Goal: Task Accomplishment & Management: Manage account settings

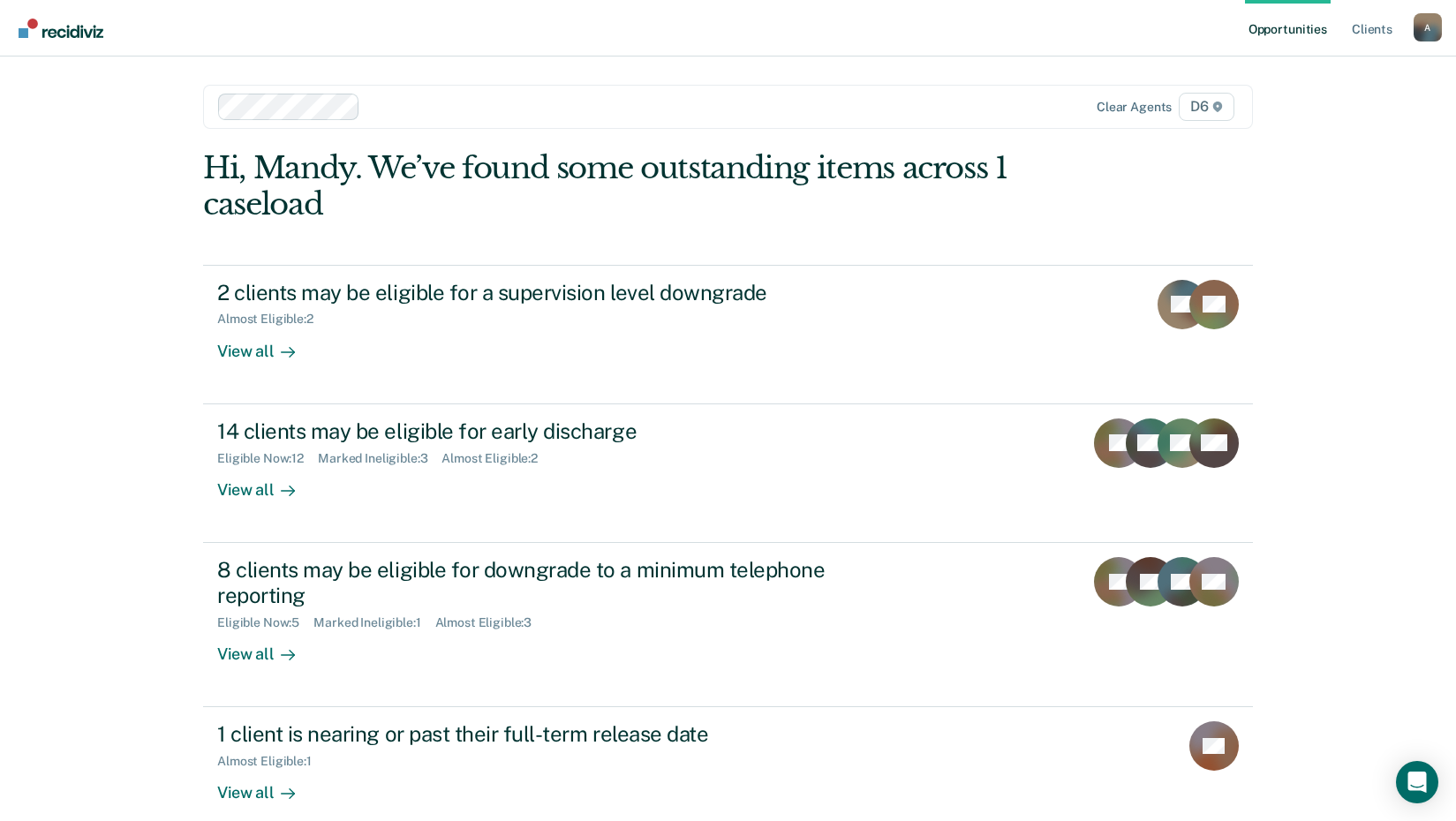
click at [63, 335] on div "Opportunities Client s [EMAIL_ADDRESS][US_STATE][DOMAIN_NAME] A Profile How it …" at bounding box center [728, 458] width 1456 height 916
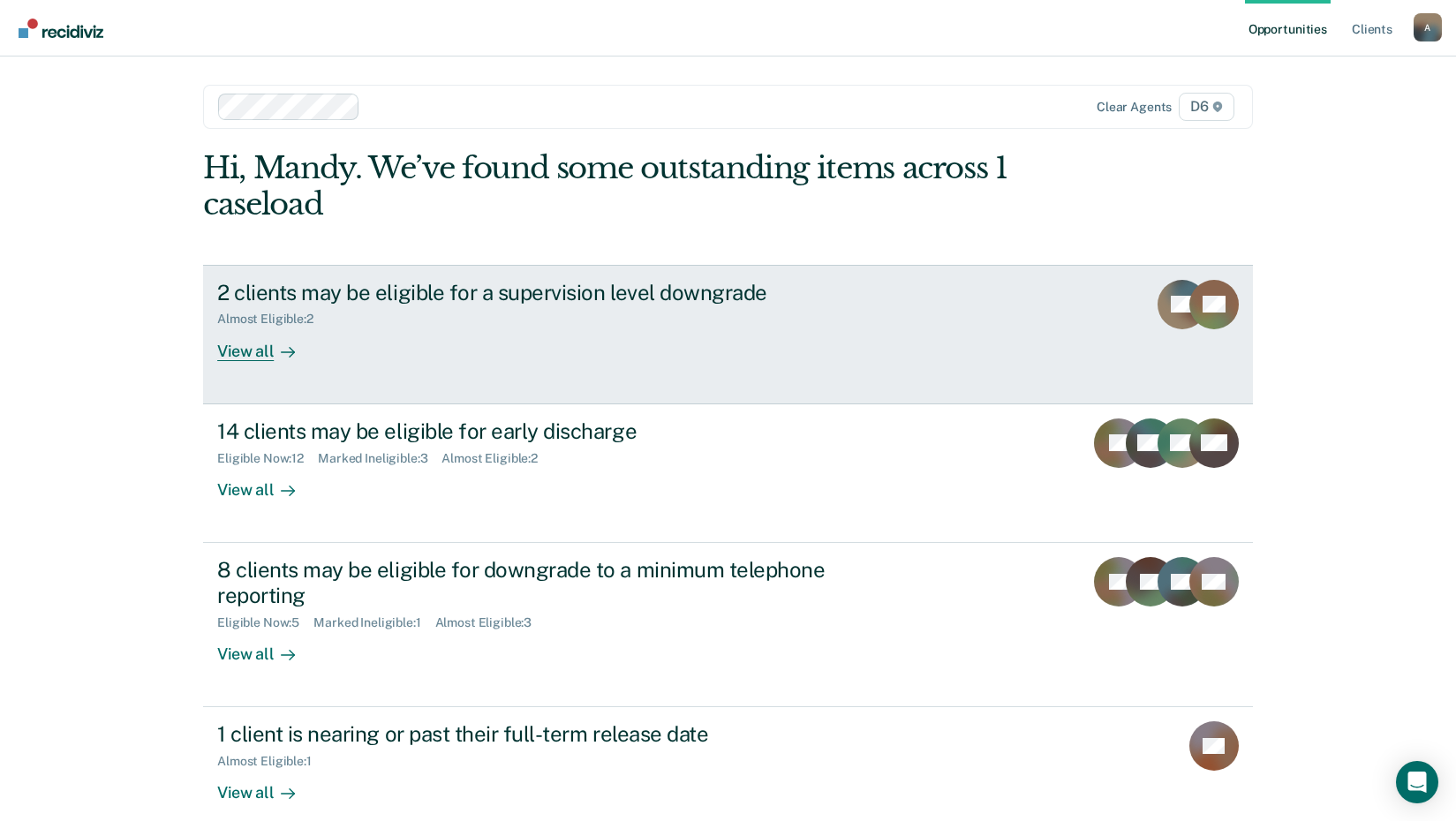
click at [227, 363] on link "2 clients may be eligible for a supervision level downgrade Almost Eligible : 2…" at bounding box center [727, 334] width 1050 height 139
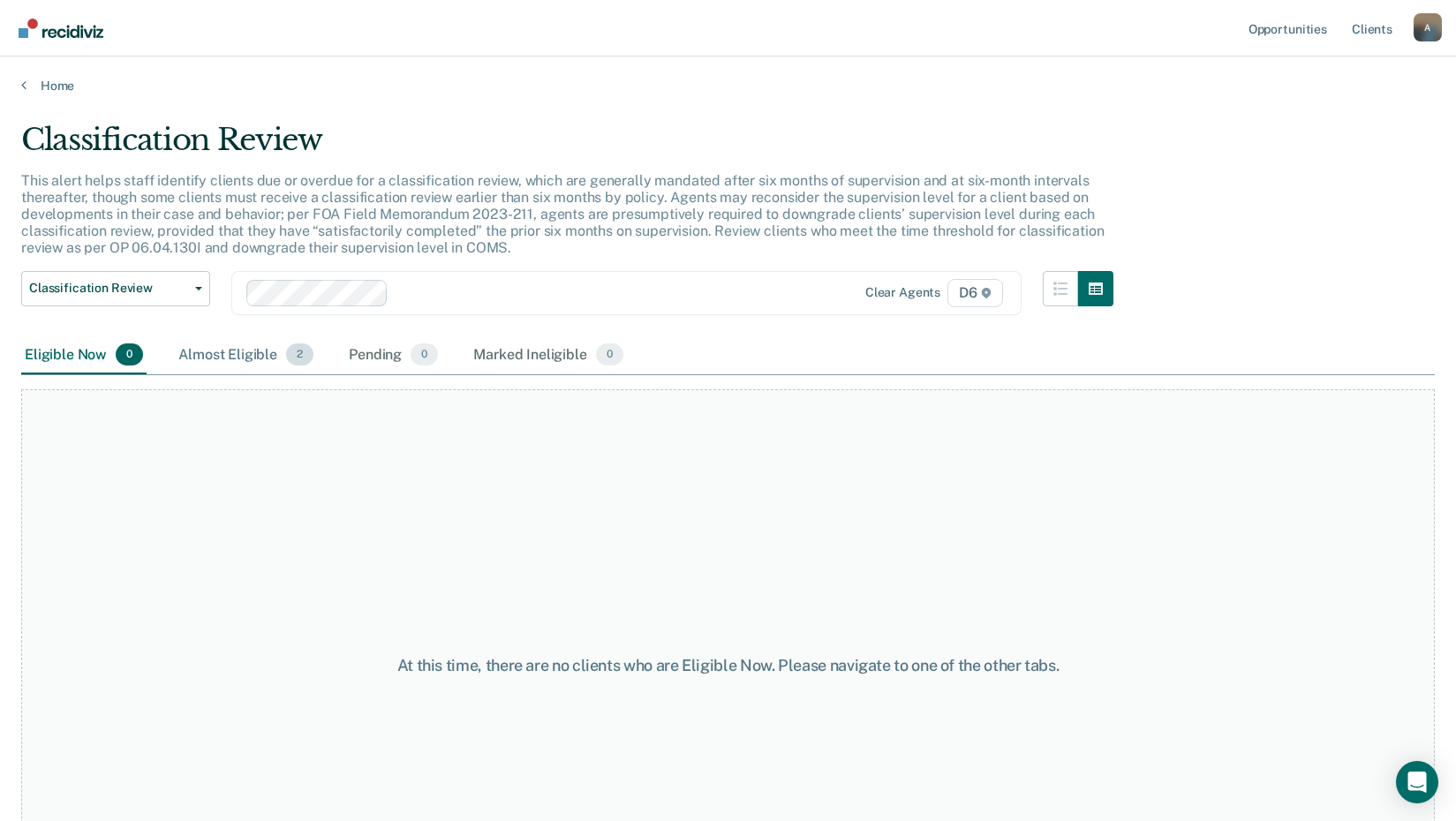
click at [228, 356] on div "Almost Eligible 2" at bounding box center [245, 355] width 142 height 39
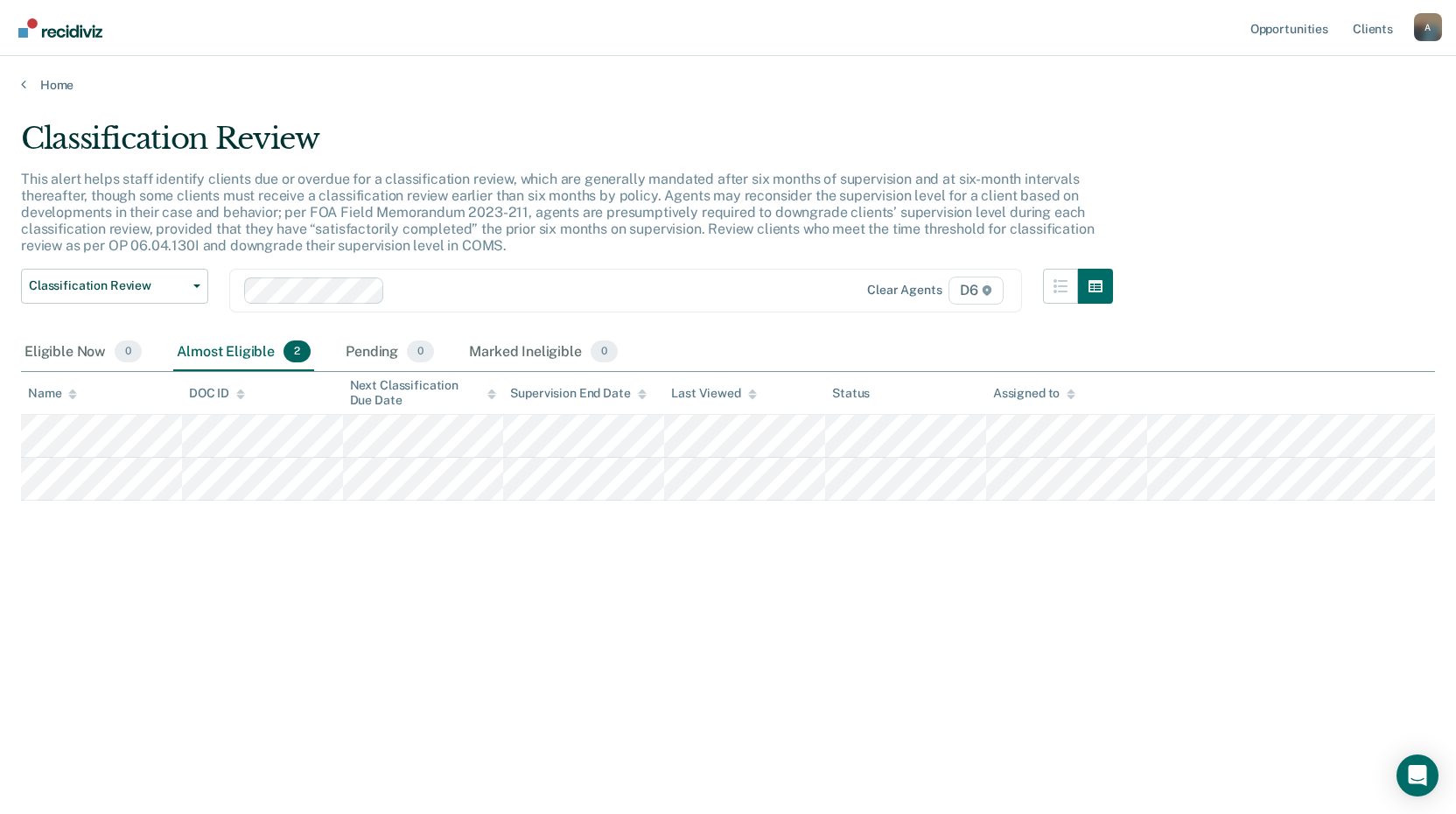
click at [366, 618] on div "Classification Review This alert helps staff identify clients due or overdue fo…" at bounding box center [728, 402] width 1415 height 562
click at [460, 615] on div "Classification Review This alert helps staff identify clients due or overdue fo…" at bounding box center [728, 402] width 1415 height 562
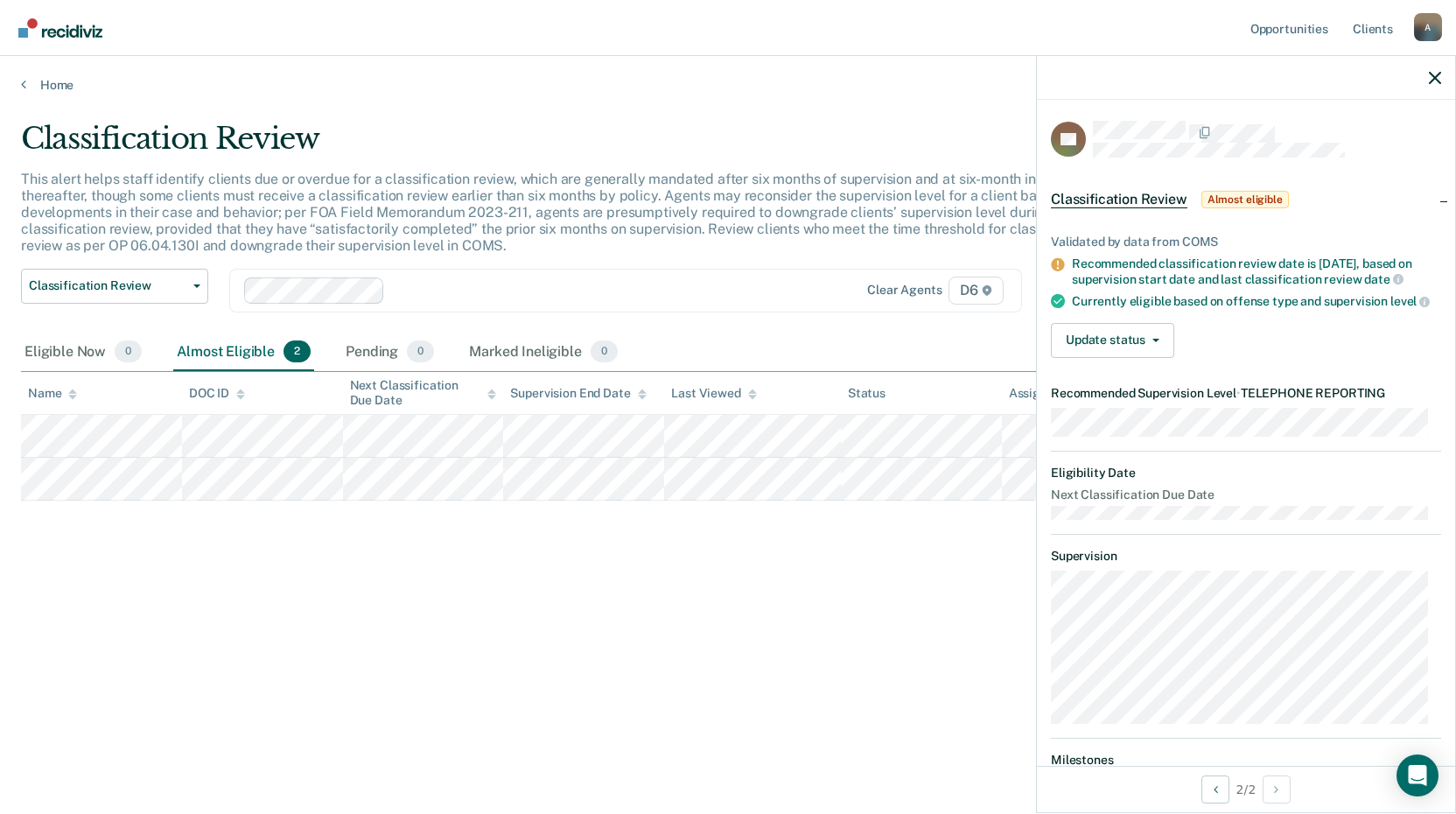
click at [140, 582] on div "Classification Review This alert helps staff identify clients due or overdue fo…" at bounding box center [728, 402] width 1415 height 562
click at [72, 350] on div "Eligible Now 0" at bounding box center [83, 352] width 124 height 39
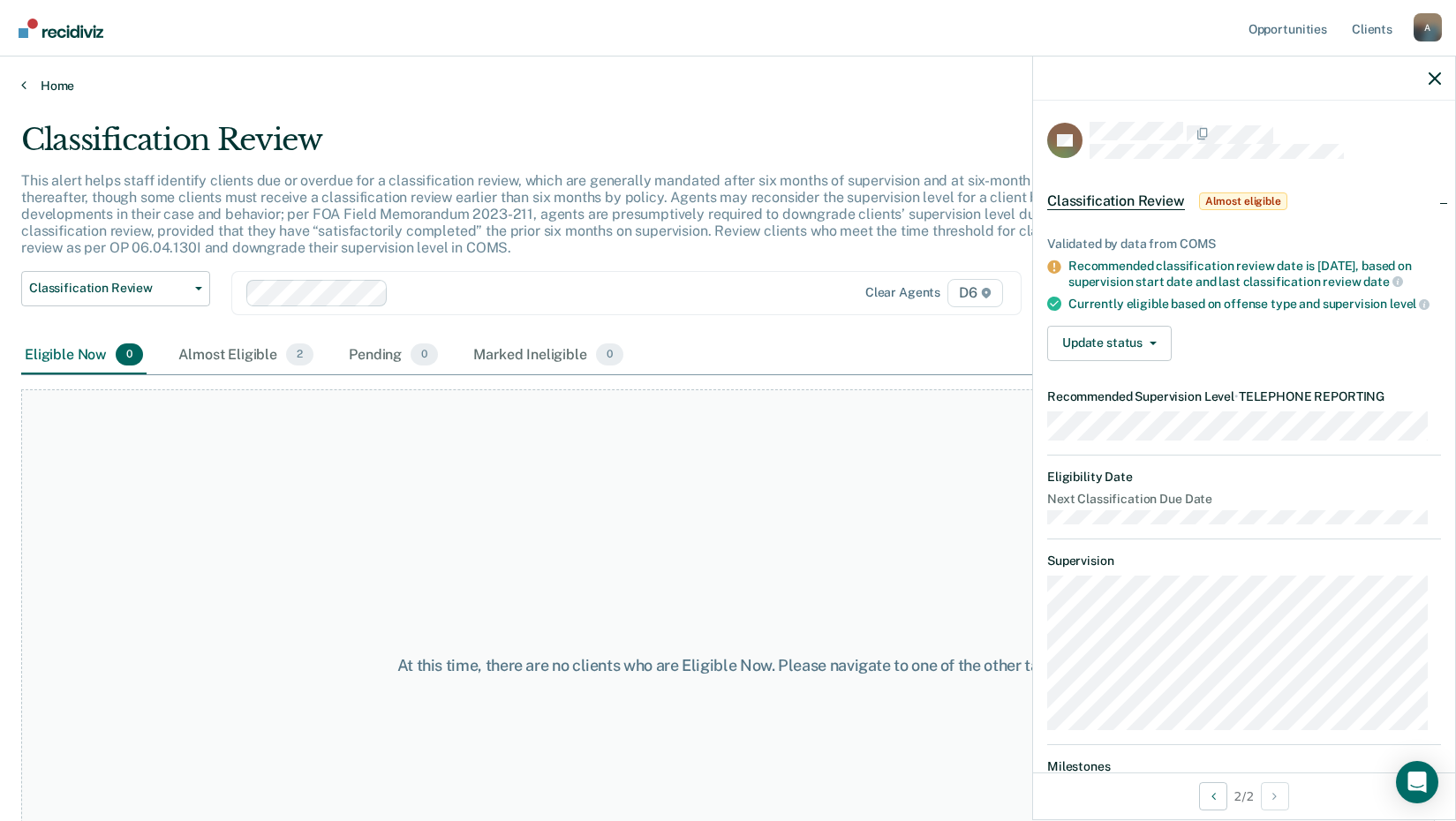
click at [39, 85] on link "Home" at bounding box center [727, 85] width 1413 height 15
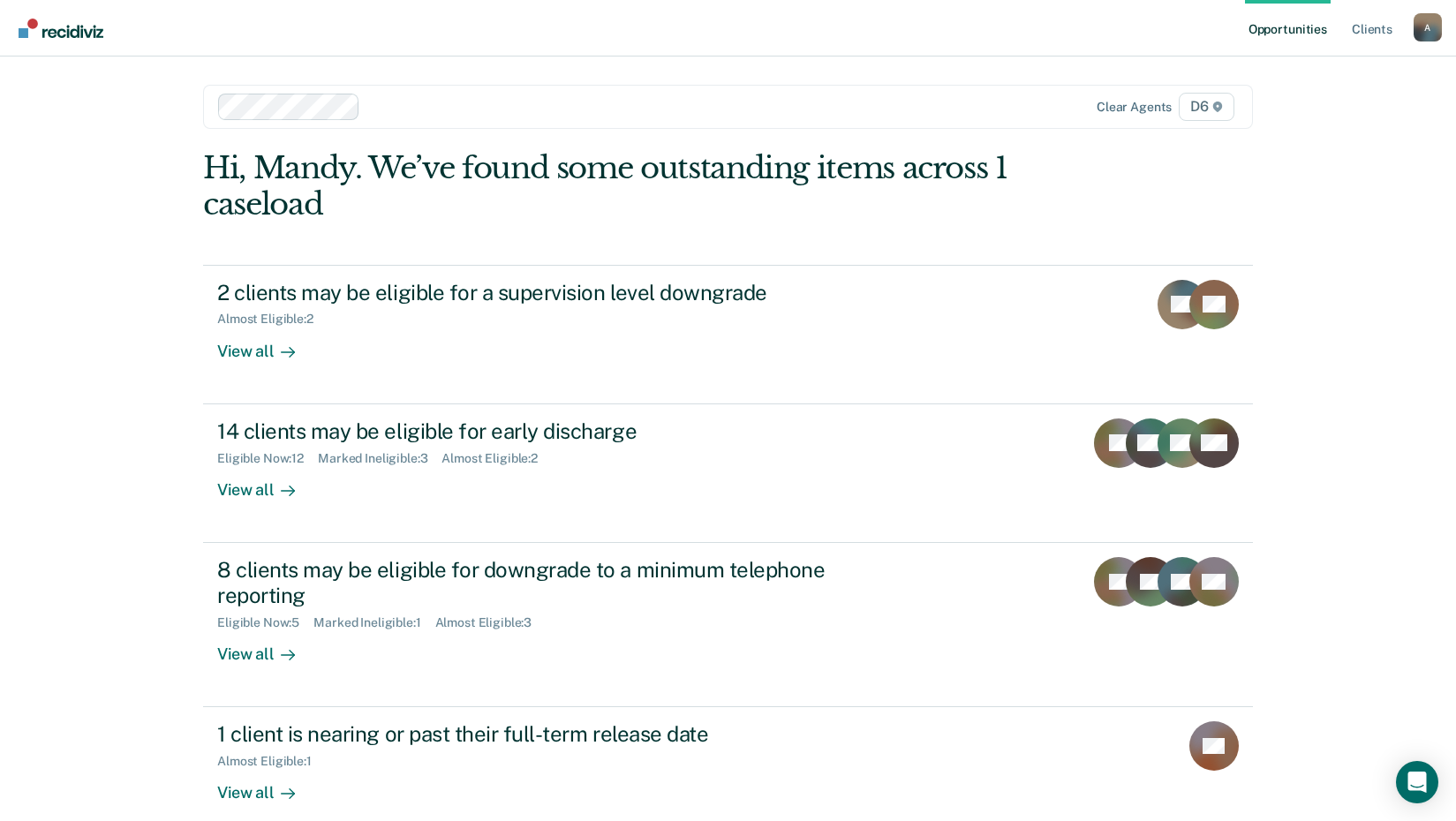
scroll to position [88, 0]
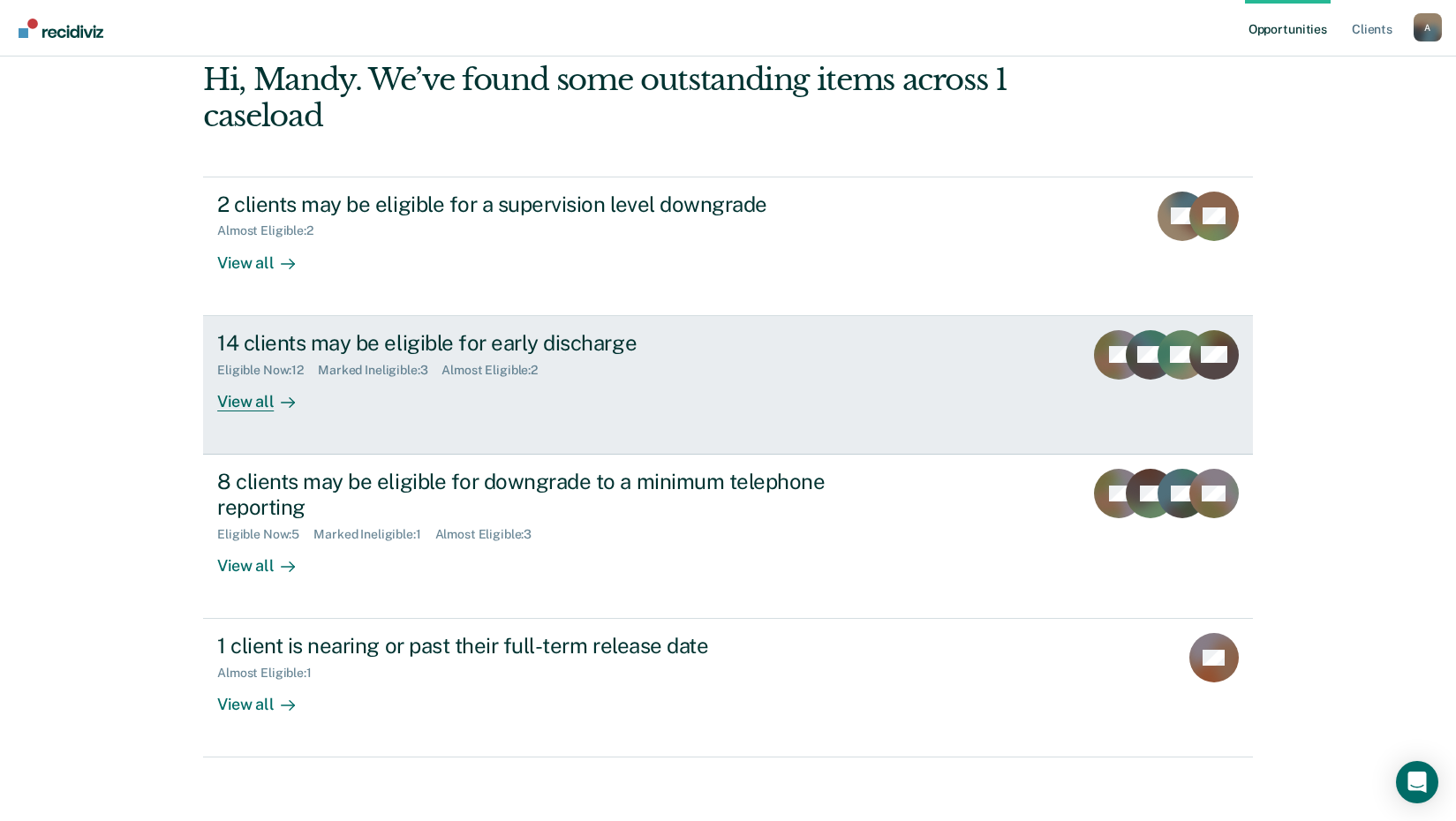
click at [255, 349] on div "14 clients may be eligible for early discharge" at bounding box center [527, 343] width 620 height 25
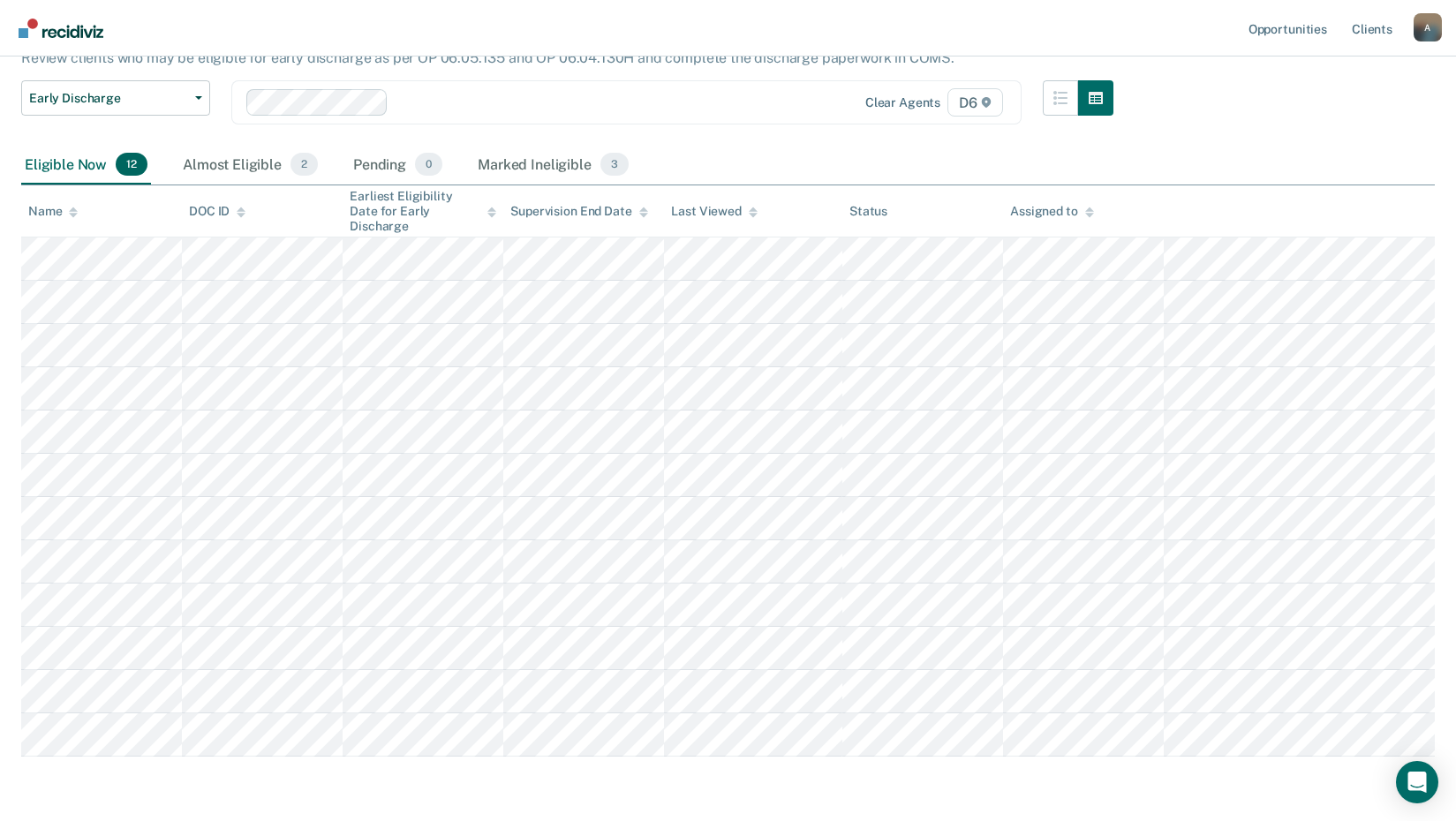
scroll to position [176, 0]
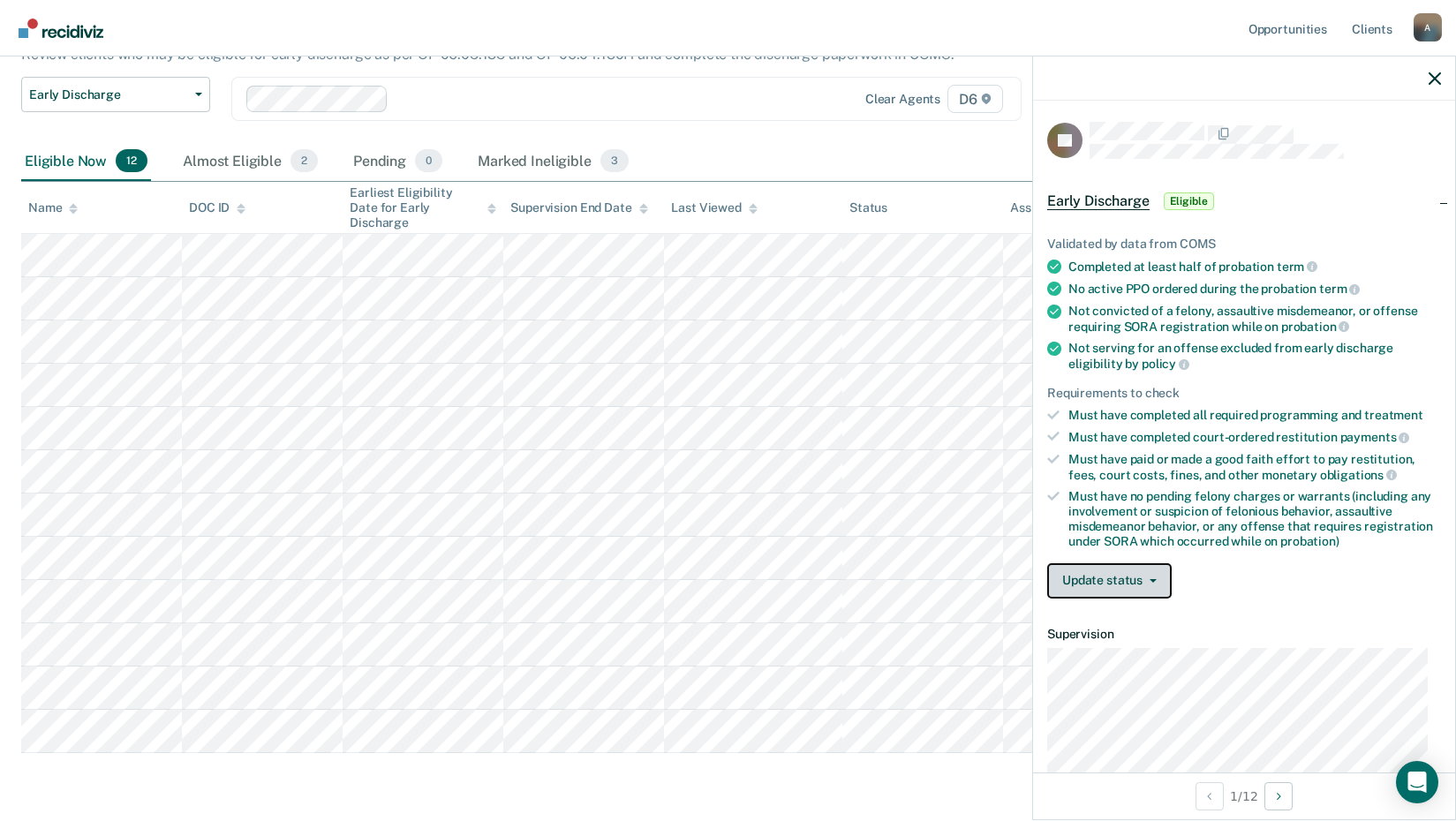
click at [1100, 574] on button "Update status" at bounding box center [1109, 581] width 125 height 35
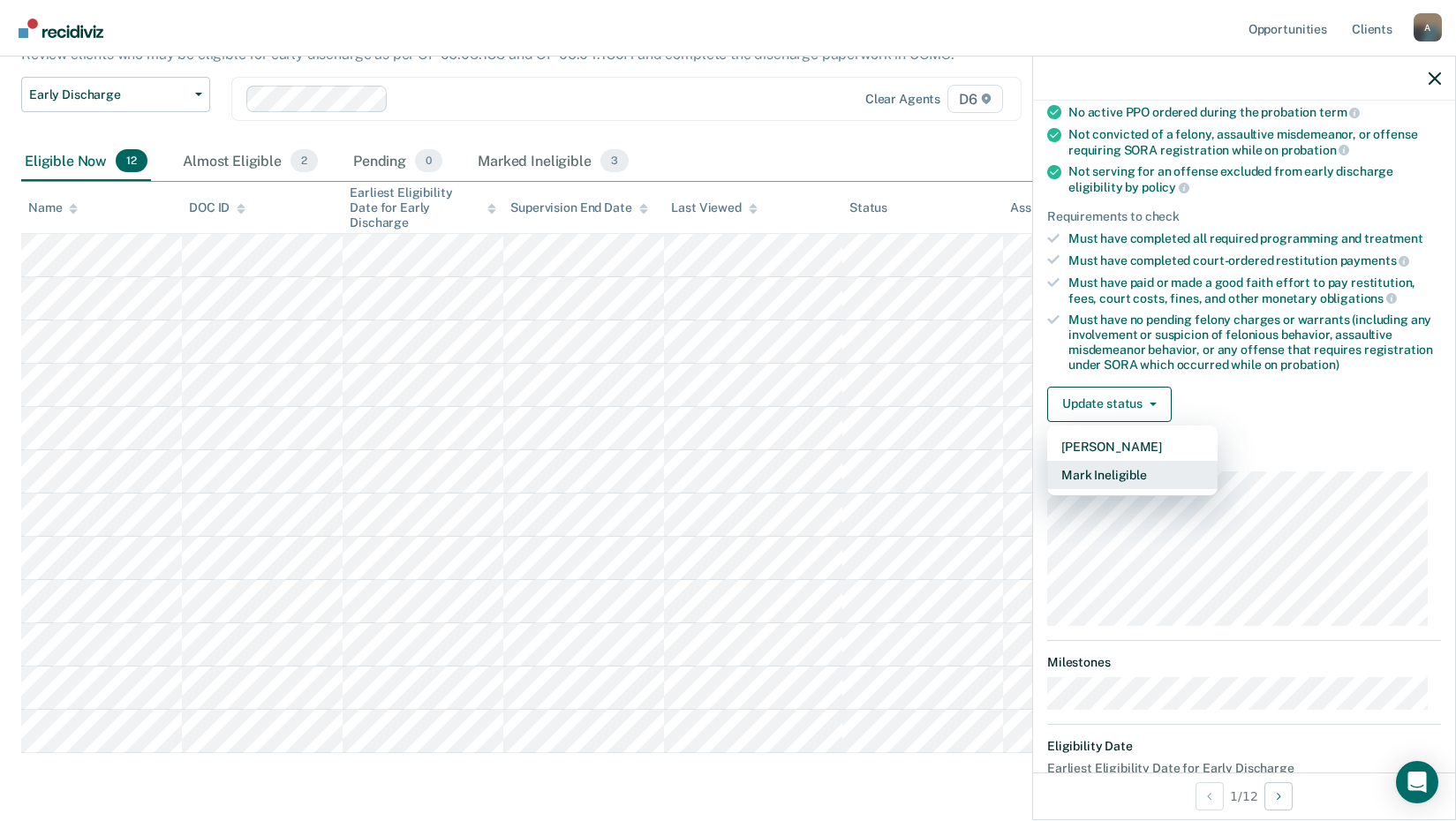
click at [1089, 474] on button "Mark Ineligible" at bounding box center [1132, 475] width 170 height 28
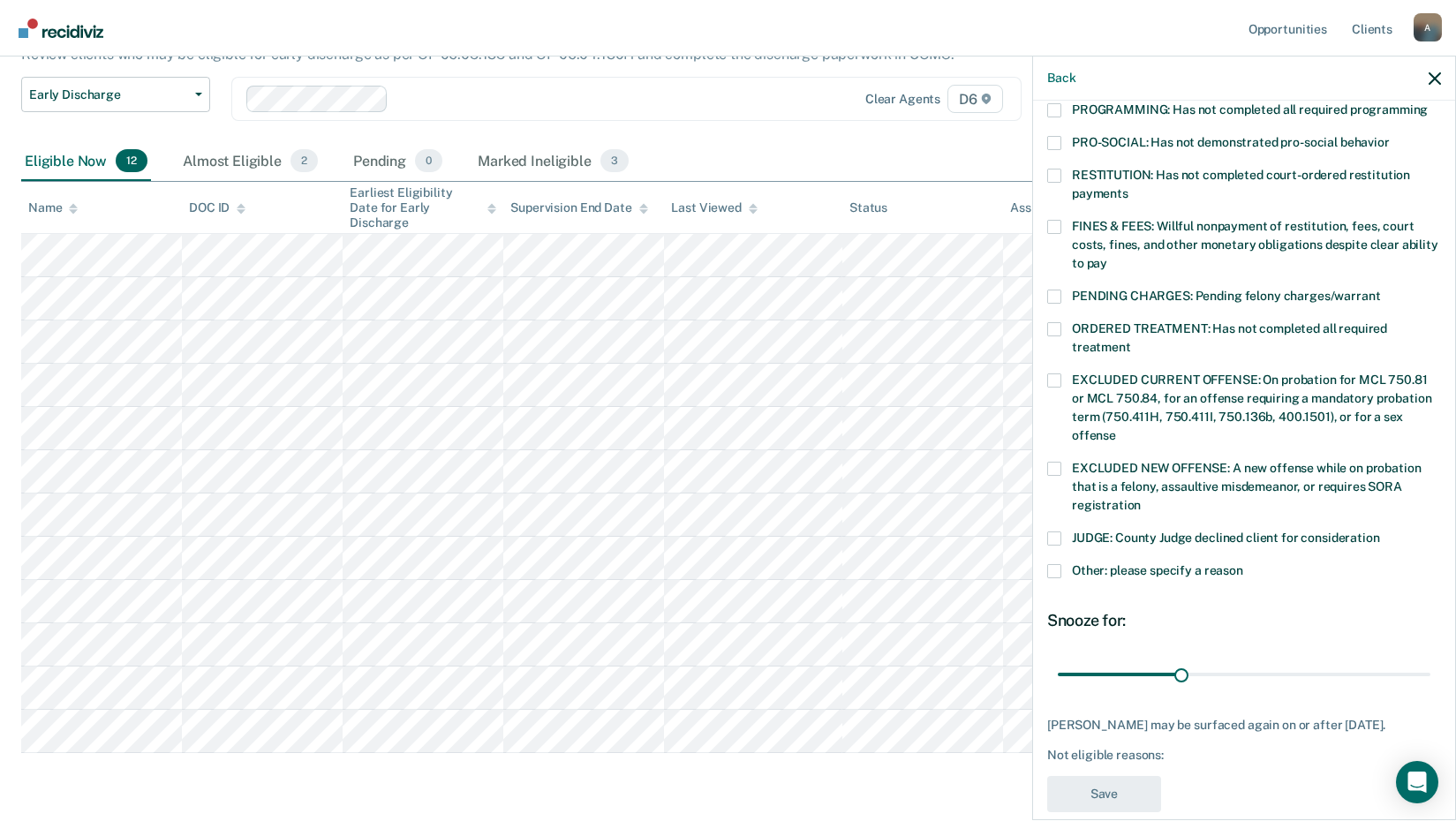
scroll to position [428, 0]
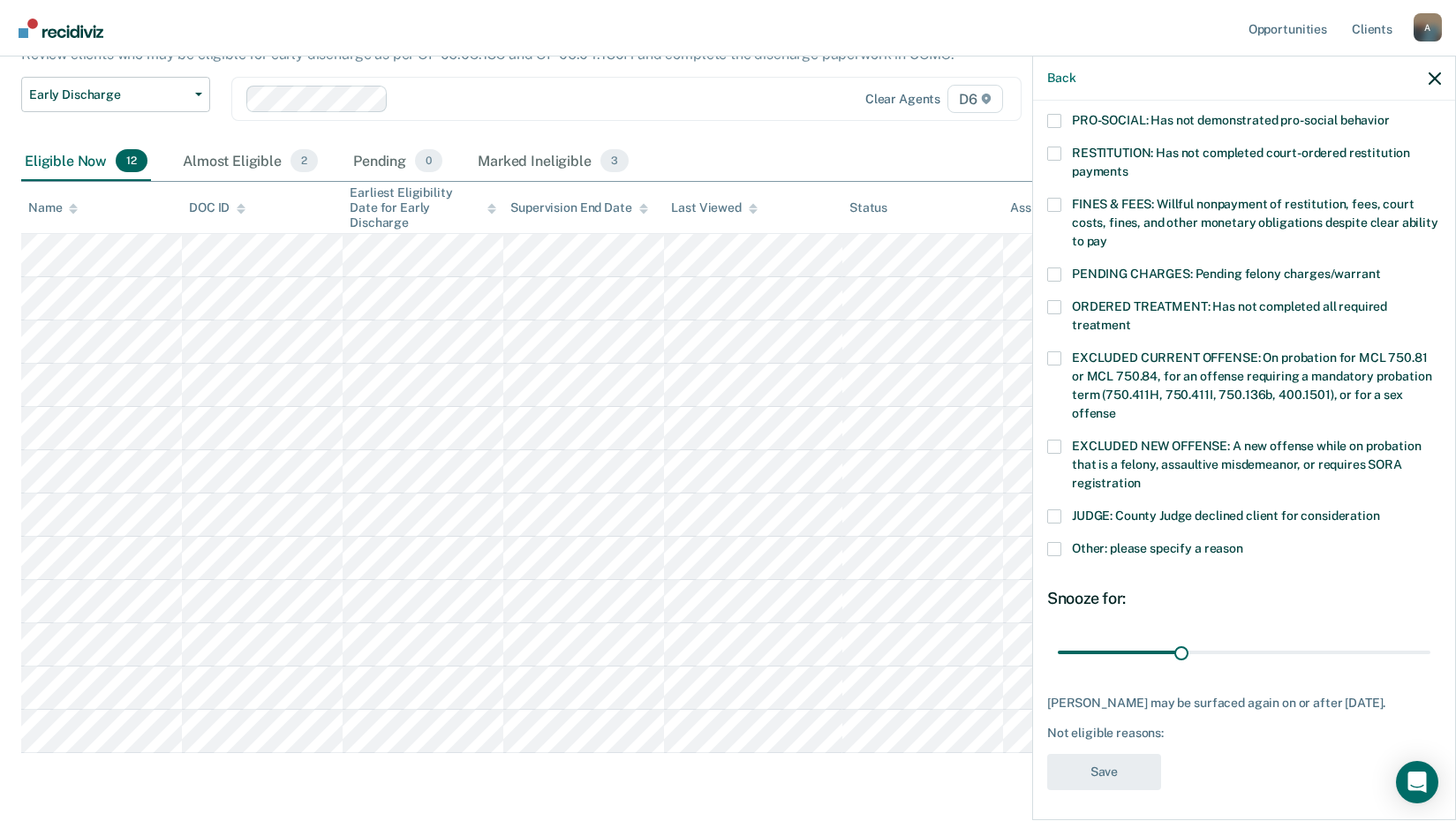
click at [1052, 509] on span at bounding box center [1054, 516] width 15 height 15
click at [1380, 509] on input "JUDGE: County Judge declined client for consideration" at bounding box center [1380, 509] width 0 height 0
click at [1117, 776] on button "Save" at bounding box center [1103, 772] width 114 height 36
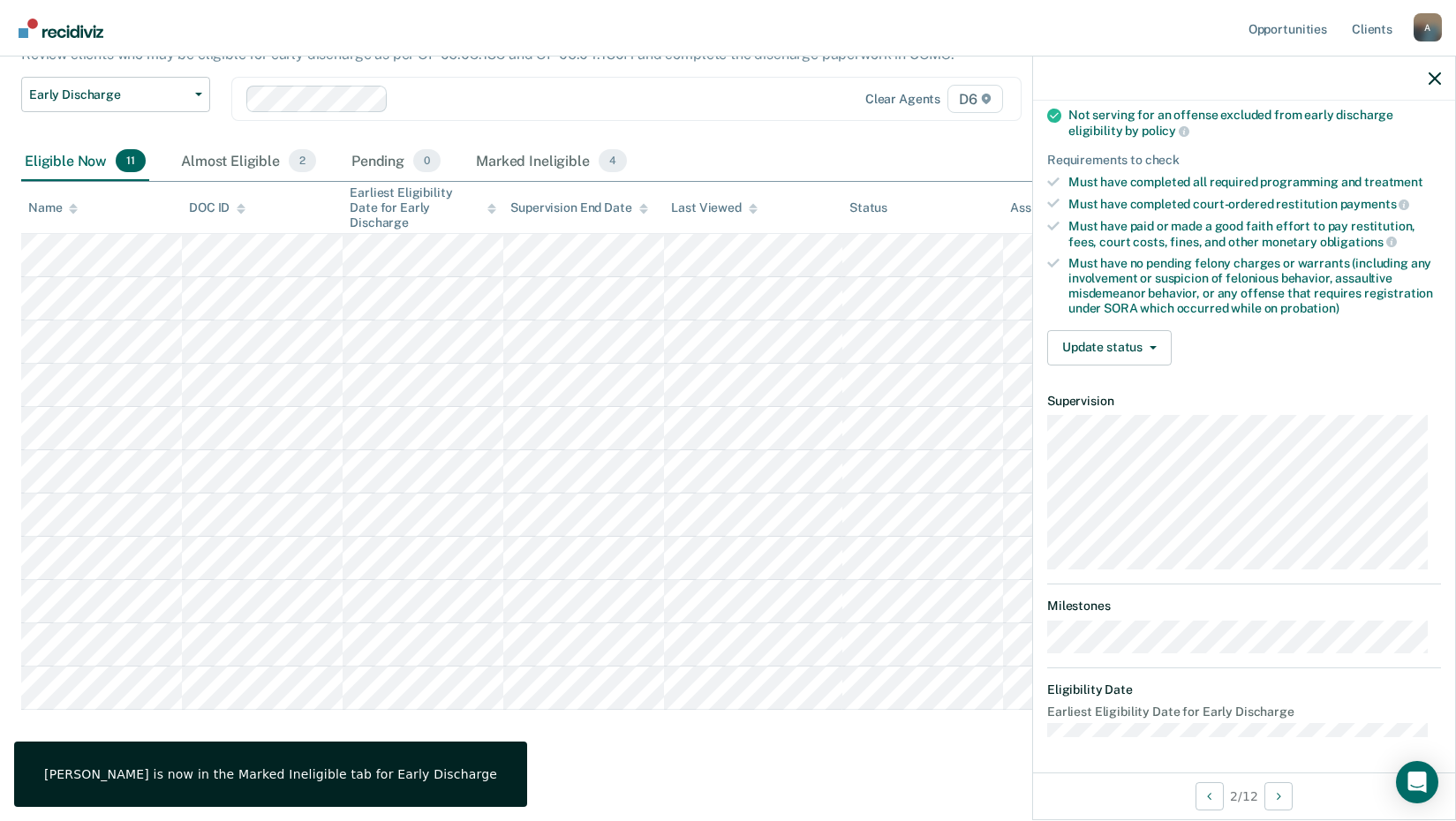
scroll to position [231, 0]
click at [1116, 353] on button "Update status" at bounding box center [1109, 349] width 125 height 35
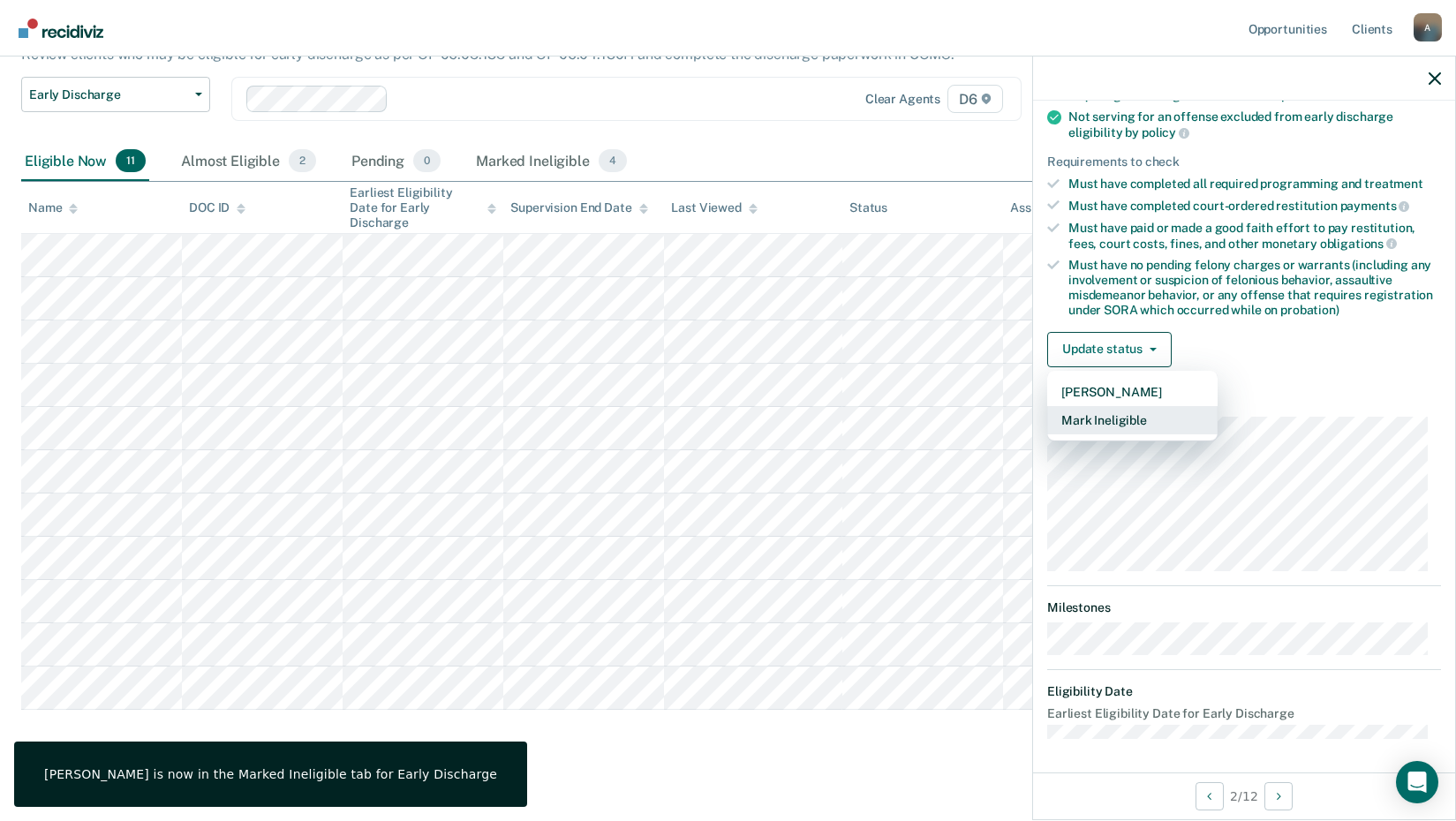
click at [1099, 417] on button "Mark Ineligible" at bounding box center [1132, 420] width 170 height 28
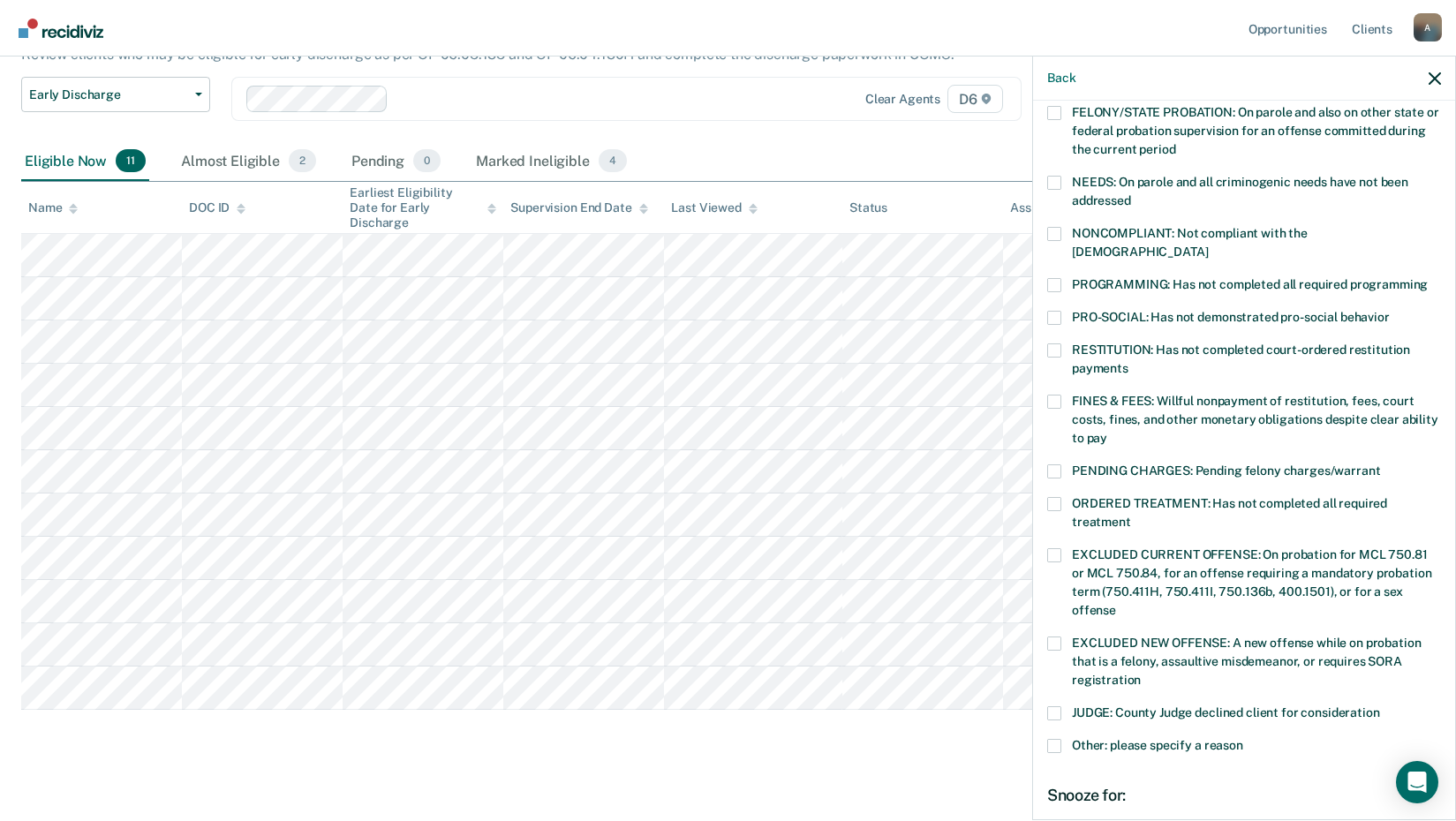
click at [1051, 344] on span at bounding box center [1054, 351] width 15 height 15
click at [1128, 362] on input "RESTITUTION: Has not completed court-ordered restitution payments" at bounding box center [1128, 362] width 0 height 0
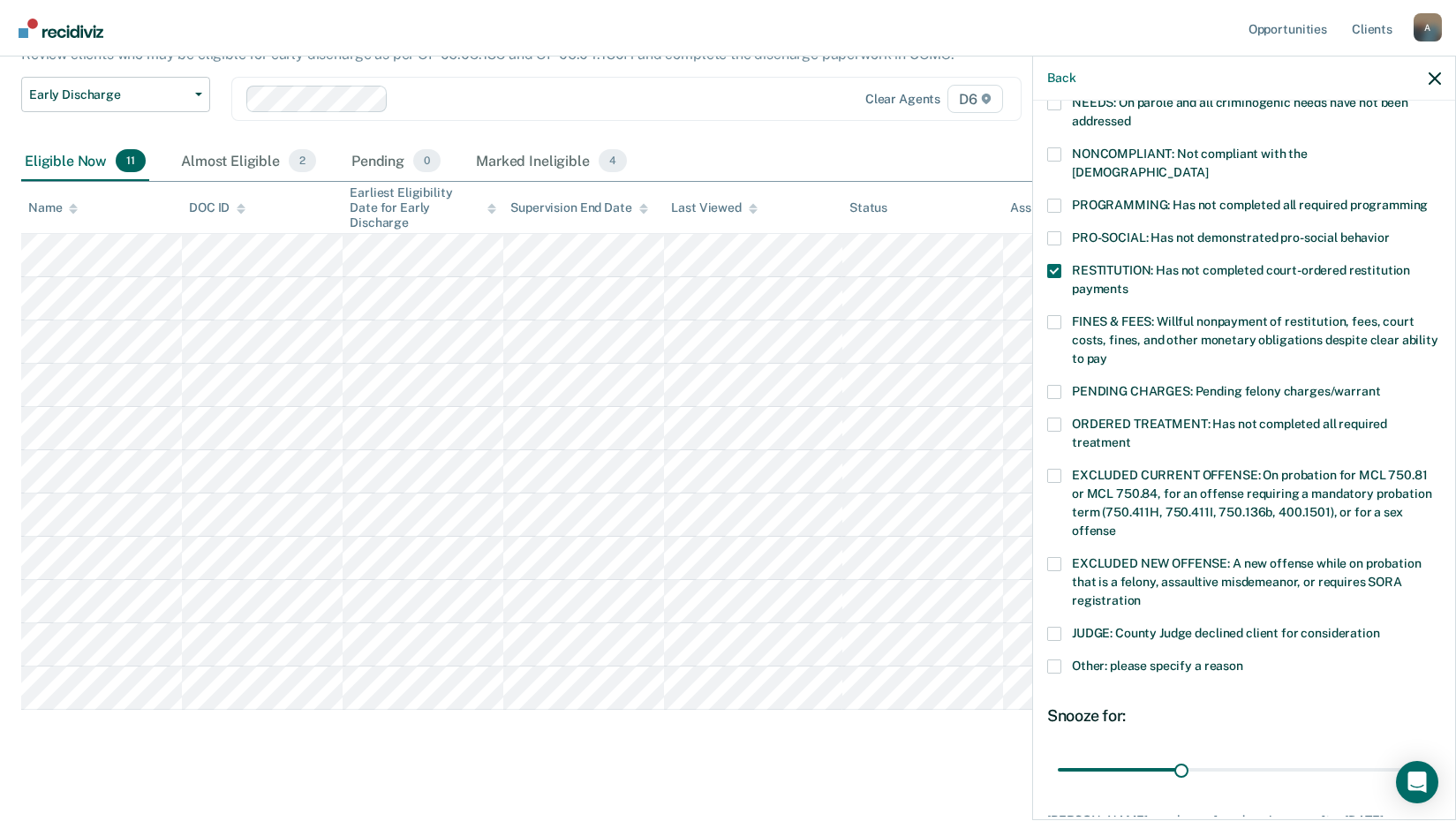
scroll to position [408, 0]
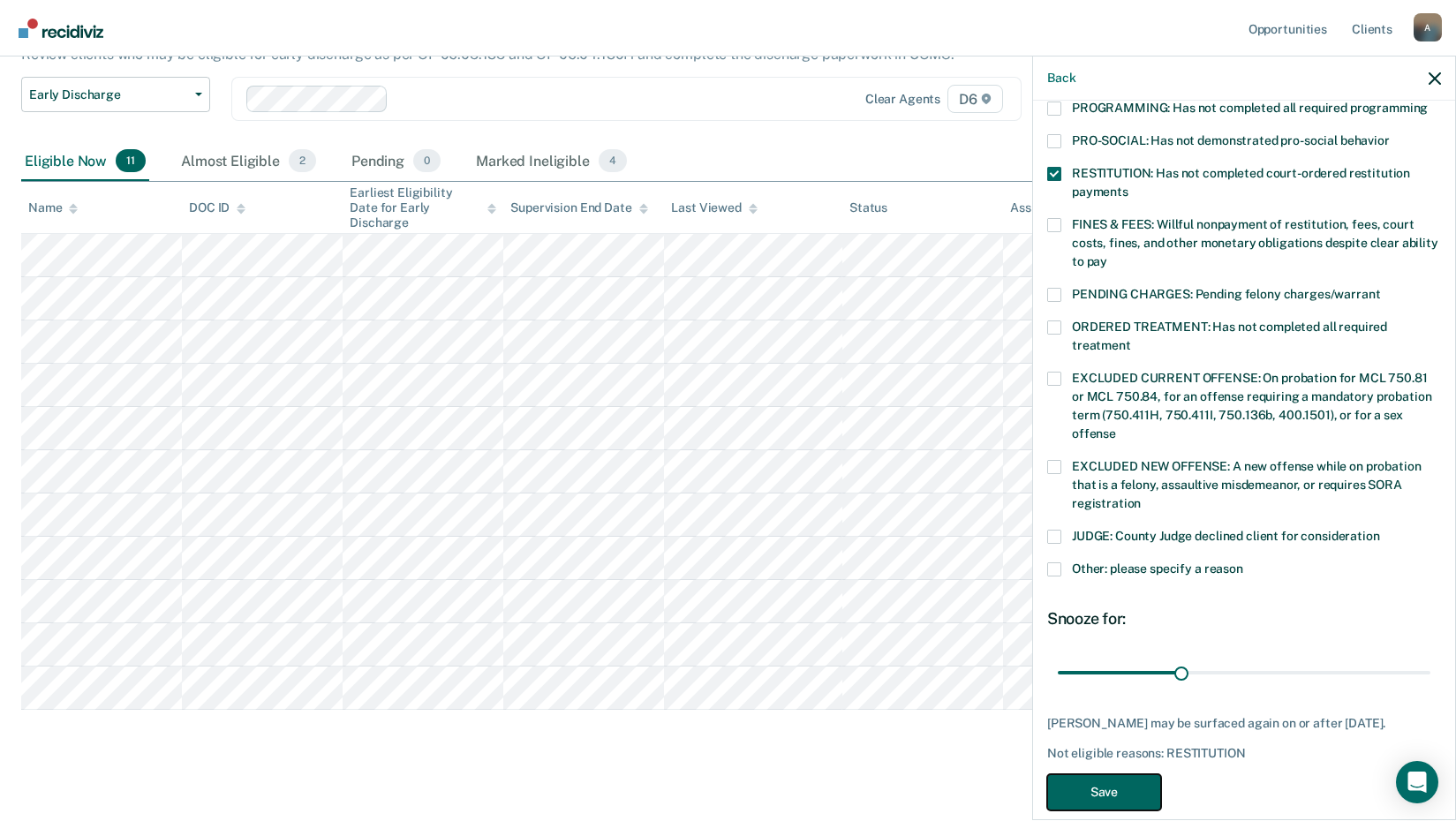
click at [1131, 798] on button "Save" at bounding box center [1103, 793] width 114 height 36
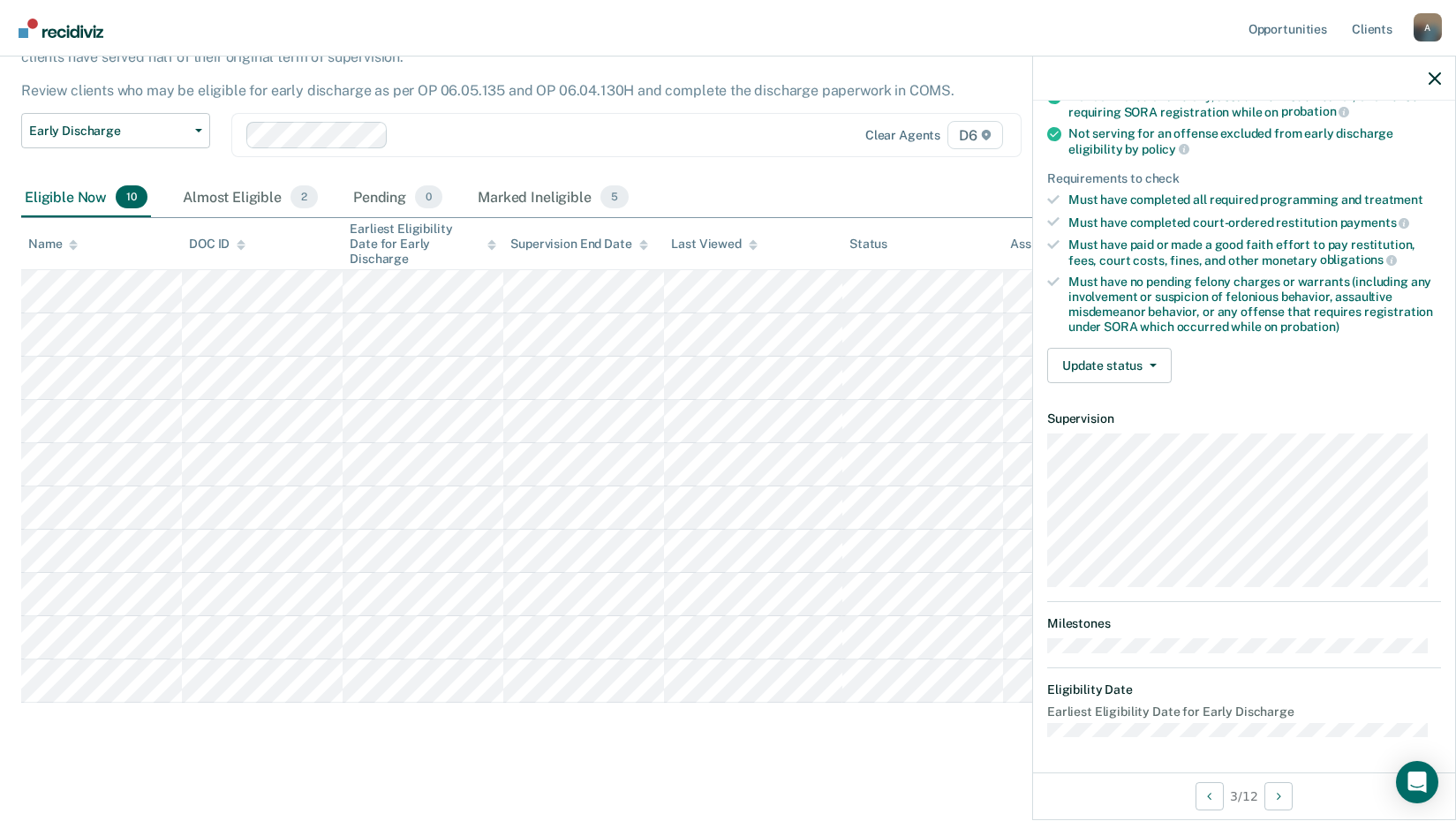
scroll to position [214, 0]
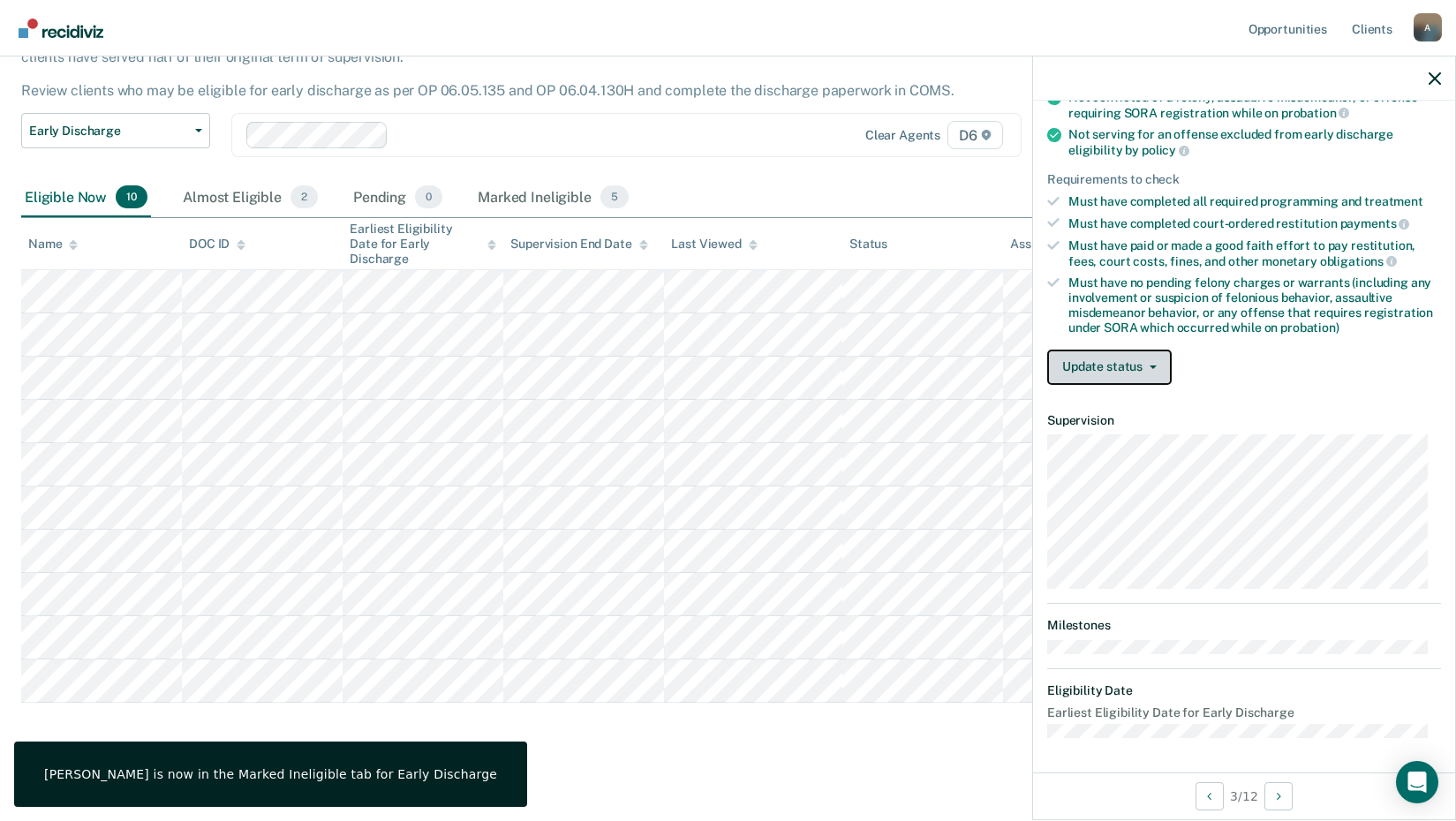
click at [1123, 352] on button "Update status" at bounding box center [1109, 367] width 125 height 35
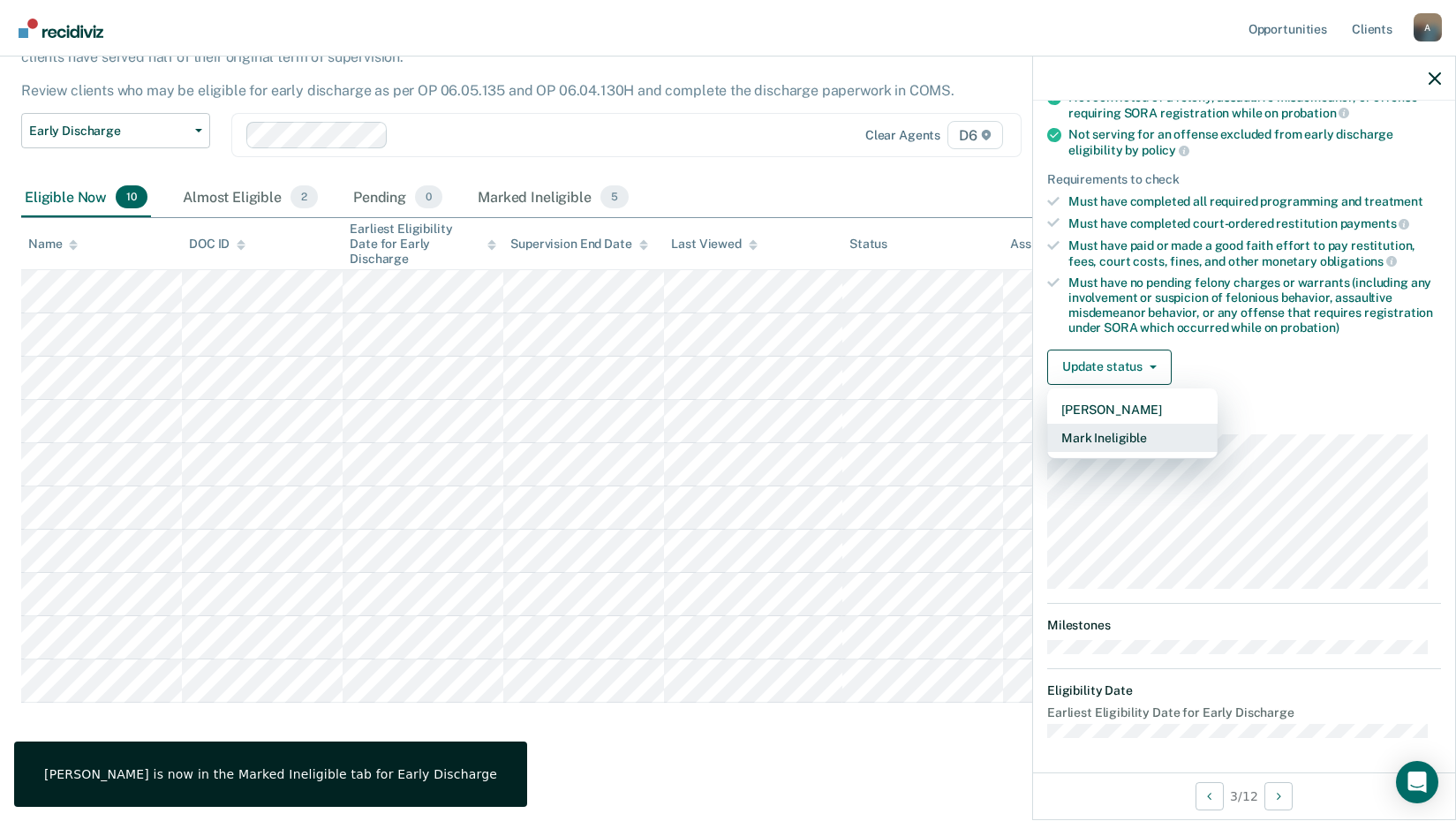
click at [1117, 444] on button "Mark Ineligible" at bounding box center [1132, 437] width 170 height 28
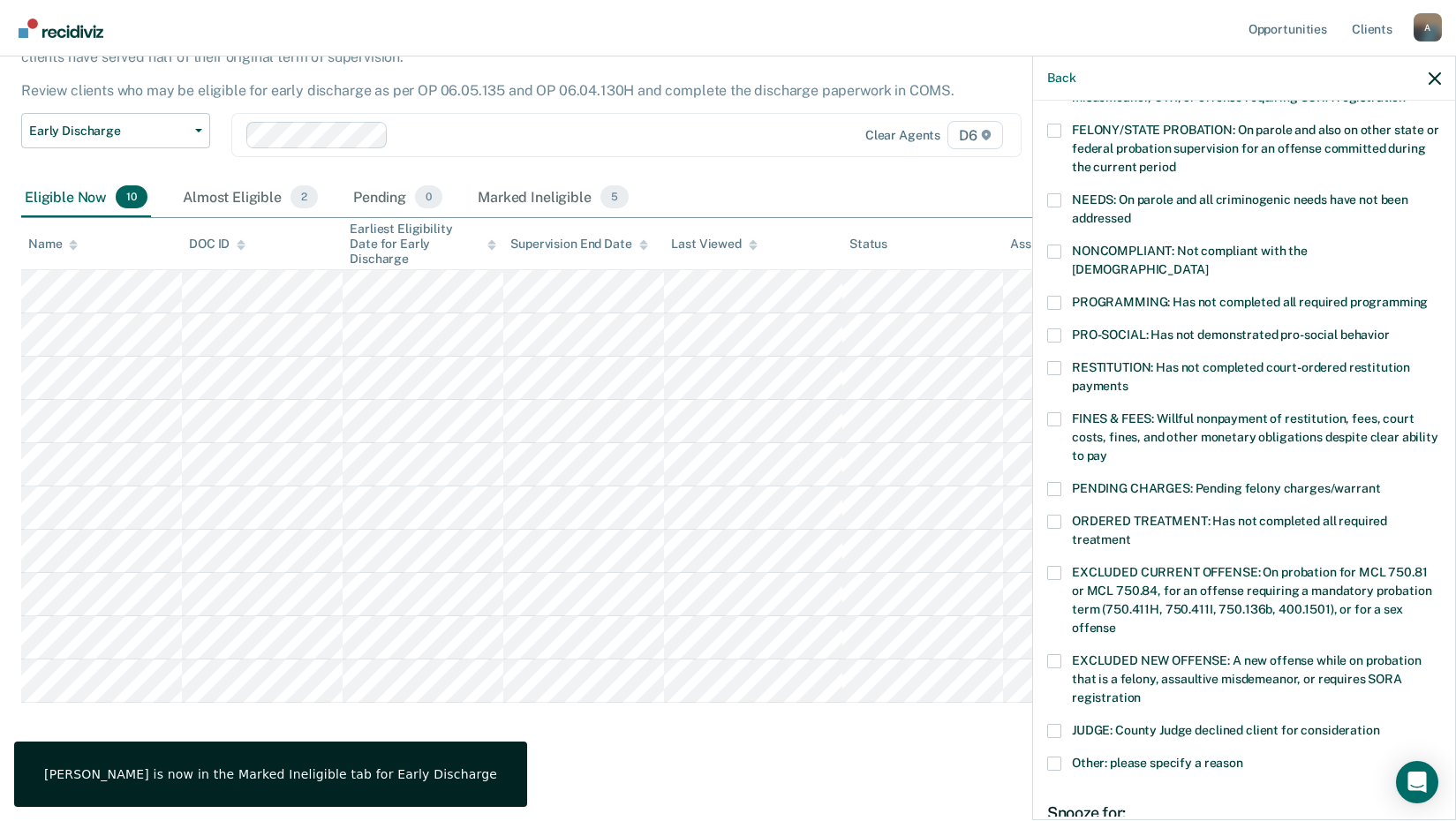
scroll to position [302, 0]
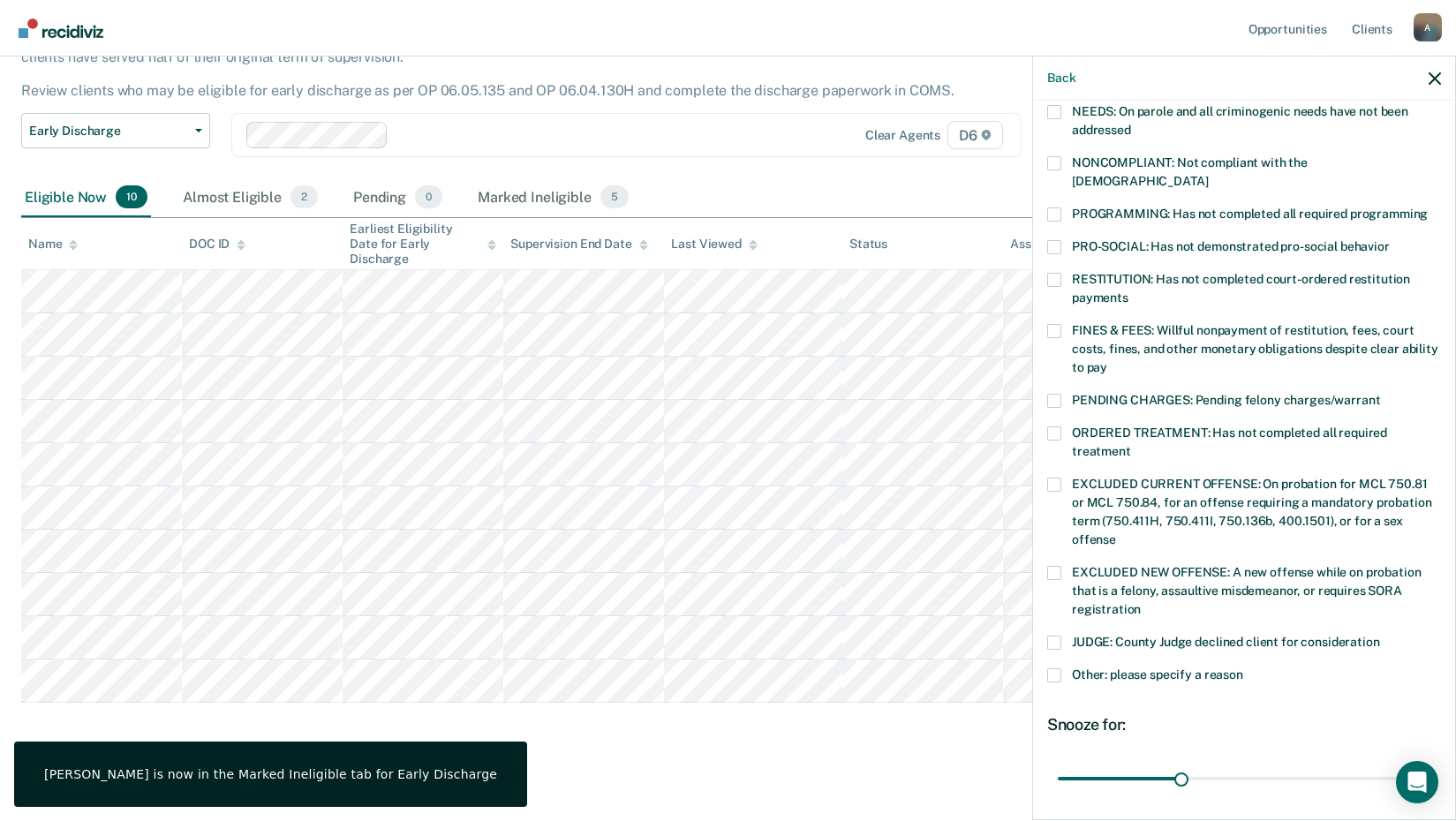
click at [1050, 273] on span at bounding box center [1054, 280] width 15 height 15
click at [1128, 292] on input "RESTITUTION: Has not completed court-ordered restitution payments" at bounding box center [1128, 292] width 0 height 0
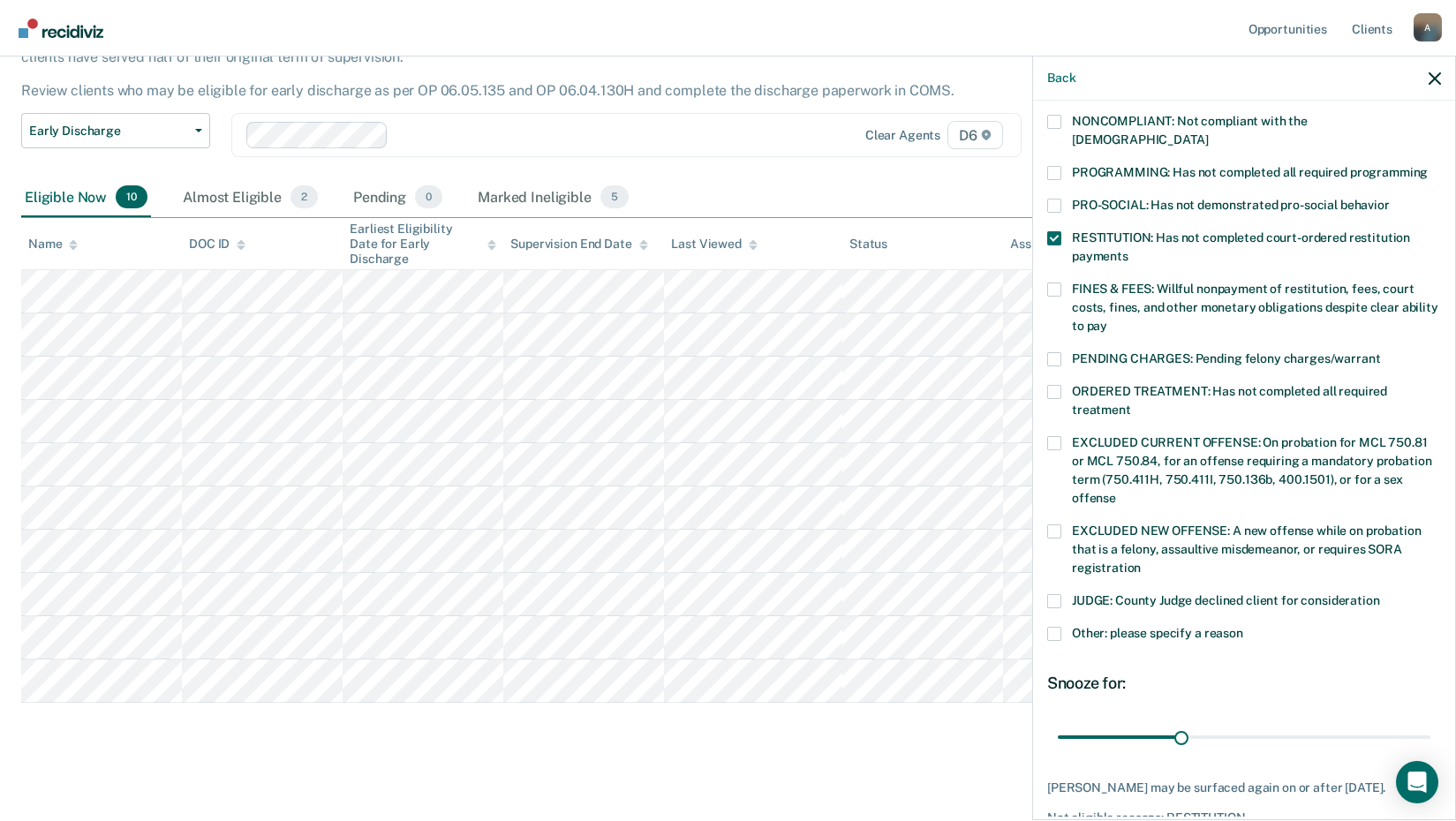
scroll to position [414, 0]
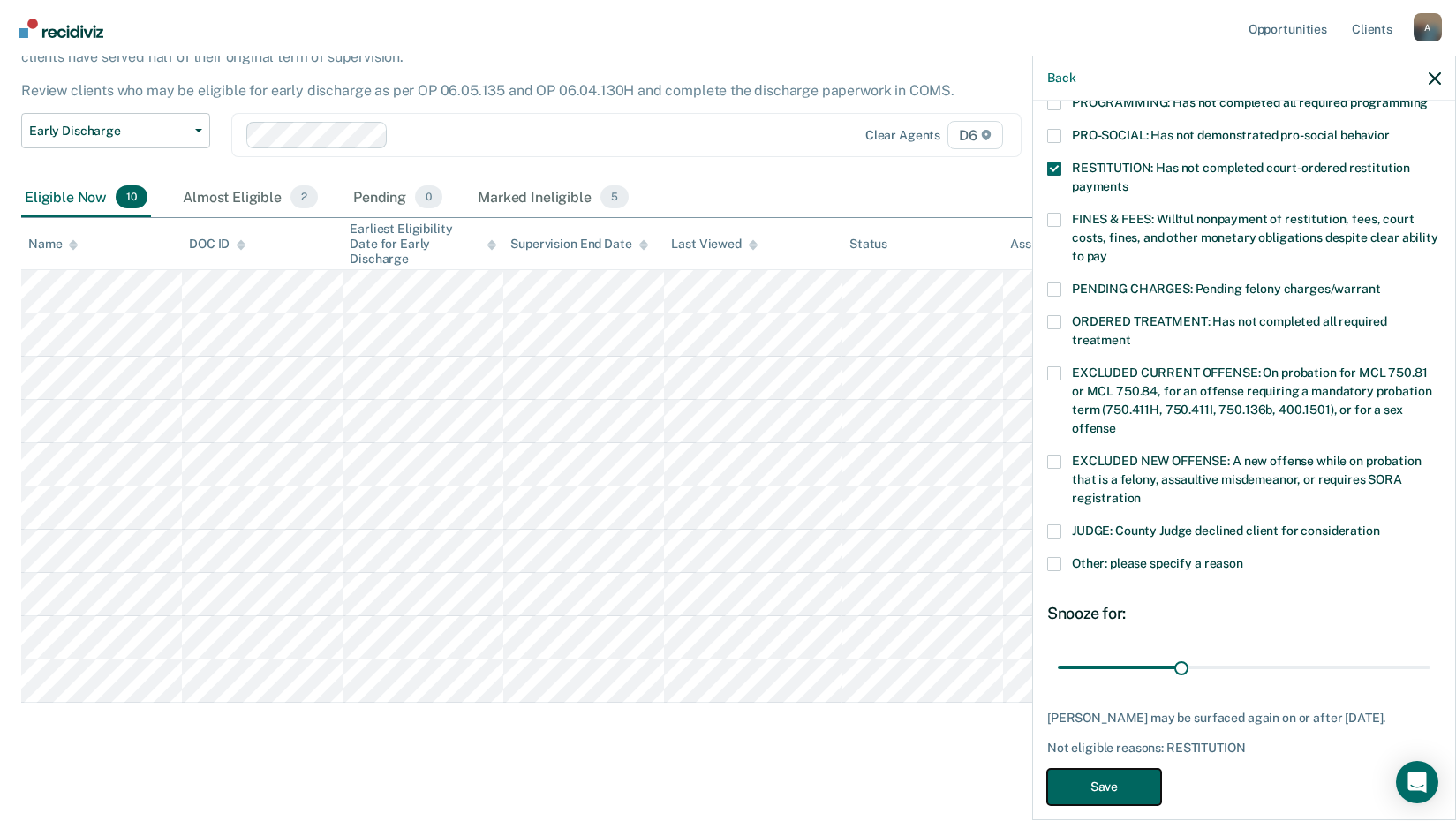
click at [1101, 769] on button "Save" at bounding box center [1103, 787] width 114 height 36
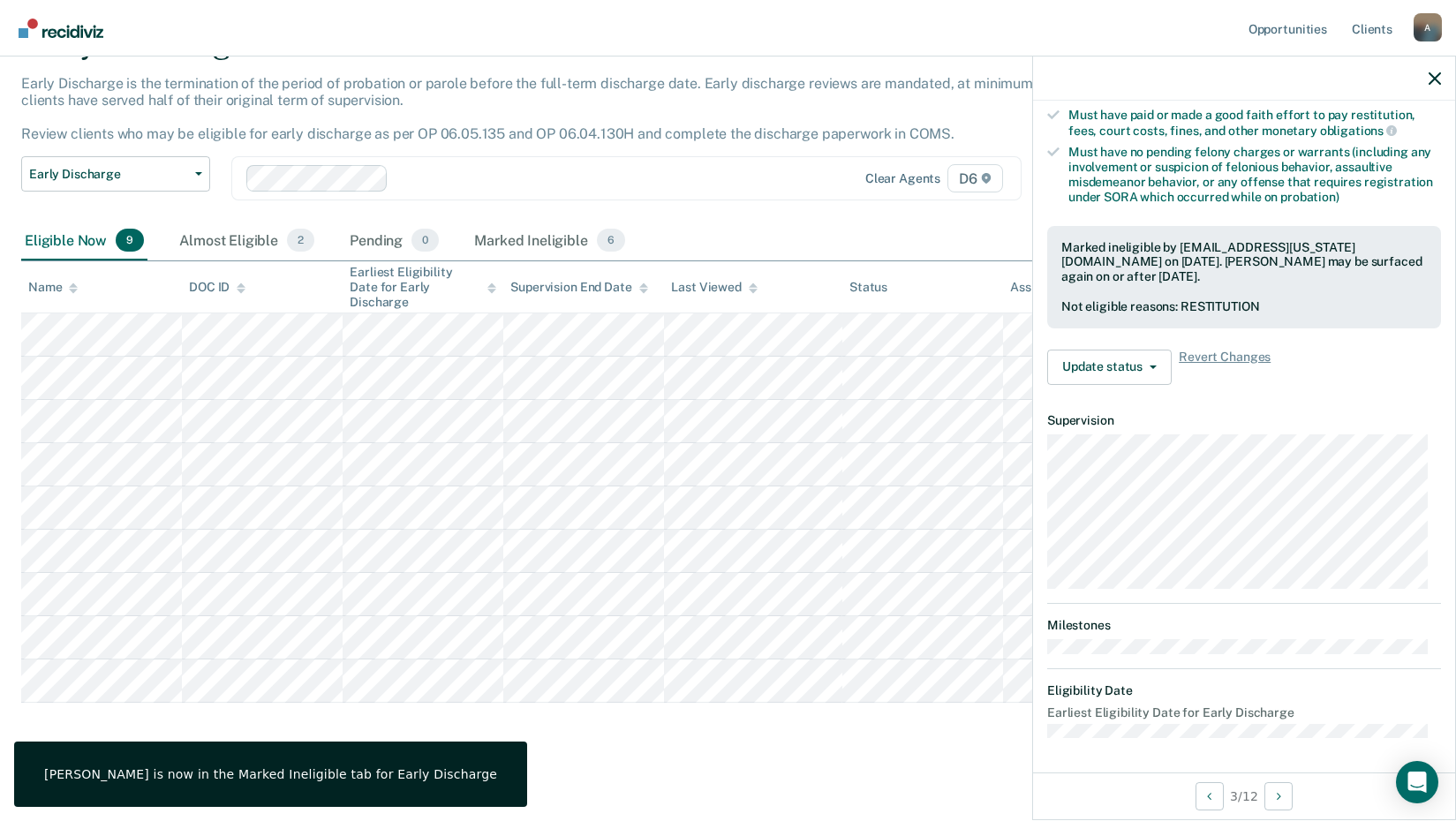
scroll to position [214, 0]
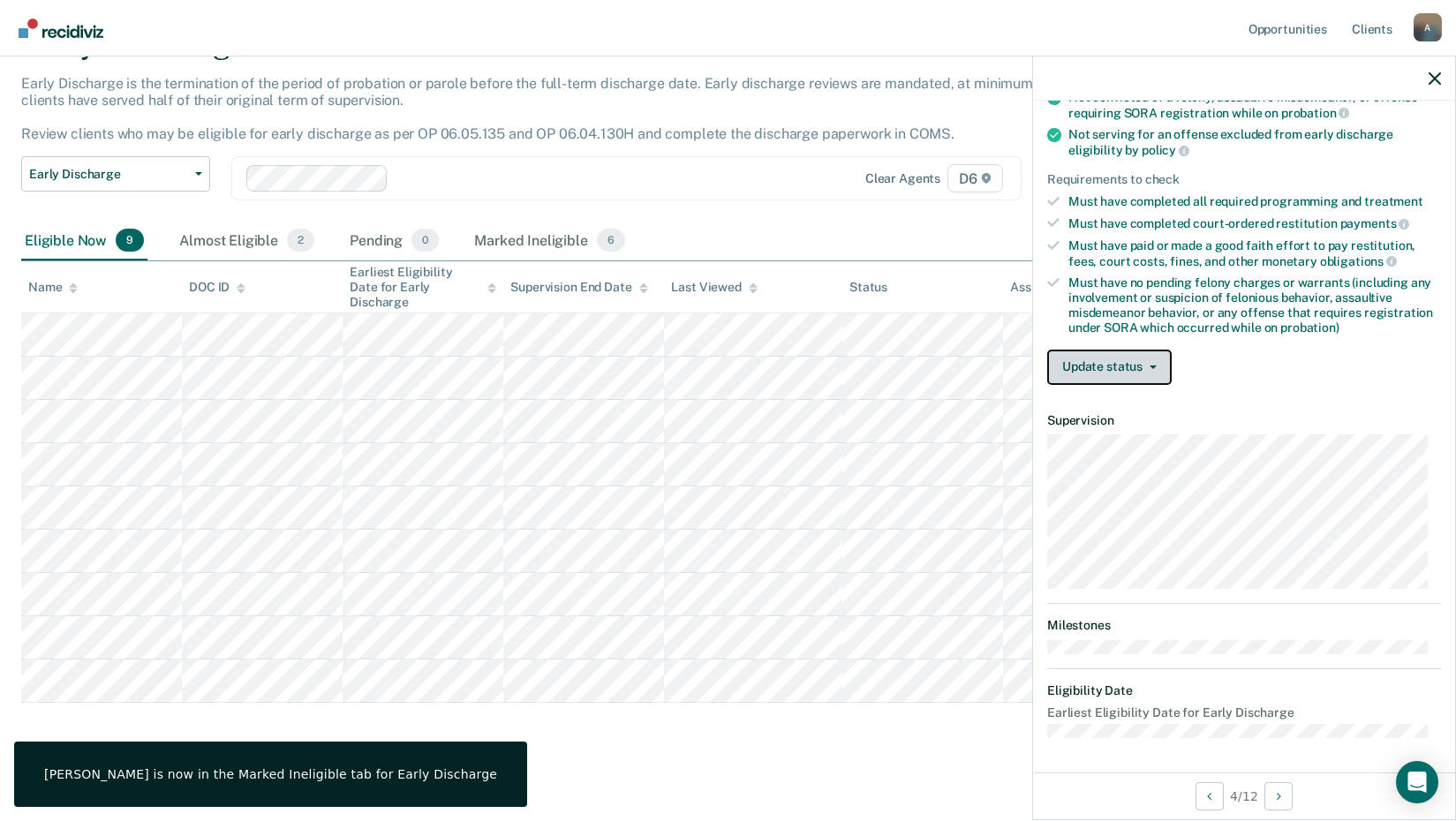
click at [1108, 365] on button "Update status" at bounding box center [1109, 367] width 125 height 35
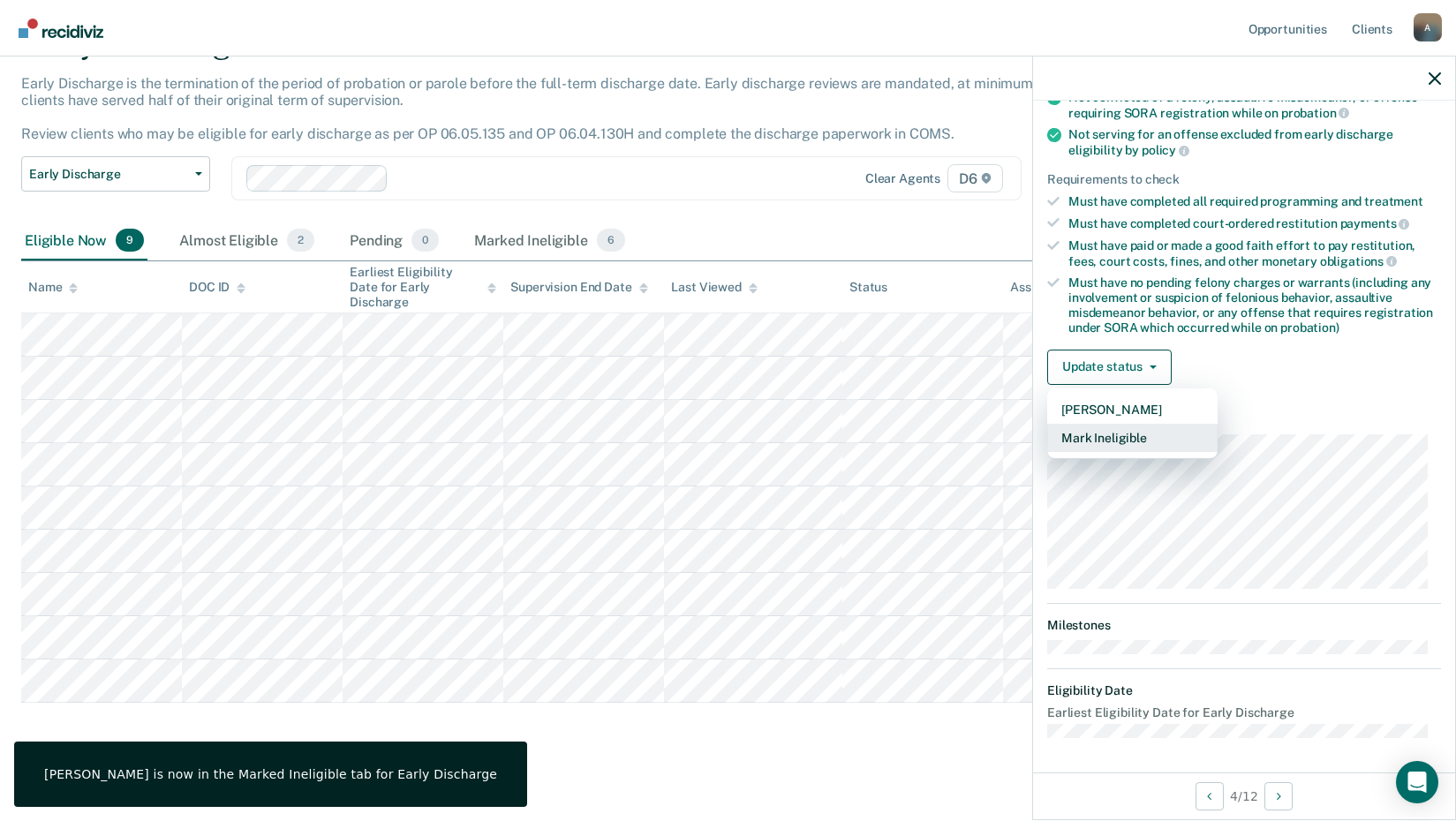
click at [1082, 444] on button "Mark Ineligible" at bounding box center [1132, 437] width 170 height 28
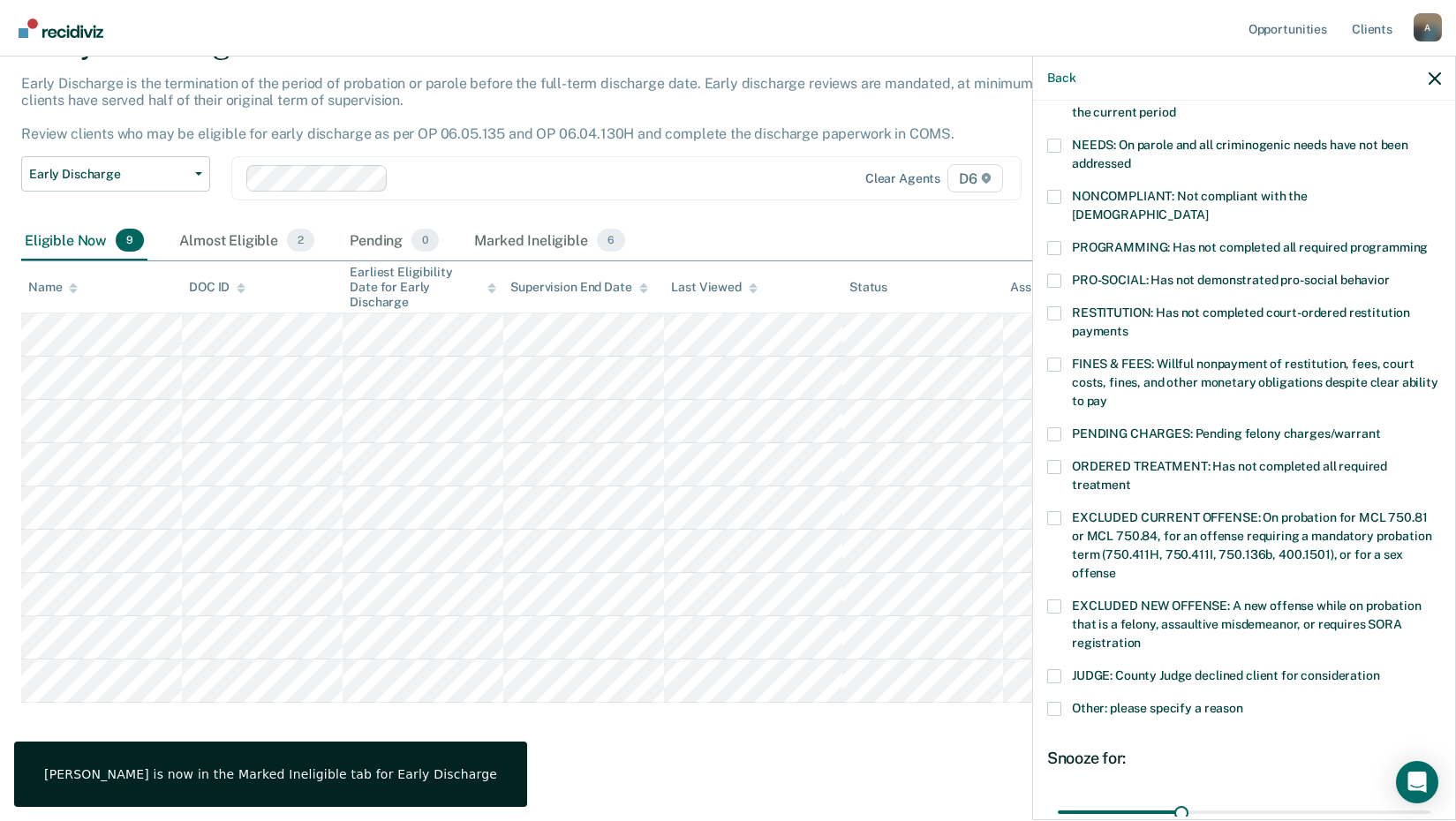
scroll to position [390, 0]
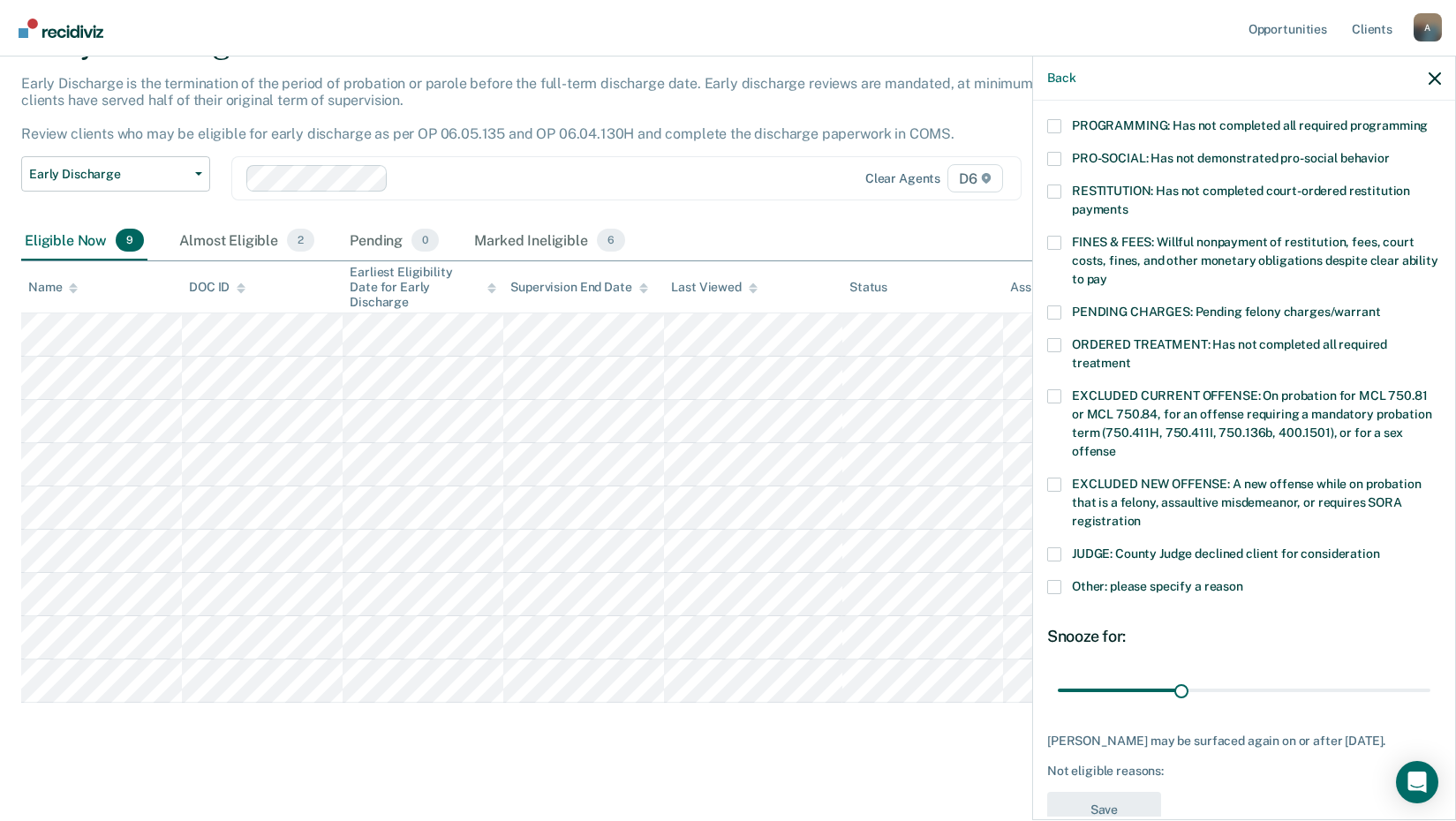
click at [1052, 185] on span at bounding box center [1054, 192] width 15 height 15
click at [1128, 203] on input "RESTITUTION: Has not completed court-ordered restitution payments" at bounding box center [1128, 203] width 0 height 0
click at [1127, 792] on button "Save" at bounding box center [1103, 810] width 114 height 36
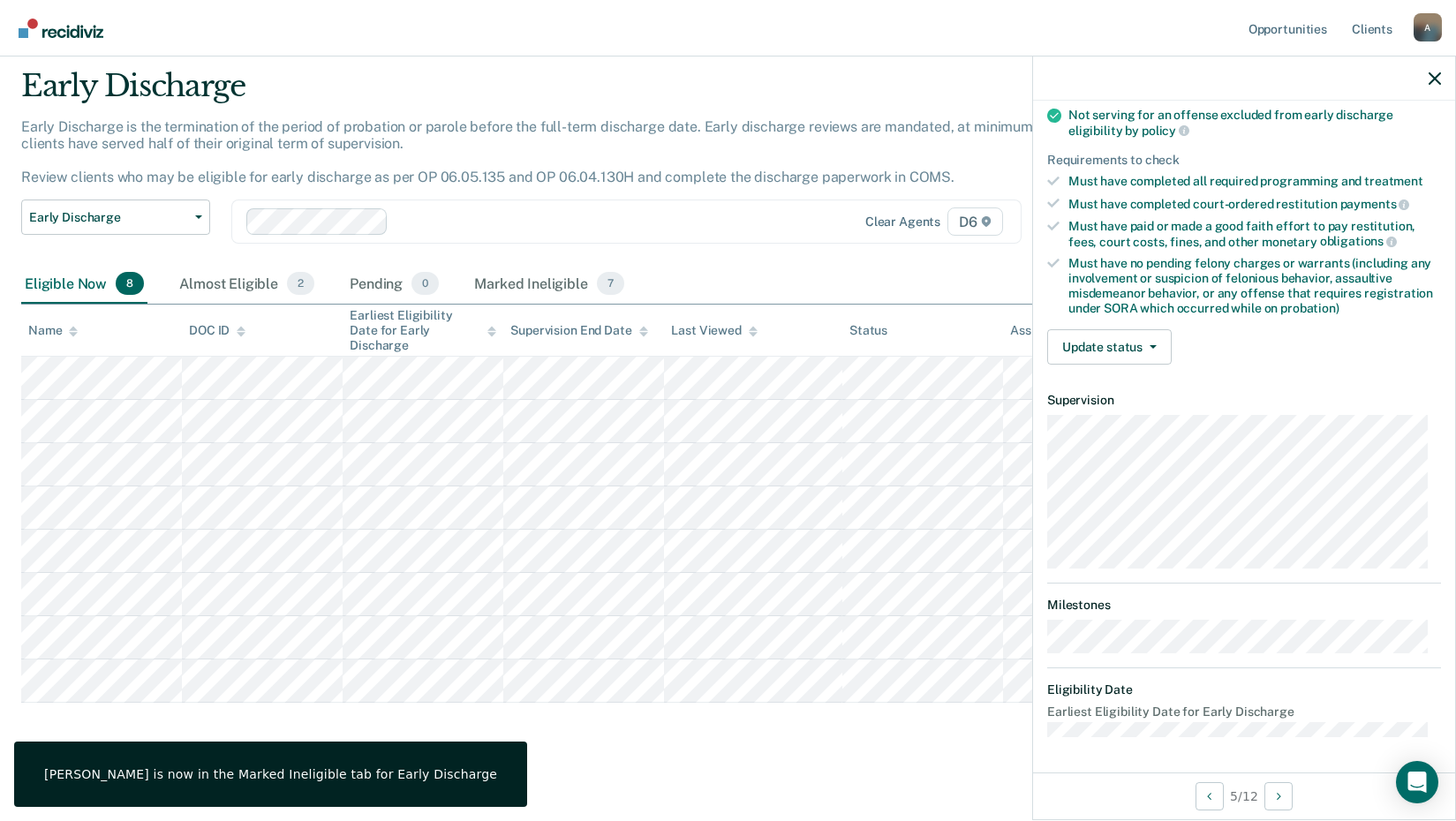
scroll to position [231, 0]
click at [1082, 355] on button "Update status" at bounding box center [1109, 349] width 125 height 35
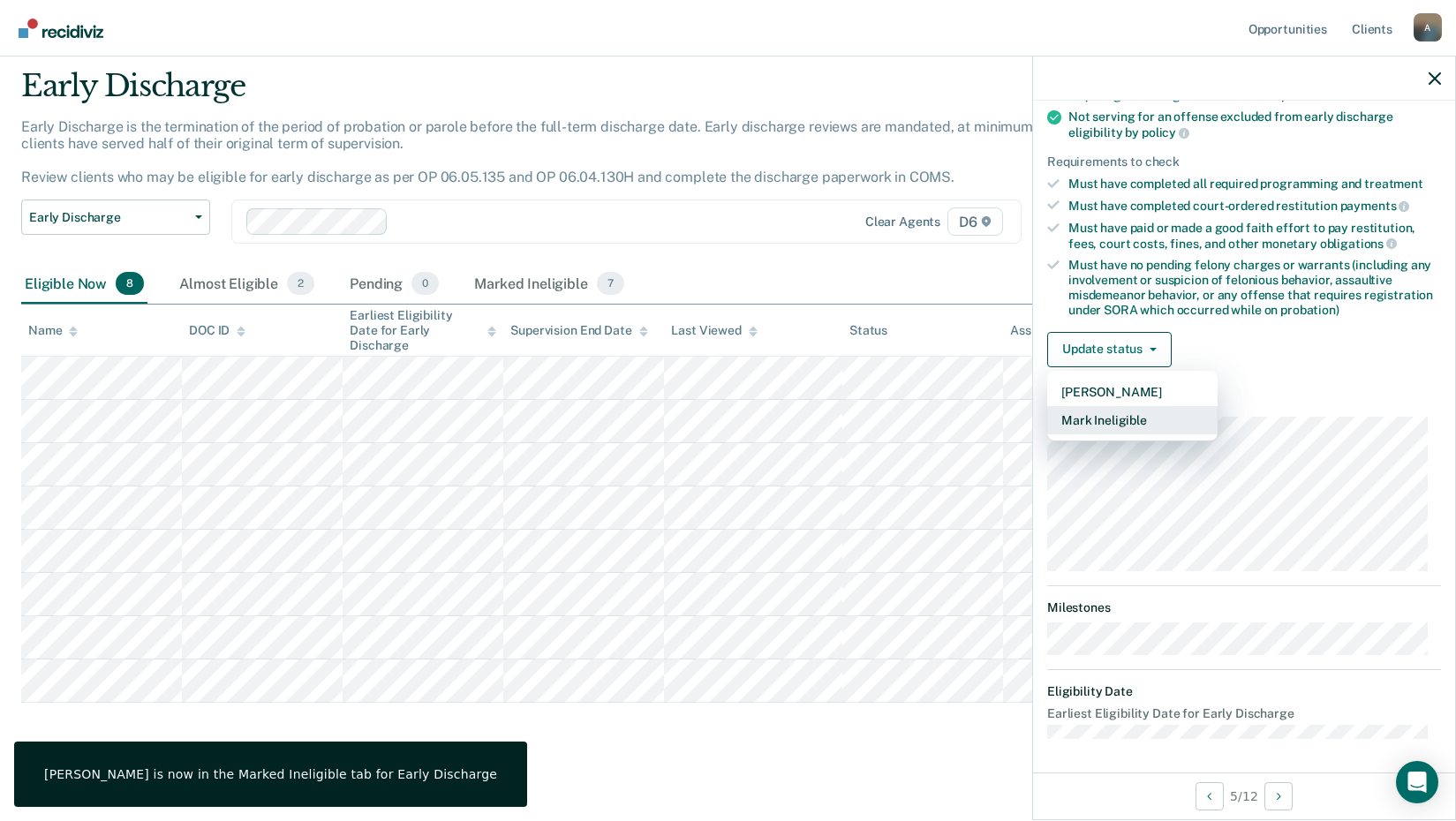
click at [1111, 428] on button "Mark Ineligible" at bounding box center [1132, 420] width 170 height 28
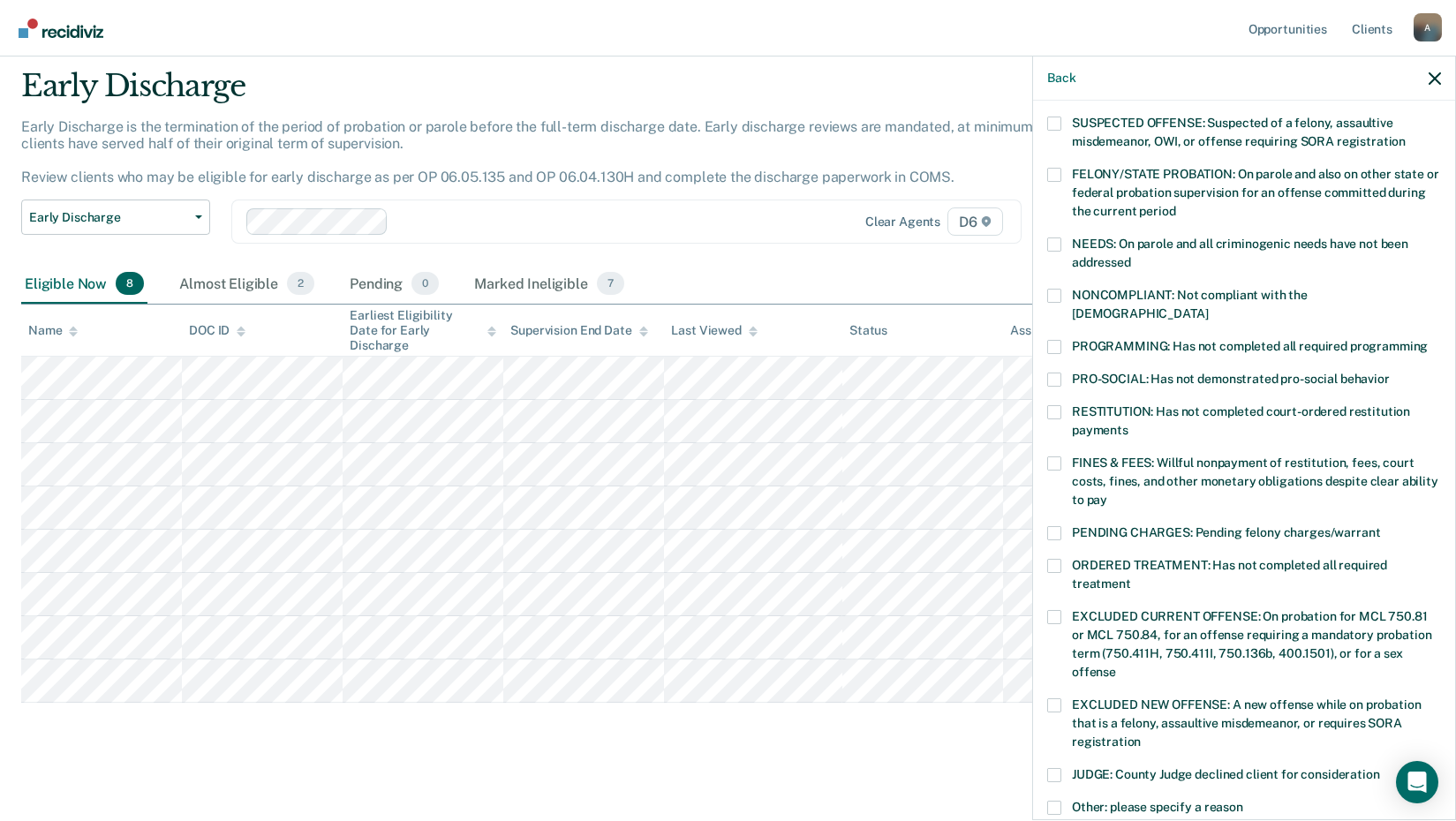
scroll to position [143, 0]
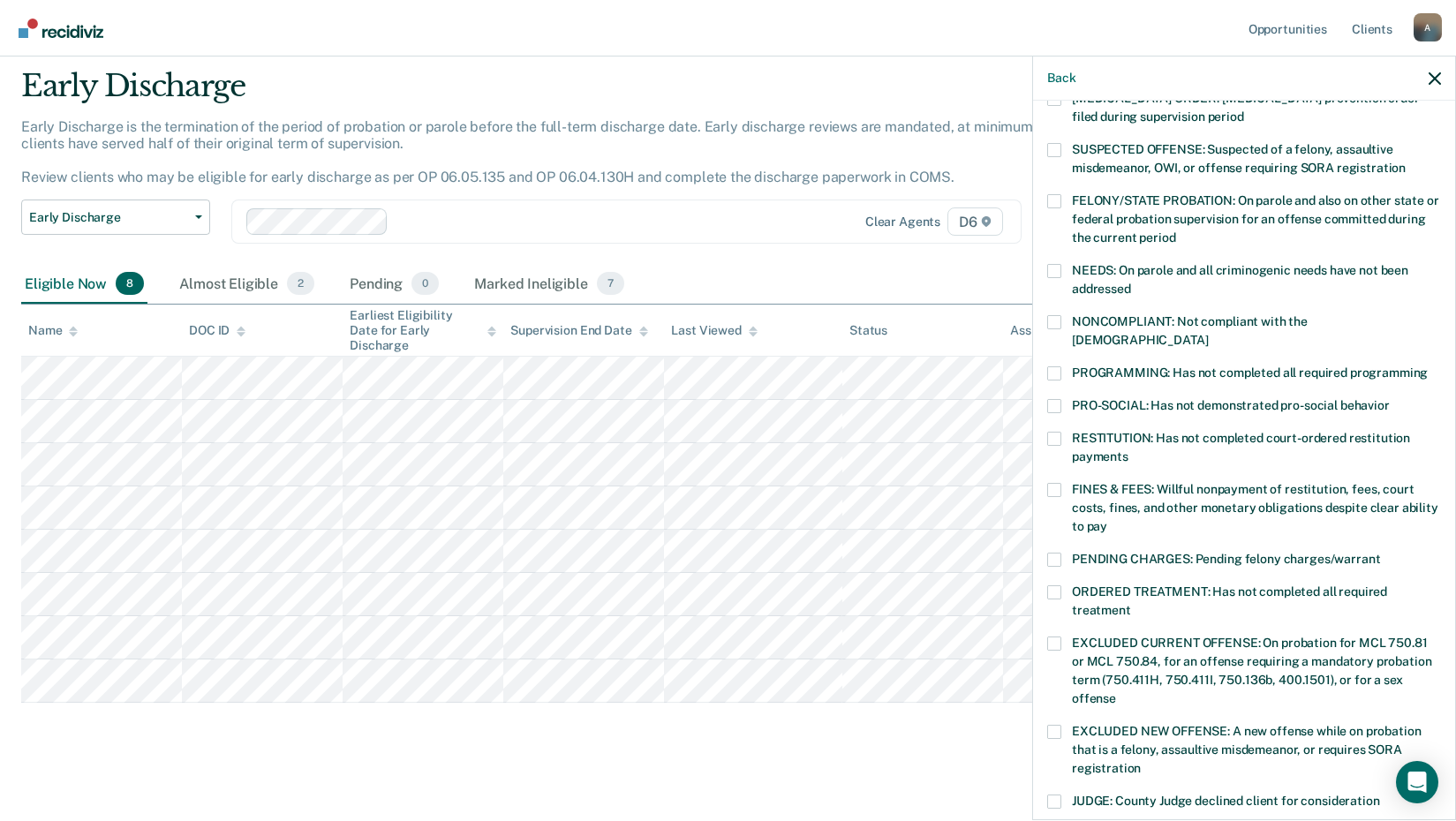
click at [1047, 366] on span at bounding box center [1054, 374] width 15 height 15
click at [1427, 366] on input "PROGRAMMING: Has not completed all required programming" at bounding box center [1427, 366] width 0 height 0
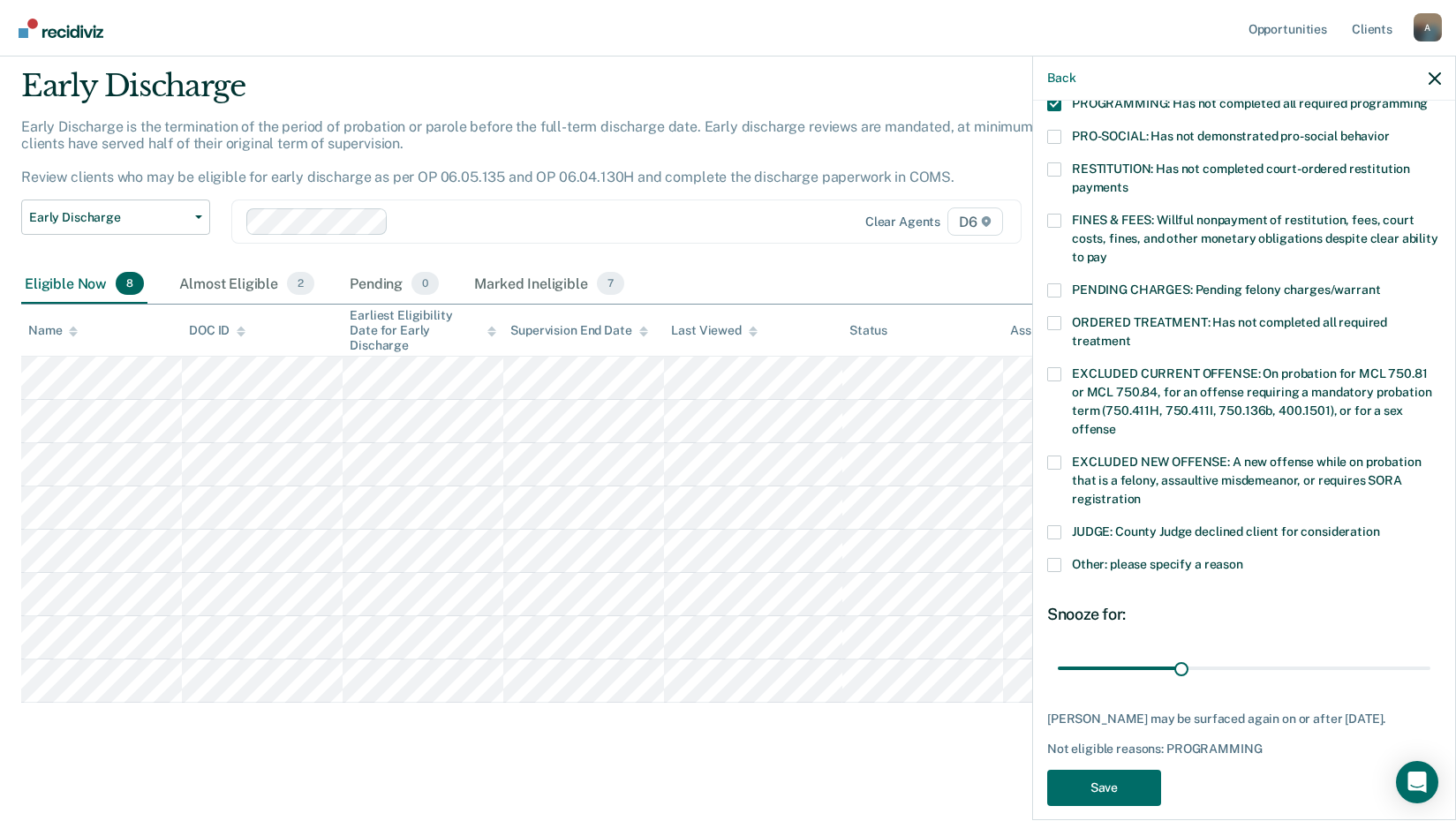
scroll to position [414, 0]
click at [1119, 781] on button "Save" at bounding box center [1103, 787] width 114 height 36
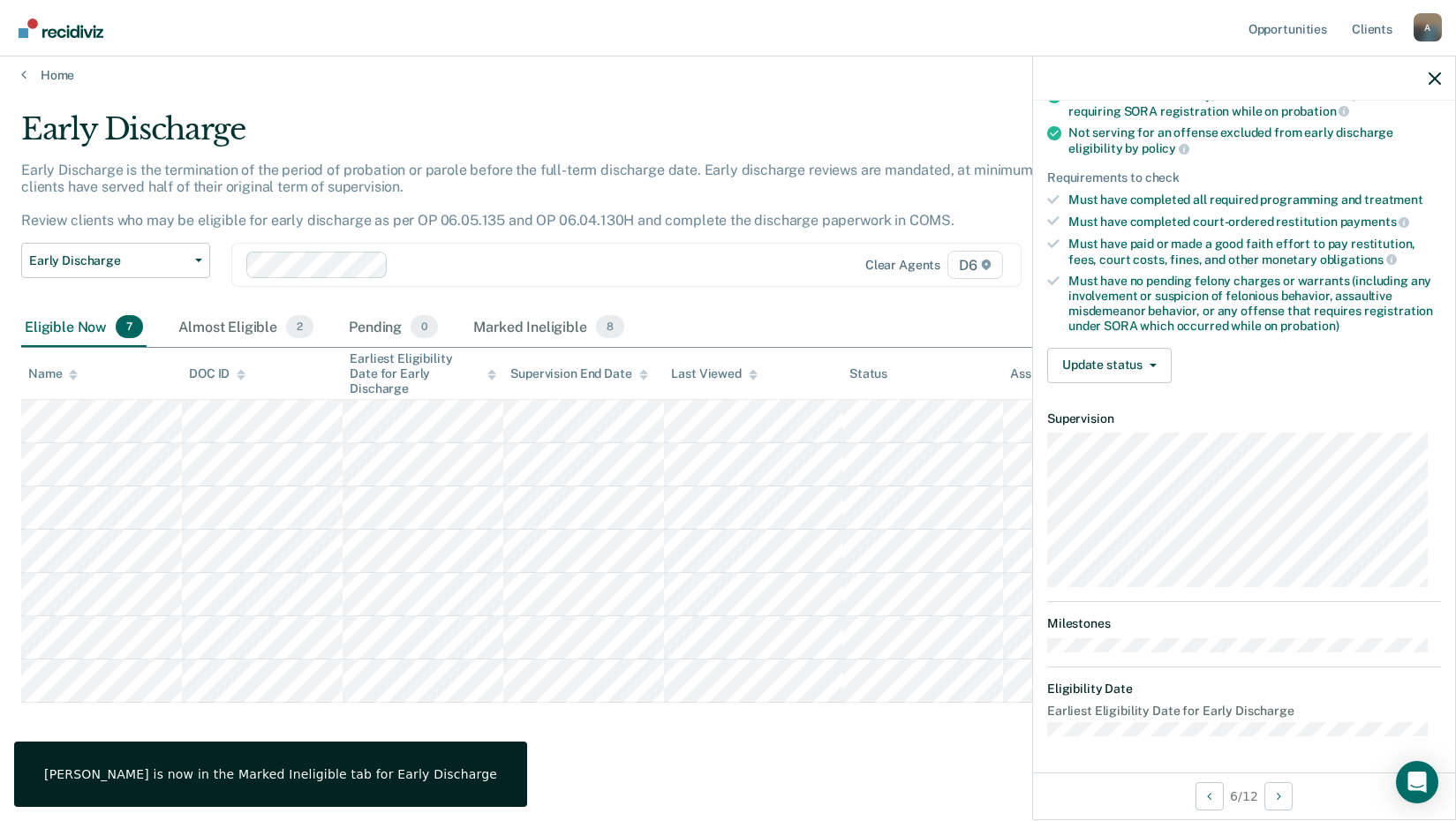
scroll to position [214, 0]
click at [1130, 356] on button "Update status" at bounding box center [1109, 367] width 125 height 35
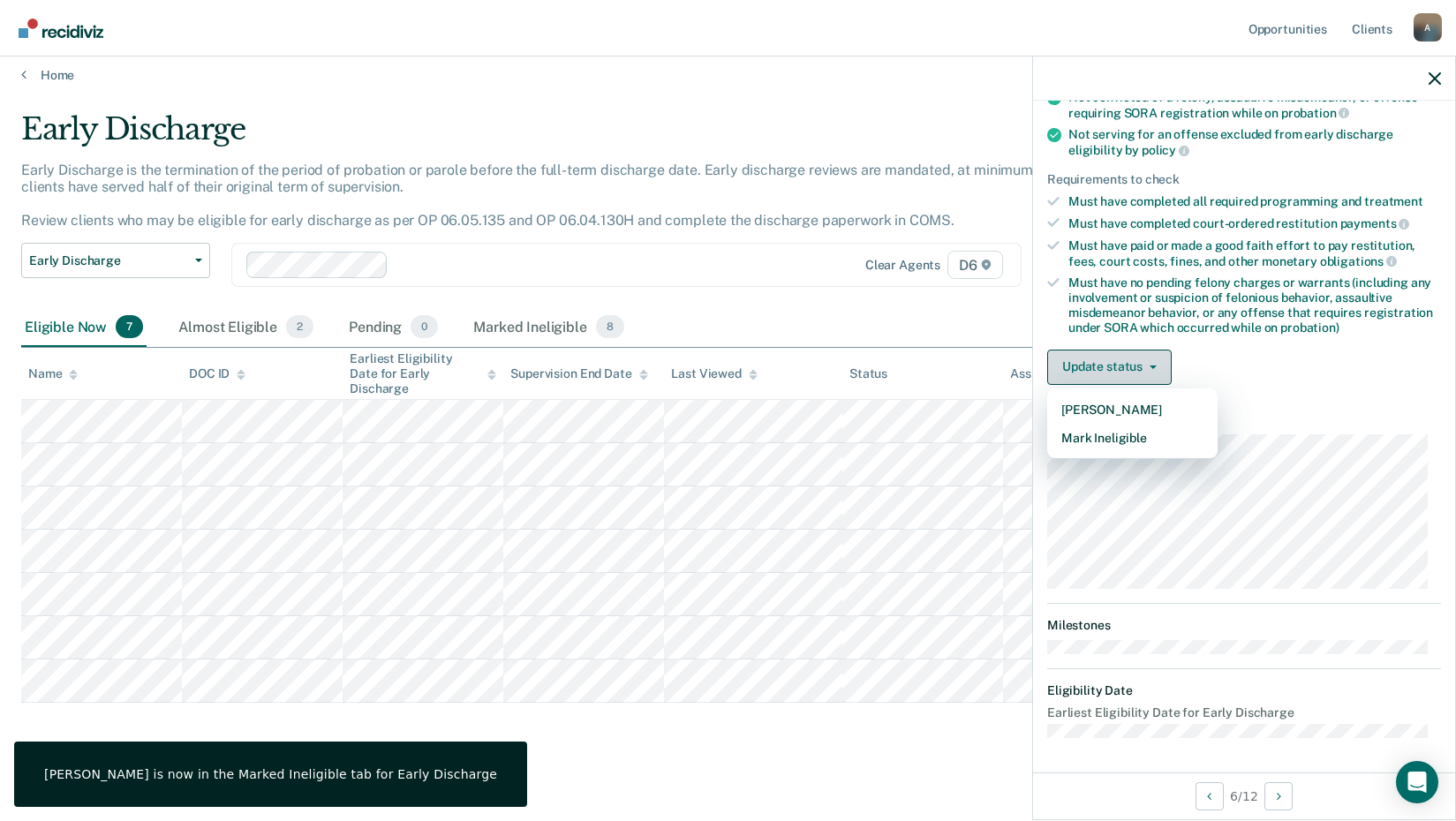
click at [1128, 357] on button "Update status" at bounding box center [1109, 367] width 125 height 35
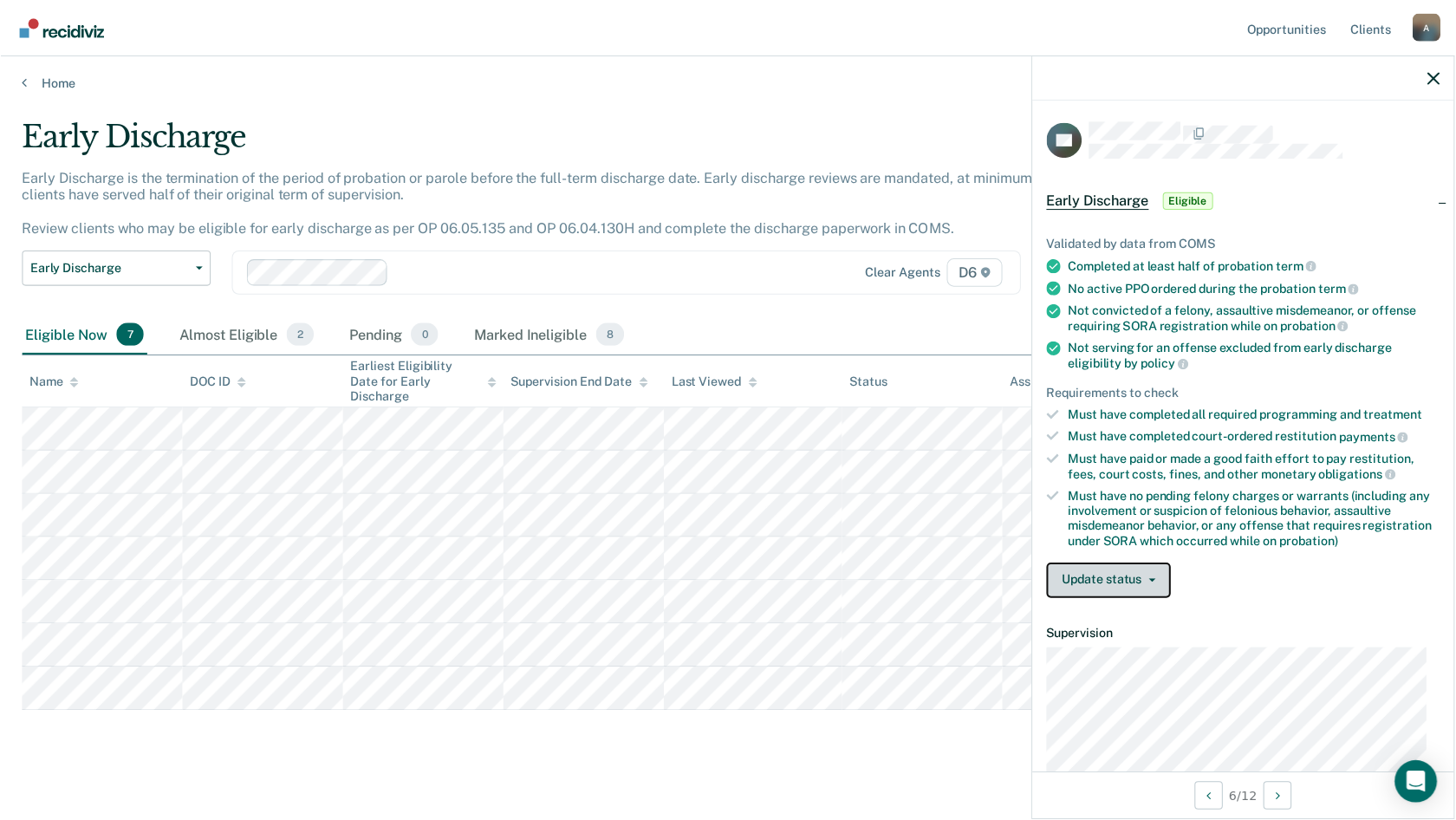
scroll to position [0, 0]
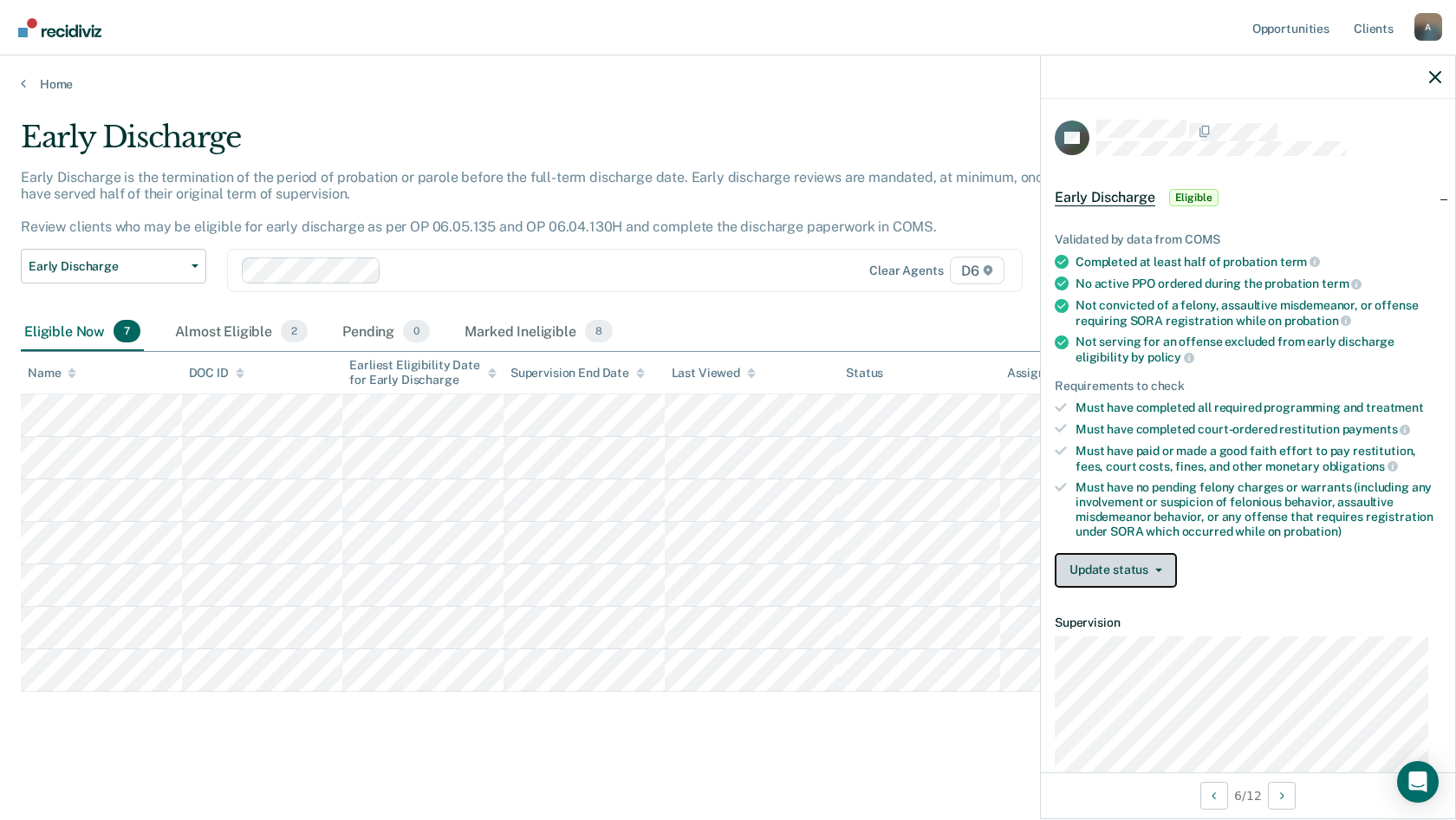
click at [1071, 578] on button "Update status" at bounding box center [1115, 570] width 122 height 35
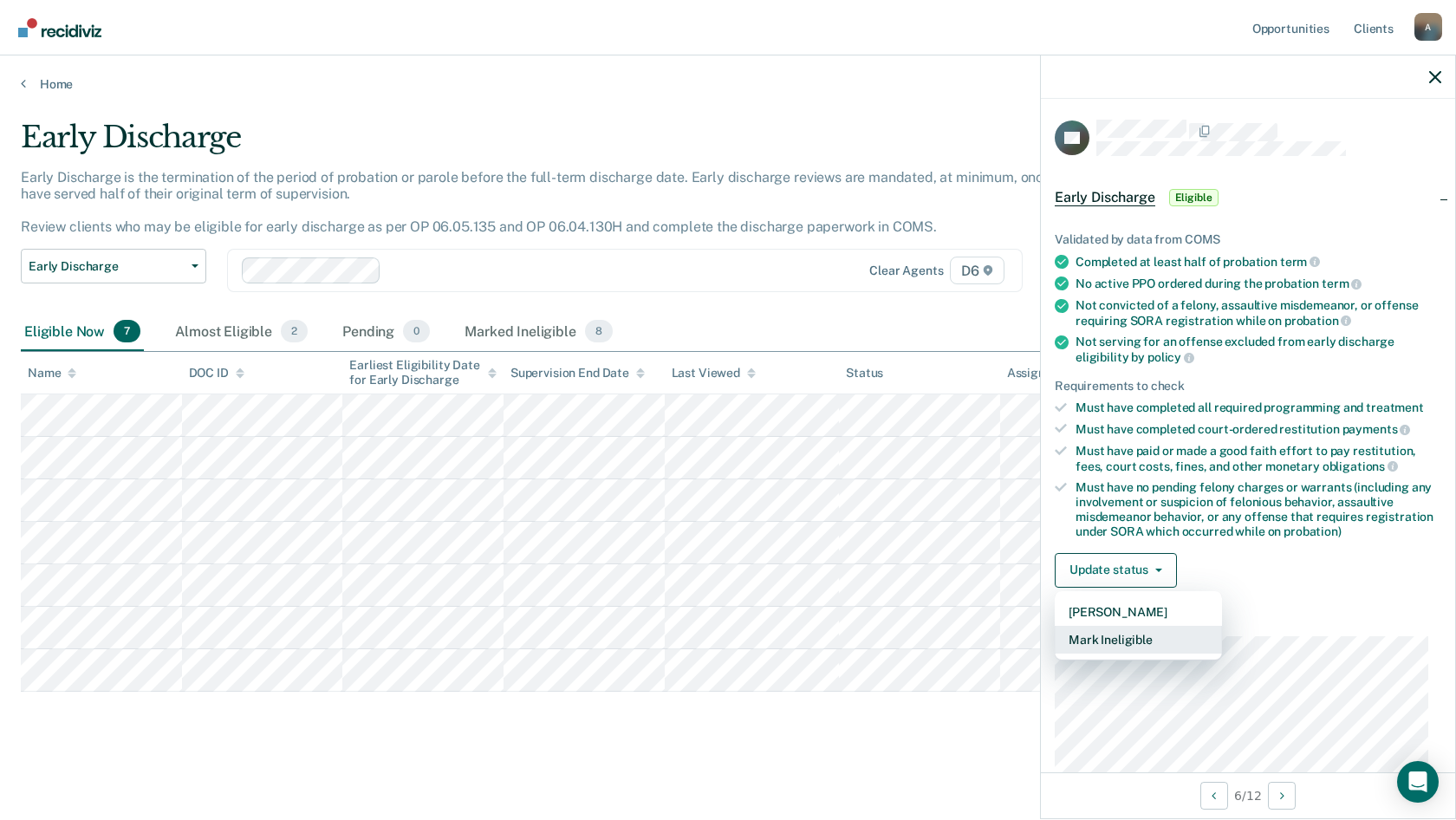
click at [1088, 644] on button "Mark Ineligible" at bounding box center [1138, 639] width 167 height 28
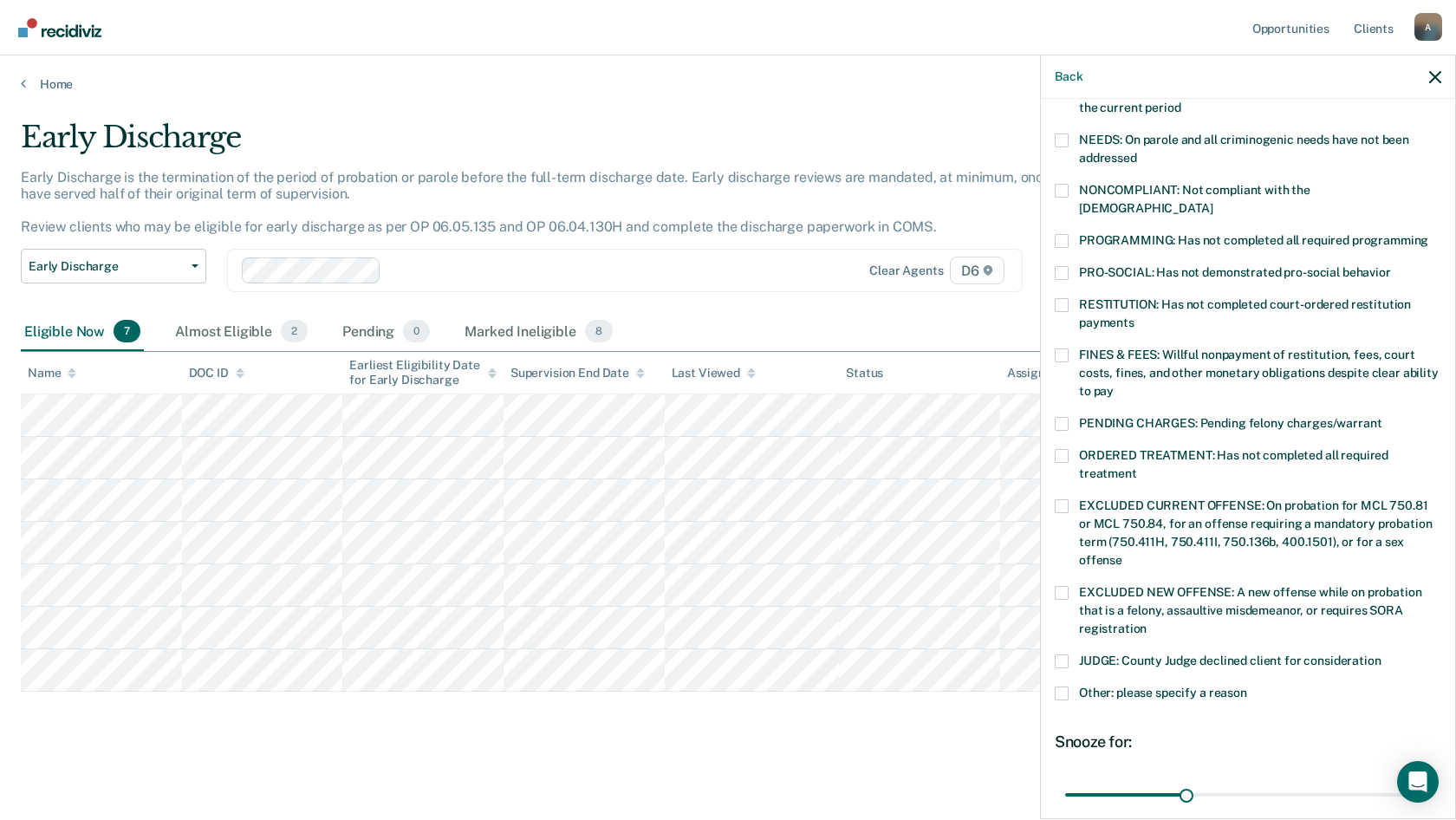
scroll to position [346, 0]
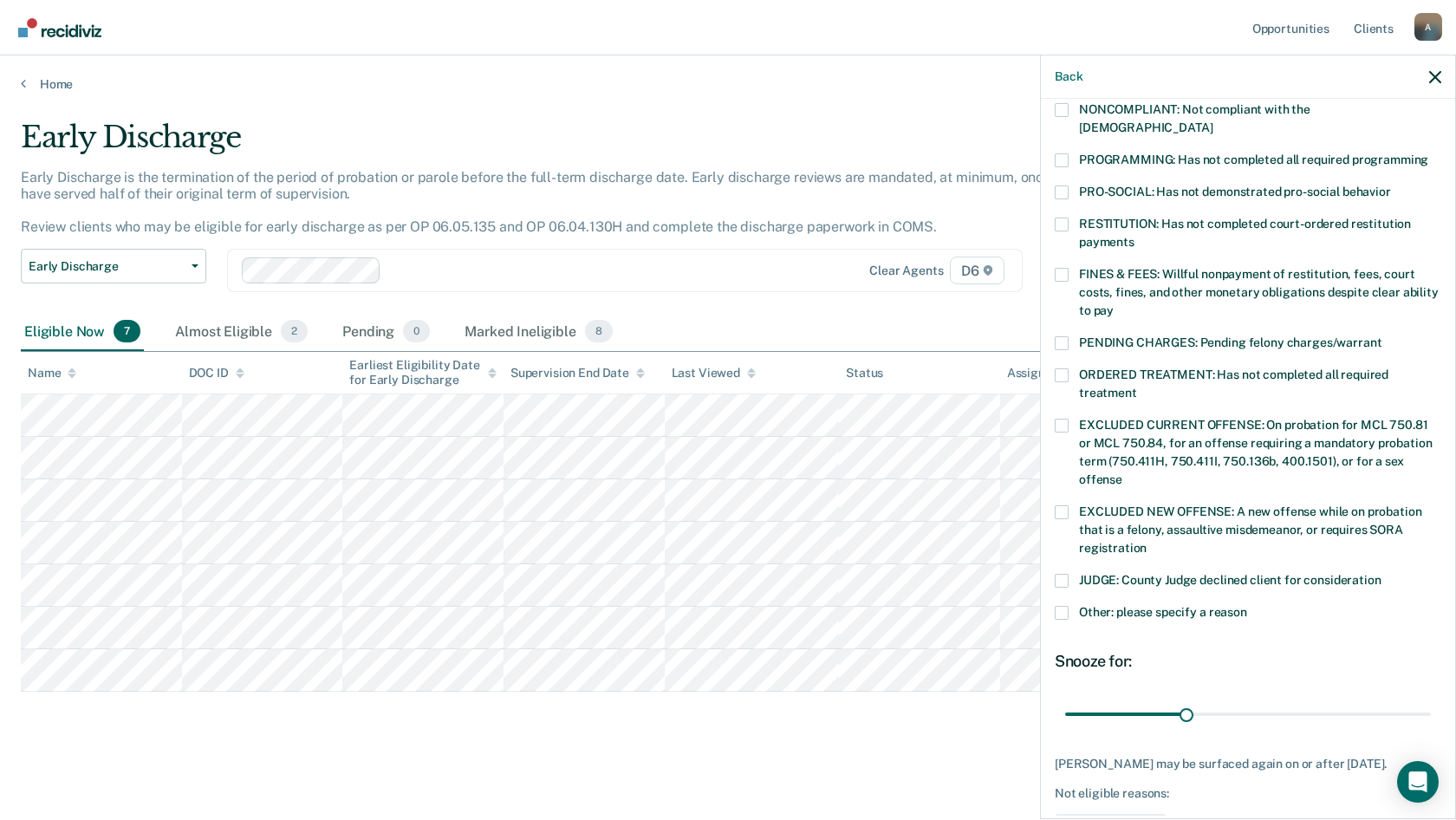
click at [1070, 606] on label "Other: please specify a reason" at bounding box center [1247, 615] width 386 height 18
click at [1247, 606] on input "Other: please specify a reason" at bounding box center [1247, 606] width 0 height 0
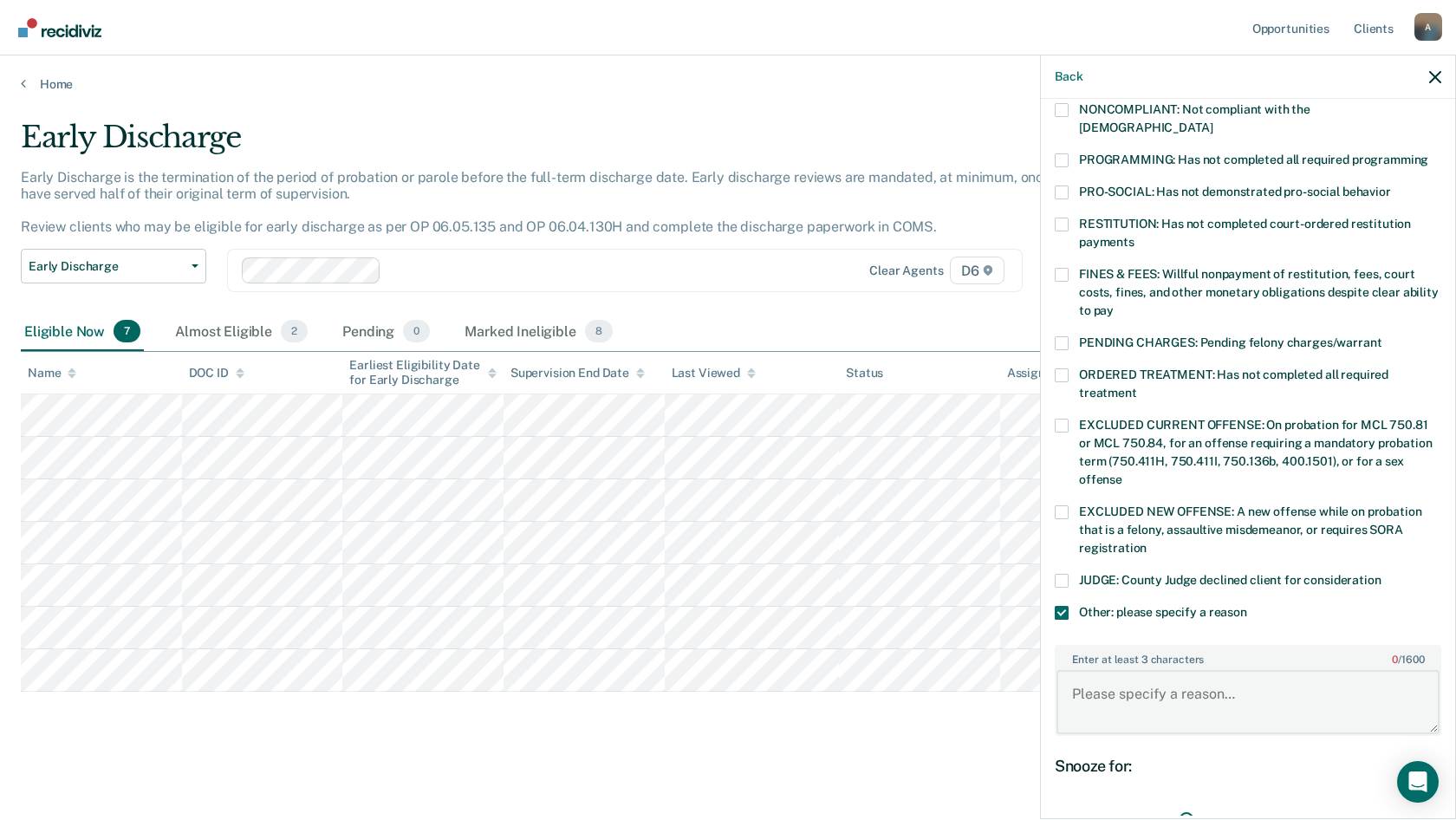
click at [1110, 683] on textarea "Enter at least 3 characters 0 / 1600" at bounding box center [1247, 702] width 383 height 64
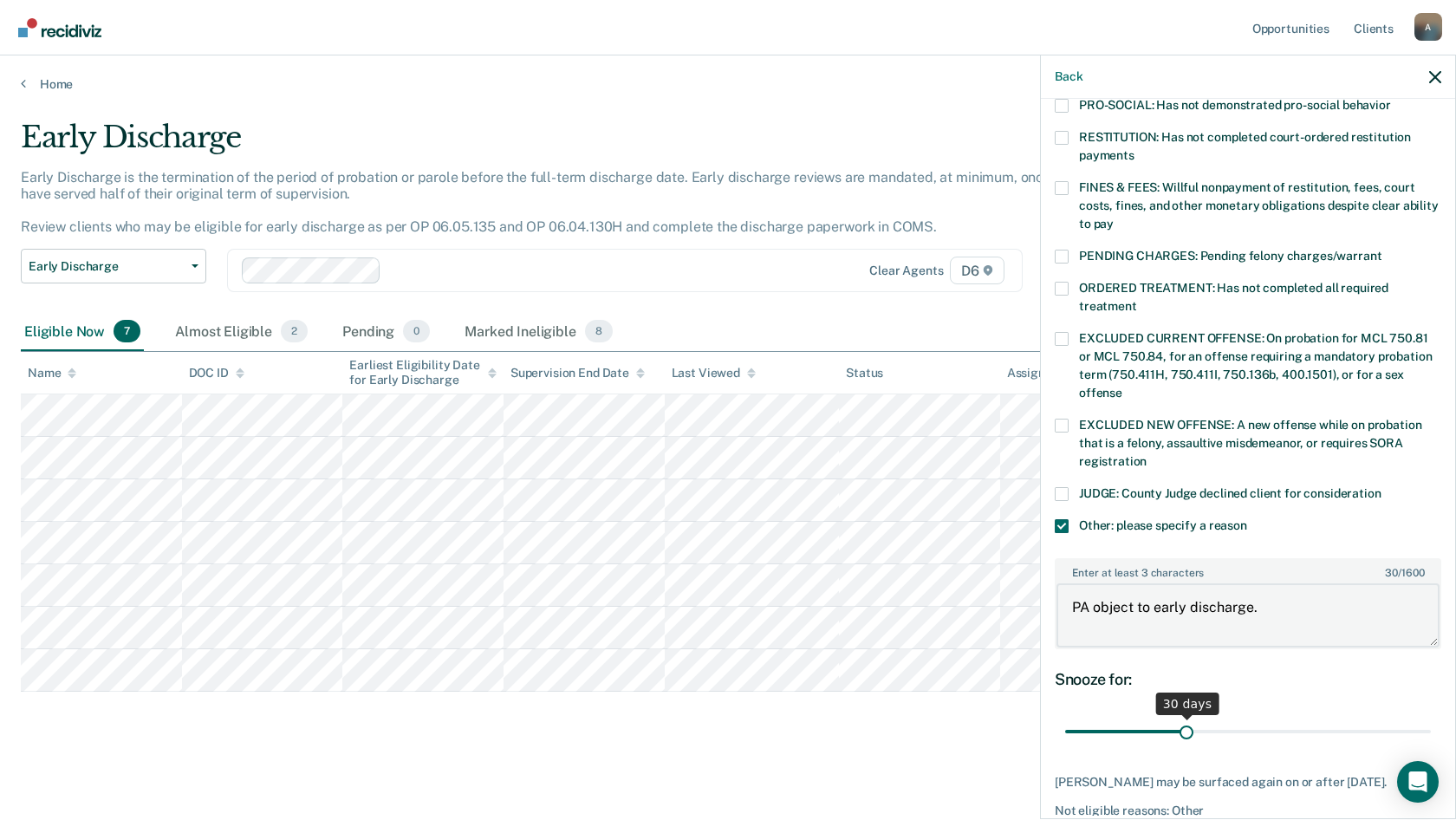
type textarea "PA object to early discharge."
drag, startPoint x: 1185, startPoint y: 709, endPoint x: 1296, endPoint y: 724, distance: 112.0
type input "60"
click at [1296, 724] on input "range" at bounding box center [1248, 732] width 366 height 30
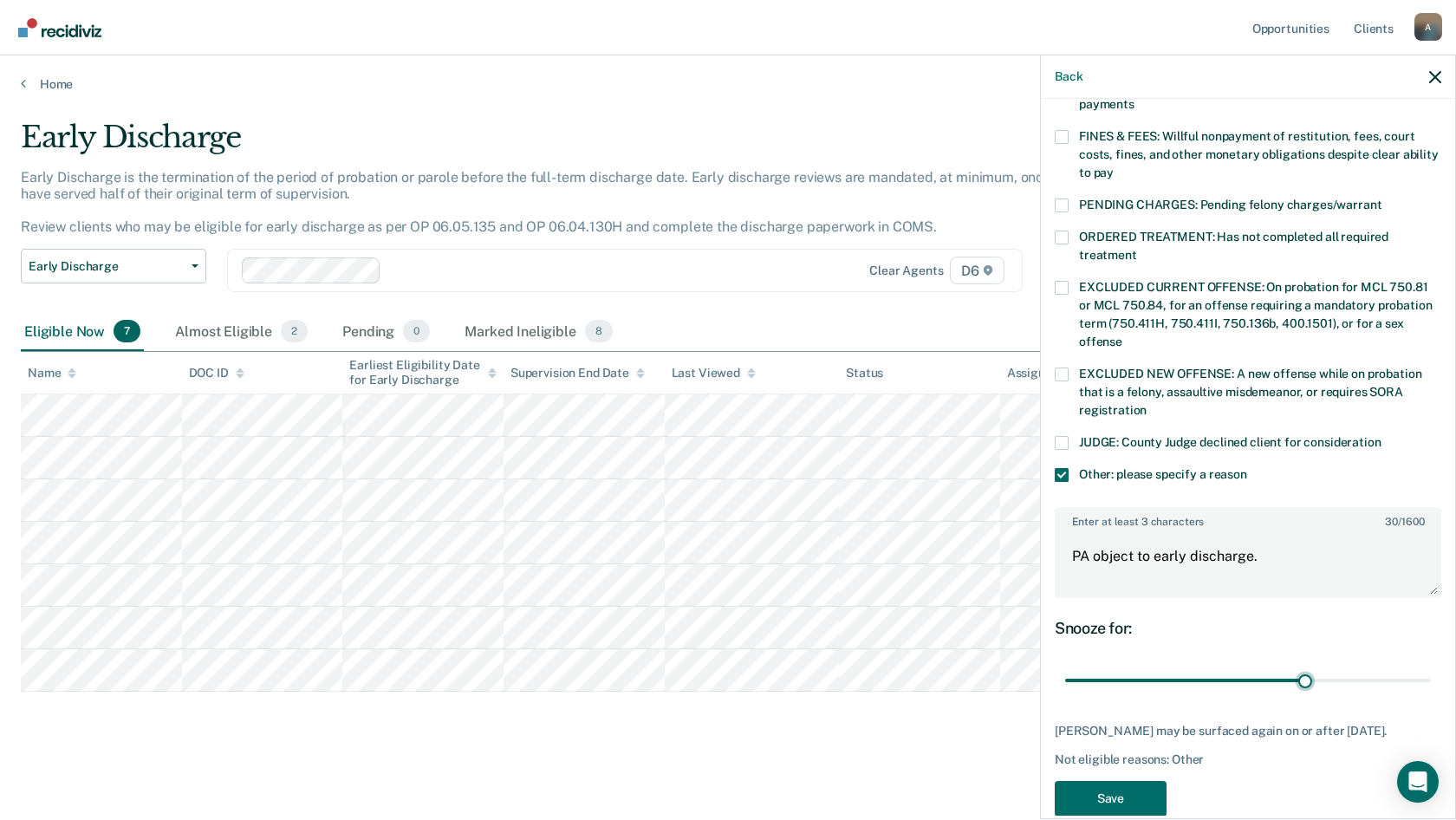
scroll to position [511, 0]
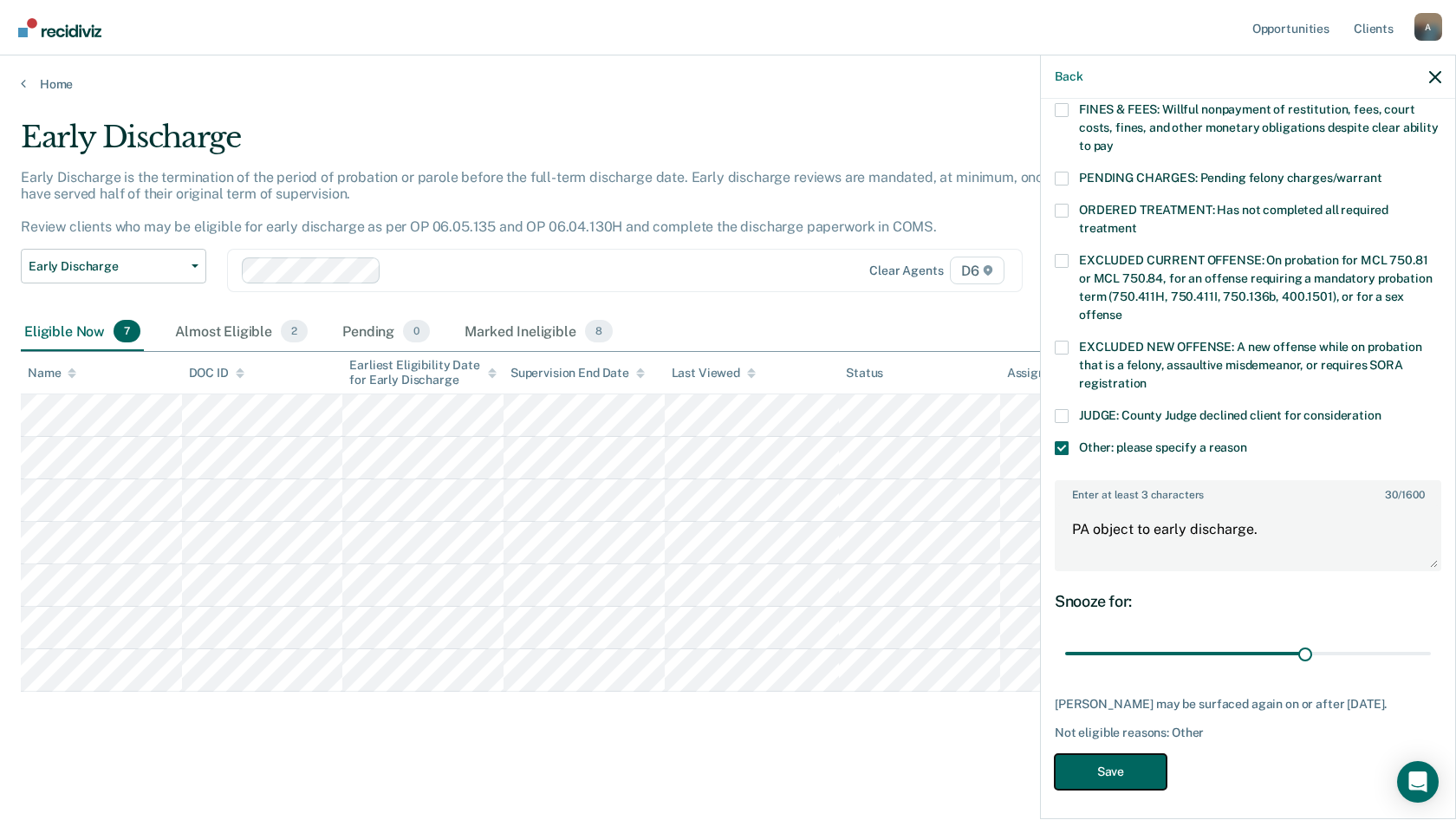
click at [1149, 761] on button "Save" at bounding box center [1110, 772] width 112 height 36
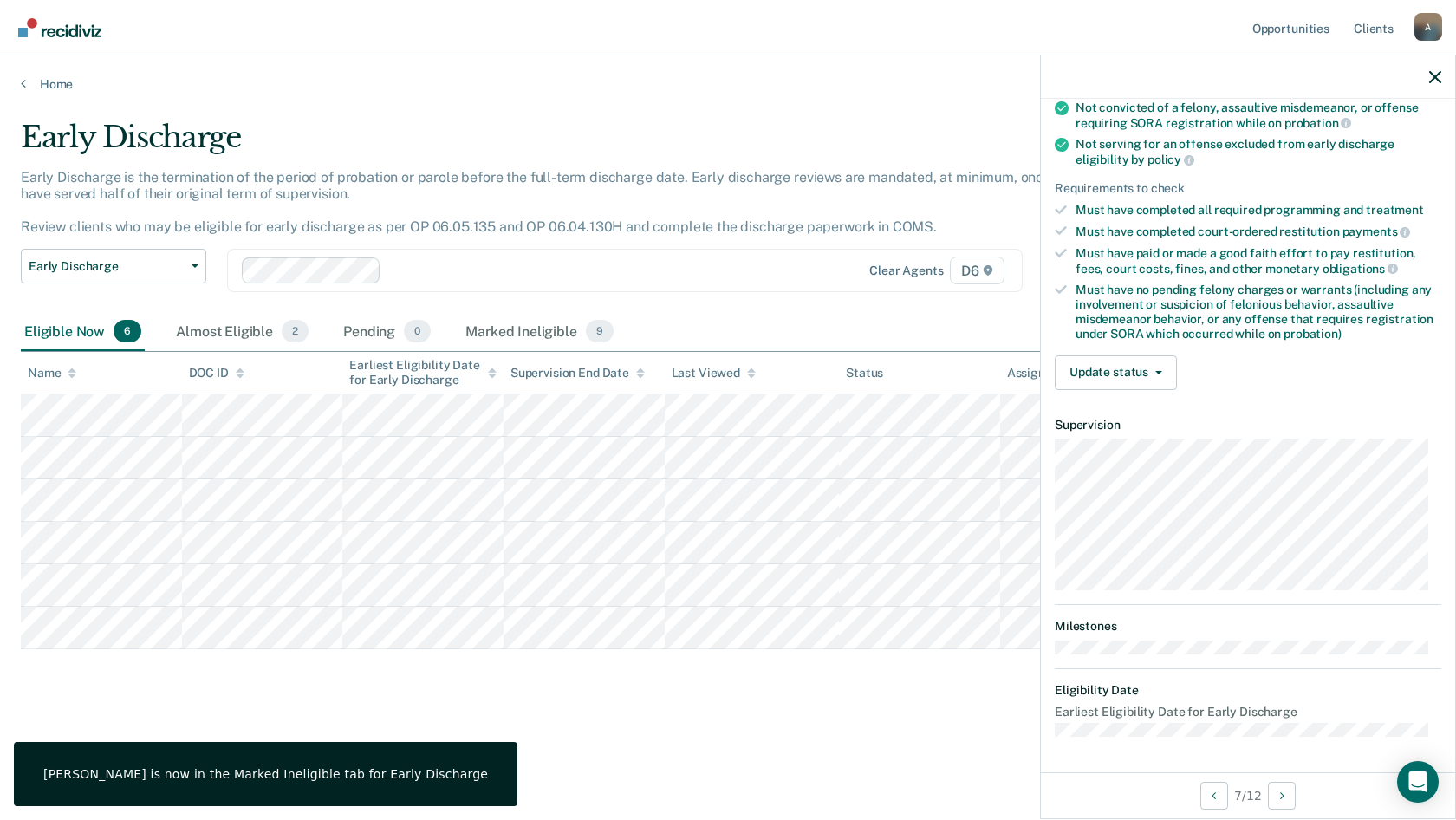
scroll to position [213, 0]
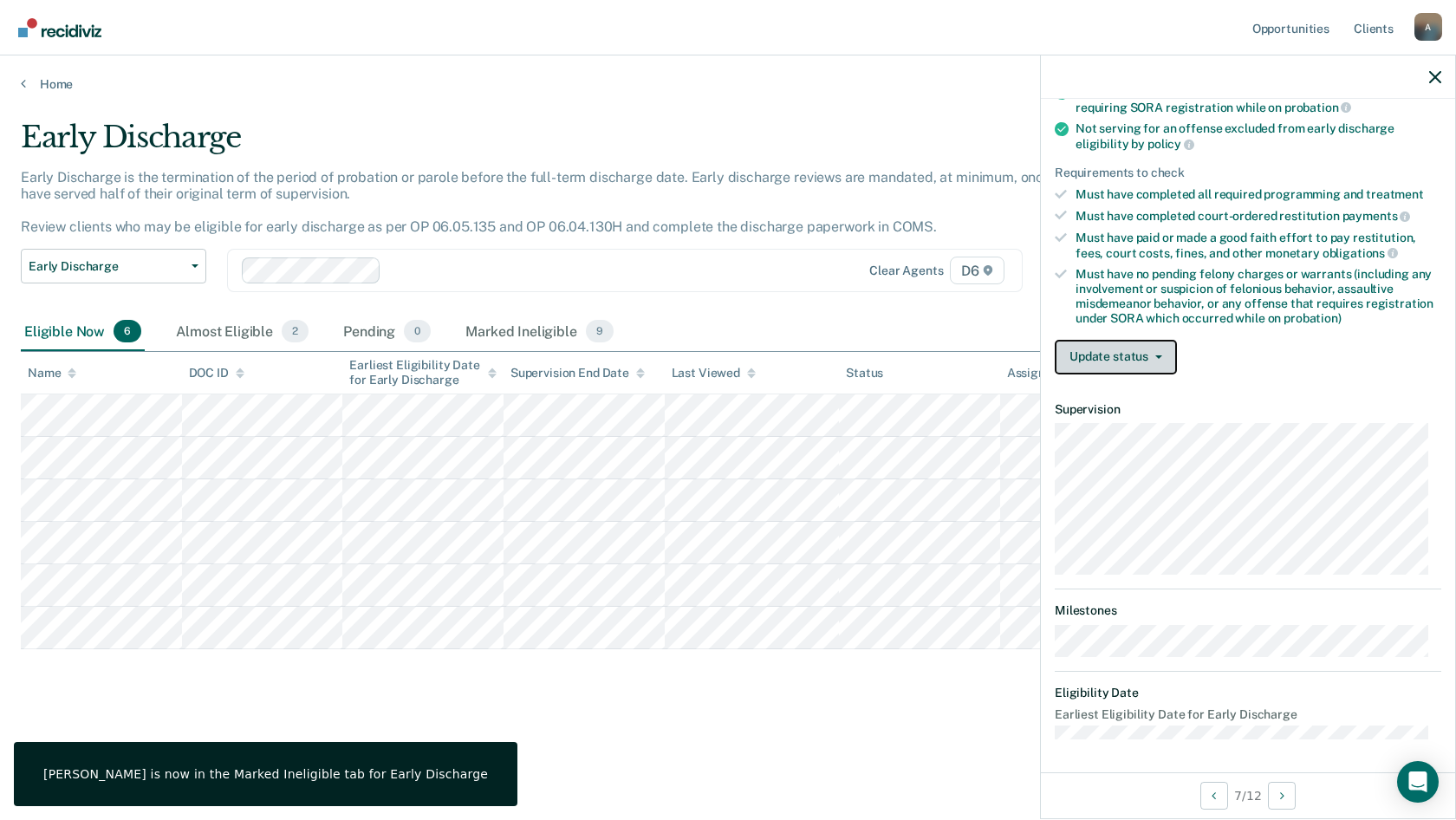
click at [1120, 353] on button "Update status" at bounding box center [1115, 357] width 122 height 35
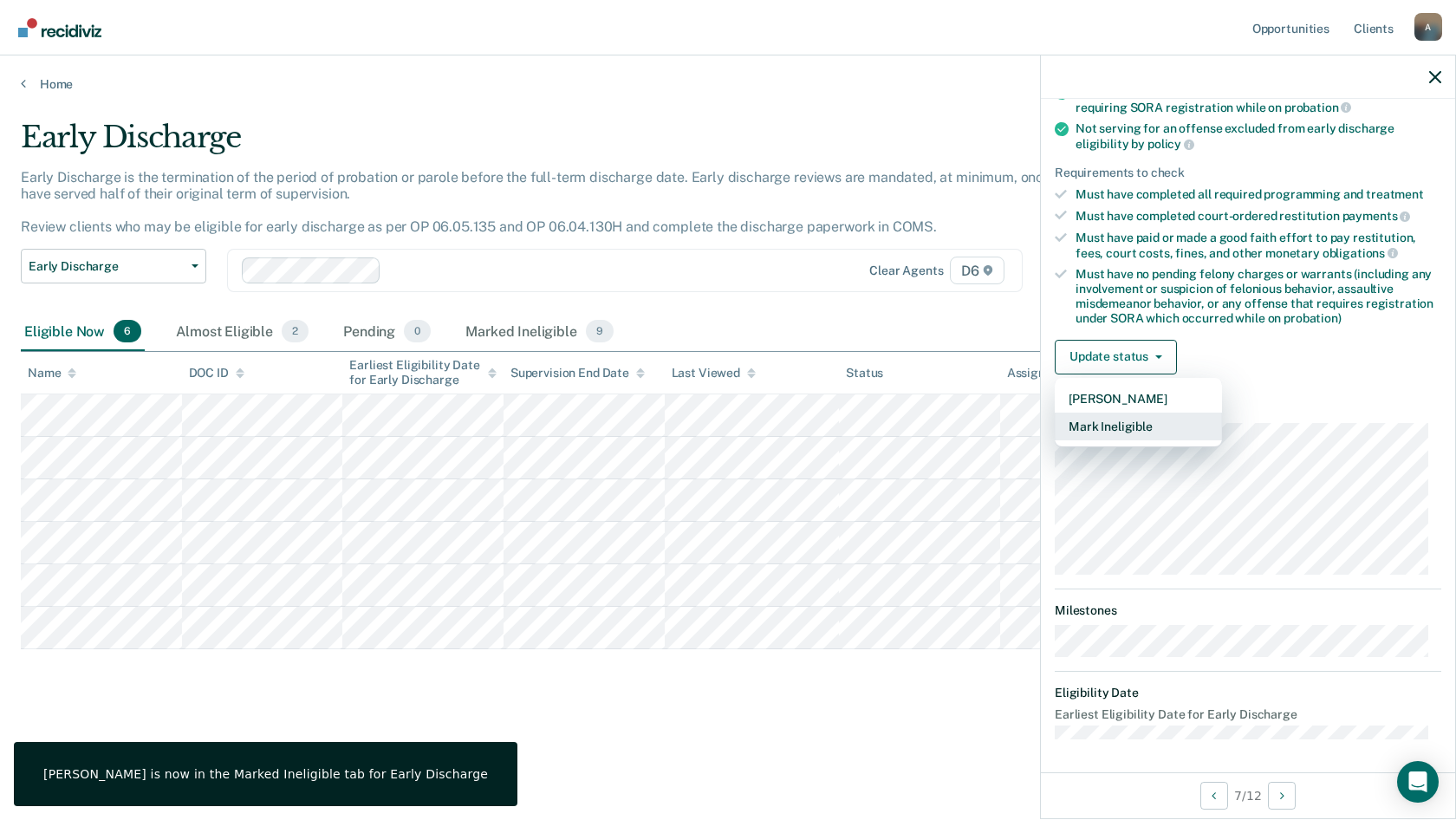
click at [1107, 419] on button "Mark Ineligible" at bounding box center [1138, 426] width 167 height 28
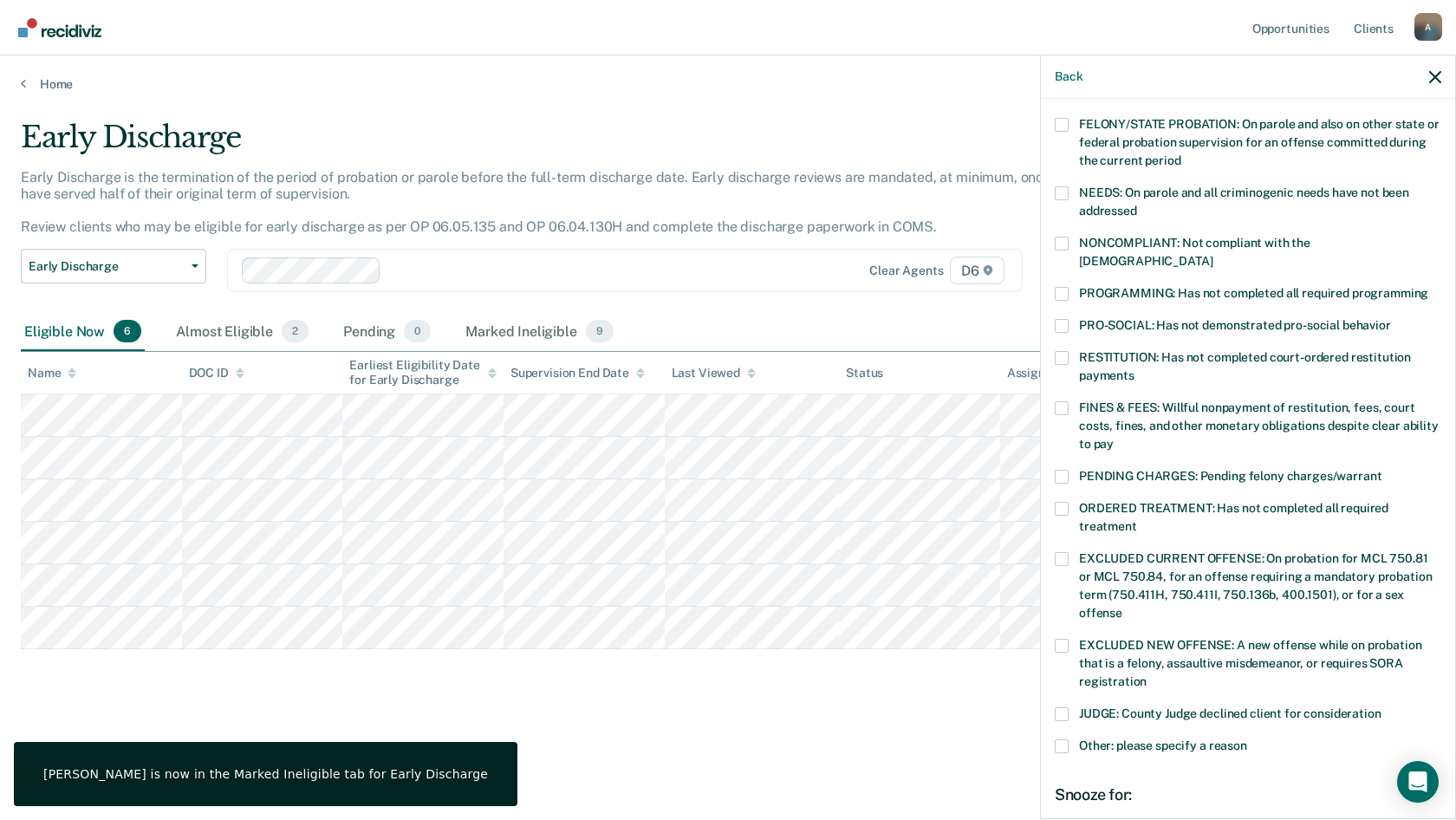
click at [1069, 708] on label "JUDGE: County Judge declined client for consideration" at bounding box center [1247, 716] width 386 height 18
click at [1381, 708] on input "JUDGE: County Judge declined client for consideration" at bounding box center [1381, 708] width 0 height 0
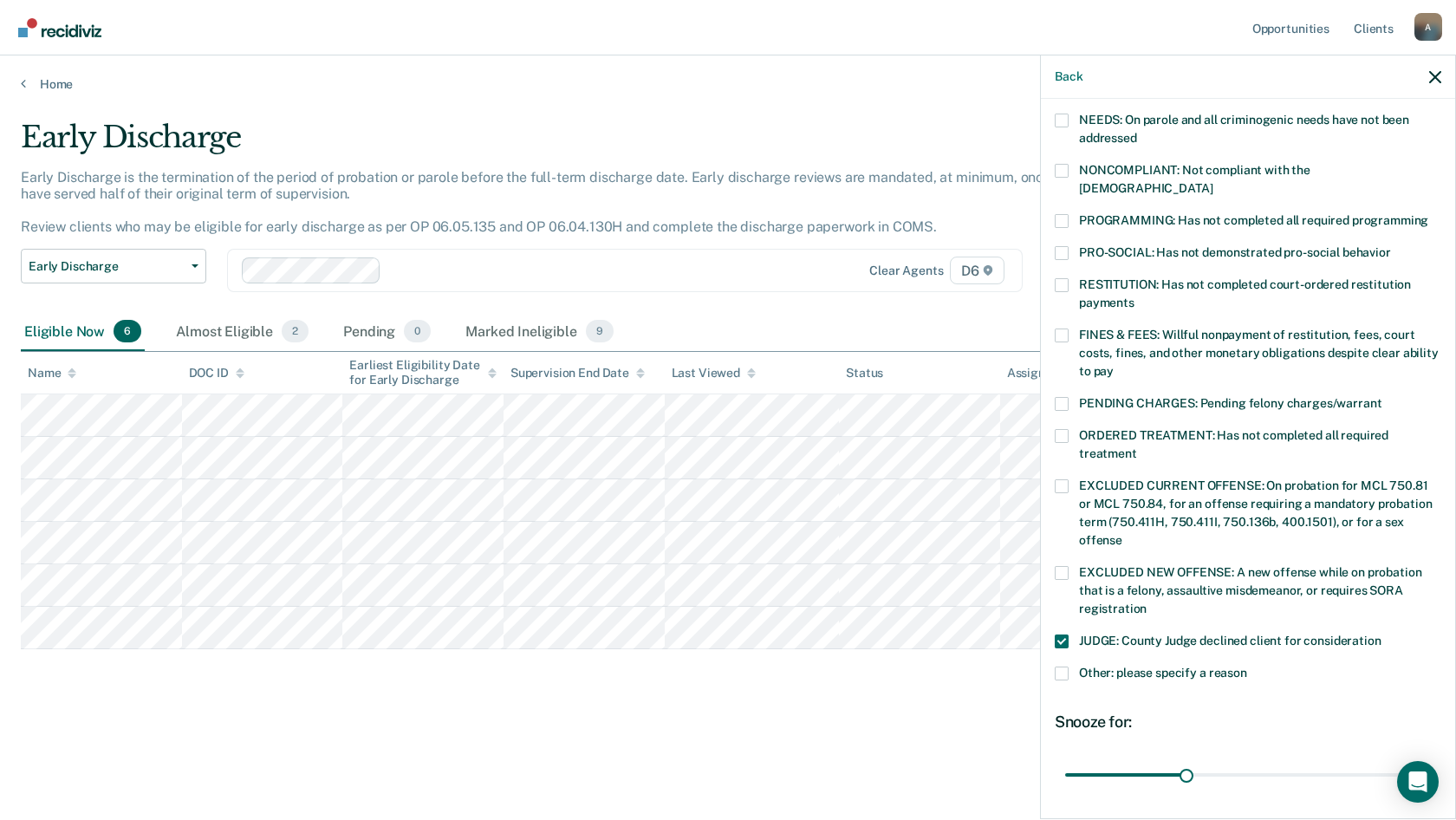
scroll to position [407, 0]
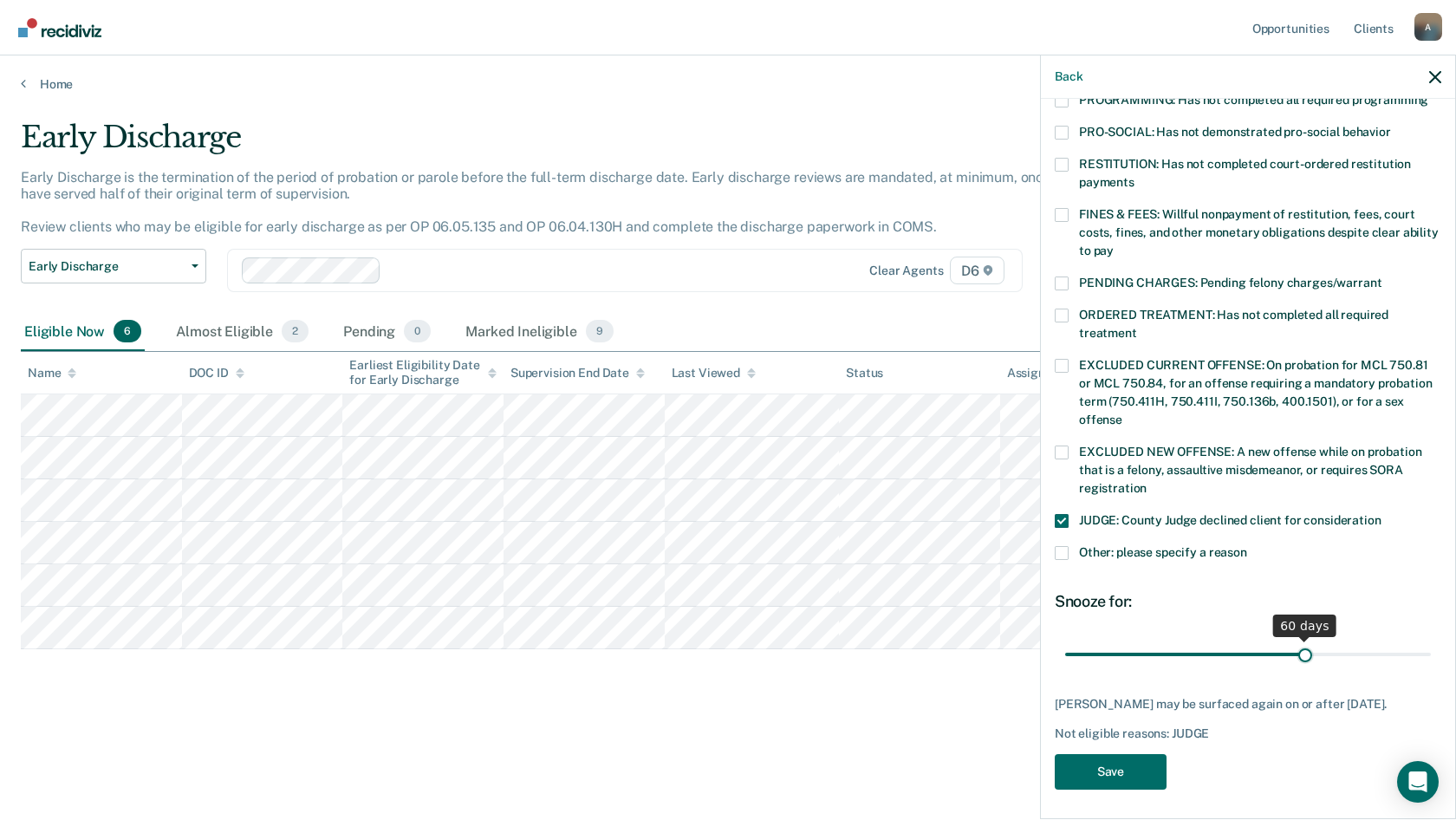
drag, startPoint x: 1183, startPoint y: 639, endPoint x: 1298, endPoint y: 640, distance: 115.0
type input "60"
click at [1298, 640] on input "range" at bounding box center [1248, 654] width 366 height 30
click at [1094, 768] on button "Save" at bounding box center [1110, 772] width 112 height 36
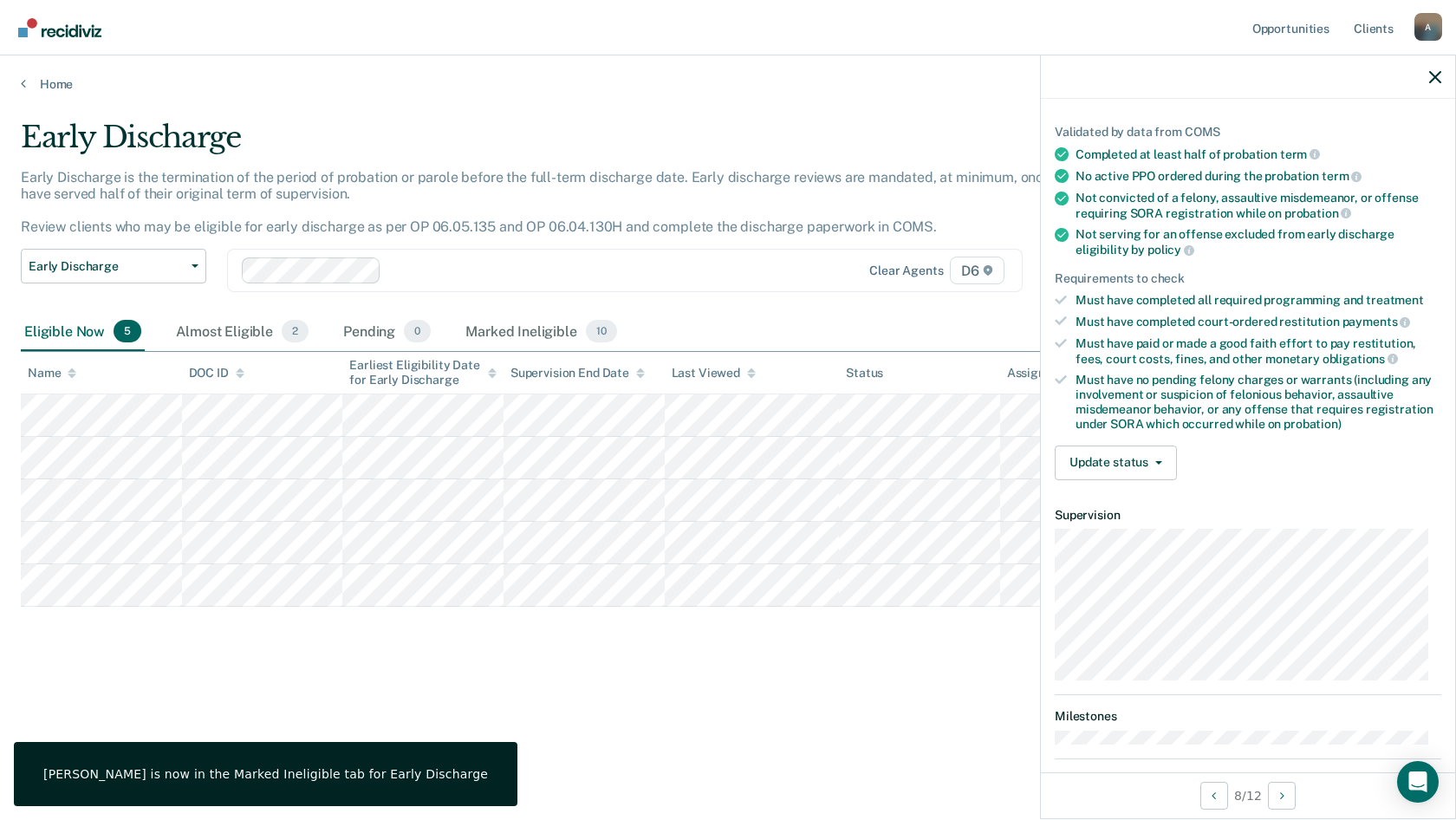
scroll to position [0, 0]
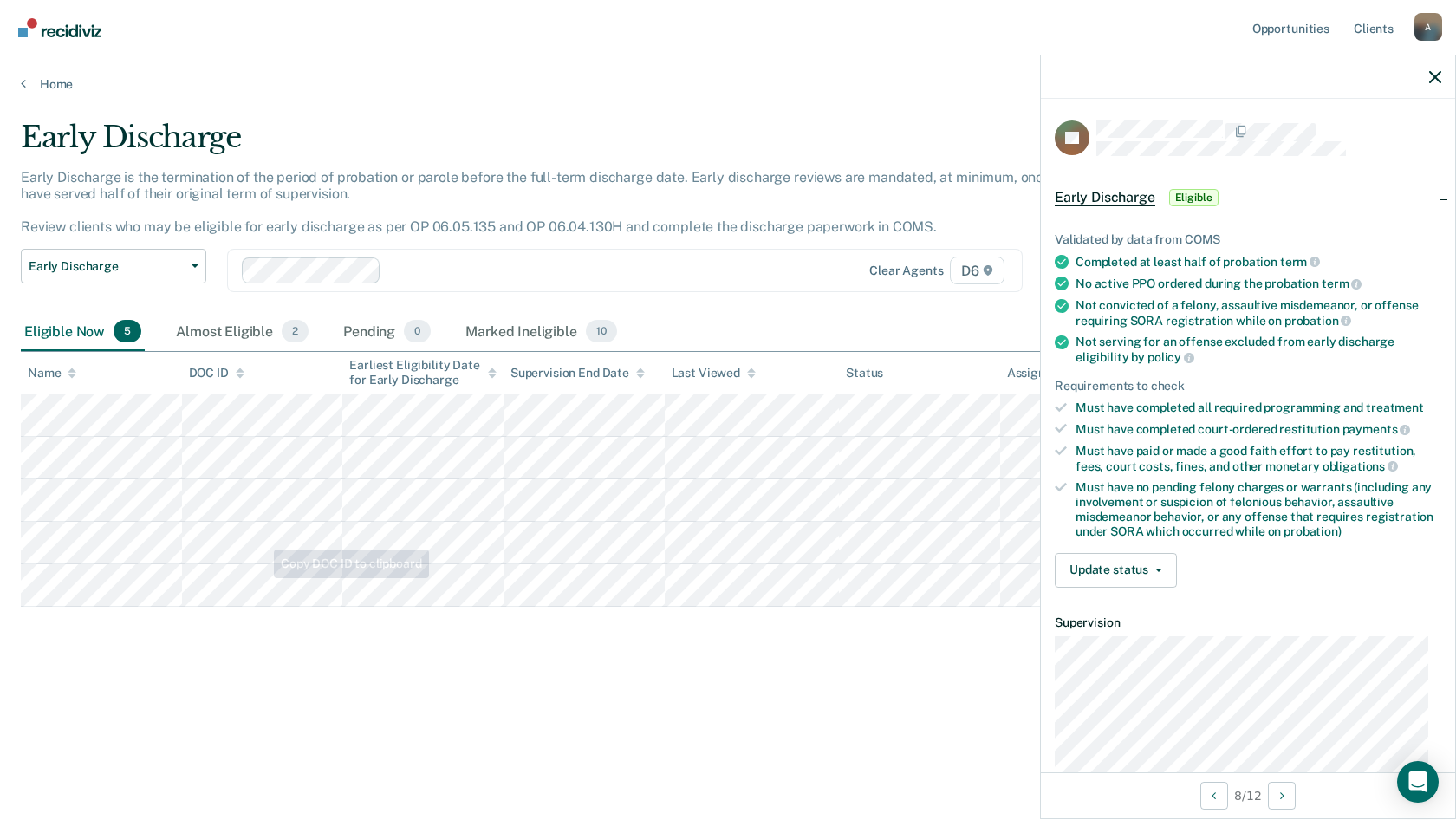
click at [168, 744] on div "Early Discharge Early Discharge is the termination of the period of probation o…" at bounding box center [727, 432] width 1414 height 625
click at [432, 678] on div "Early Discharge Early Discharge is the termination of the period of probation o…" at bounding box center [727, 404] width 1414 height 570
click at [544, 657] on div "Early Discharge Early Discharge is the termination of the period of probation o…" at bounding box center [727, 404] width 1414 height 570
click at [66, 641] on div "Early Discharge Early Discharge is the termination of the period of probation o…" at bounding box center [727, 404] width 1414 height 570
click at [1108, 578] on button "Update status" at bounding box center [1115, 570] width 122 height 35
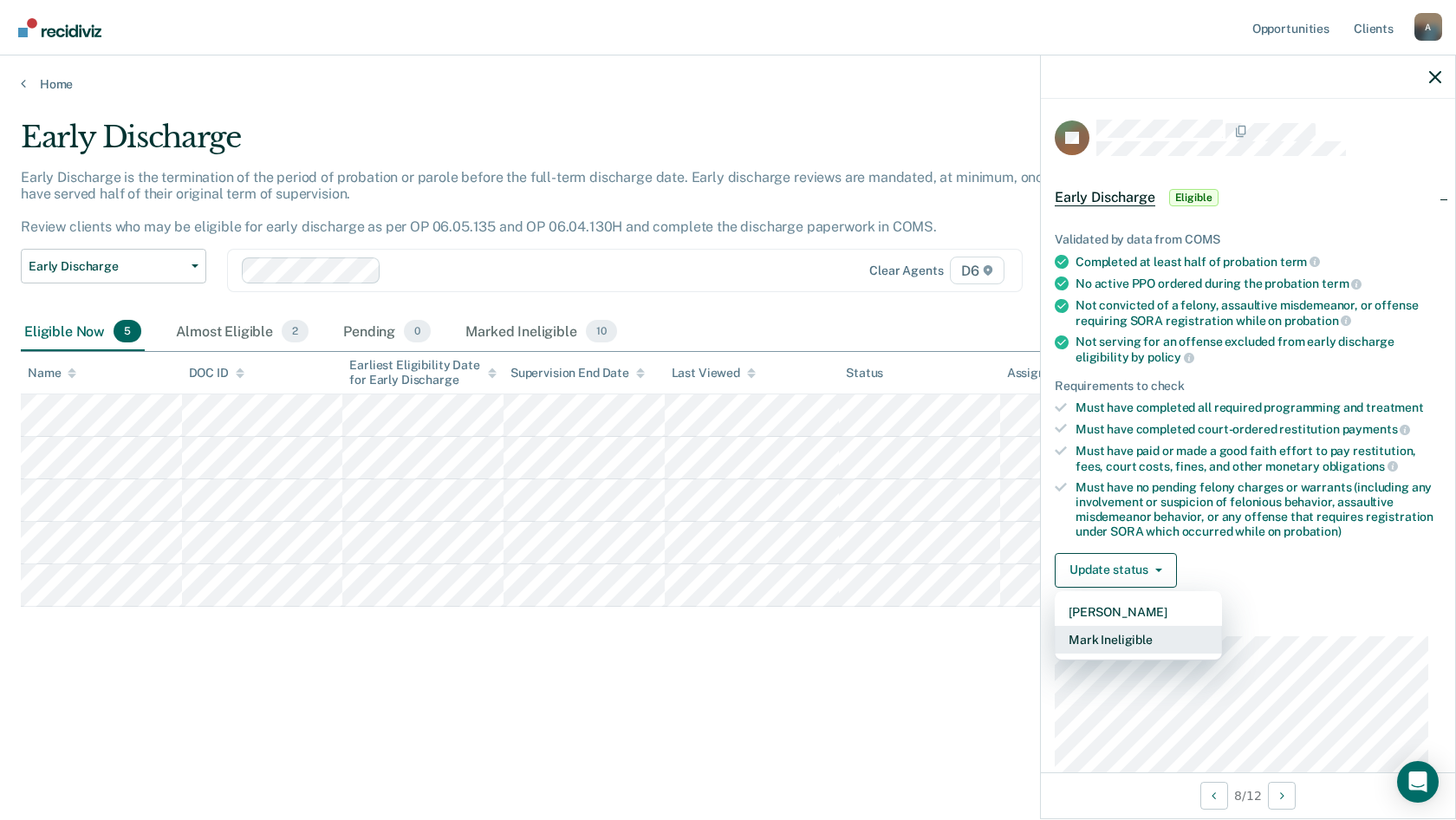
click at [1101, 632] on button "Mark Ineligible" at bounding box center [1138, 639] width 167 height 28
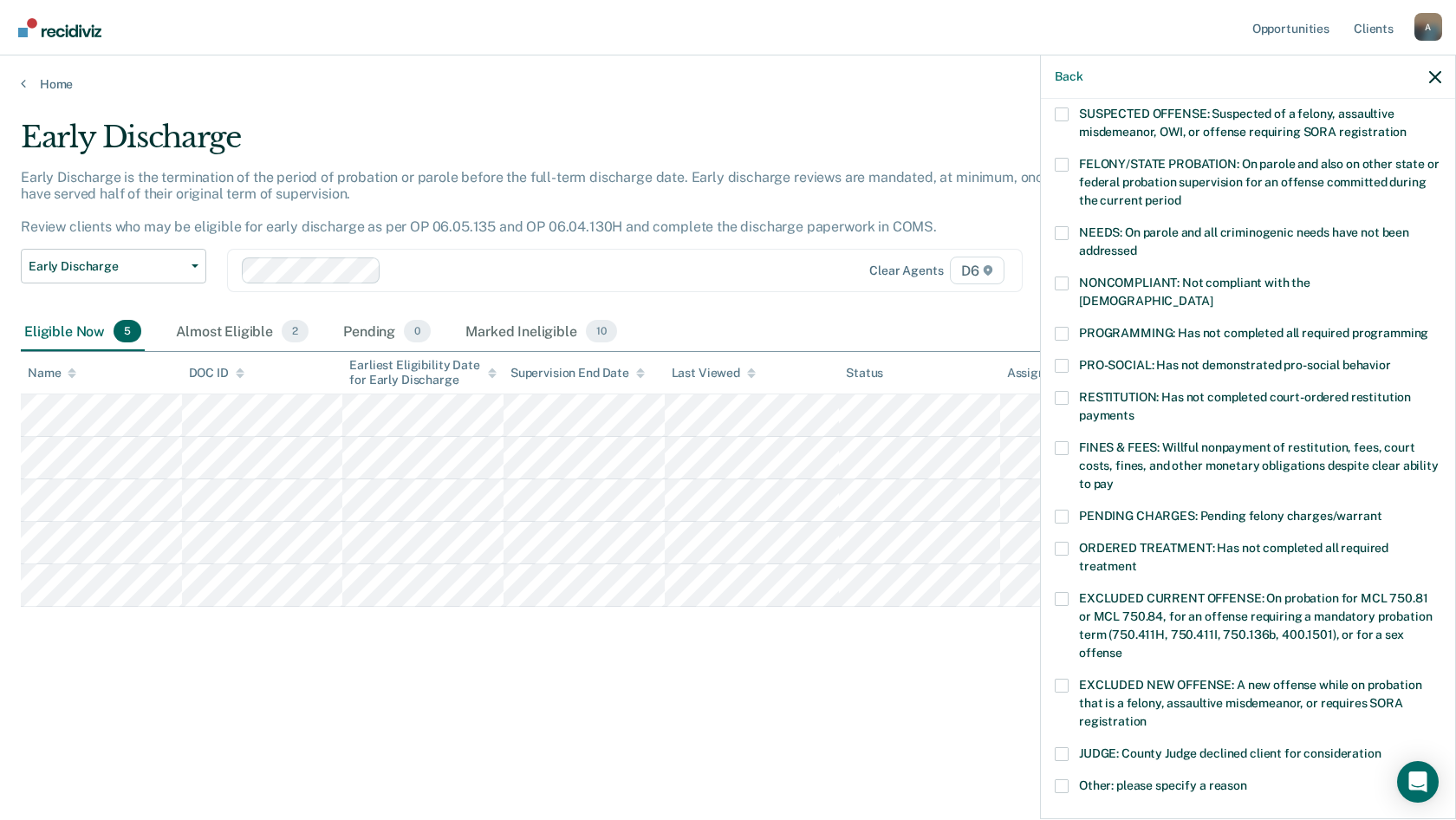
scroll to position [260, 0]
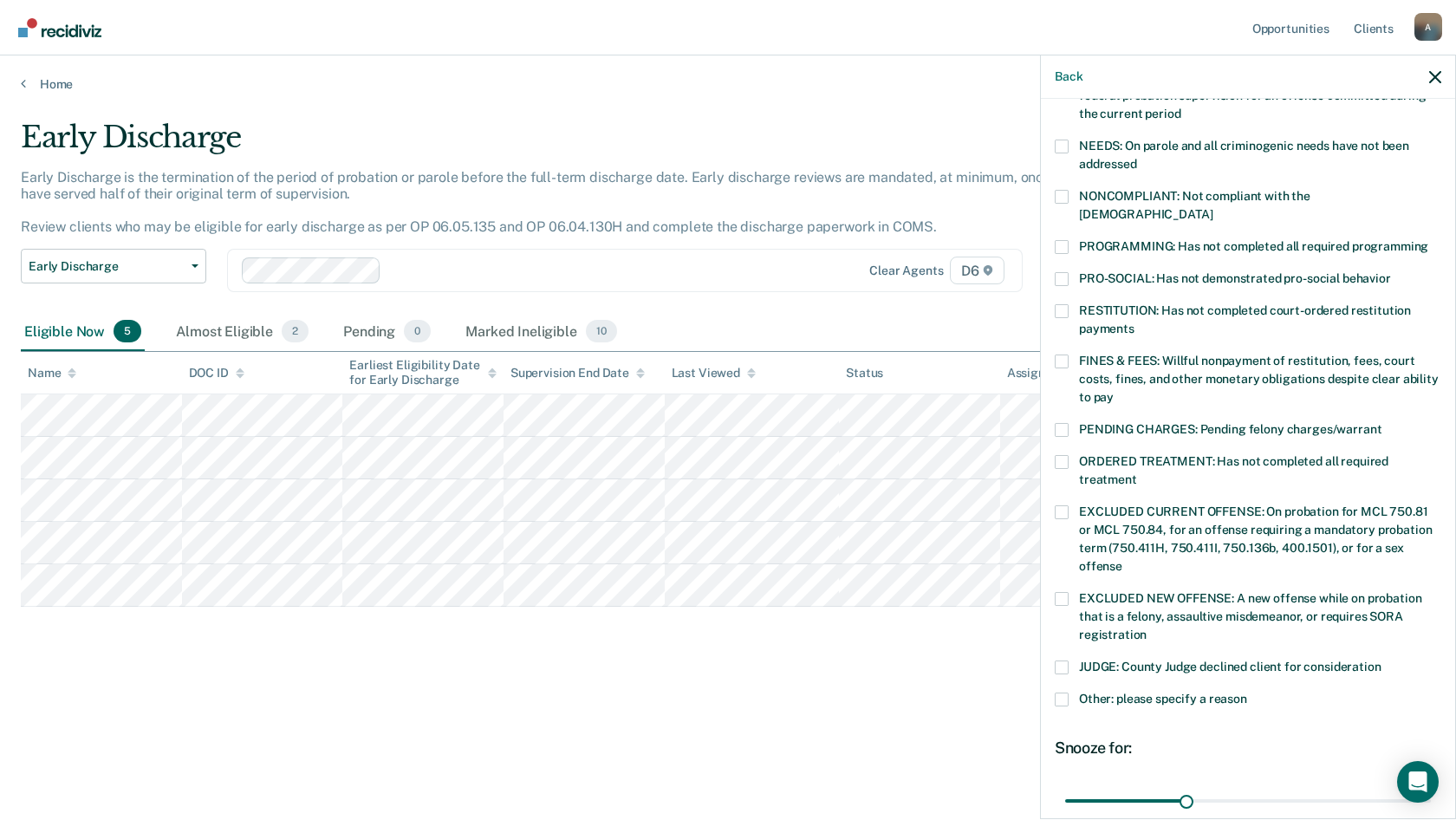
click at [1059, 692] on span at bounding box center [1062, 700] width 14 height 14
click at [1247, 692] on input "Other: please specify a reason" at bounding box center [1247, 692] width 0 height 0
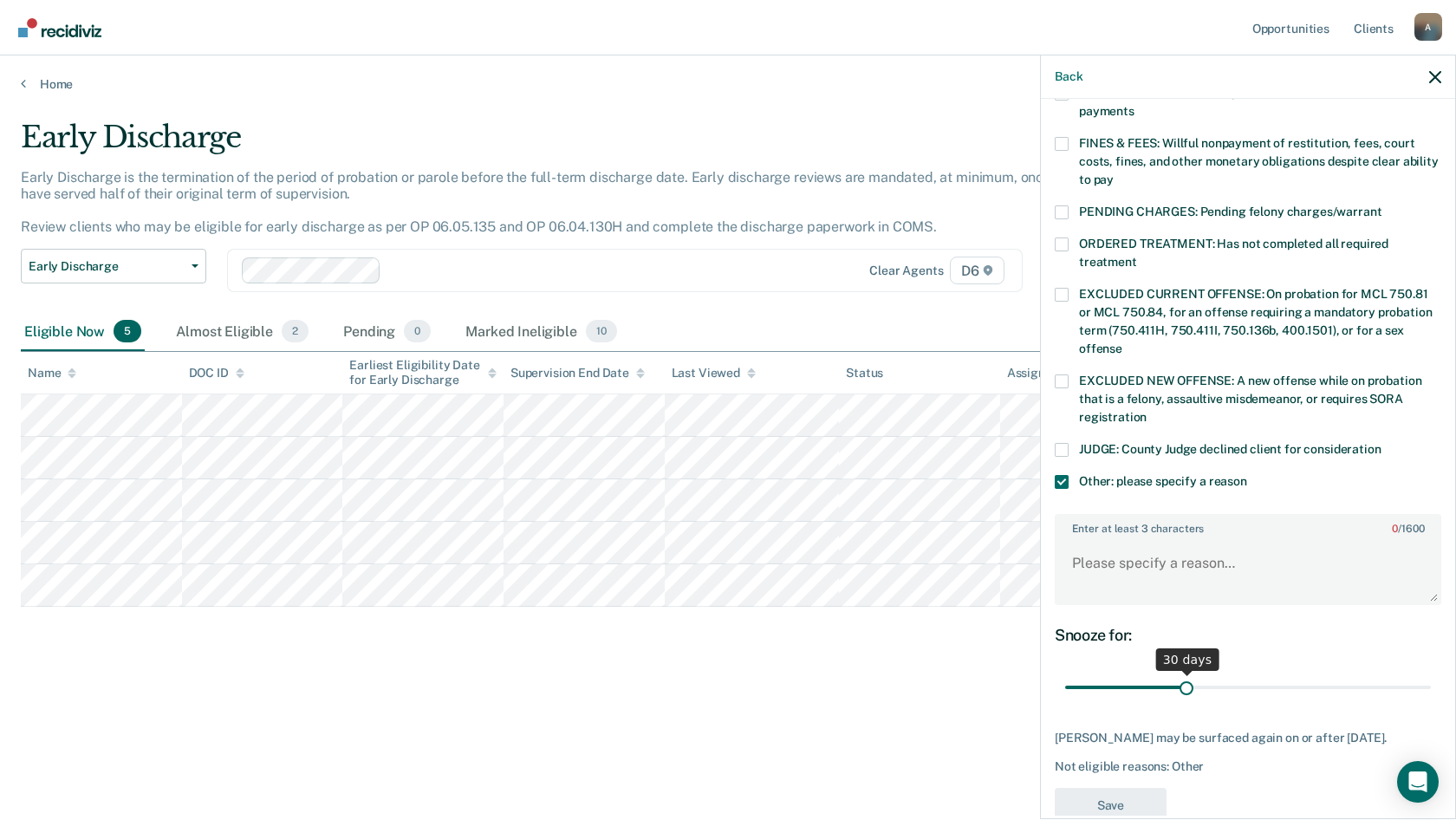
scroll to position [497, 0]
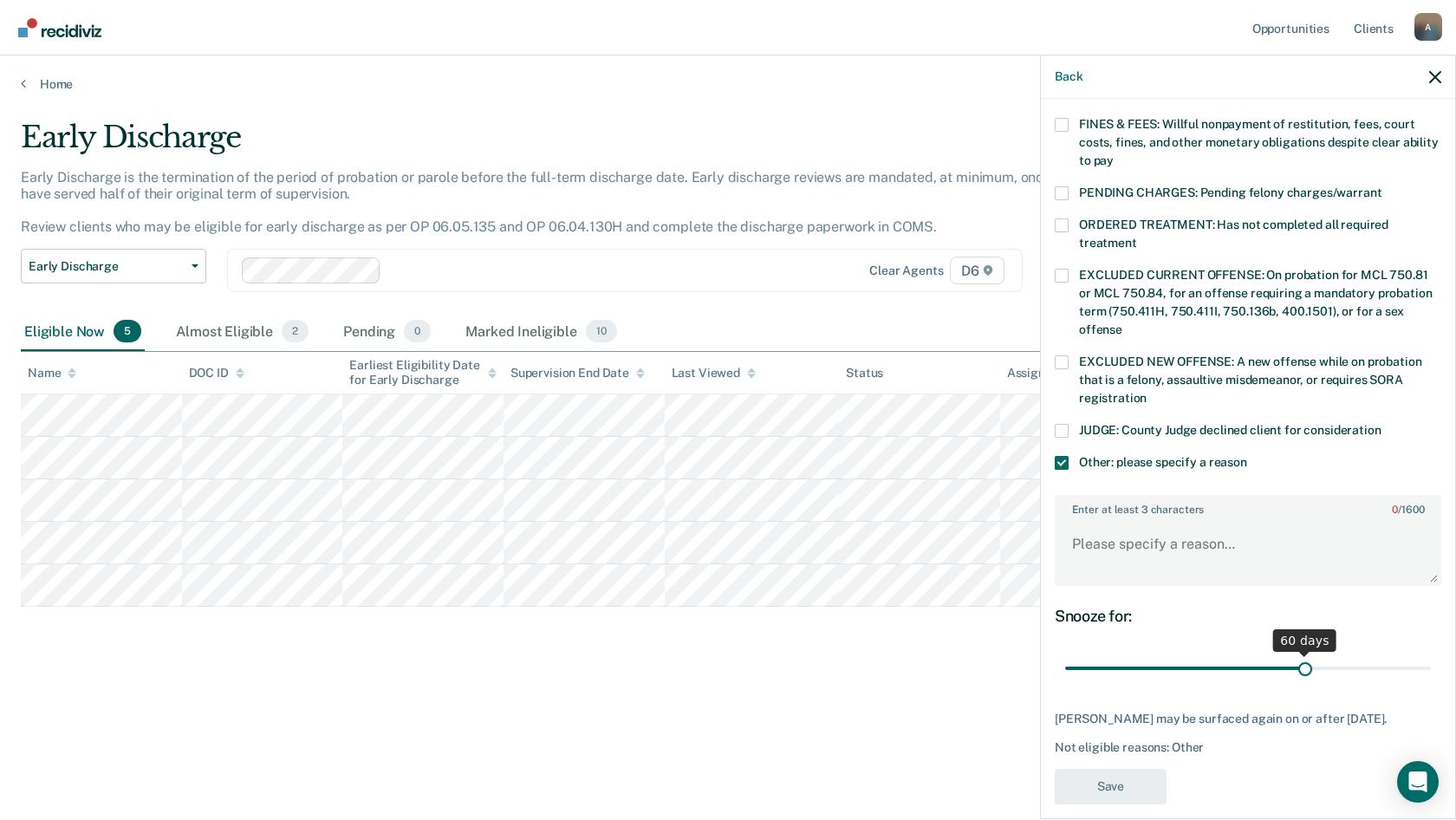
drag, startPoint x: 1180, startPoint y: 650, endPoint x: 1298, endPoint y: 651, distance: 118.0
type input "60"
click at [1298, 653] on input "range" at bounding box center [1248, 668] width 366 height 30
click at [1160, 544] on textarea "Enter at least 3 characters 0 / 1600" at bounding box center [1247, 552] width 383 height 64
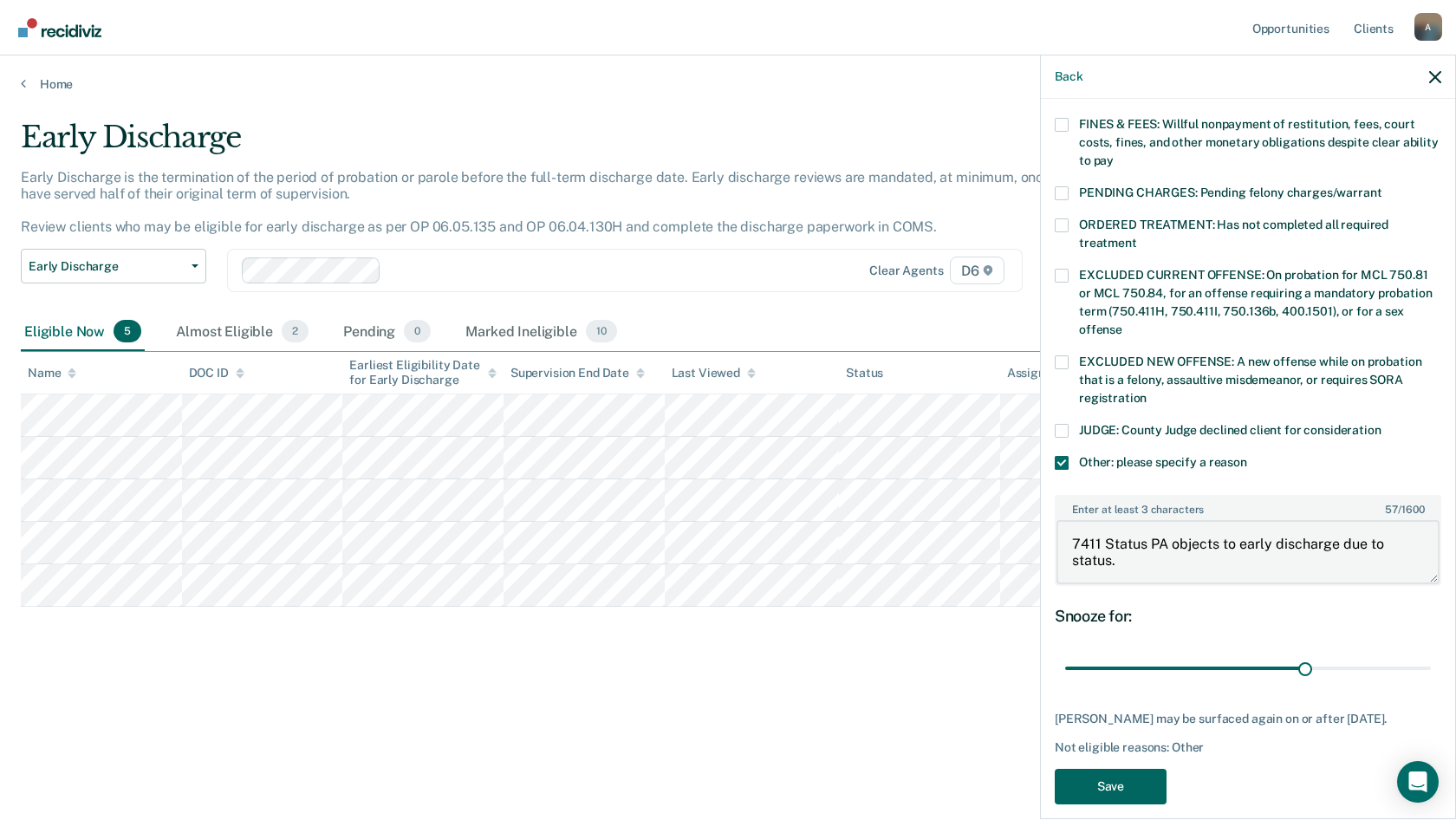
type textarea "7411 Status PA objects to early discharge due to status."
click at [1122, 783] on button "Save" at bounding box center [1110, 786] width 112 height 36
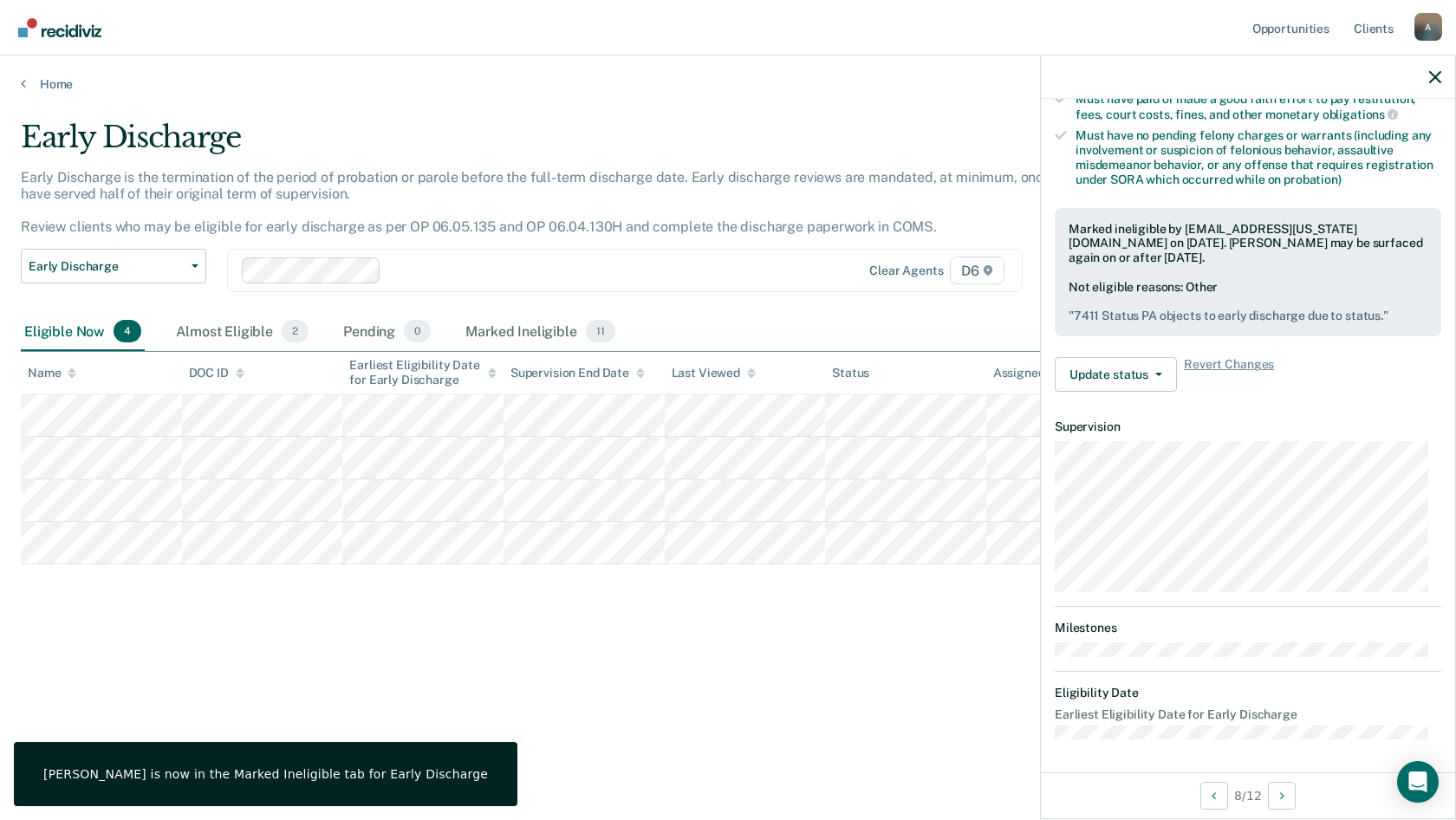
scroll to position [195, 0]
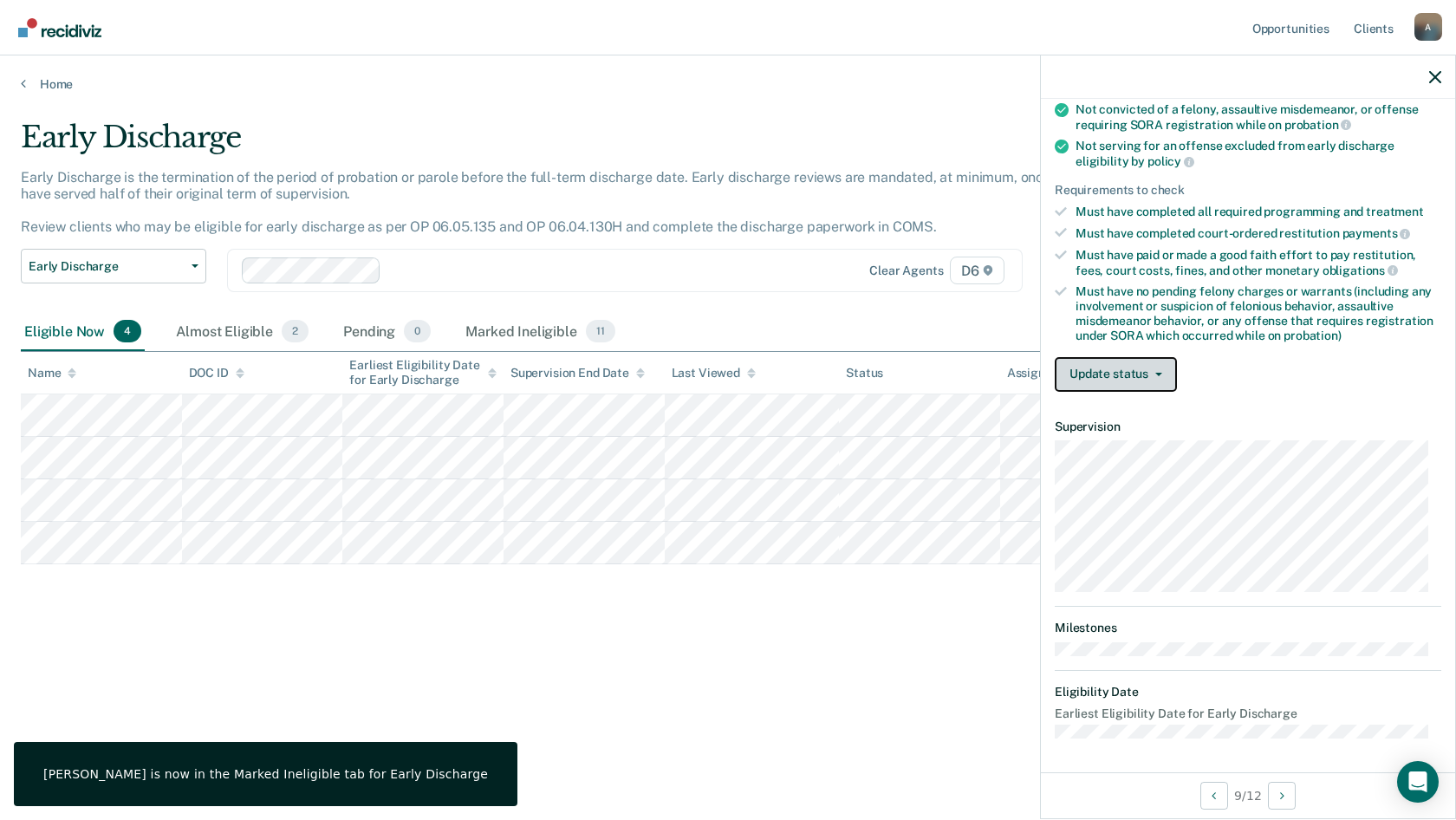
click at [1134, 369] on button "Update status" at bounding box center [1115, 374] width 122 height 35
click at [1347, 392] on div "Validated by data from COMS Completed at least half of probation term No active…" at bounding box center [1247, 207] width 414 height 397
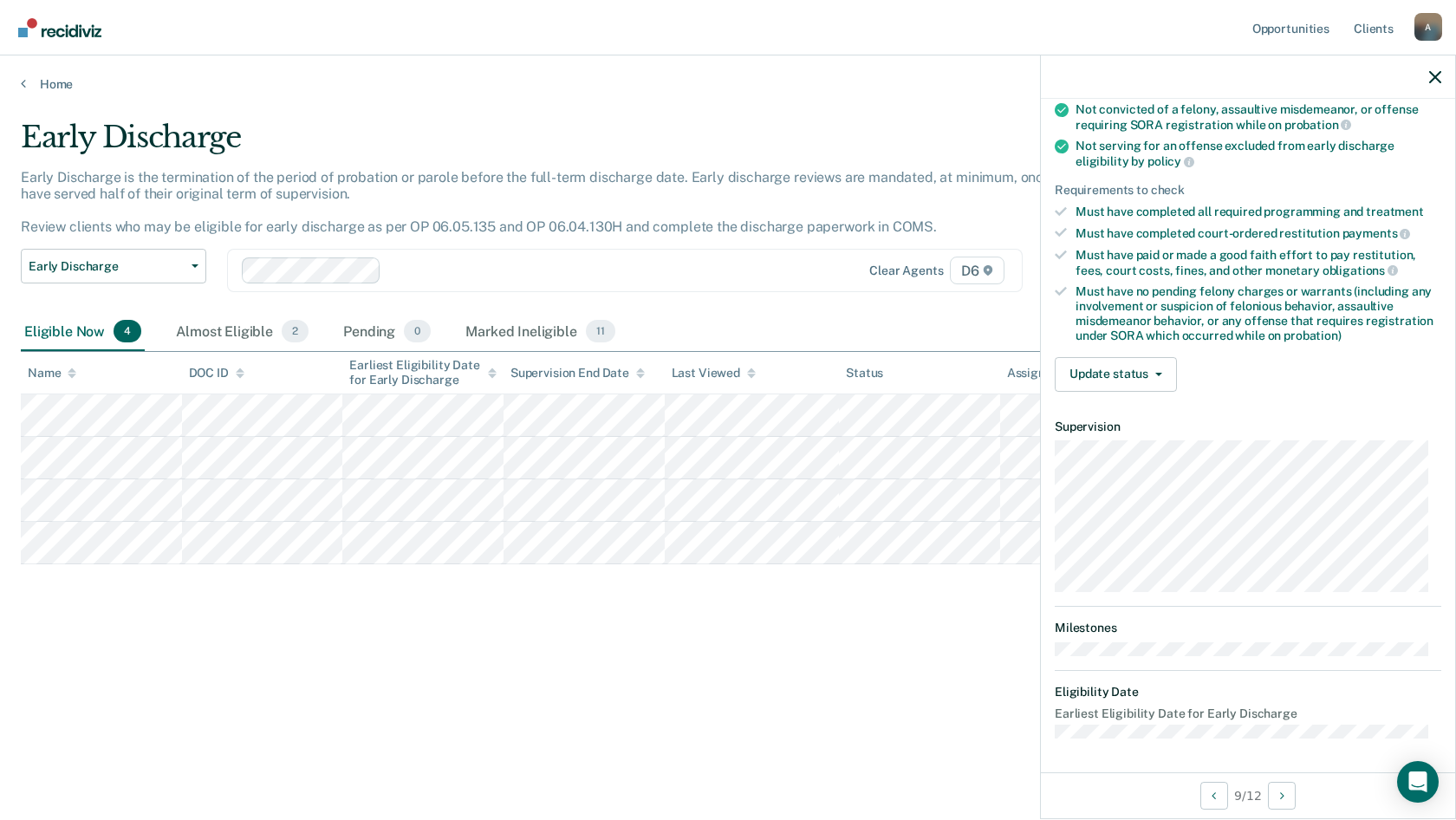
drag, startPoint x: 336, startPoint y: 706, endPoint x: 321, endPoint y: 689, distance: 22.7
click at [336, 706] on div "Early Discharge Early Discharge is the termination of the period of probation o…" at bounding box center [727, 432] width 1414 height 625
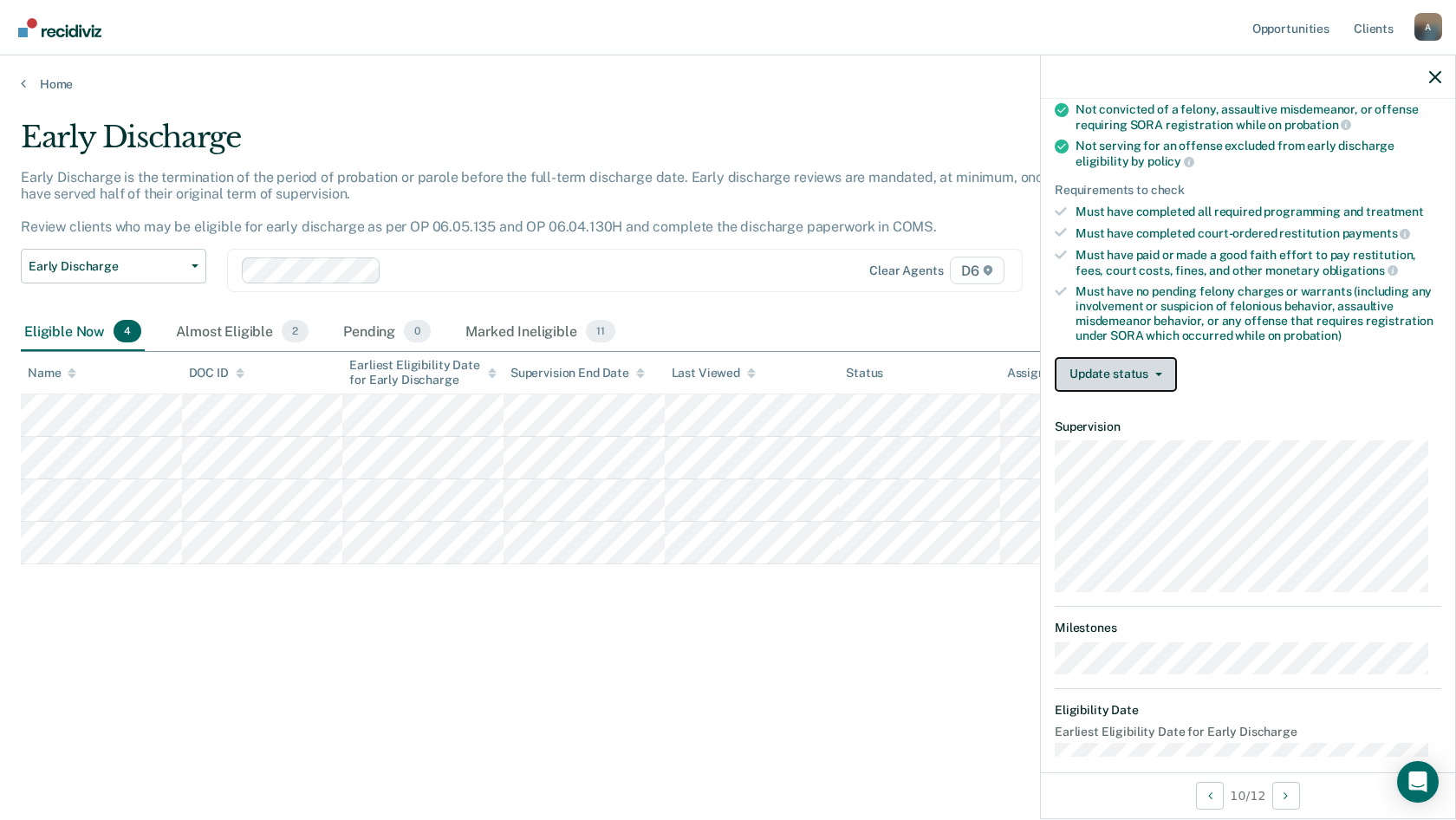
click at [1081, 385] on button "Update status" at bounding box center [1115, 374] width 122 height 35
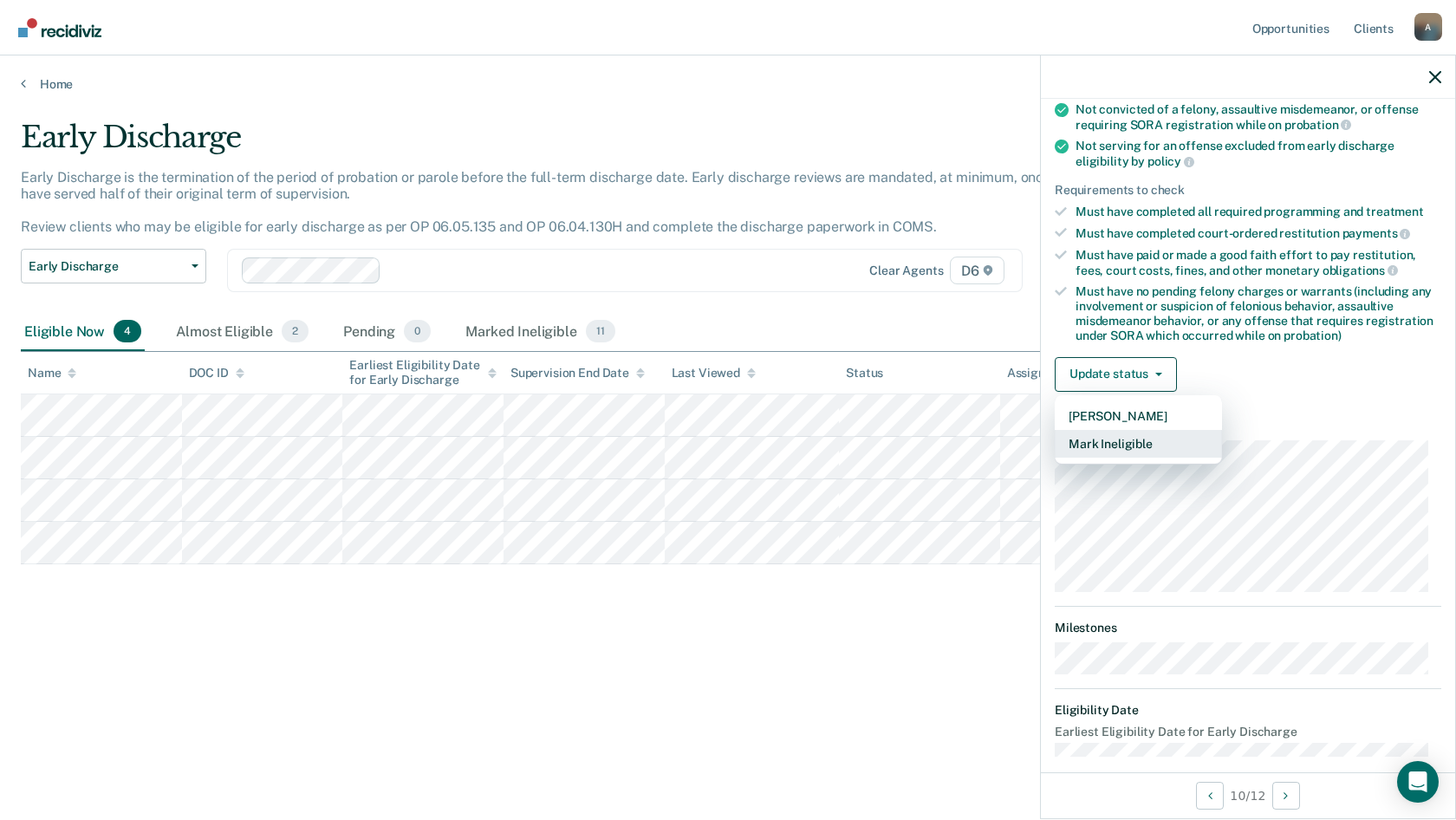
click at [1099, 435] on button "Mark Ineligible" at bounding box center [1138, 443] width 167 height 28
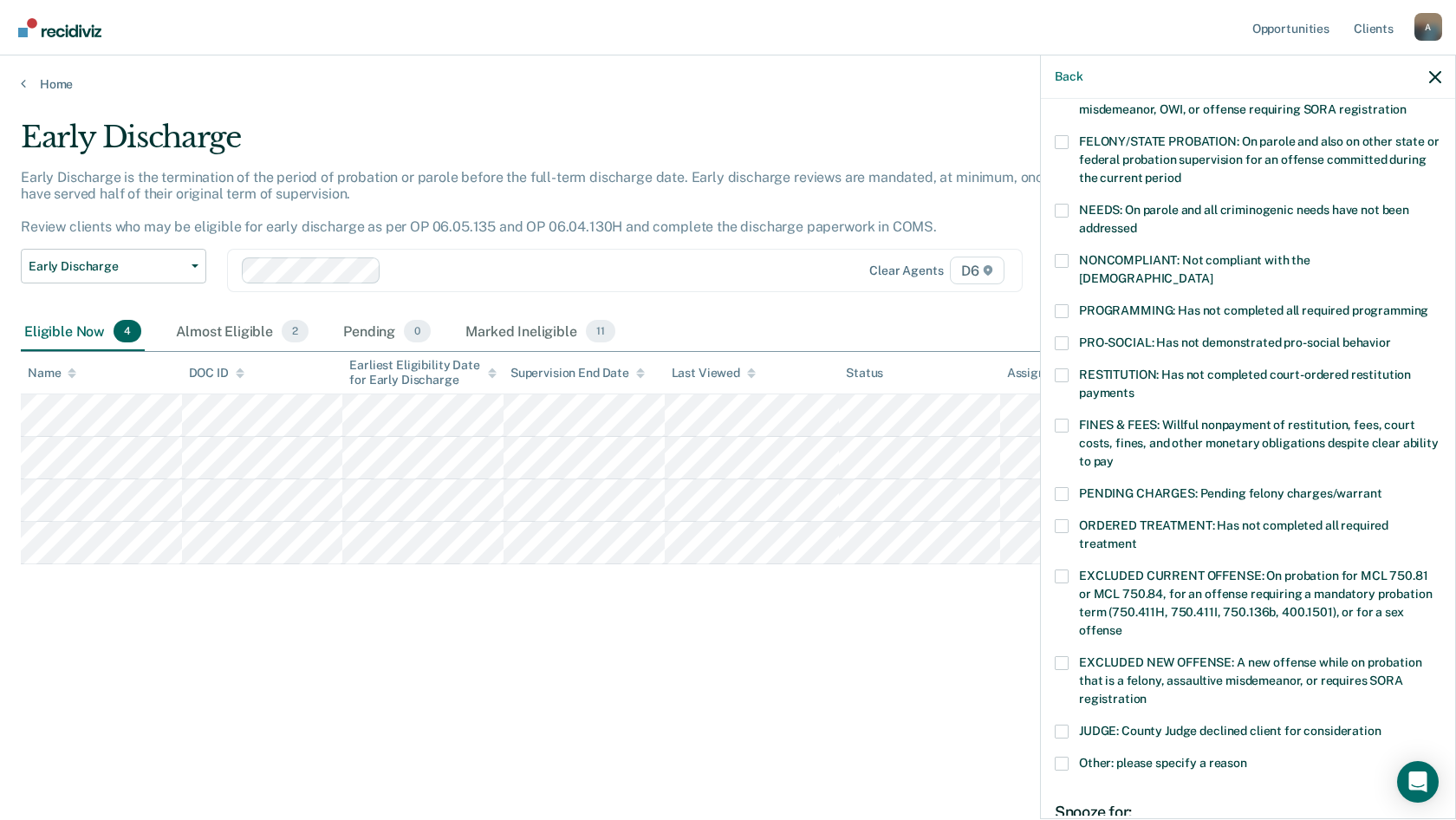
click at [1067, 304] on span at bounding box center [1062, 311] width 14 height 14
click at [1428, 304] on input "PROGRAMMING: Has not completed all required programming" at bounding box center [1428, 304] width 0 height 0
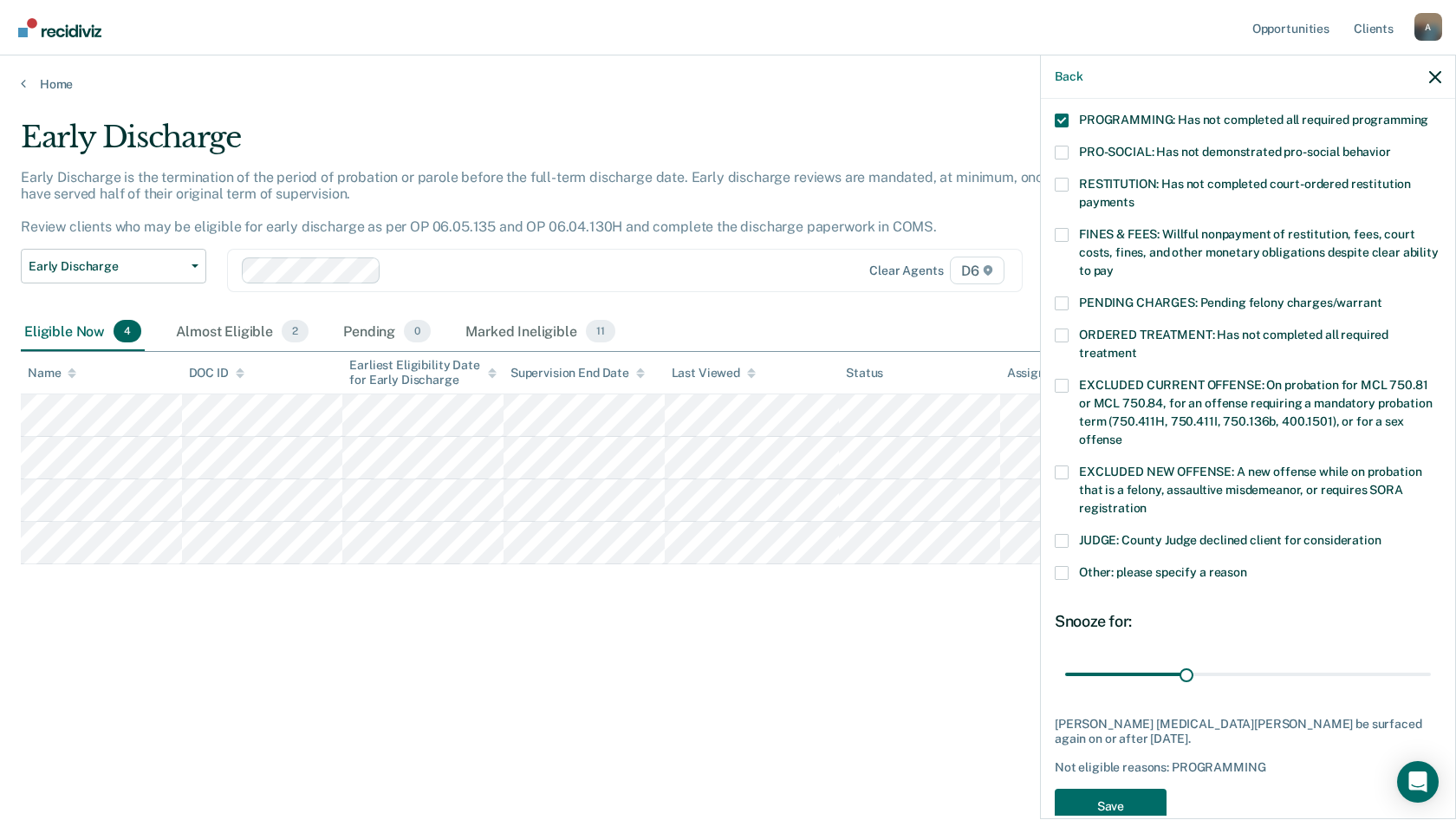
scroll to position [392, 0]
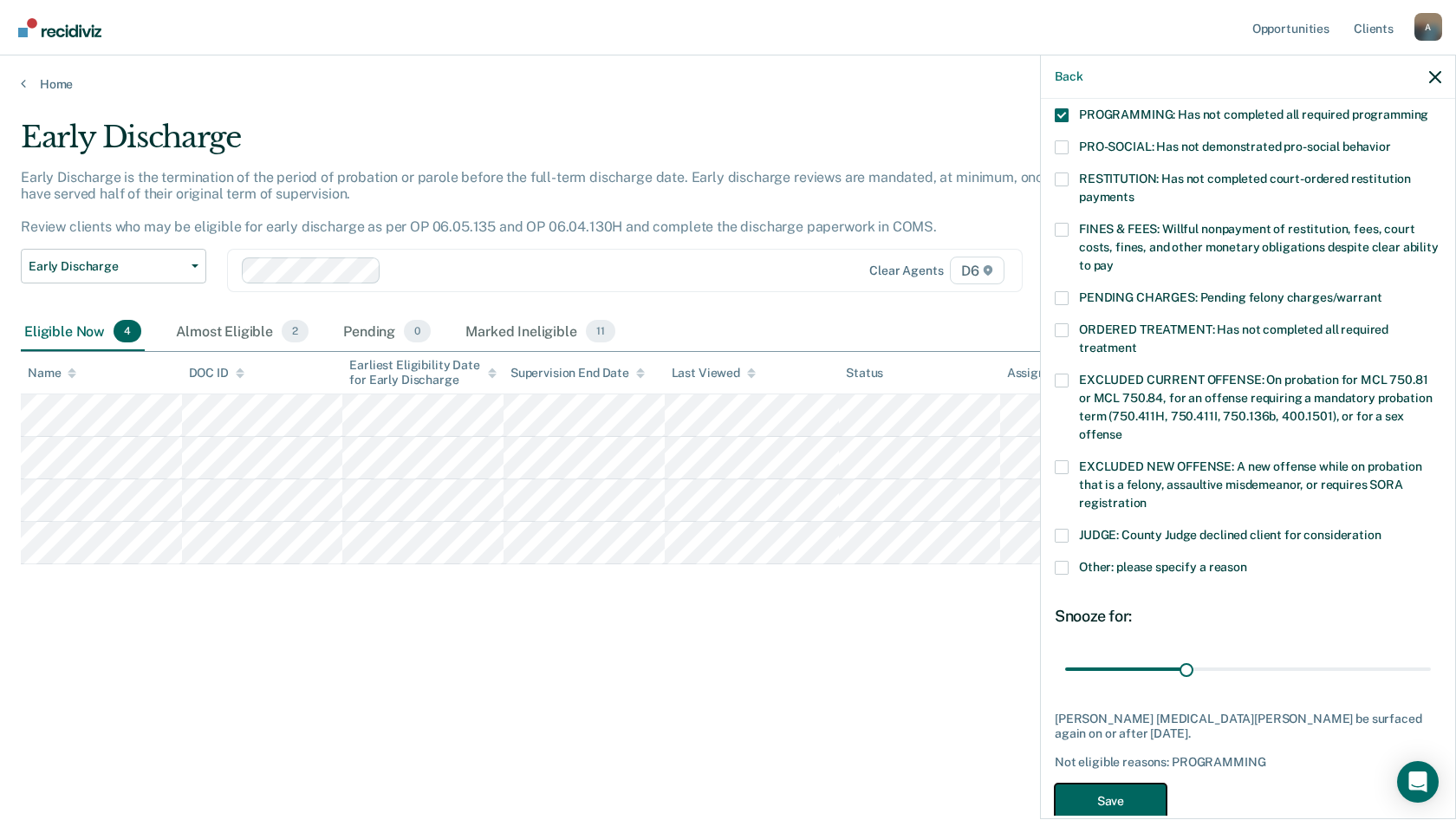
click at [1110, 783] on button "Save" at bounding box center [1110, 801] width 112 height 36
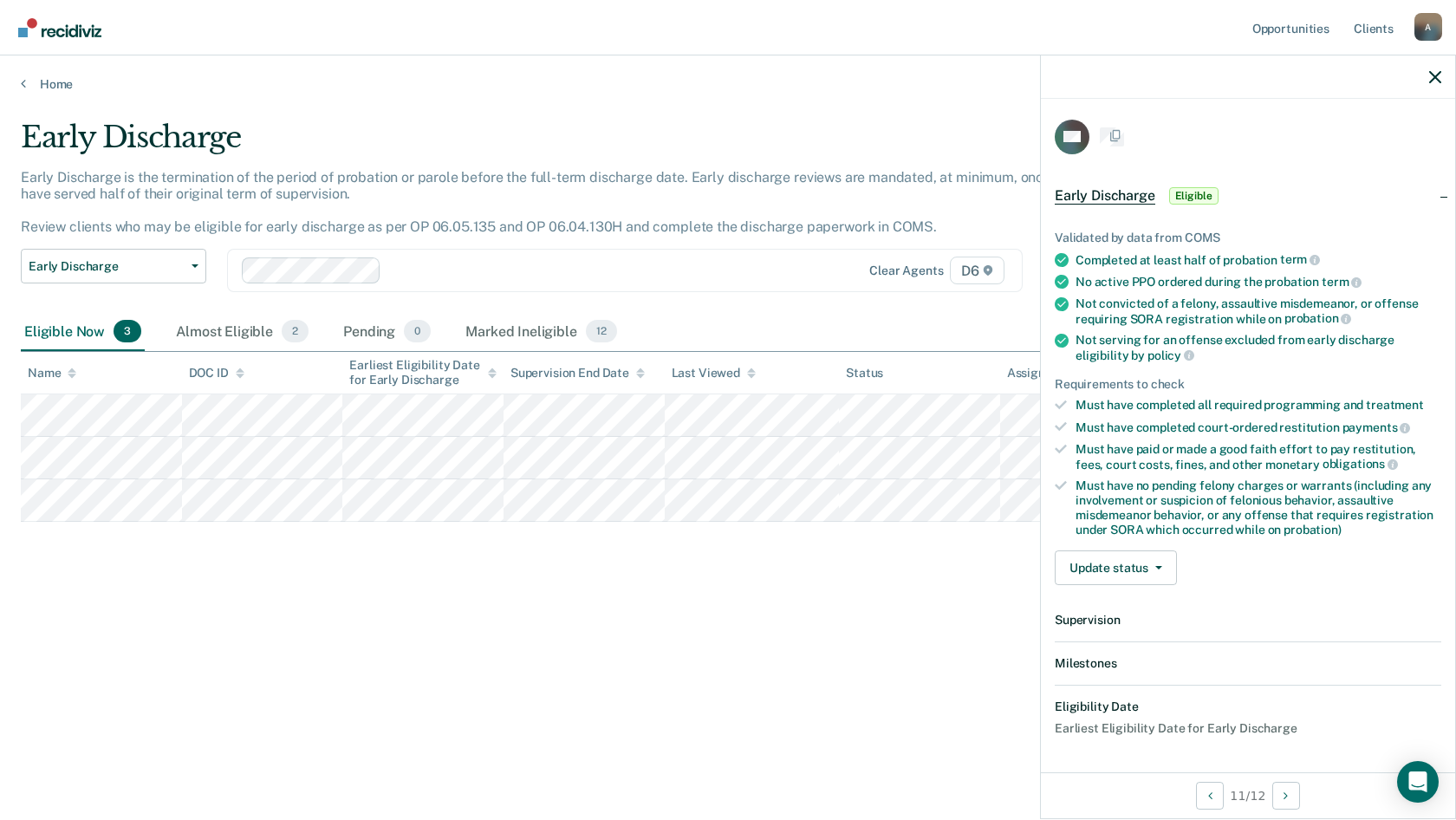
scroll to position [213, 0]
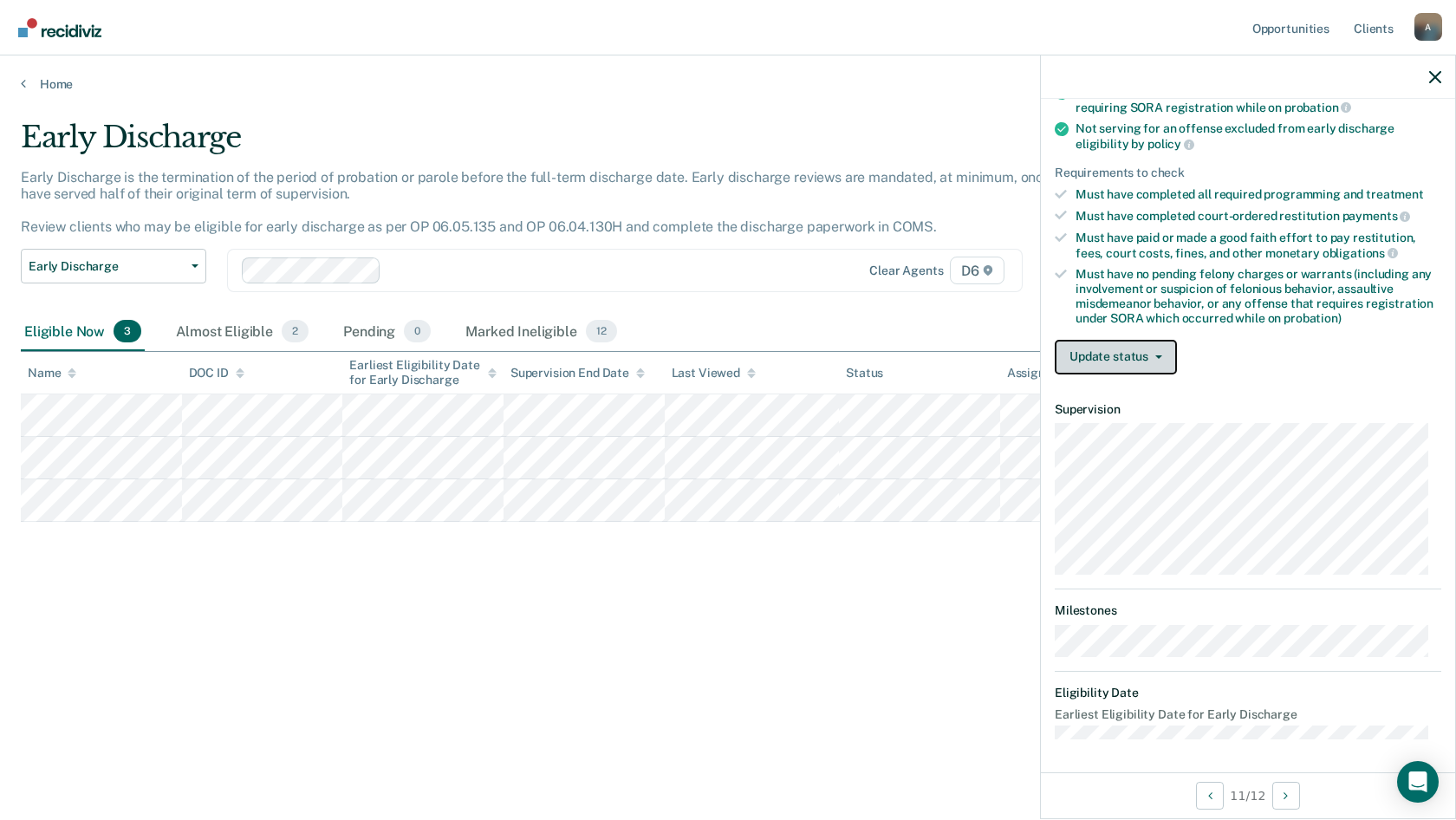
click at [1106, 352] on button "Update status" at bounding box center [1115, 357] width 122 height 35
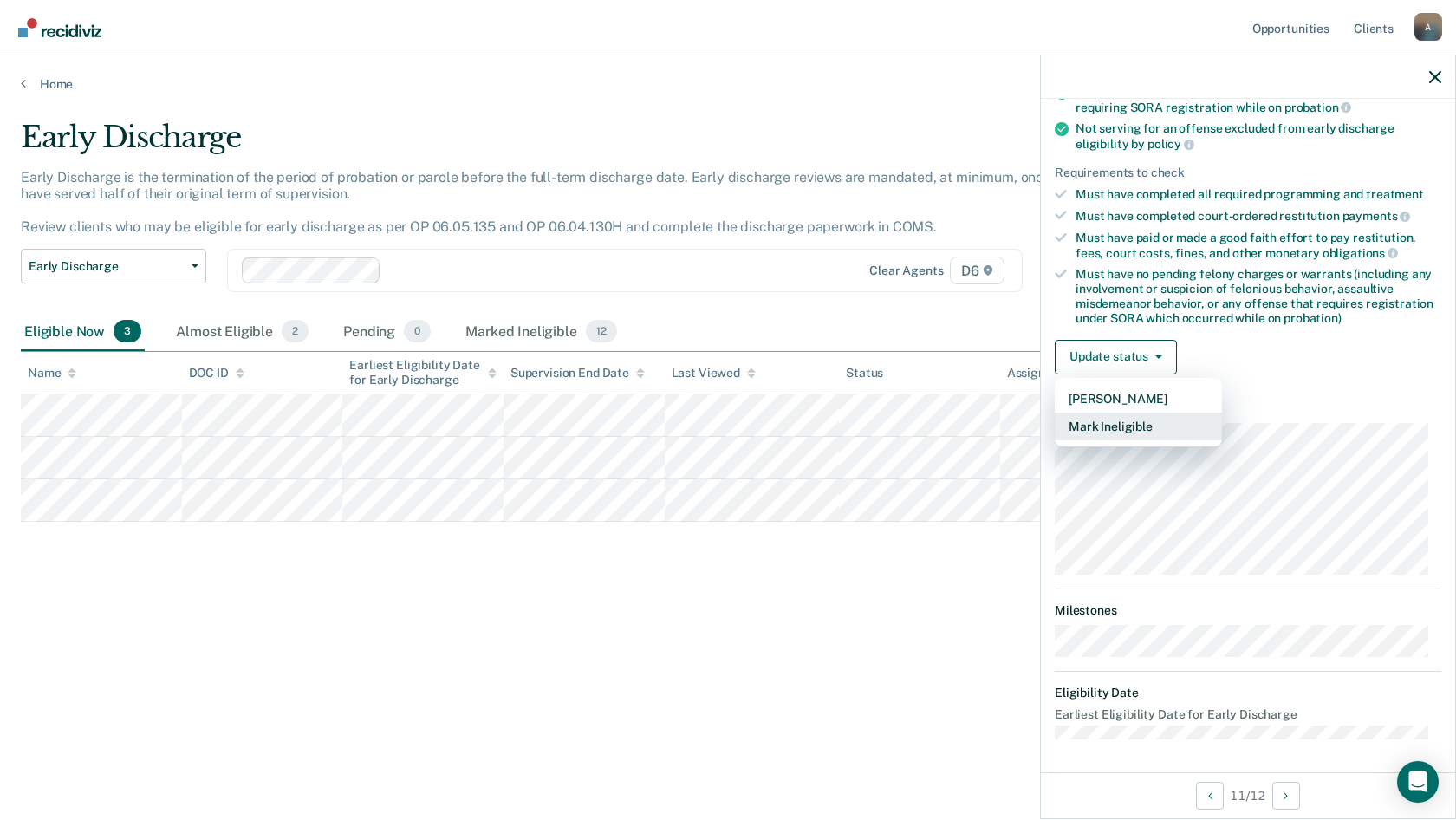
click at [1111, 431] on button "Mark Ineligible" at bounding box center [1138, 426] width 167 height 28
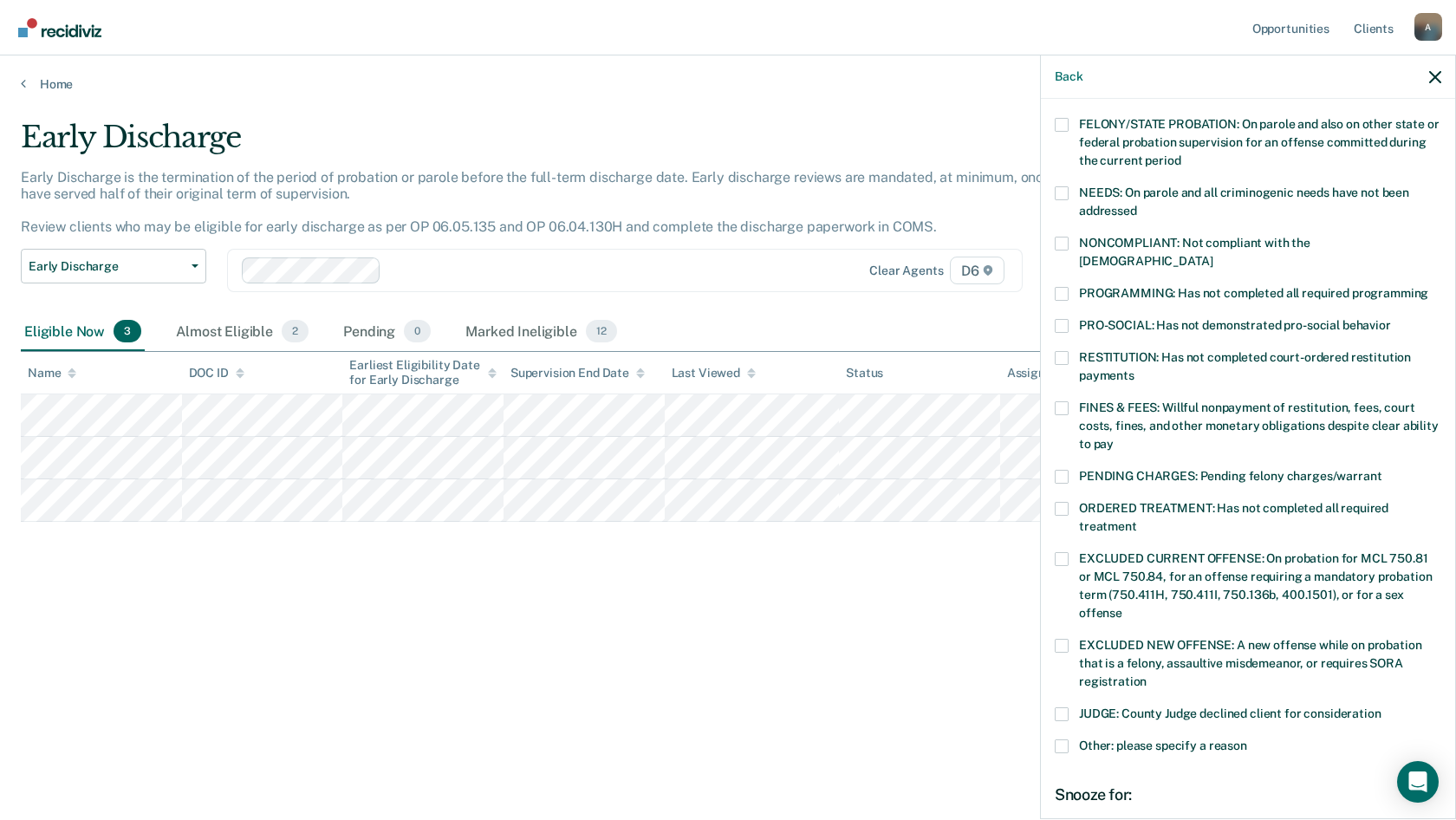
click at [1065, 501] on span at bounding box center [1062, 509] width 14 height 14
click at [1137, 520] on input "ORDERED TREATMENT: Has not completed all required treatment" at bounding box center [1137, 520] width 0 height 0
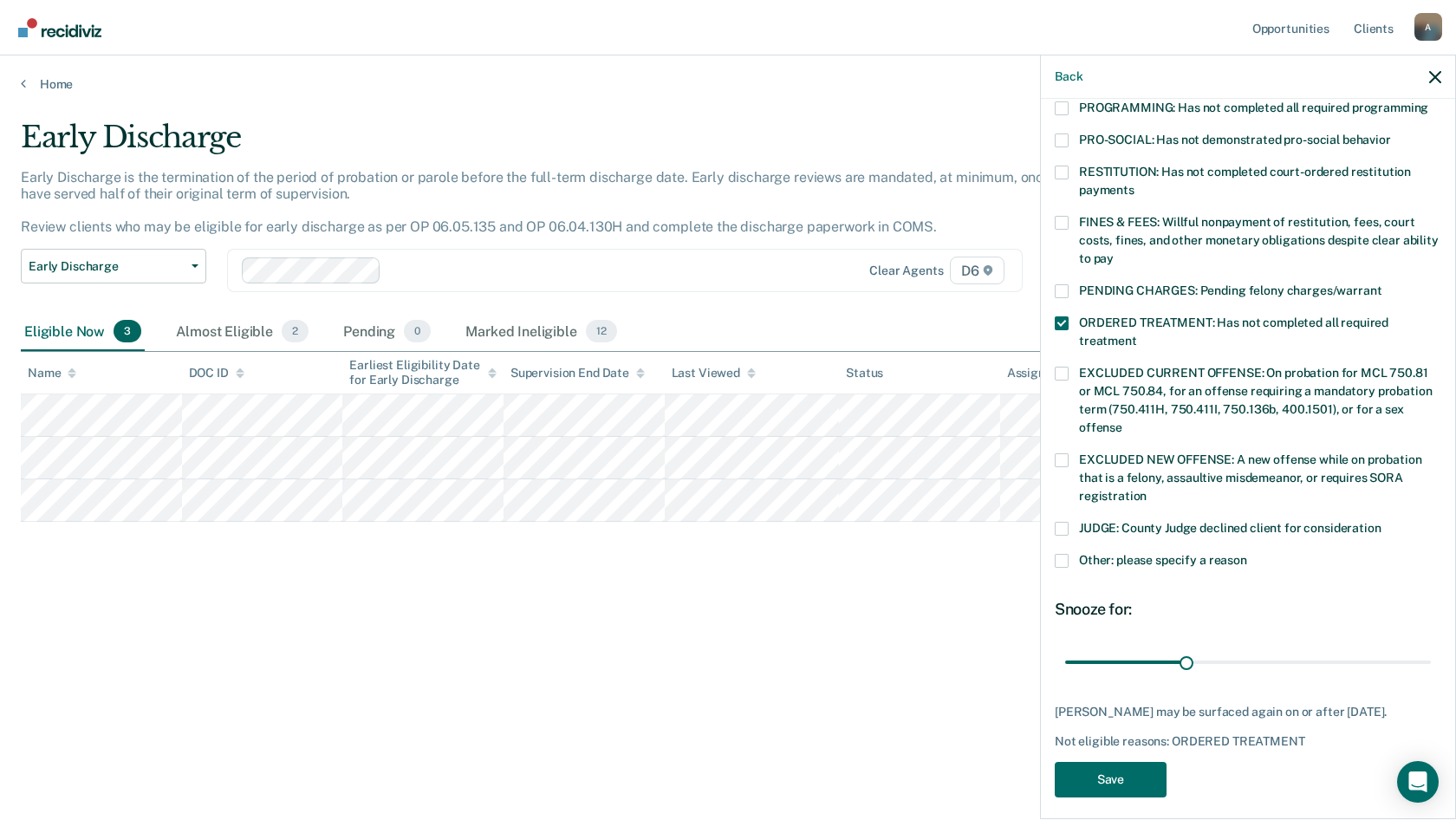
scroll to position [407, 0]
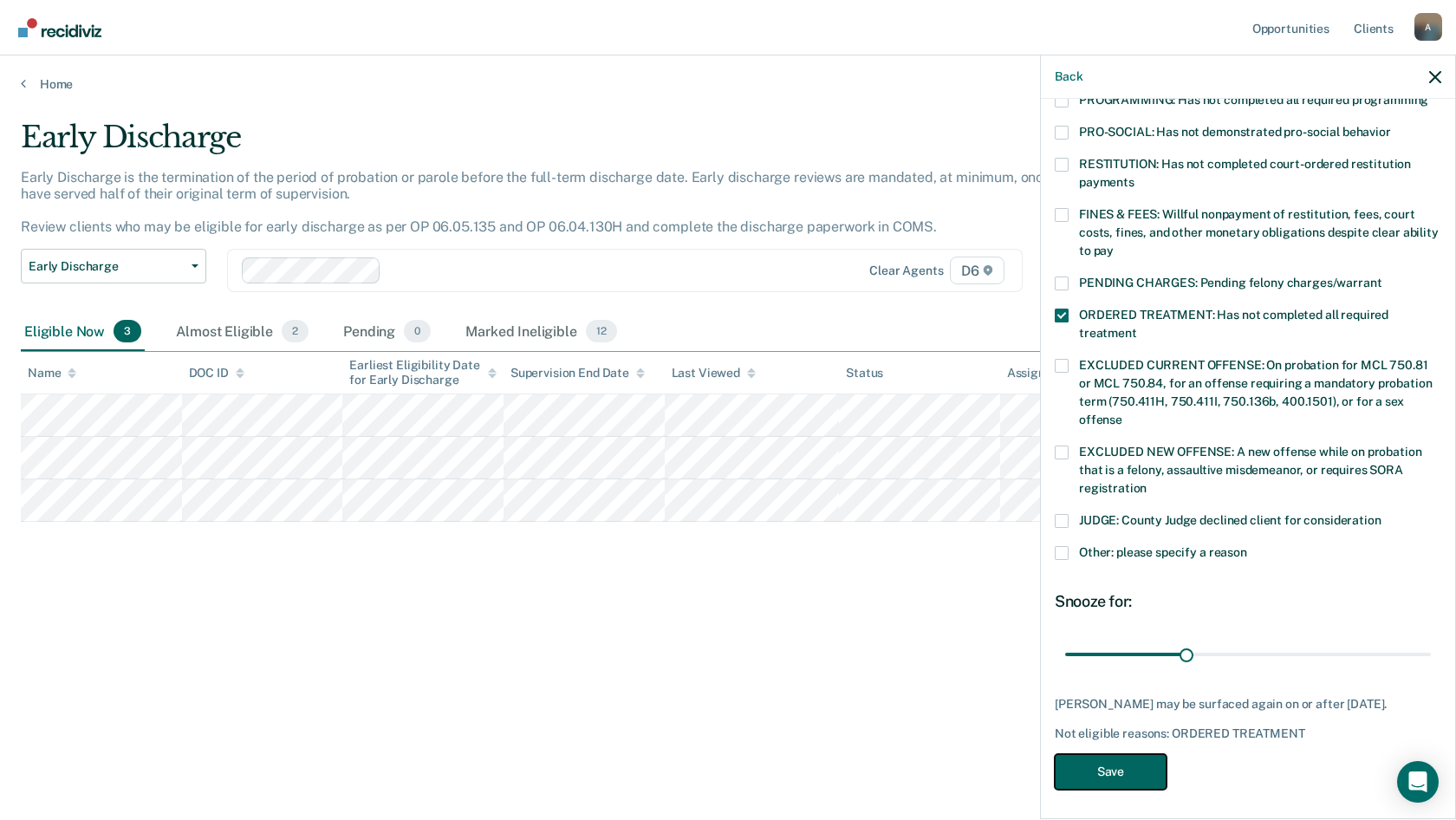
click at [1117, 768] on button "Save" at bounding box center [1110, 772] width 112 height 36
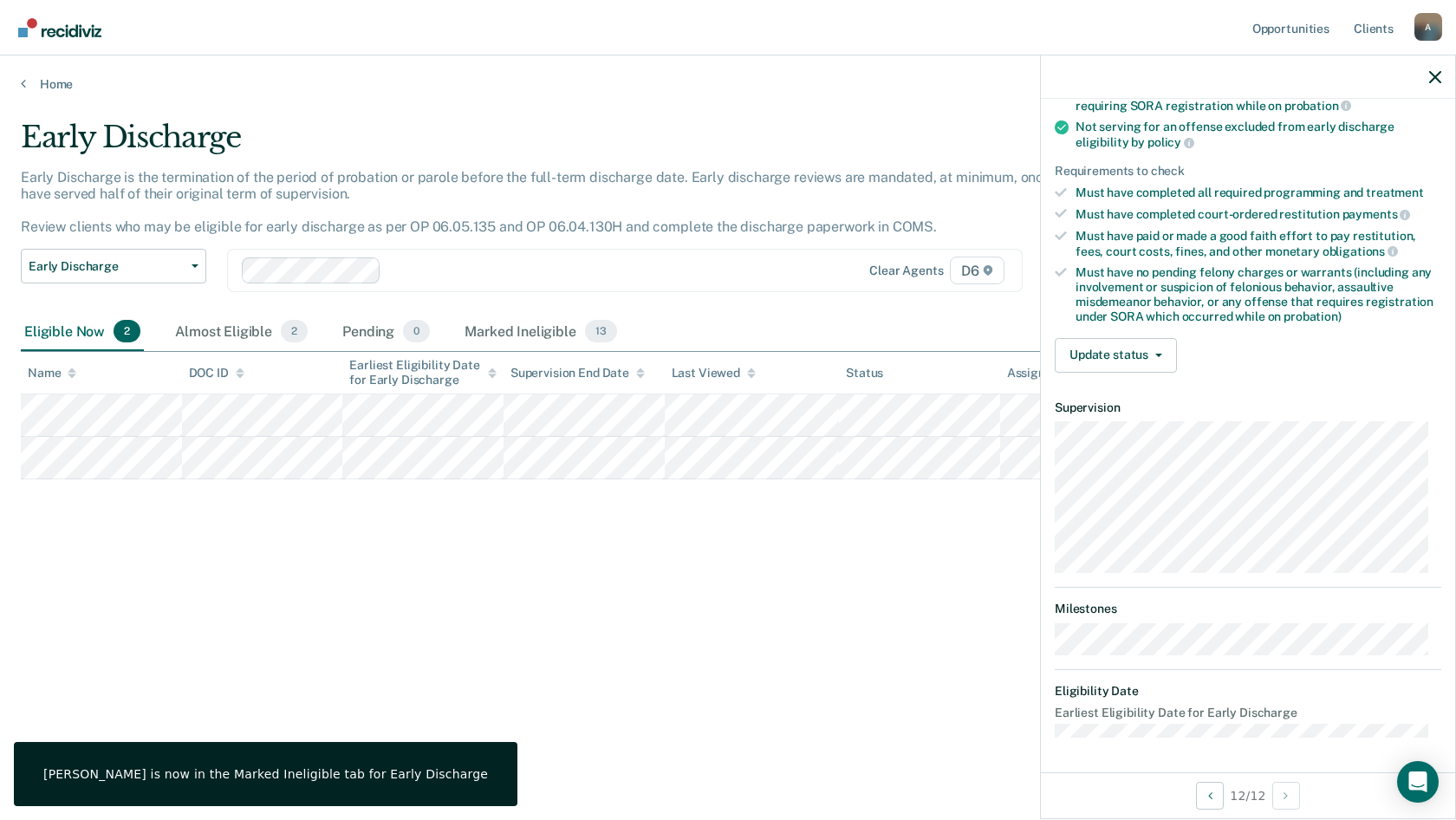
scroll to position [213, 0]
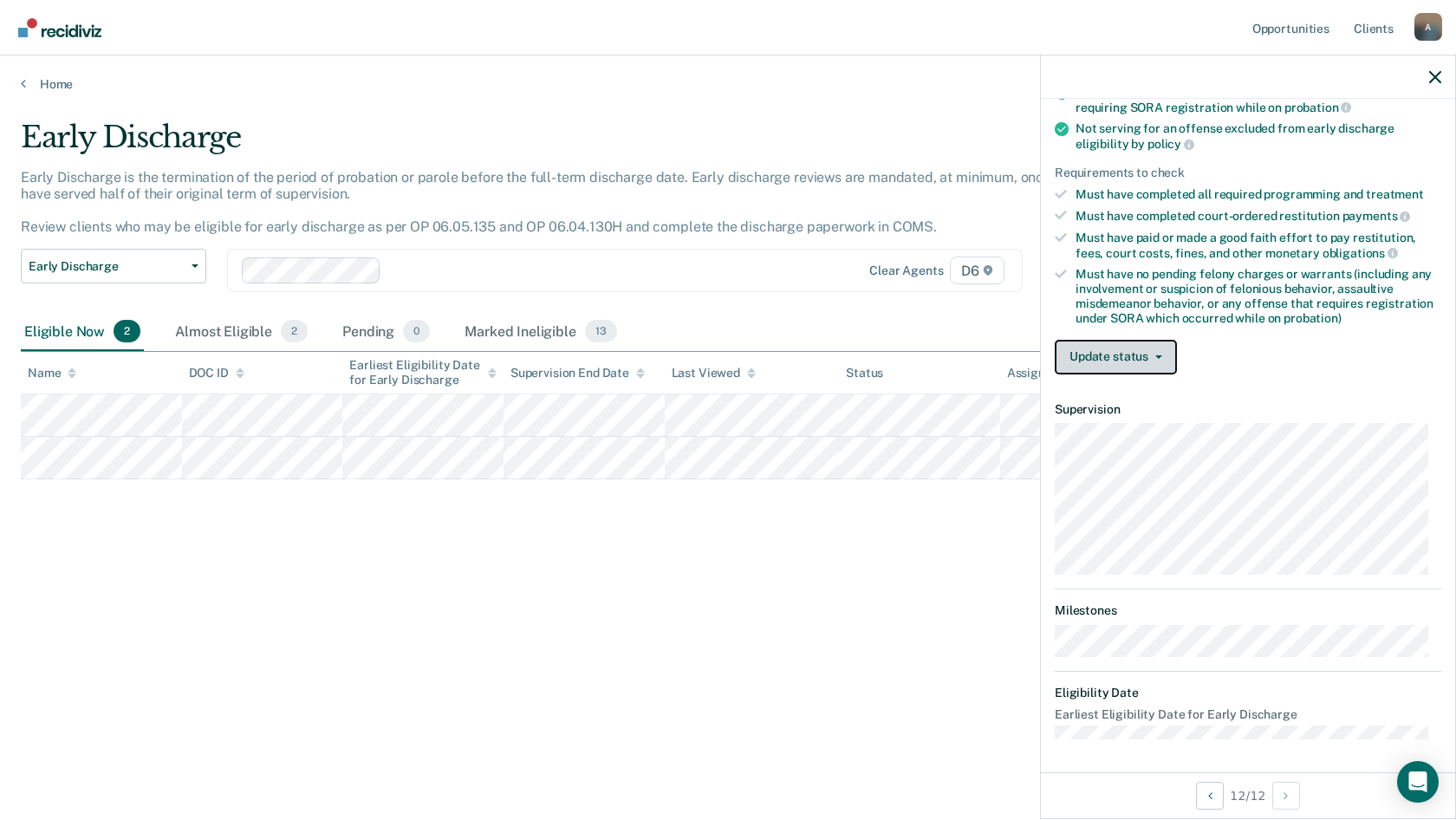
click at [1095, 352] on button "Update status" at bounding box center [1115, 357] width 122 height 35
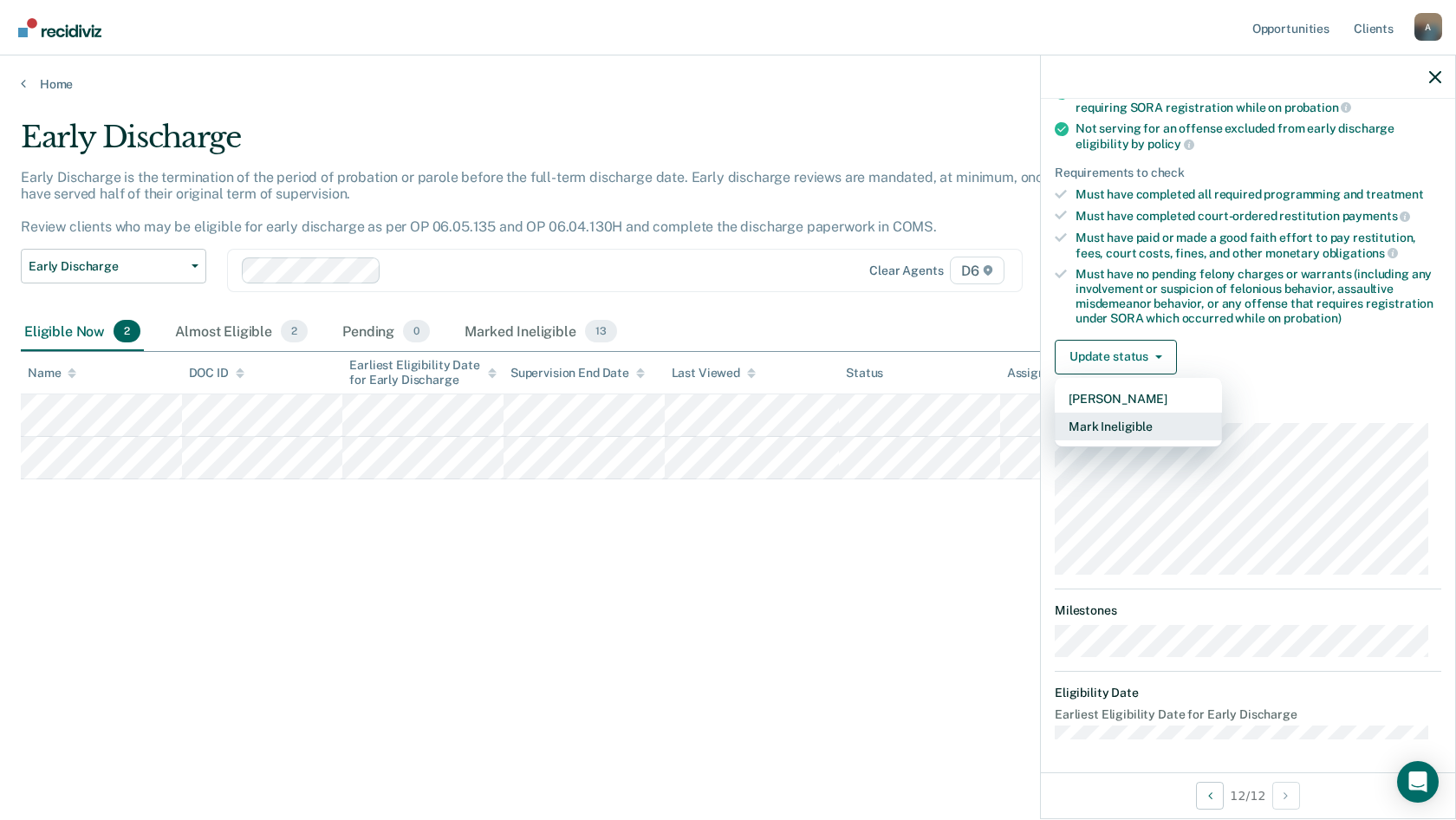
click at [1101, 432] on button "Mark Ineligible" at bounding box center [1138, 426] width 167 height 28
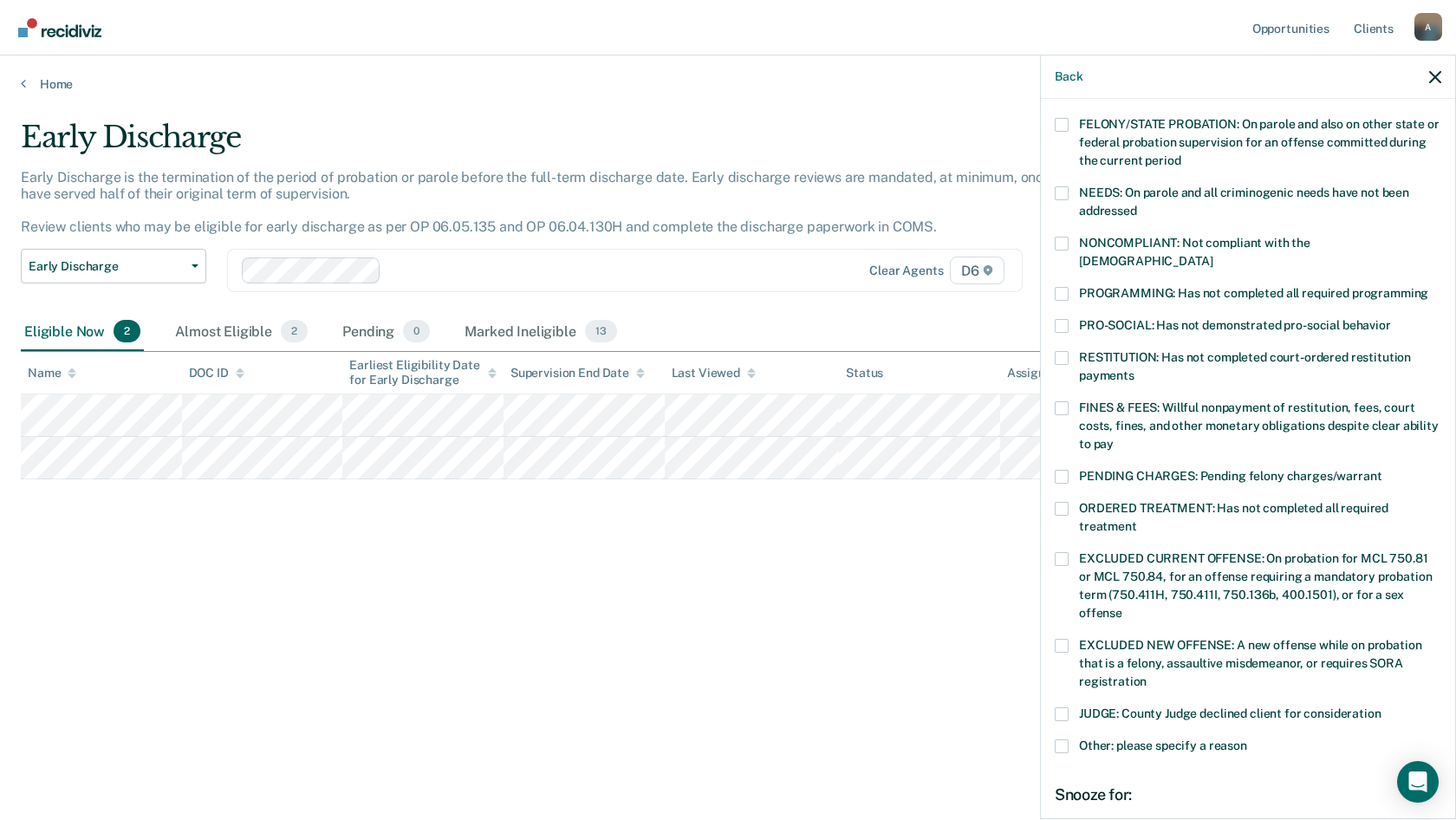
click at [1061, 351] on span at bounding box center [1062, 358] width 14 height 14
click at [1134, 369] on input "RESTITUTION: Has not completed court-ordered restitution payments" at bounding box center [1134, 369] width 0 height 0
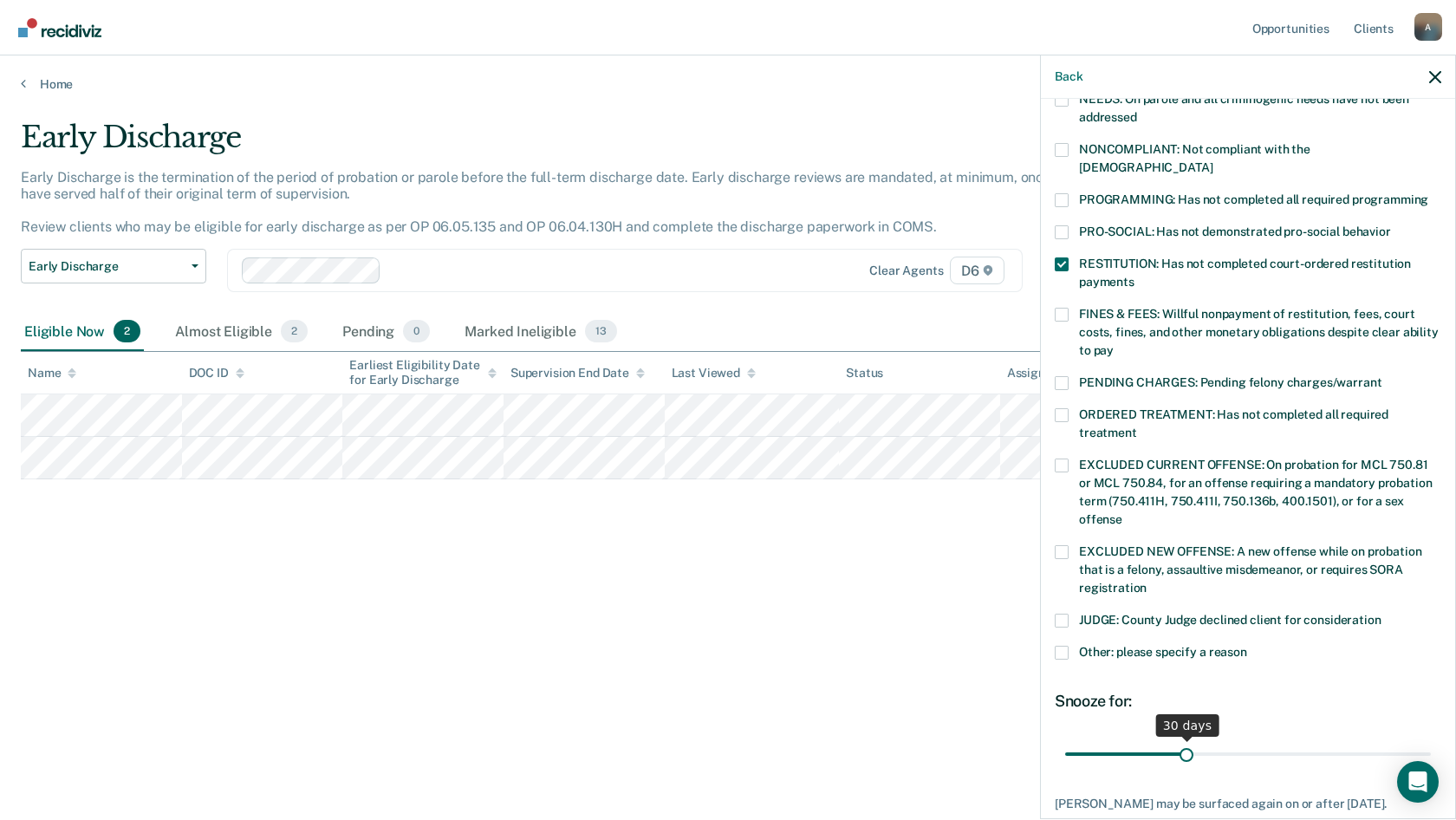
scroll to position [392, 0]
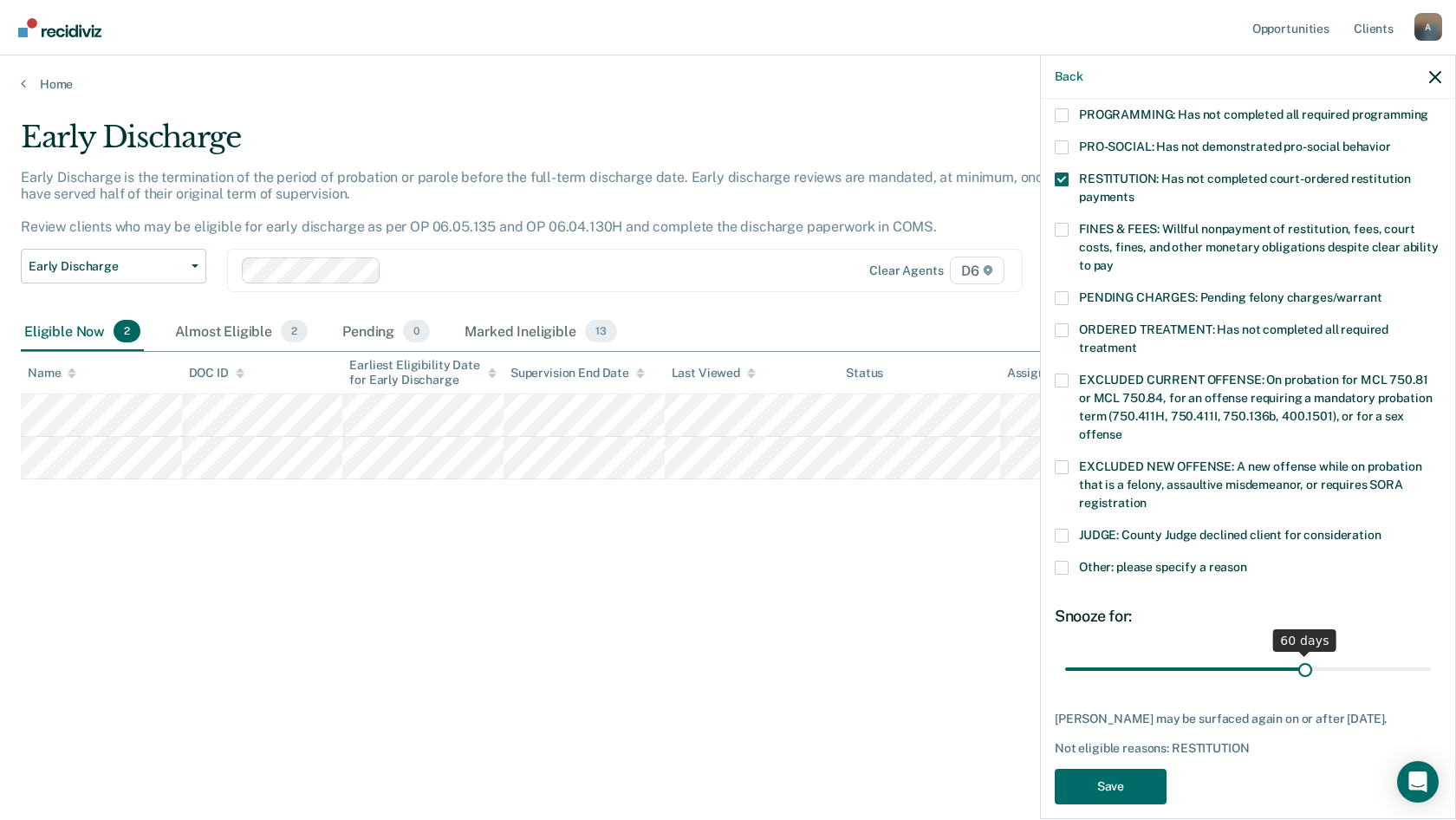
drag, startPoint x: 1183, startPoint y: 655, endPoint x: 1298, endPoint y: 653, distance: 115.0
type input "60"
click at [1298, 653] on input "range" at bounding box center [1248, 668] width 366 height 30
click at [1138, 768] on button "Save" at bounding box center [1110, 786] width 112 height 36
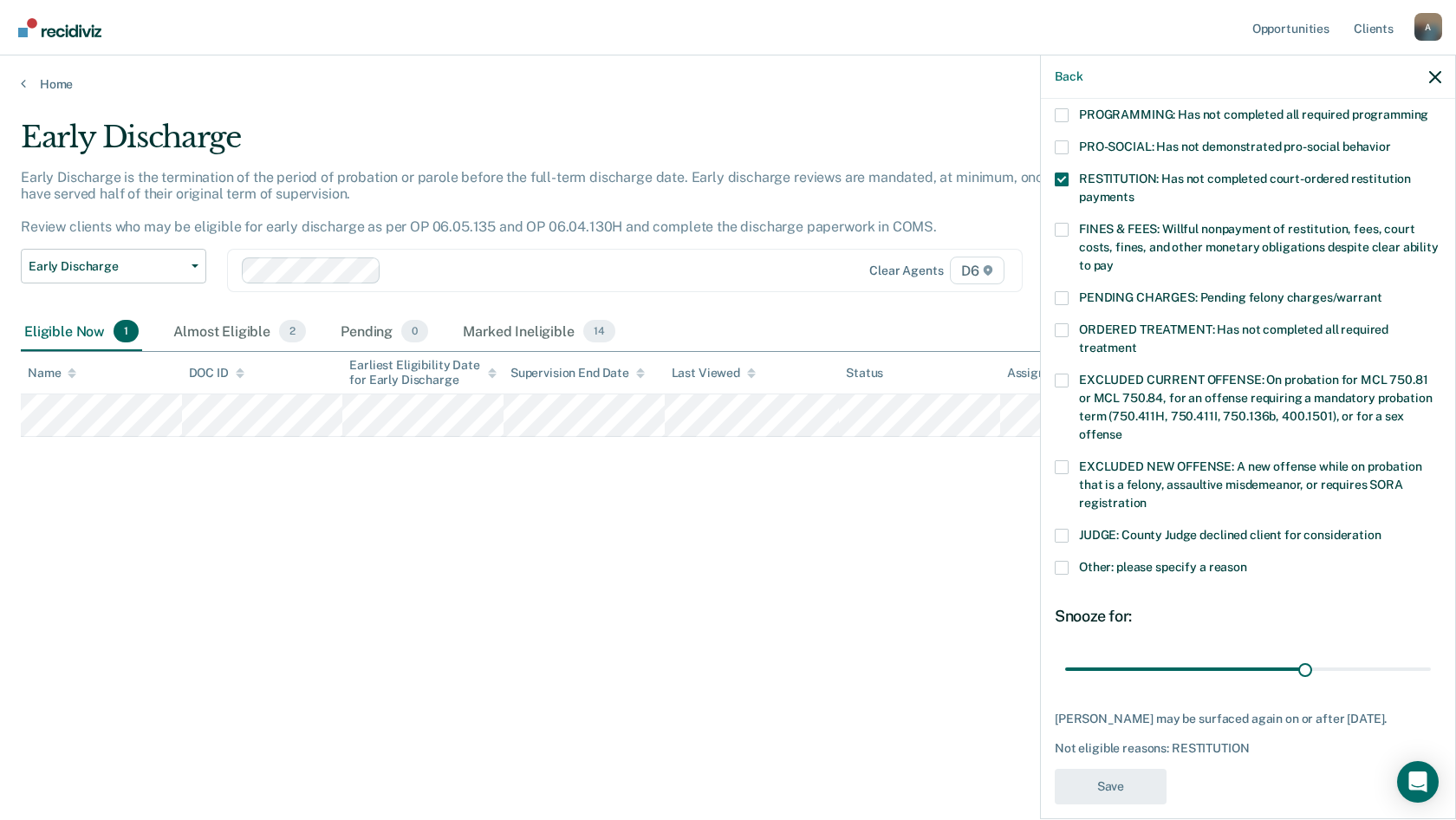
drag, startPoint x: 572, startPoint y: 660, endPoint x: 280, endPoint y: 499, distance: 333.4
click at [567, 655] on div "Early Discharge Early Discharge is the termination of the period of probation o…" at bounding box center [727, 404] width 1414 height 570
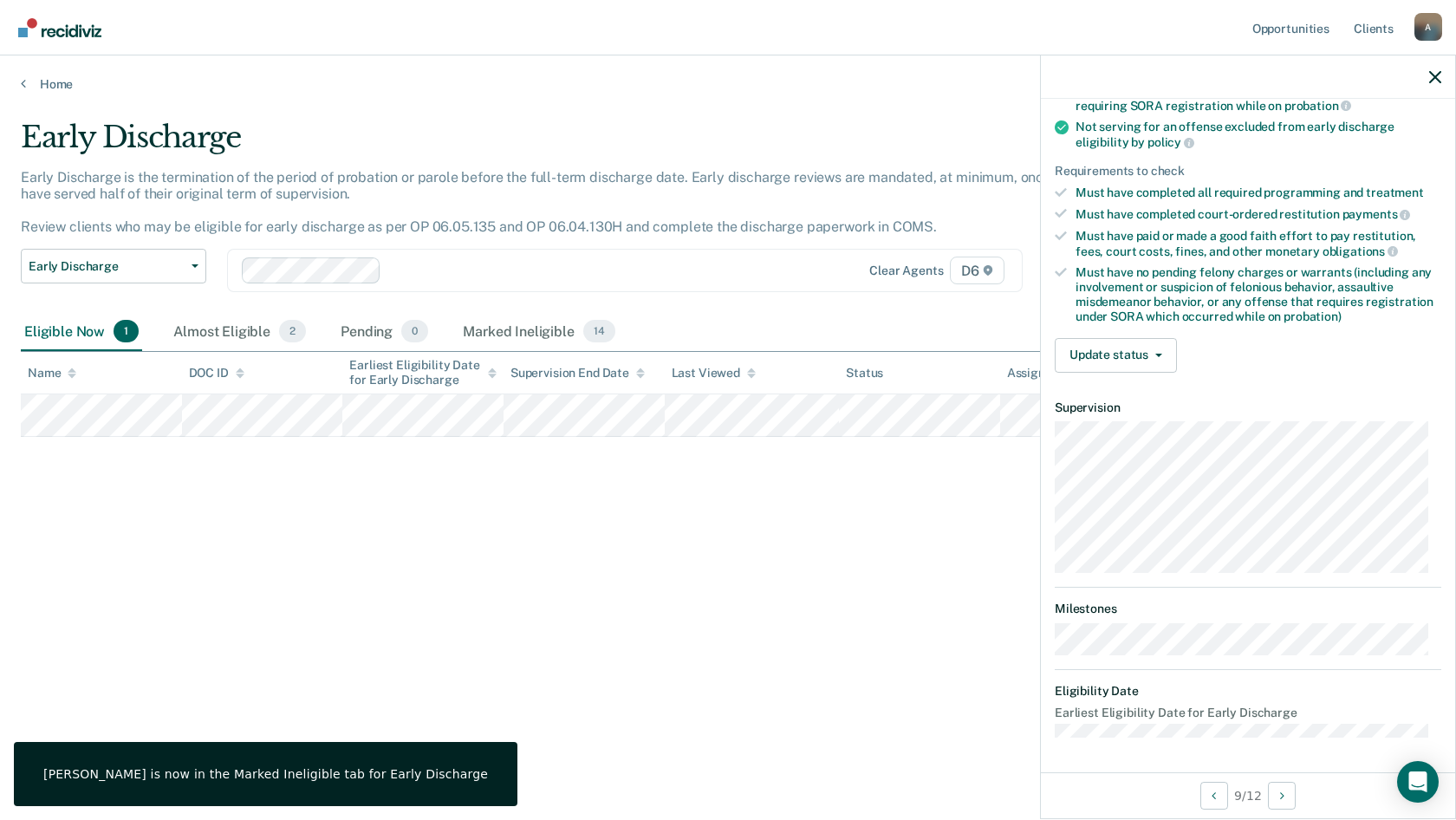
scroll to position [195, 0]
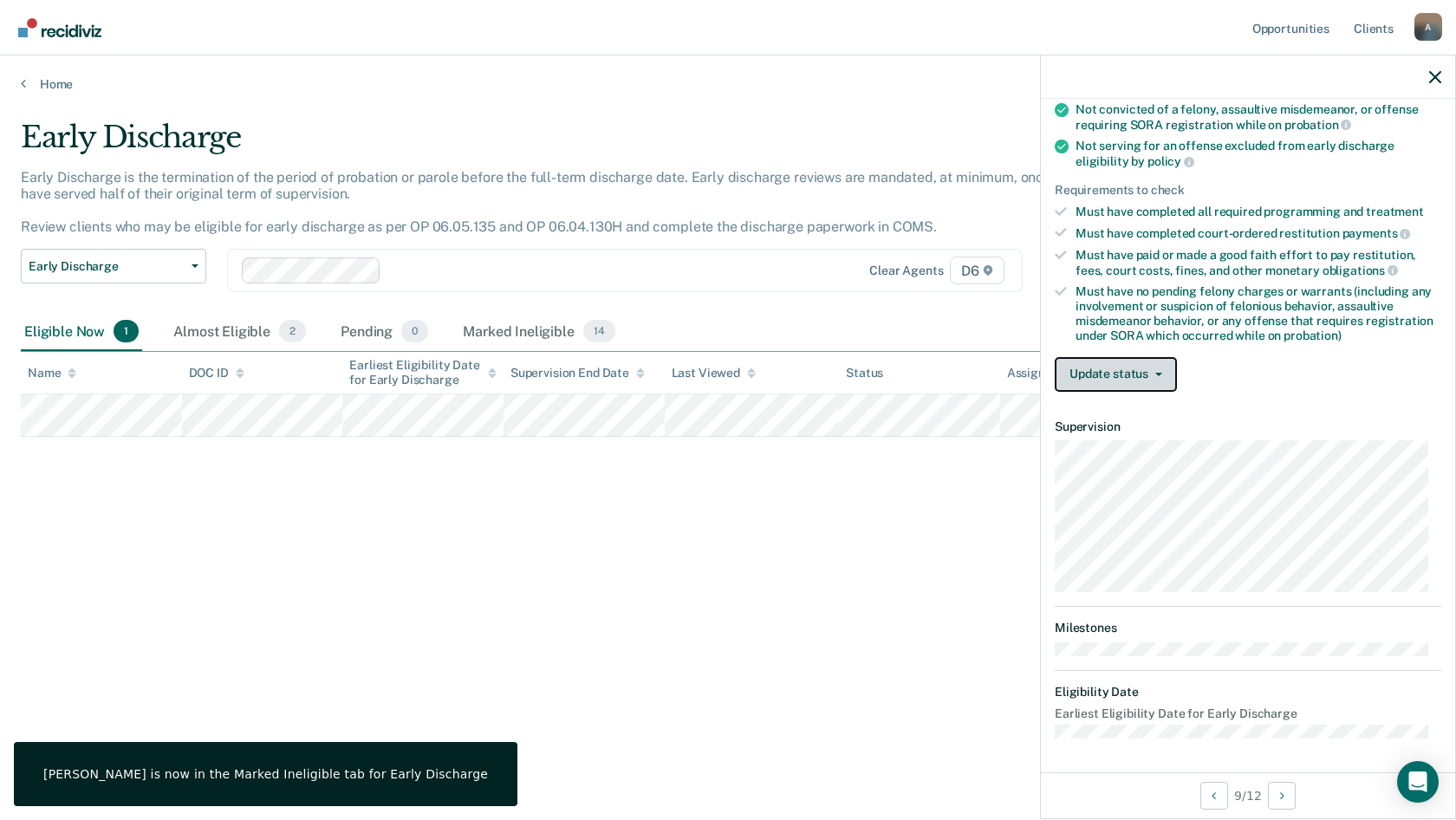
click at [1093, 380] on button "Update status" at bounding box center [1115, 374] width 122 height 35
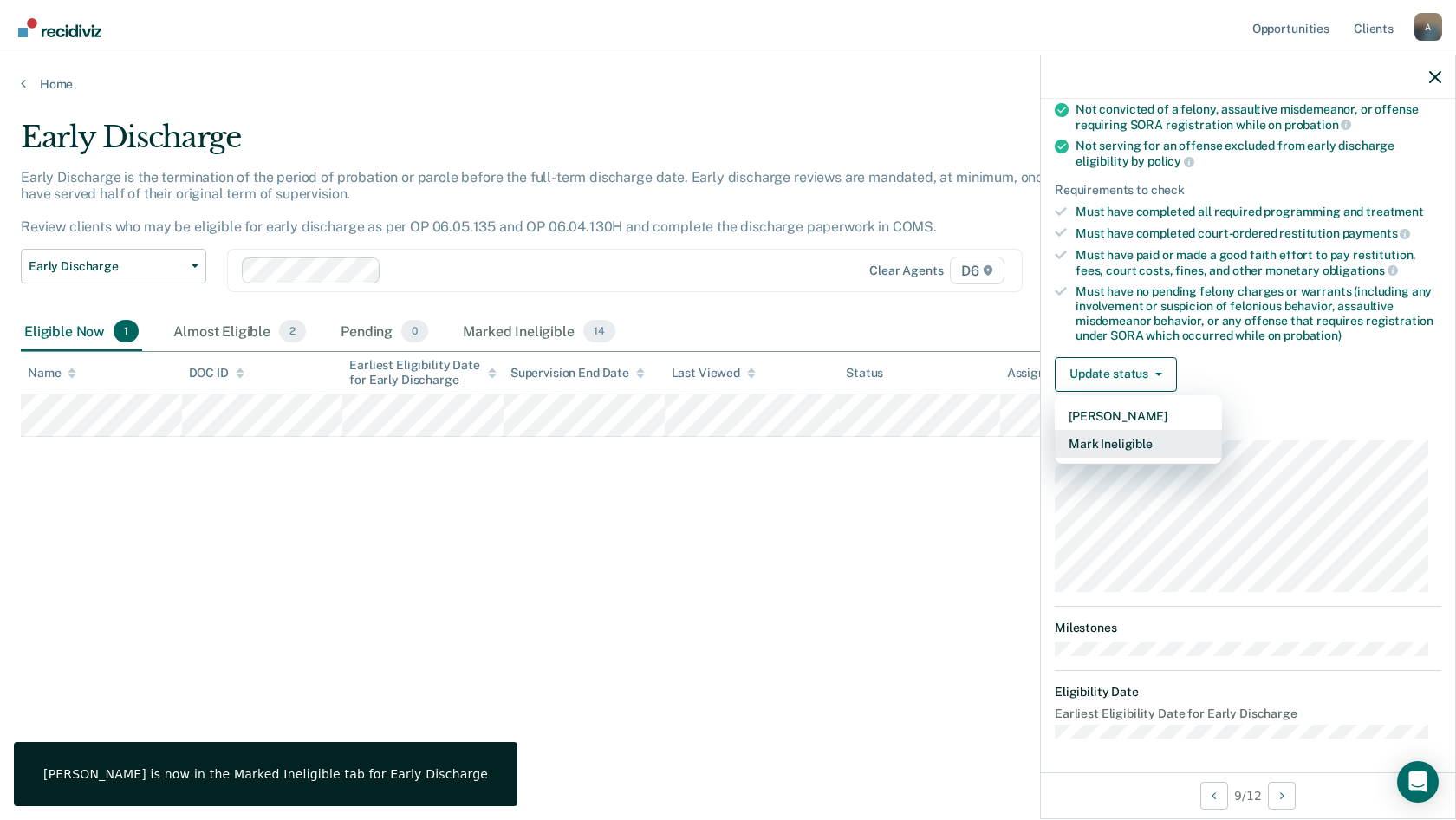
click at [1093, 435] on button "Mark Ineligible" at bounding box center [1138, 443] width 167 height 28
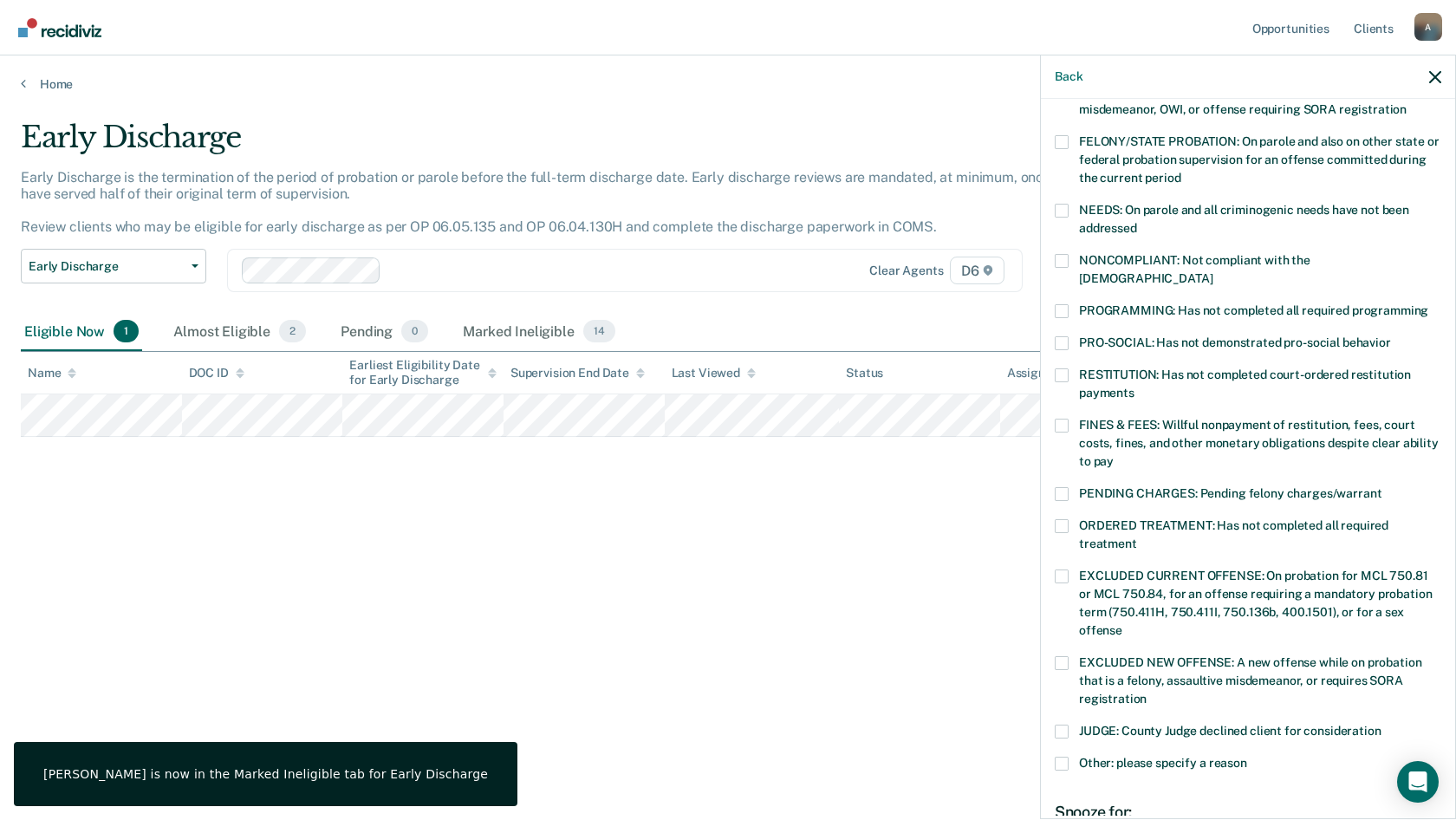
click at [1059, 304] on span at bounding box center [1062, 311] width 14 height 14
click at [1428, 304] on input "PROGRAMMING: Has not completed all required programming" at bounding box center [1428, 304] width 0 height 0
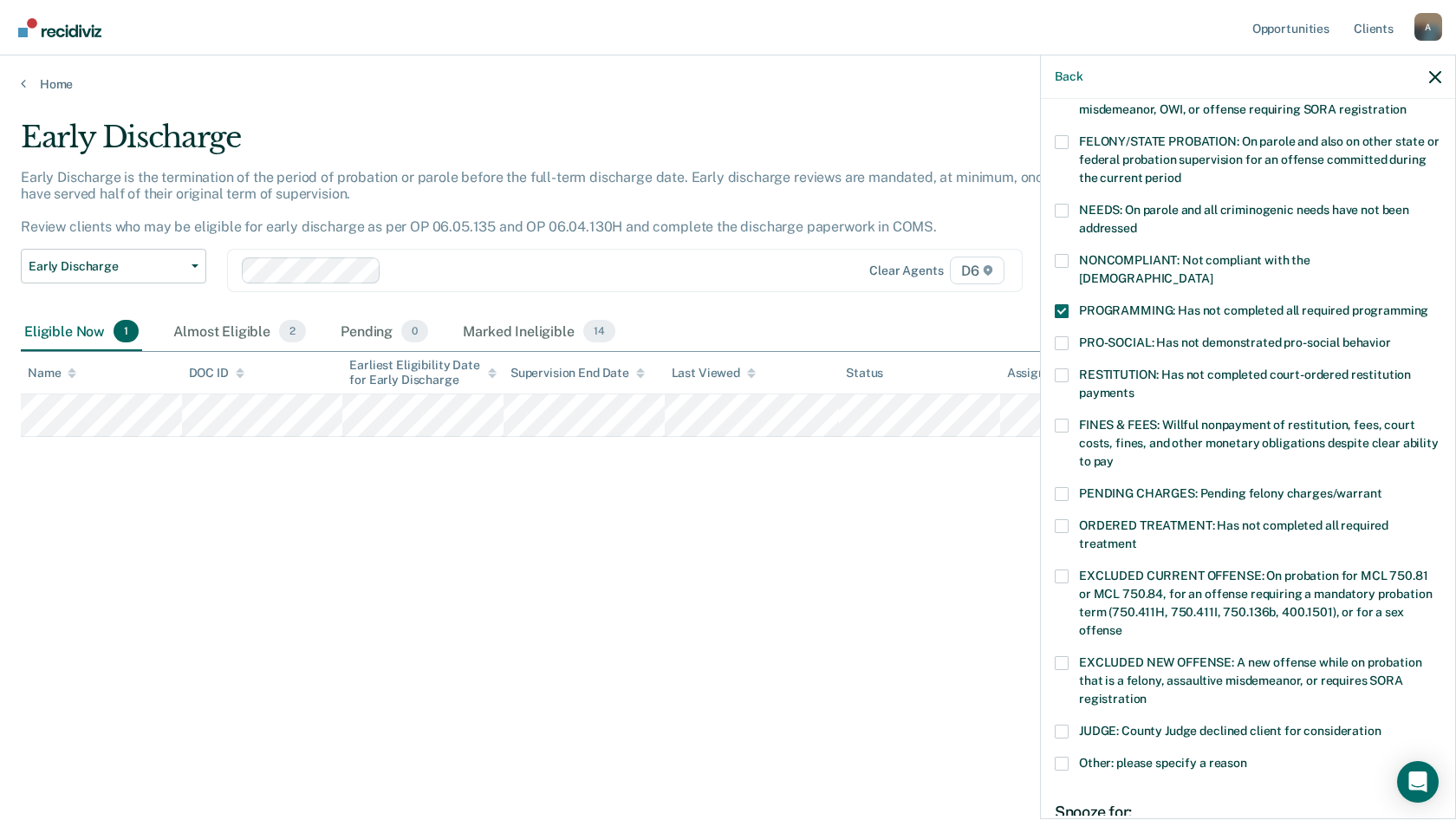
click at [1063, 519] on span at bounding box center [1062, 526] width 14 height 14
click at [1137, 537] on input "ORDERED TREATMENT: Has not completed all required treatment" at bounding box center [1137, 537] width 0 height 0
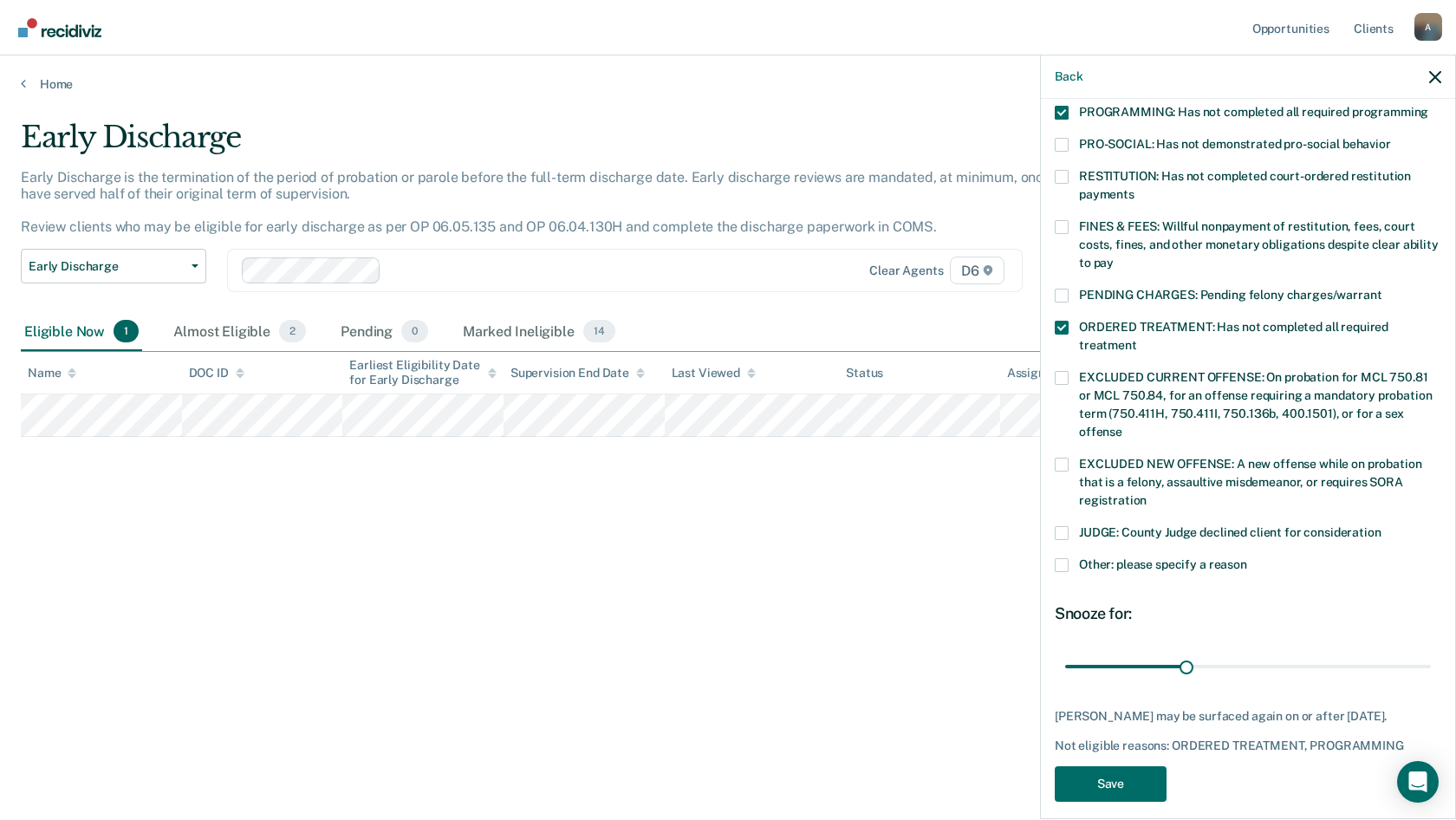
scroll to position [407, 0]
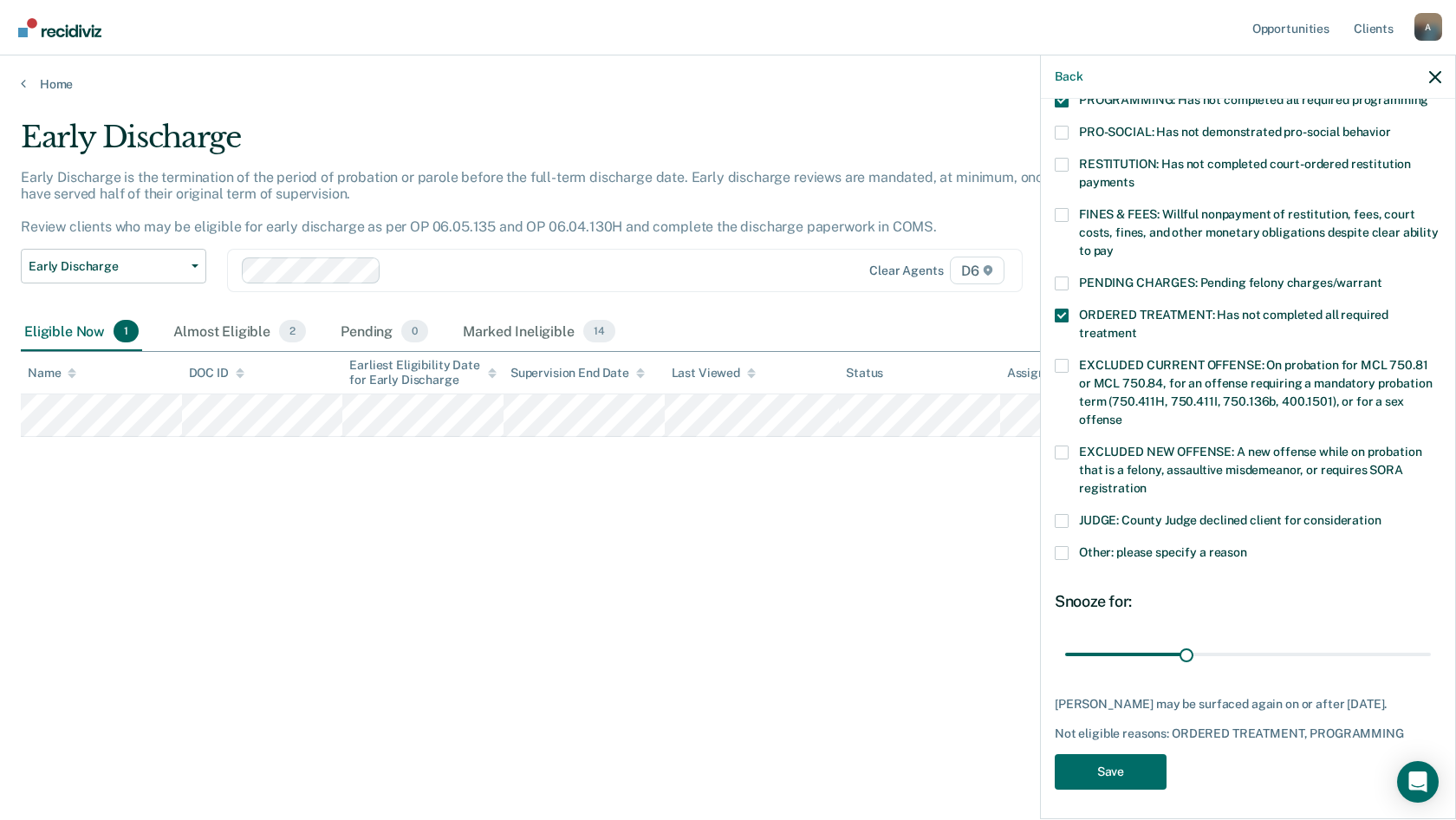
click at [1066, 309] on span at bounding box center [1062, 316] width 14 height 14
click at [1137, 327] on input "ORDERED TREATMENT: Has not completed all required treatment" at bounding box center [1137, 327] width 0 height 0
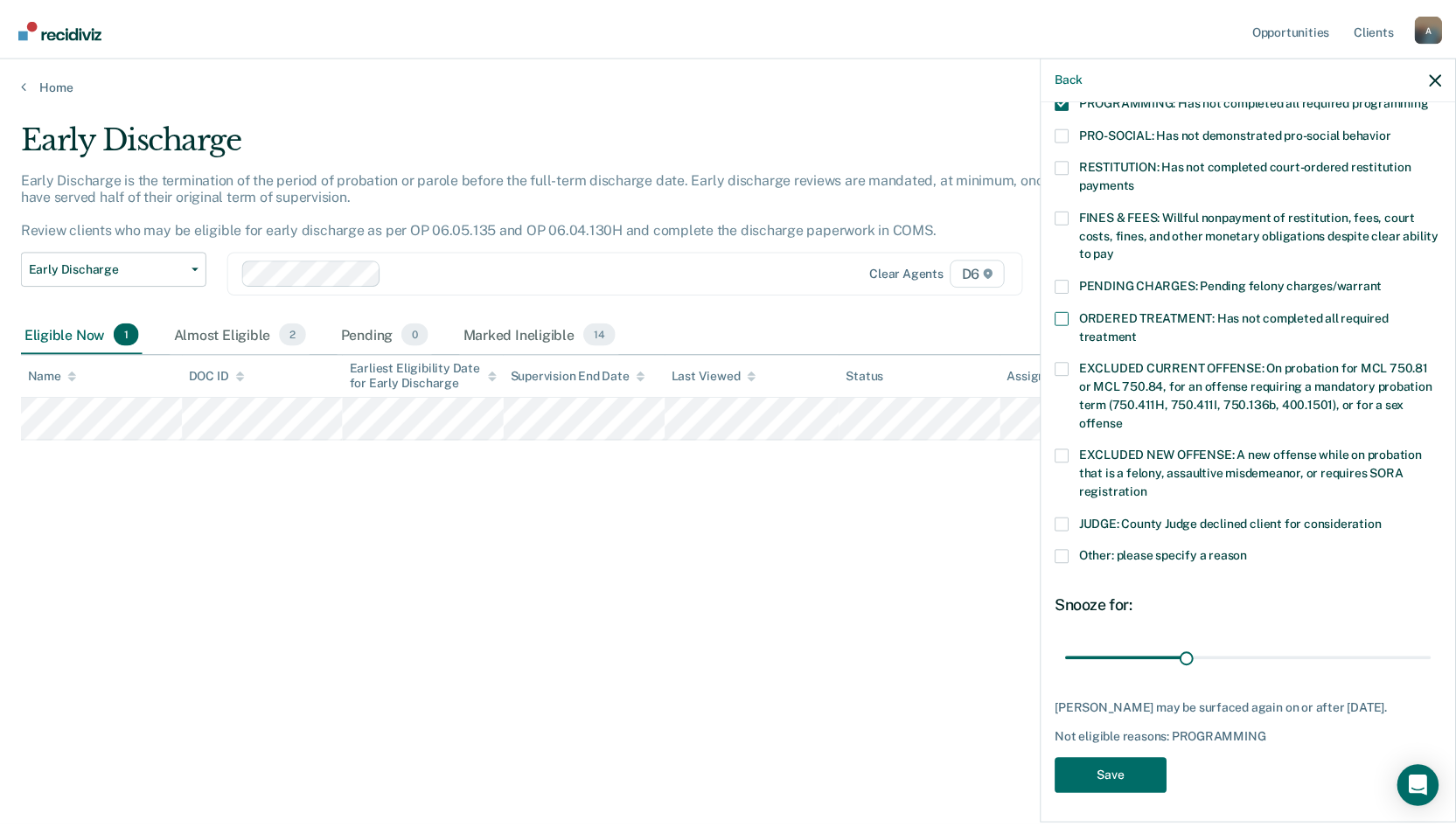
scroll to position [0, 0]
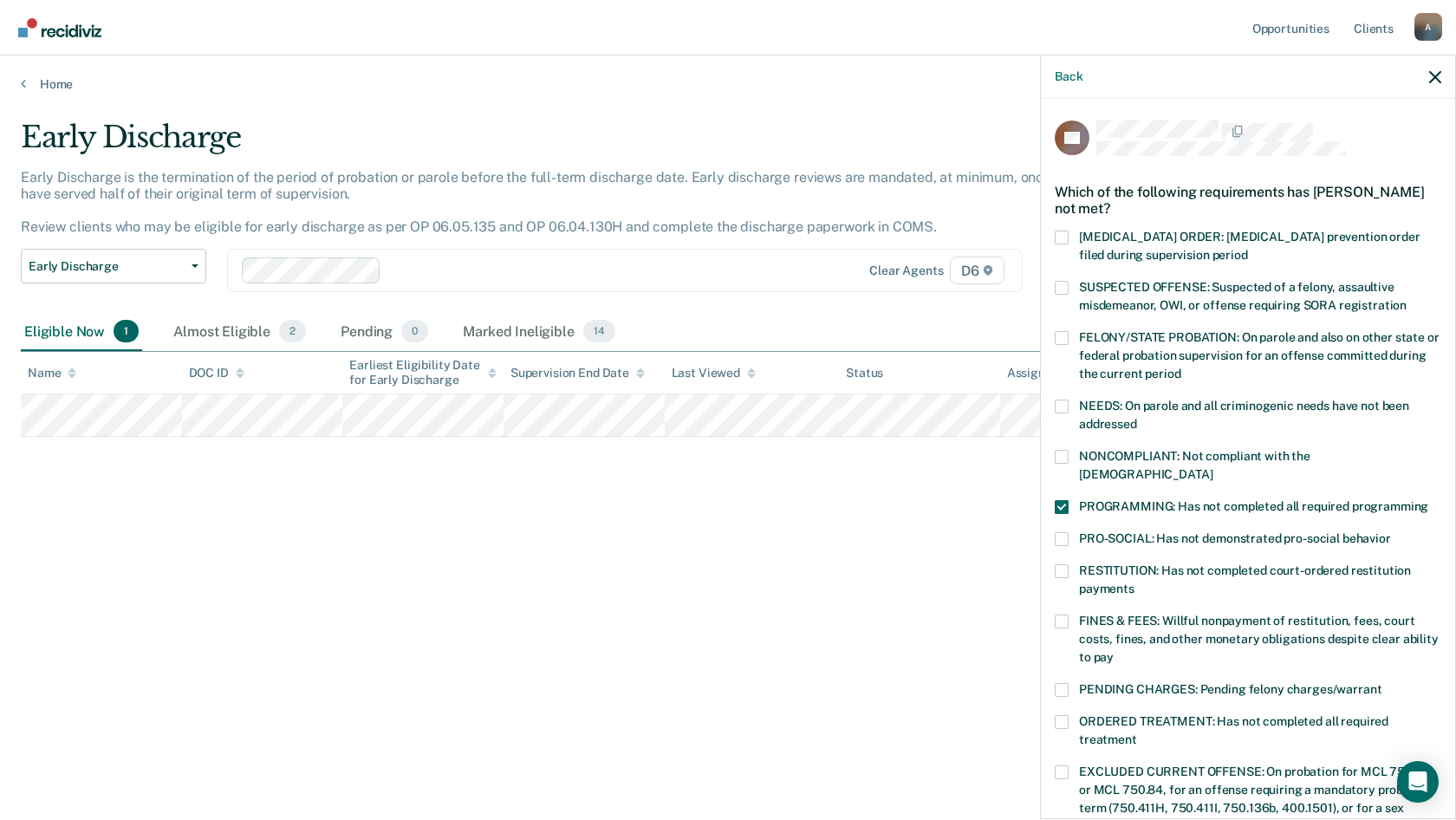
click at [1065, 500] on span at bounding box center [1062, 507] width 14 height 14
click at [1428, 500] on input "PROGRAMMING: Has not completed all required programming" at bounding box center [1428, 500] width 0 height 0
click at [1429, 79] on icon "button" at bounding box center [1435, 78] width 12 height 12
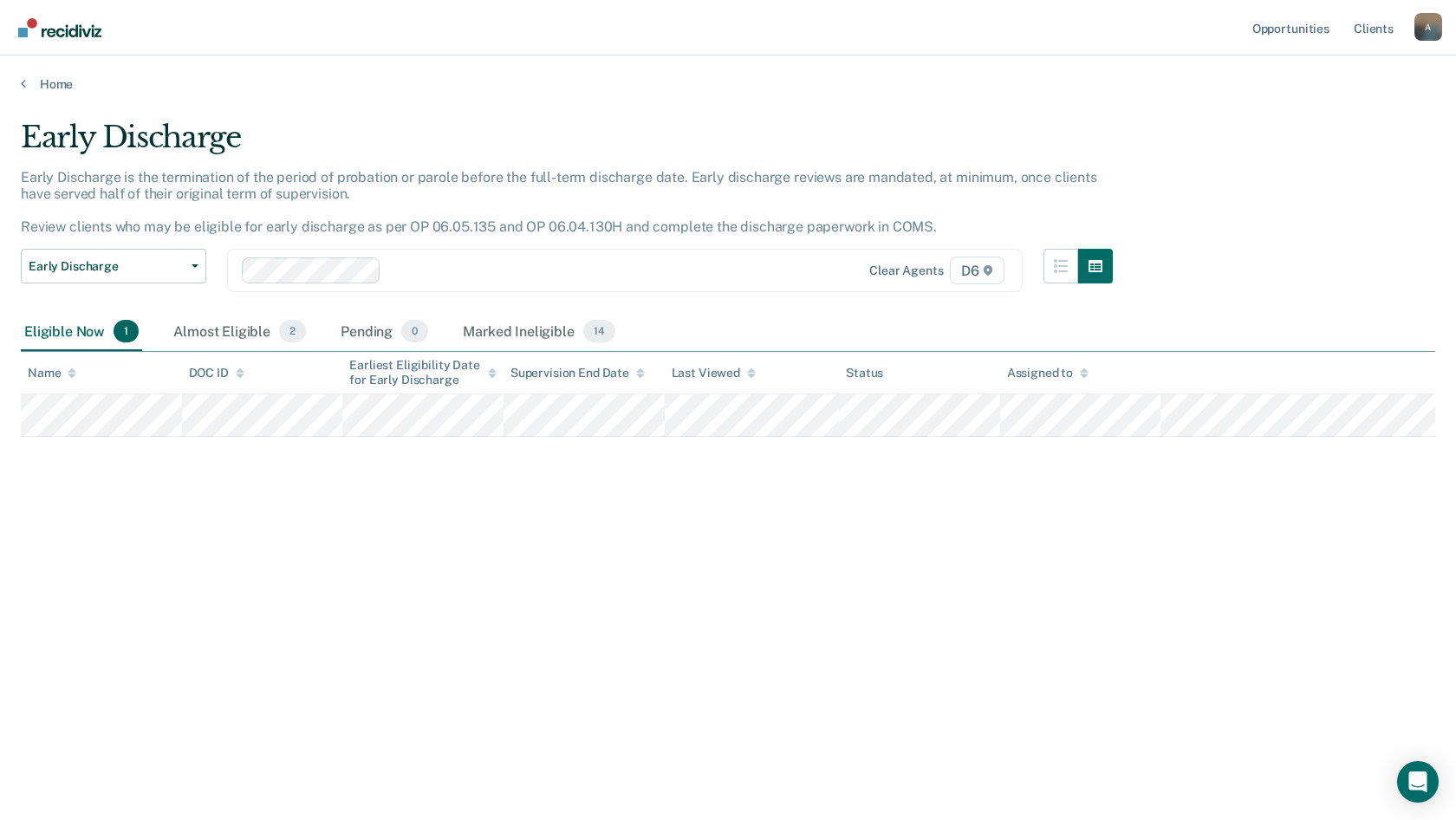
click at [840, 560] on div "Early Discharge Early Discharge is the termination of the period of probation o…" at bounding box center [727, 404] width 1414 height 570
click at [443, 537] on div "Early Discharge Early Discharge is the termination of the period of probation o…" at bounding box center [727, 404] width 1414 height 570
click at [589, 628] on div "Early Discharge Early Discharge is the termination of the period of probation o…" at bounding box center [727, 404] width 1414 height 570
drag, startPoint x: 674, startPoint y: 590, endPoint x: 789, endPoint y: 541, distance: 125.0
click at [675, 590] on div "Early Discharge Early Discharge is the termination of the period of probation o…" at bounding box center [727, 404] width 1414 height 570
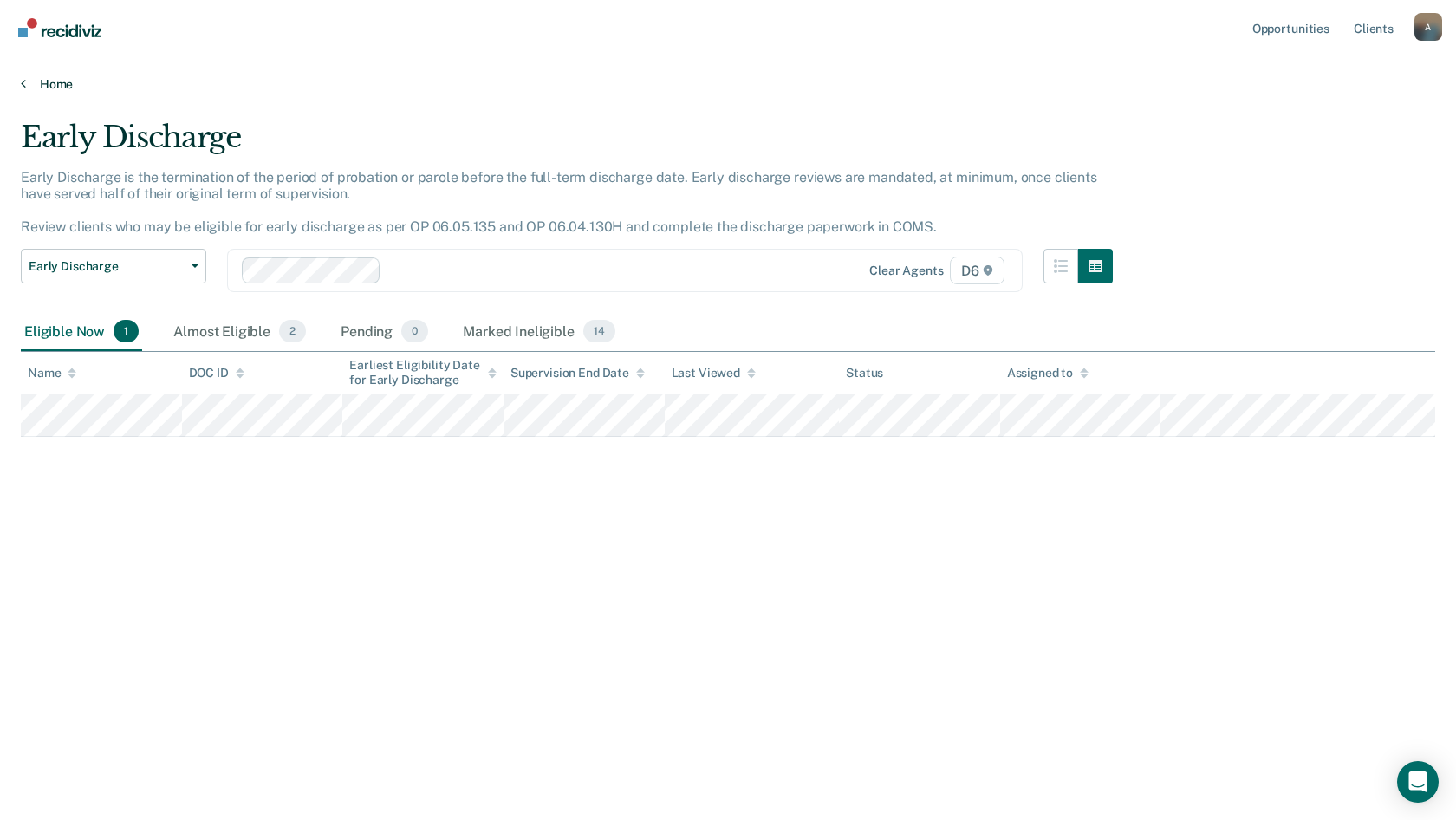
click at [45, 86] on link "Home" at bounding box center [727, 83] width 1414 height 15
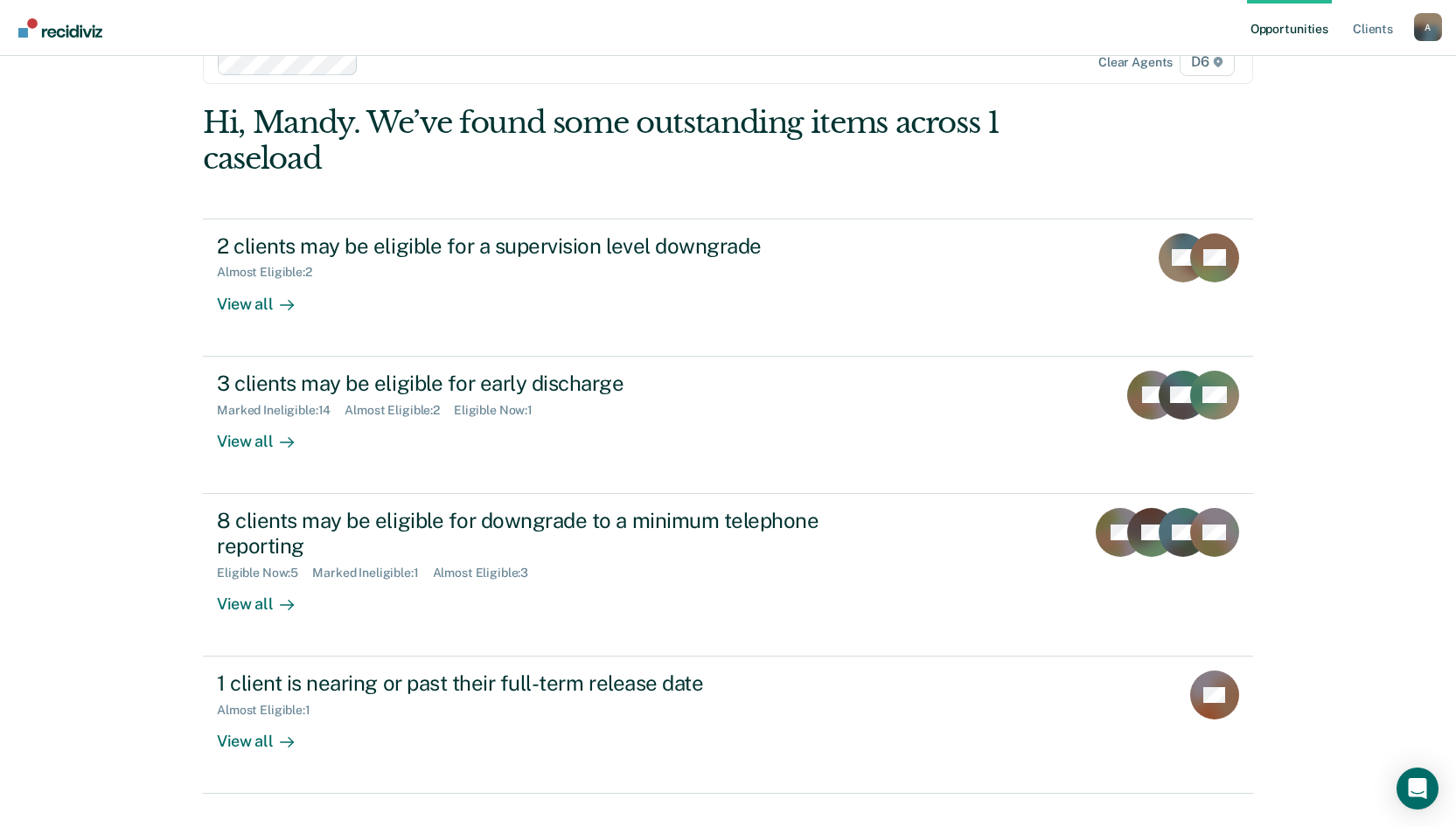
scroll to position [80, 0]
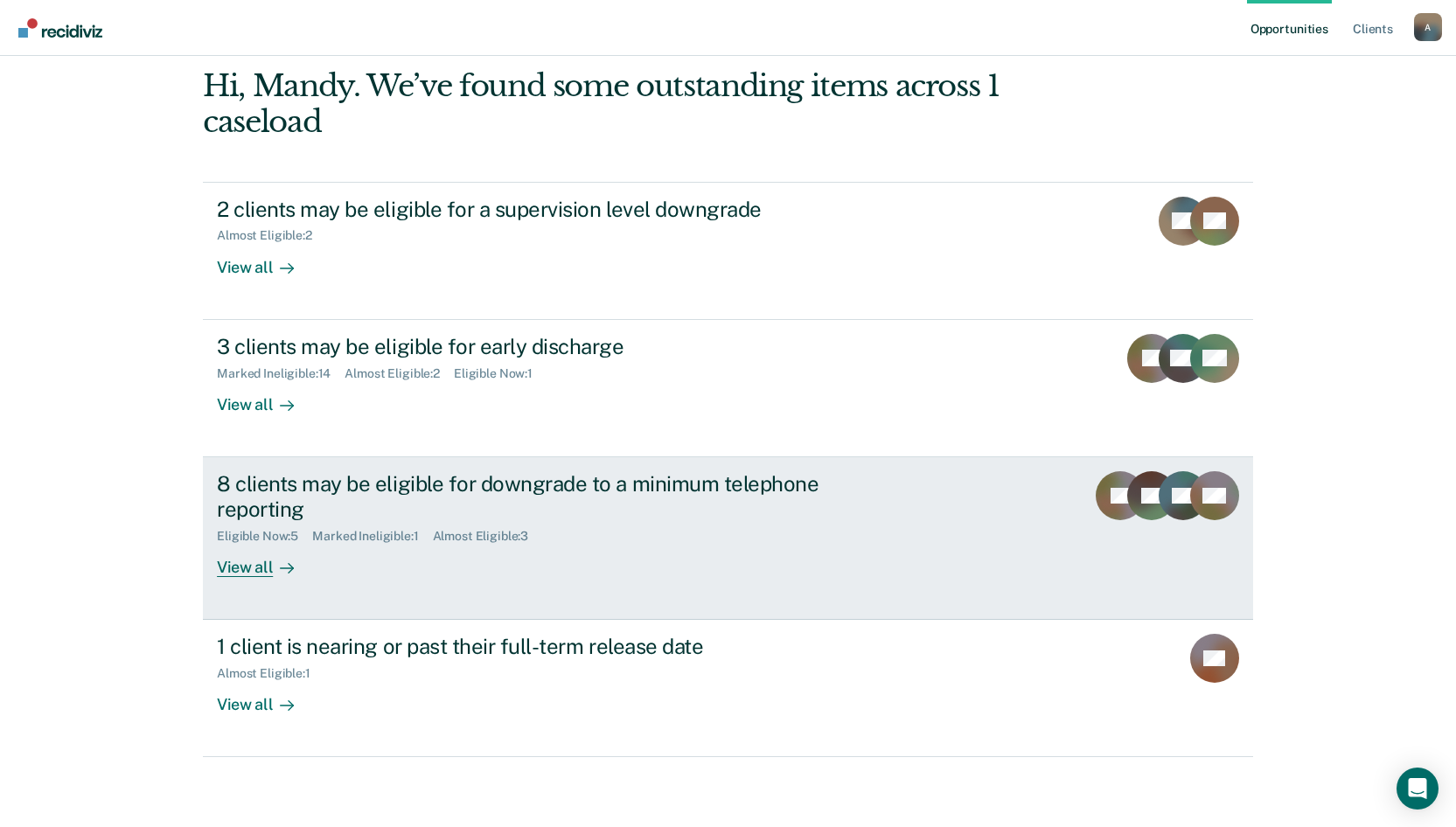
click at [256, 573] on div "View all" at bounding box center [266, 560] width 98 height 34
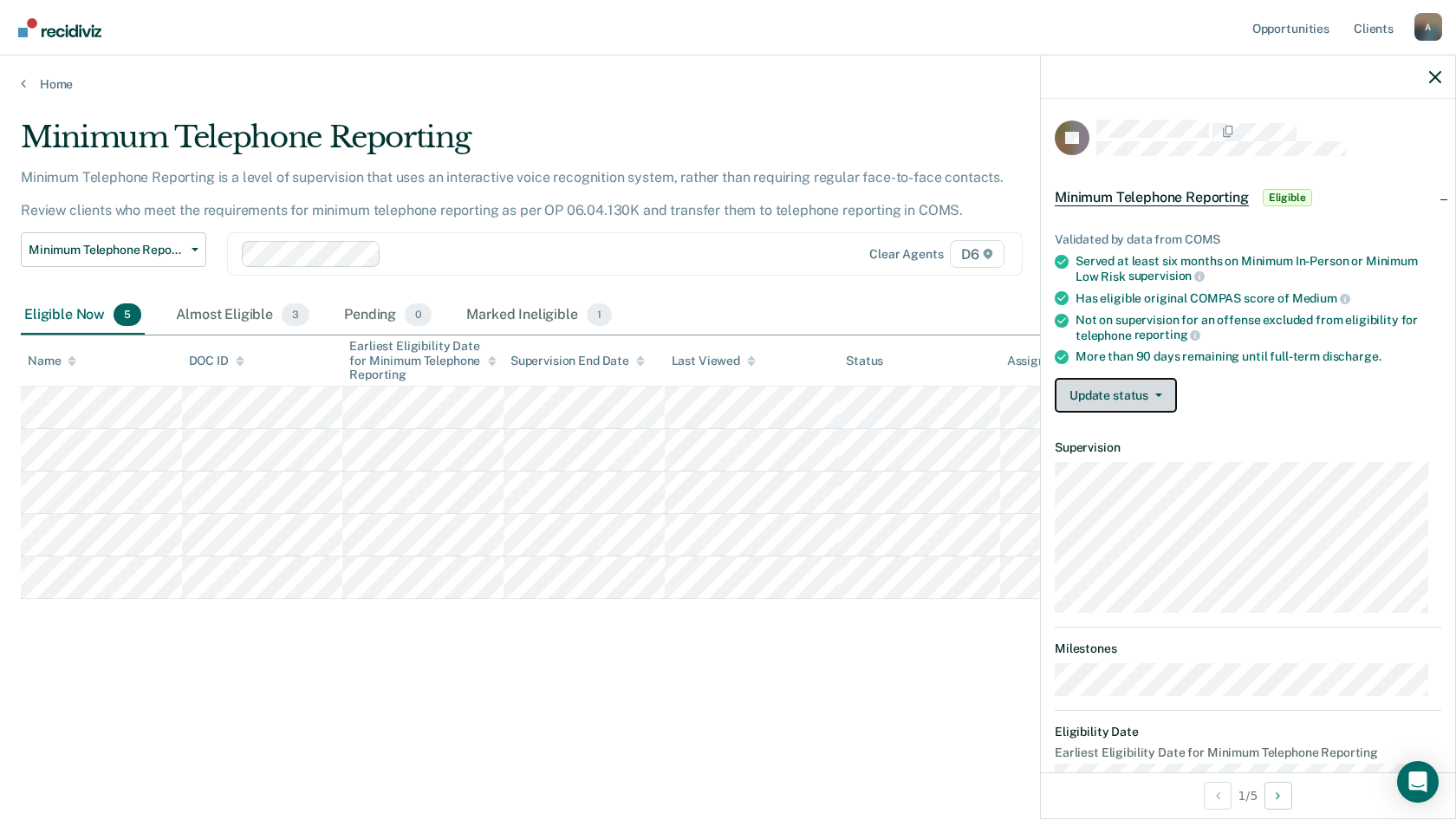
click at [1089, 402] on button "Update status" at bounding box center [1115, 394] width 122 height 35
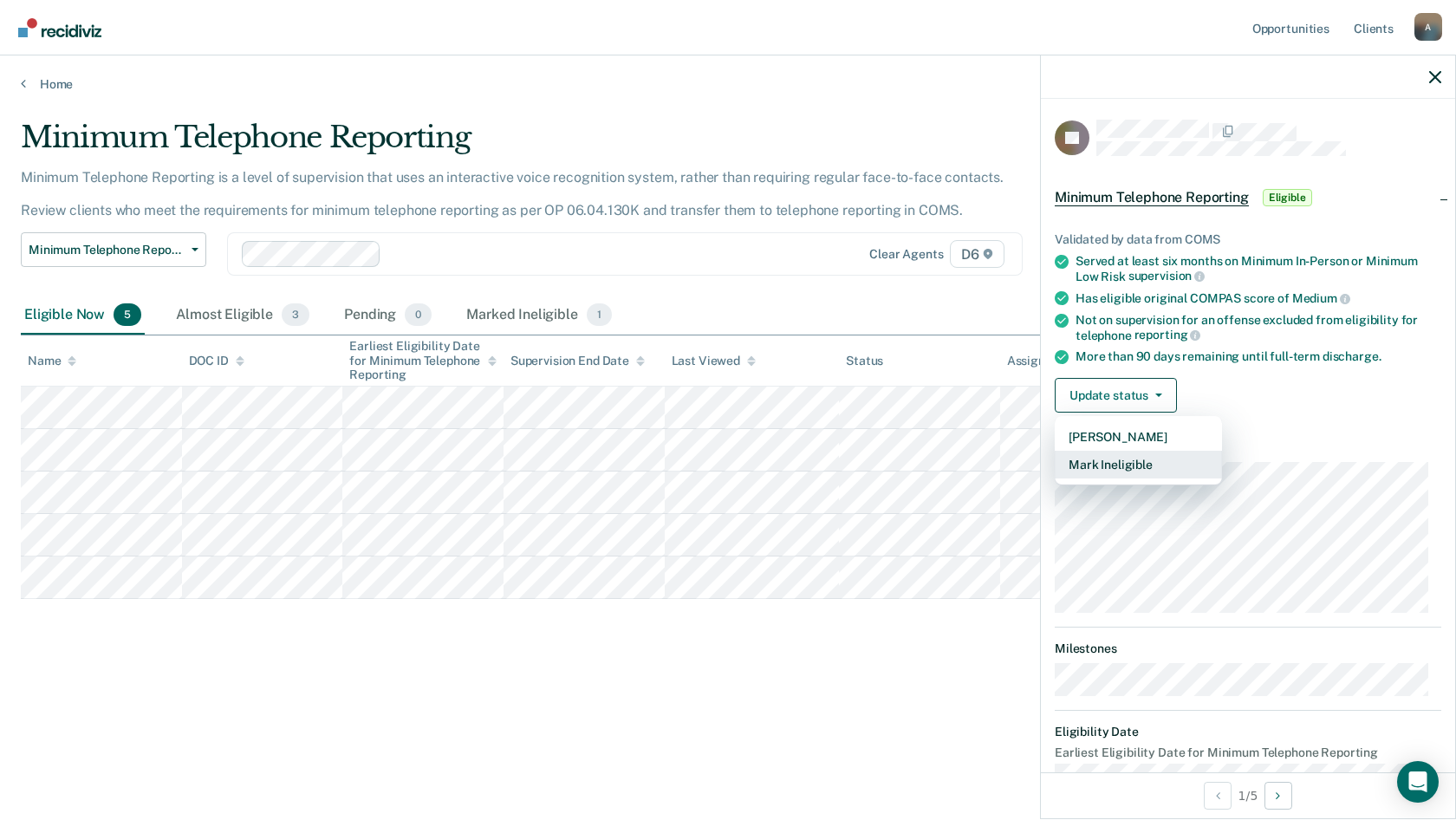
click at [1100, 466] on button "Mark Ineligible" at bounding box center [1138, 464] width 167 height 28
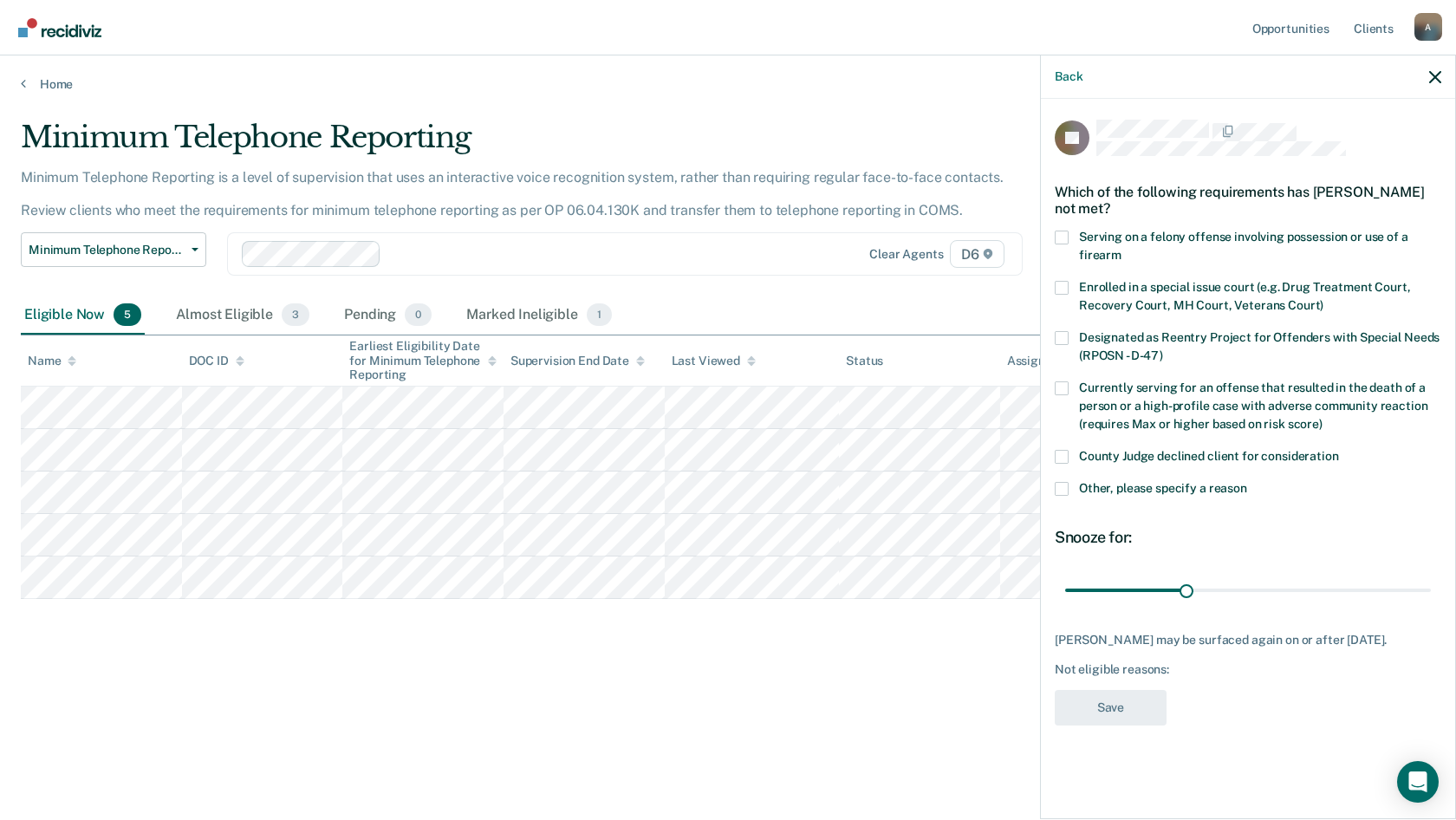
click at [1068, 464] on label "County Judge declined client for consideration" at bounding box center [1247, 459] width 386 height 18
click at [1339, 450] on input "County Judge declined client for consideration" at bounding box center [1339, 450] width 0 height 0
drag, startPoint x: 1191, startPoint y: 587, endPoint x: 1307, endPoint y: 593, distance: 116.2
type input "60"
click at [1307, 593] on input "range" at bounding box center [1248, 590] width 366 height 30
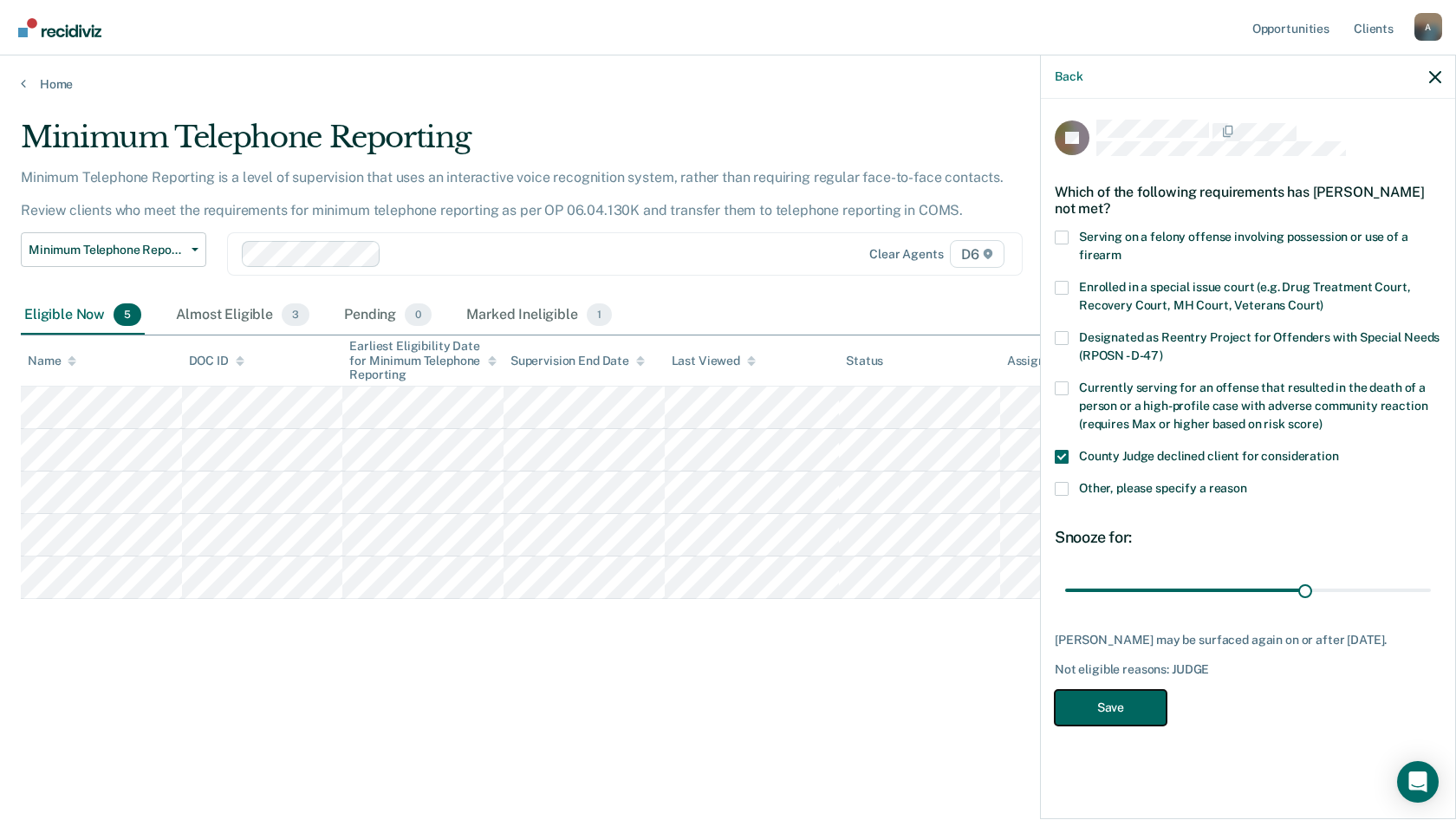
click at [1117, 719] on button "Save" at bounding box center [1110, 708] width 112 height 36
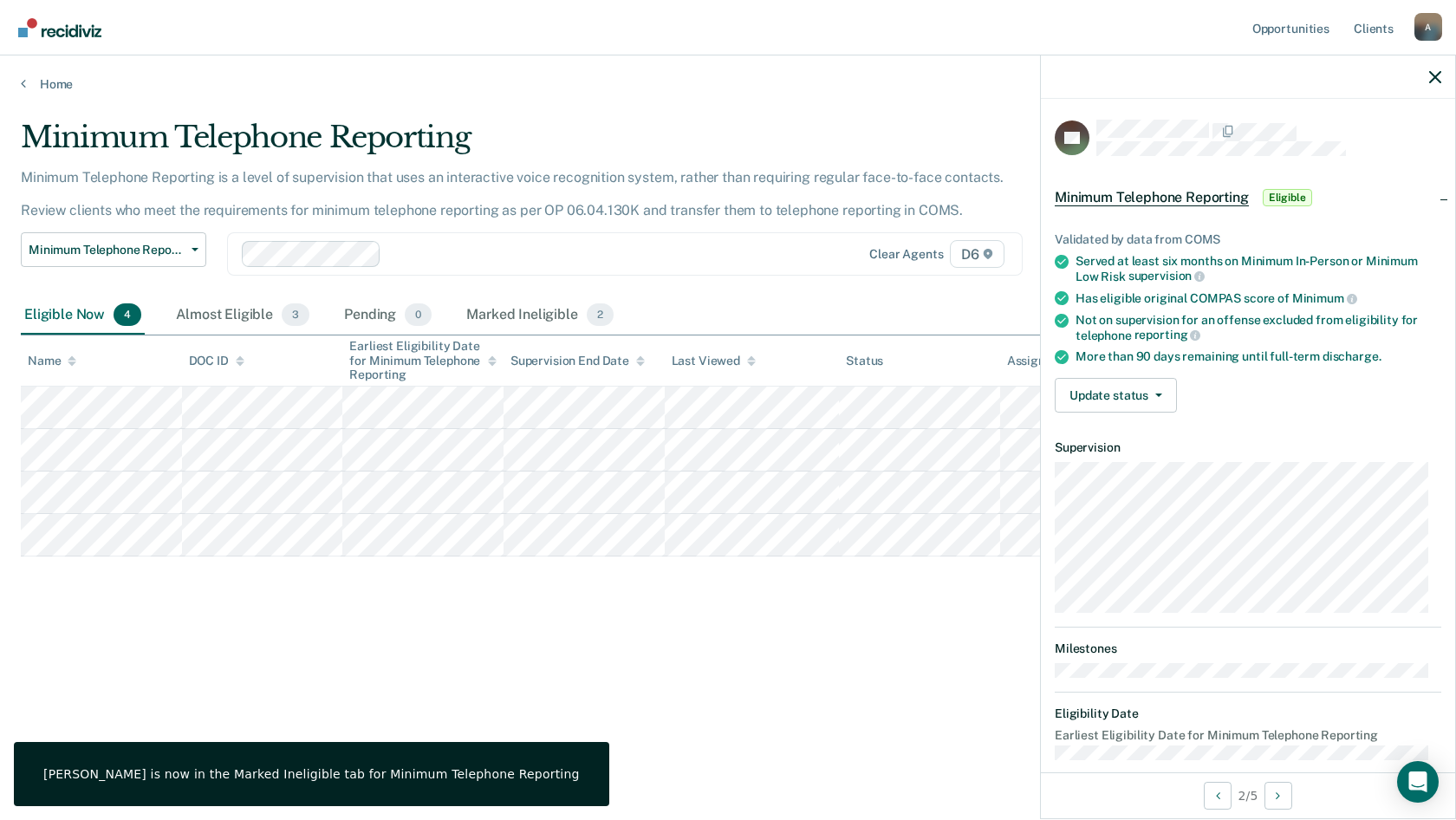
click at [1088, 413] on div "Validated by data from COMS Served at least six months on Minimum In-Person or …" at bounding box center [1247, 315] width 414 height 222
click at [1092, 402] on button "Update status" at bounding box center [1115, 394] width 122 height 35
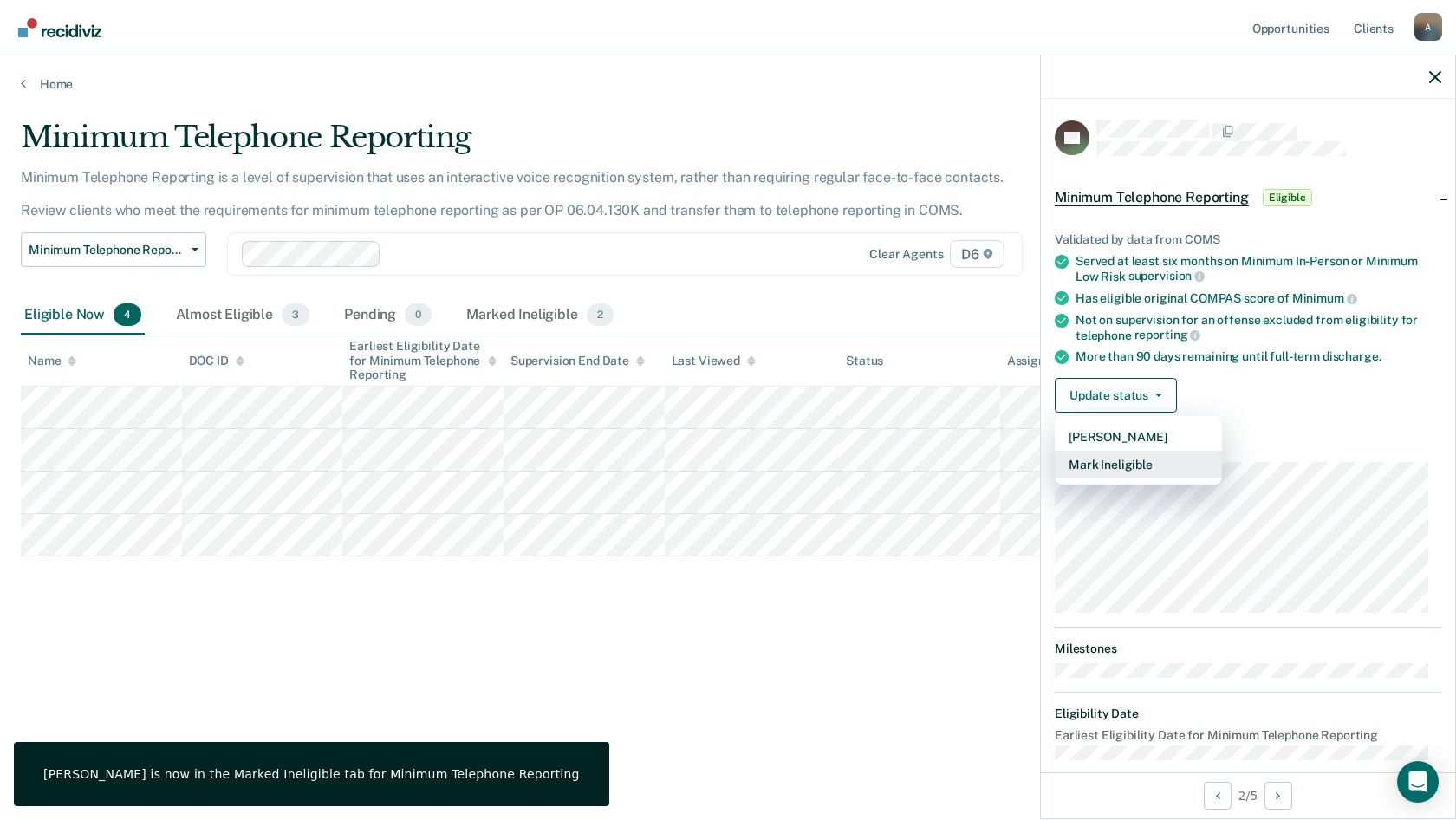
click at [1103, 473] on button "Mark Ineligible" at bounding box center [1138, 464] width 167 height 28
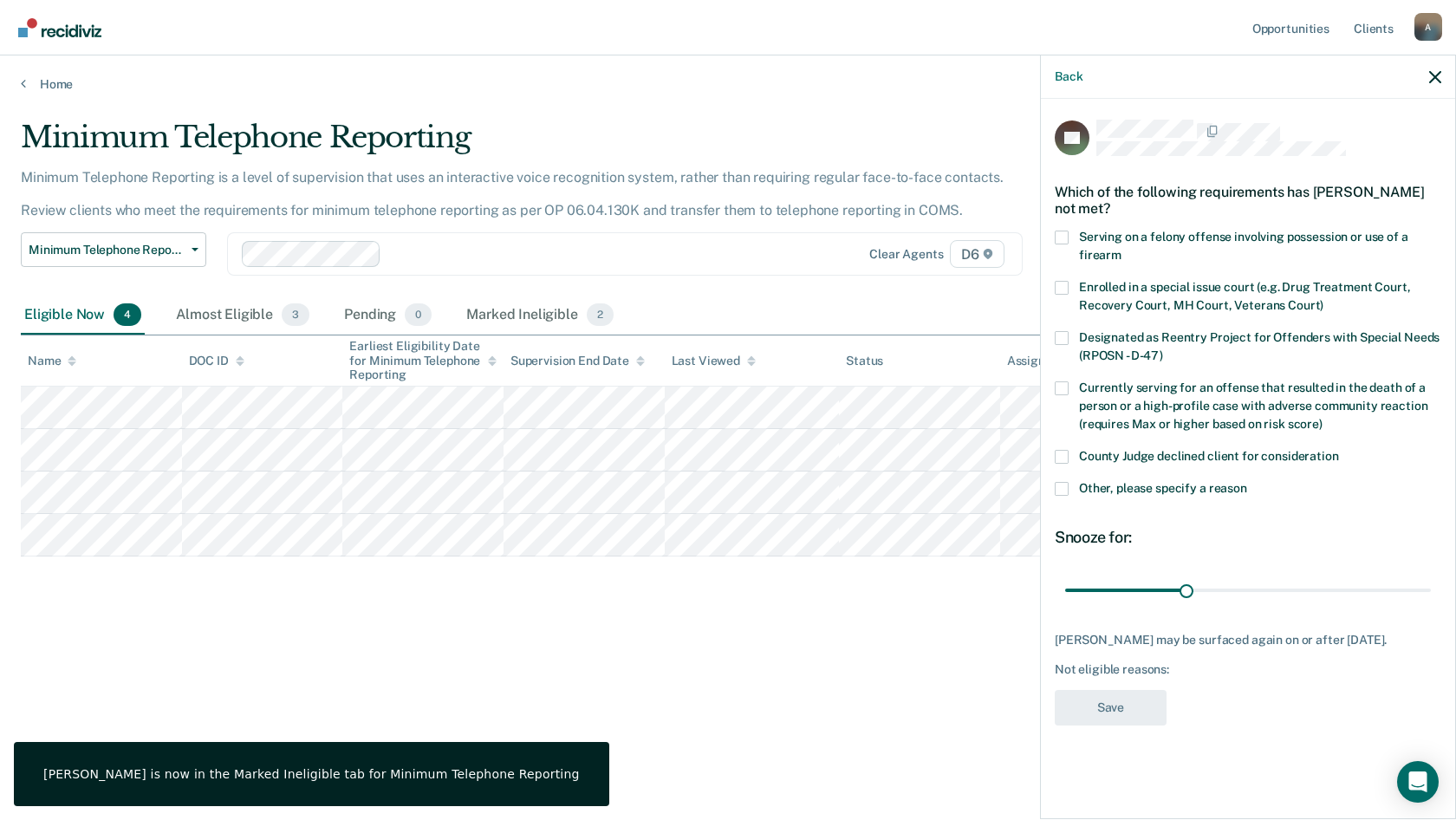
click at [1062, 457] on span at bounding box center [1062, 457] width 14 height 14
click at [1339, 450] on input "County Judge declined client for consideration" at bounding box center [1339, 450] width 0 height 0
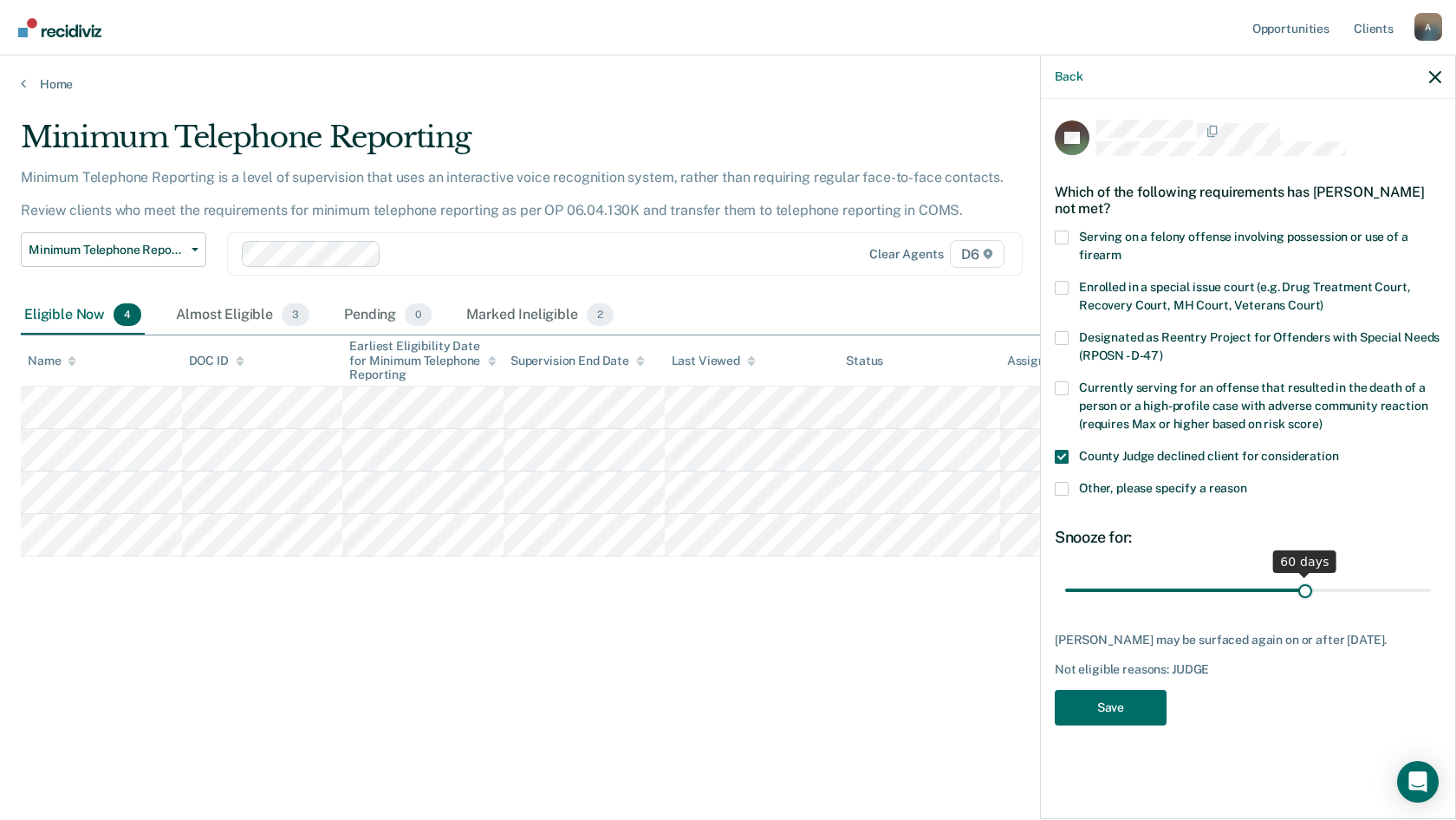
drag, startPoint x: 1188, startPoint y: 594, endPoint x: 1307, endPoint y: 601, distance: 119.2
type input "60"
click at [1307, 601] on input "range" at bounding box center [1248, 590] width 366 height 30
click at [1129, 706] on button "Save" at bounding box center [1110, 708] width 112 height 36
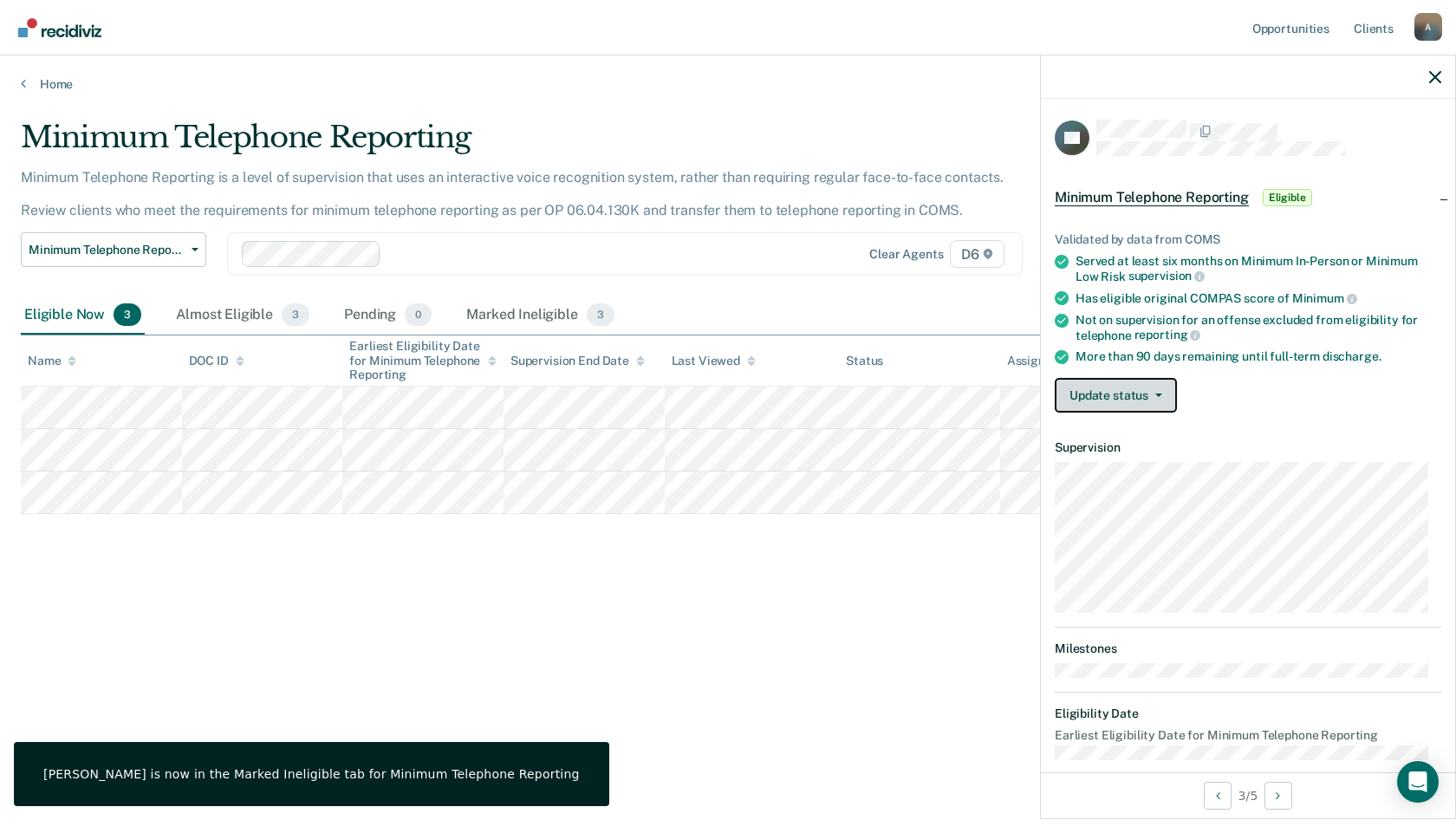
click at [1121, 388] on button "Update status" at bounding box center [1115, 394] width 122 height 35
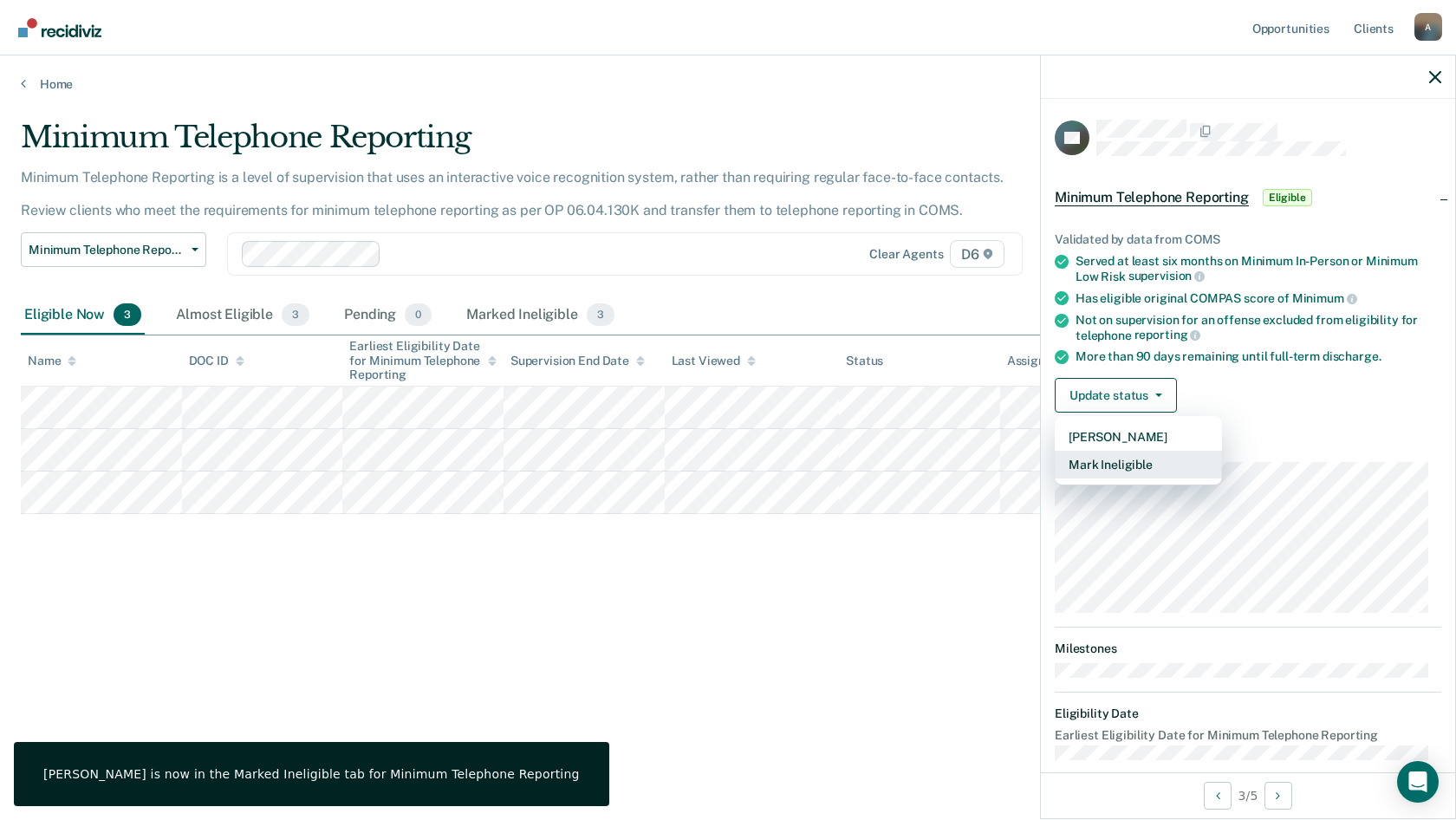
click at [1115, 468] on button "Mark Ineligible" at bounding box center [1138, 464] width 167 height 28
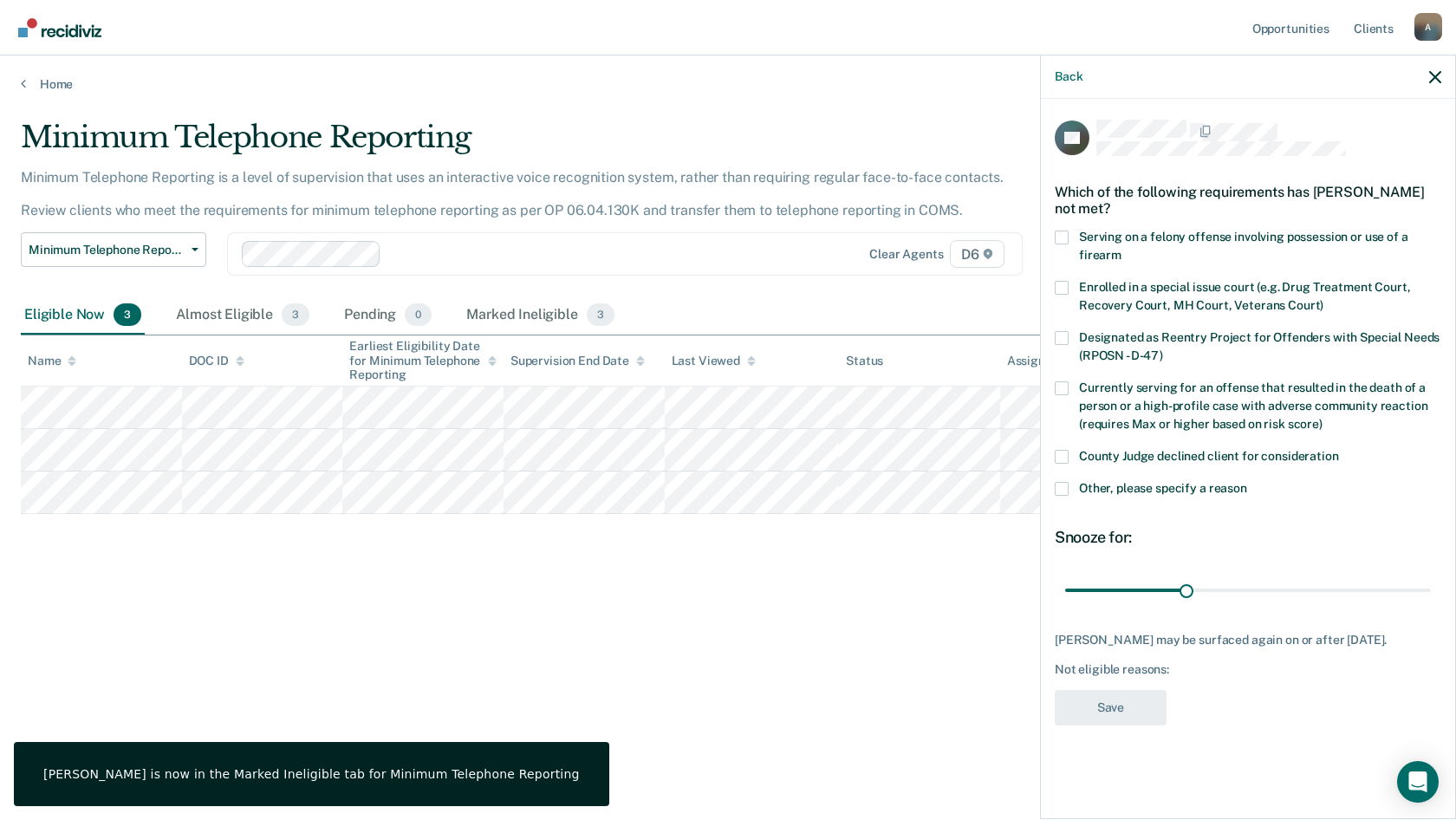
click at [1147, 453] on span "County Judge declined client for consideration" at bounding box center [1208, 456] width 260 height 14
click at [1339, 450] on input "County Judge declined client for consideration" at bounding box center [1339, 450] width 0 height 0
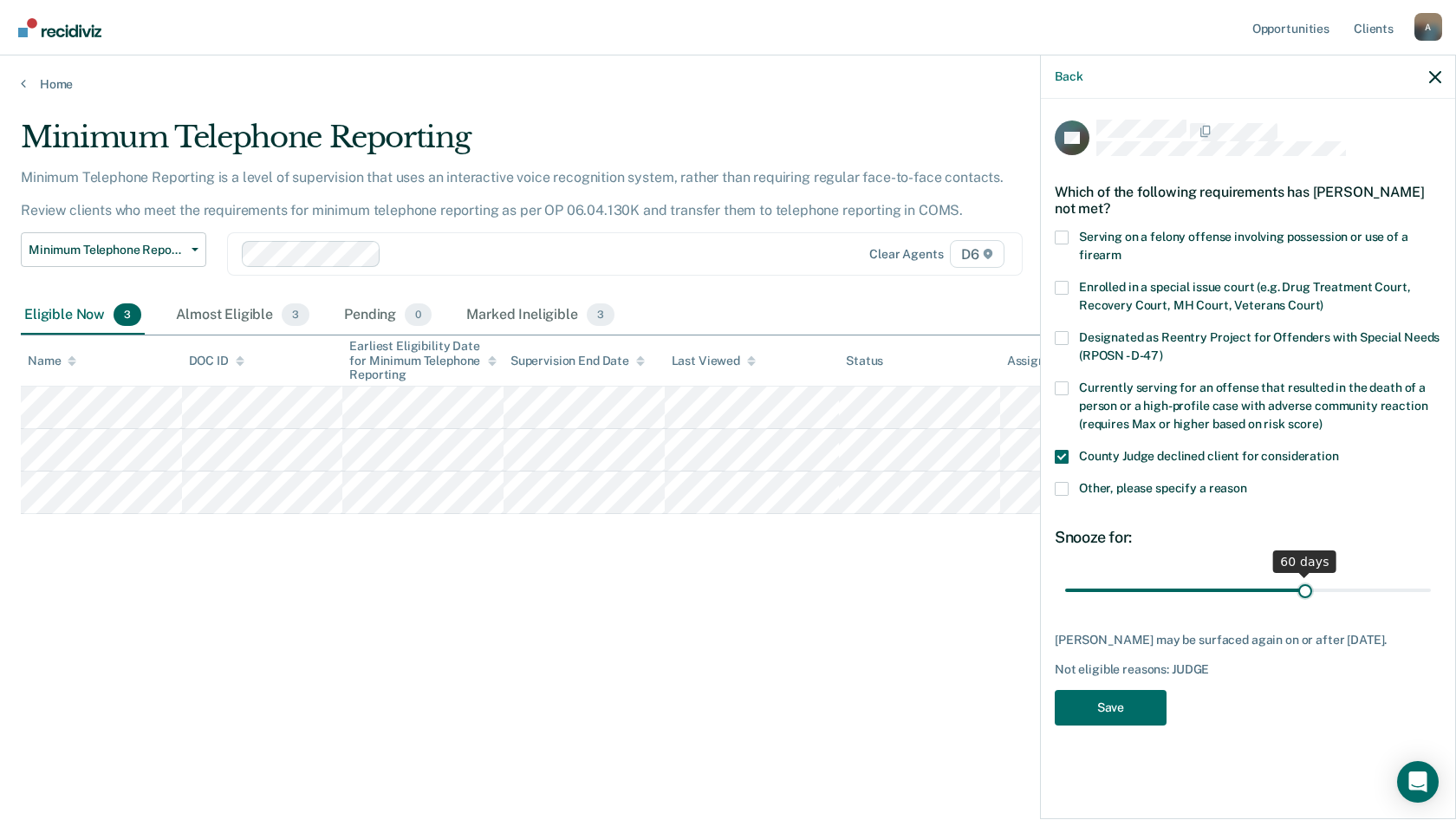
drag, startPoint x: 1189, startPoint y: 584, endPoint x: 1306, endPoint y: 594, distance: 117.4
type input "60"
click at [1306, 594] on input "range" at bounding box center [1248, 590] width 366 height 30
click at [1127, 717] on button "Save" at bounding box center [1110, 708] width 112 height 36
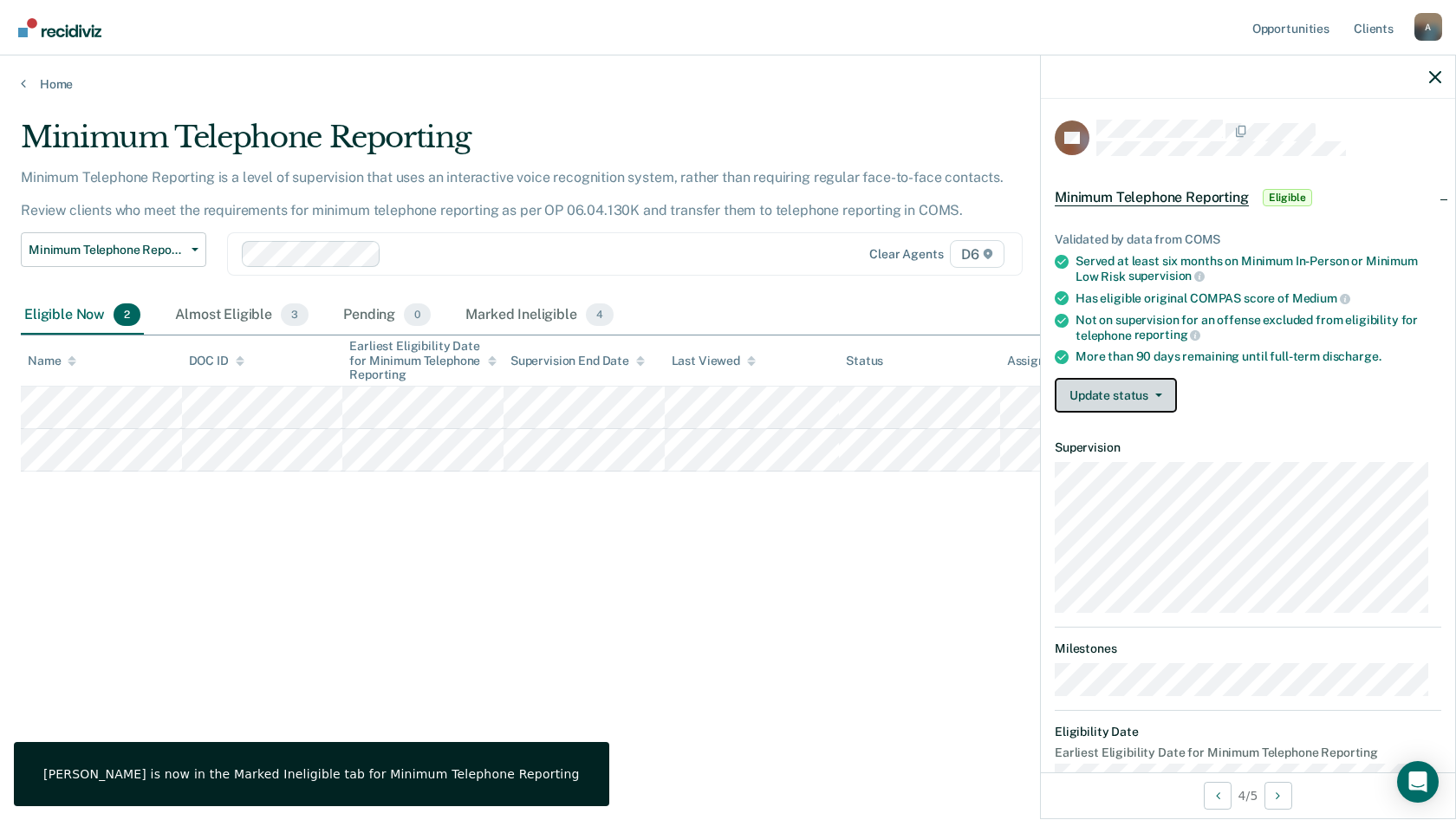
click at [1102, 401] on button "Update status" at bounding box center [1115, 394] width 122 height 35
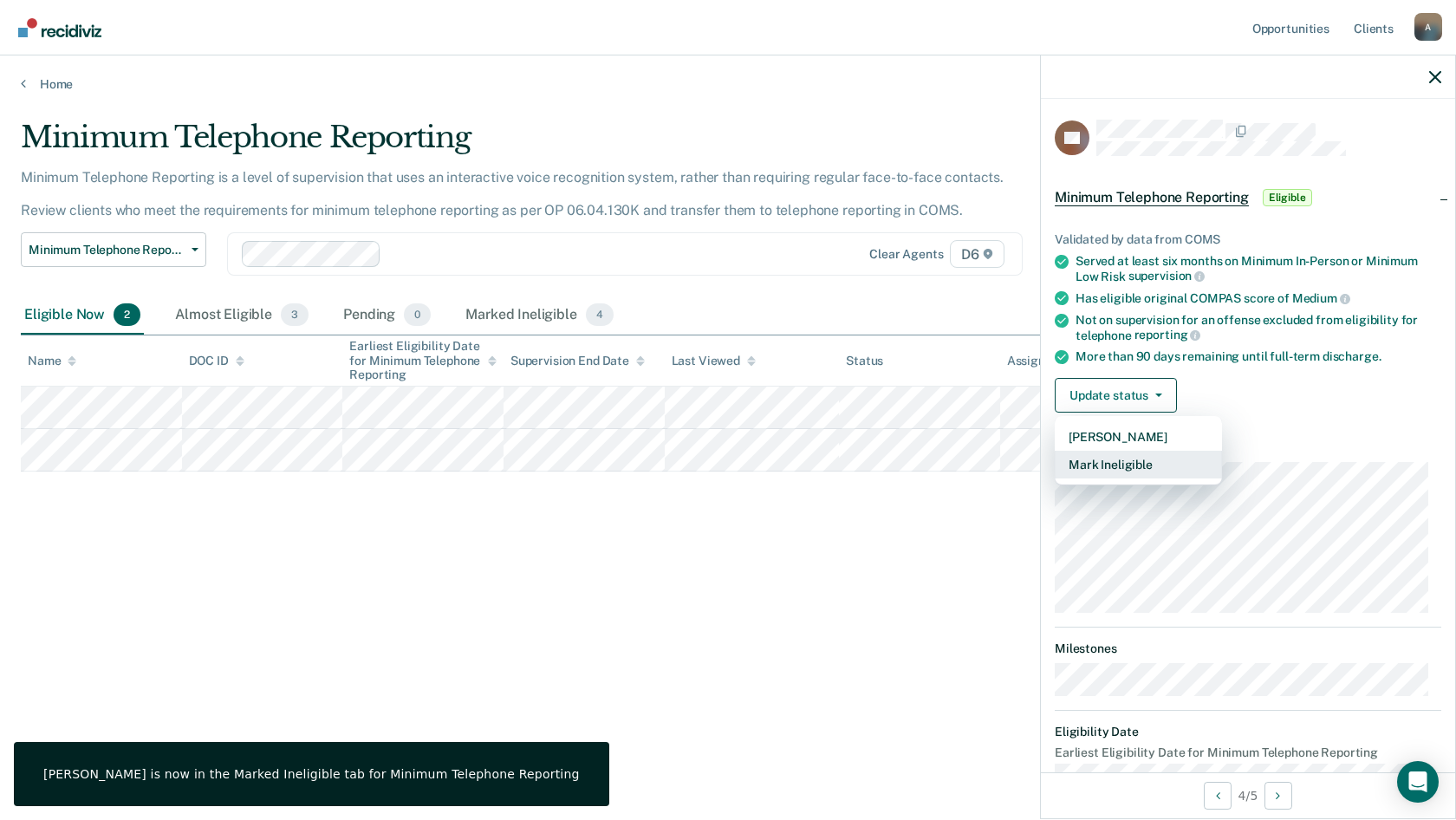
click at [1131, 457] on button "Mark Ineligible" at bounding box center [1138, 464] width 167 height 28
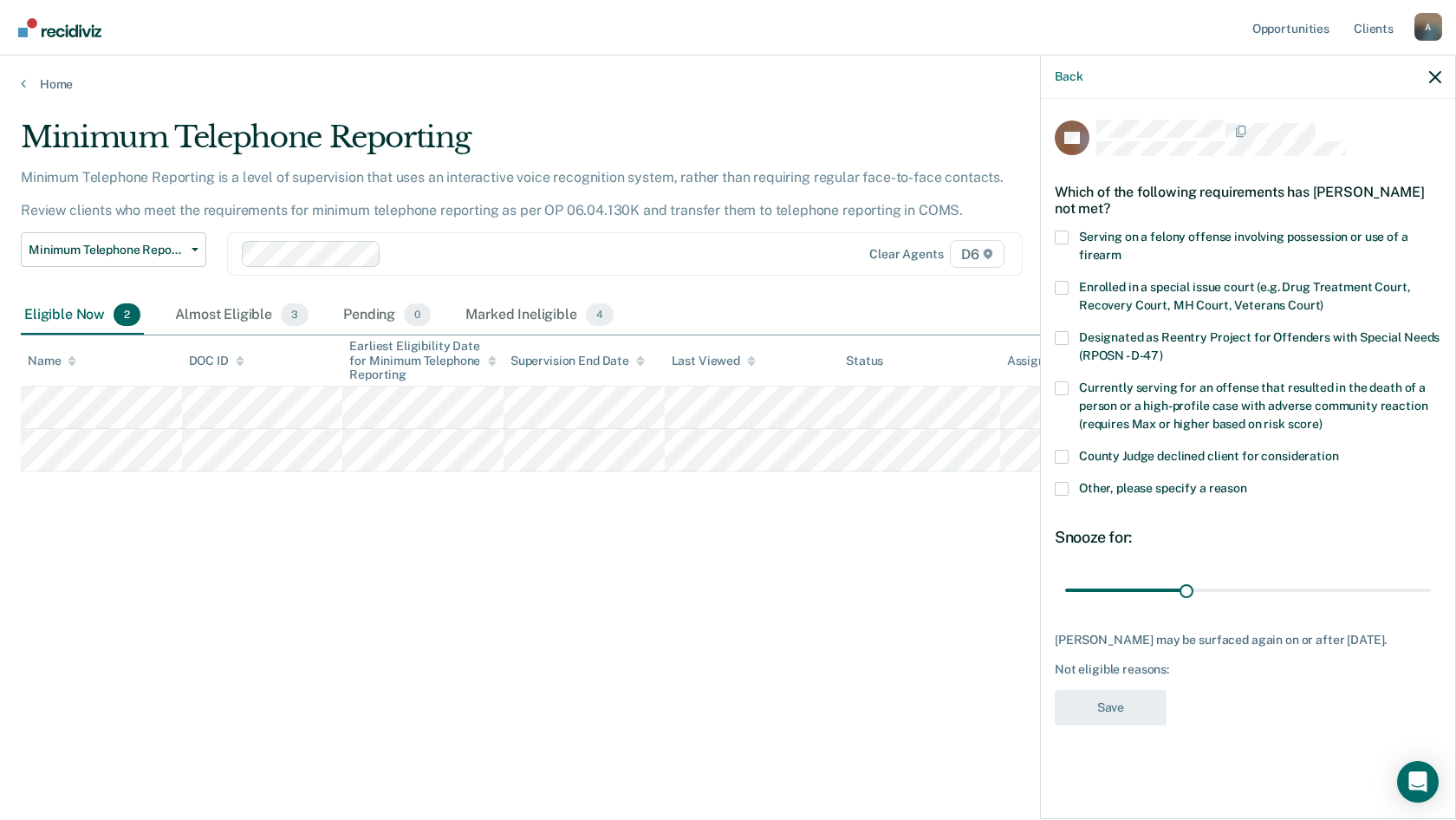
click at [1058, 456] on span at bounding box center [1062, 457] width 14 height 14
click at [1339, 450] on input "County Judge declined client for consideration" at bounding box center [1339, 450] width 0 height 0
drag, startPoint x: 1186, startPoint y: 591, endPoint x: 1303, endPoint y: 584, distance: 117.2
type input "60"
click at [1303, 584] on input "range" at bounding box center [1248, 590] width 366 height 30
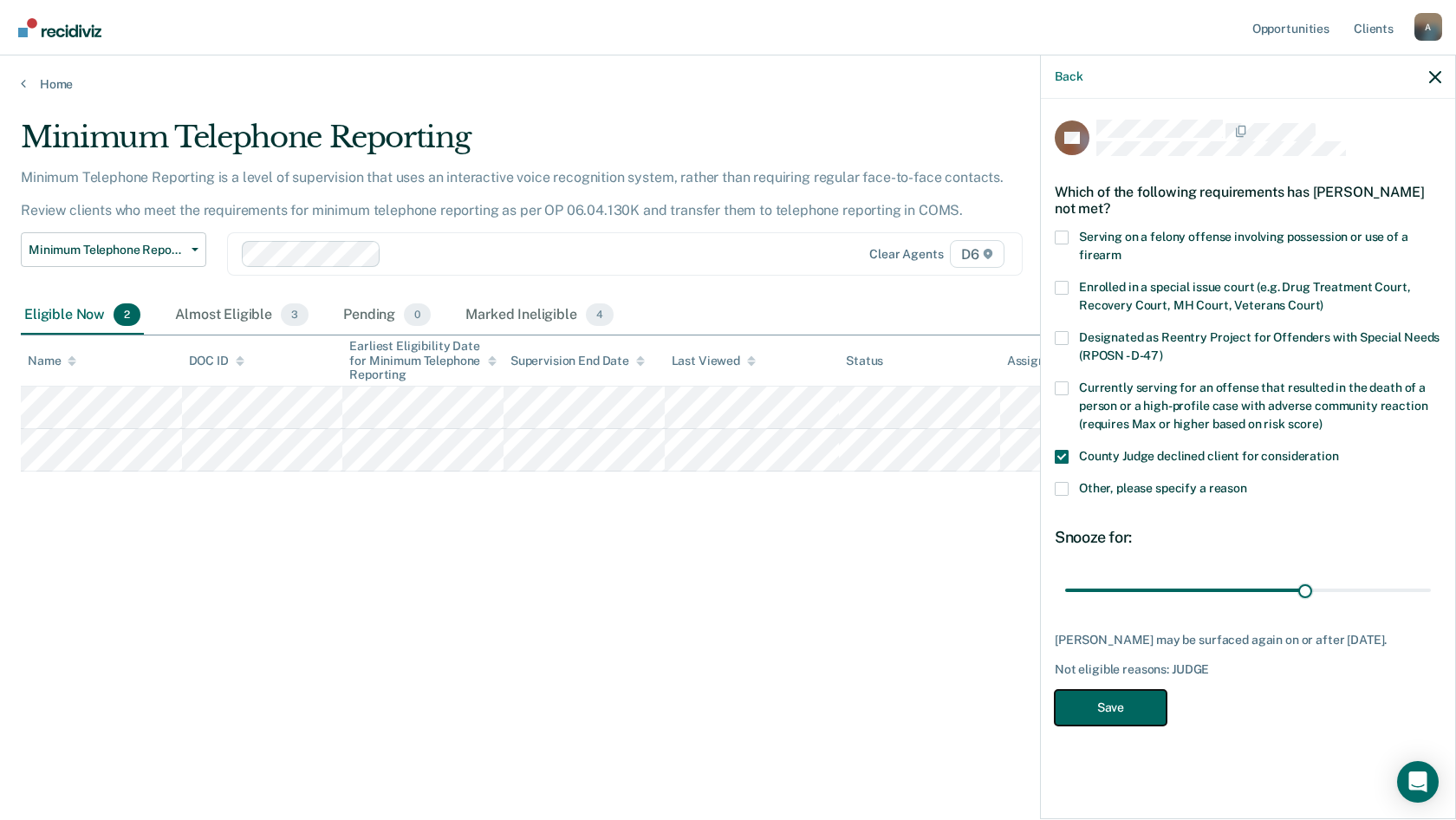
click at [1114, 725] on button "Save" at bounding box center [1110, 708] width 112 height 36
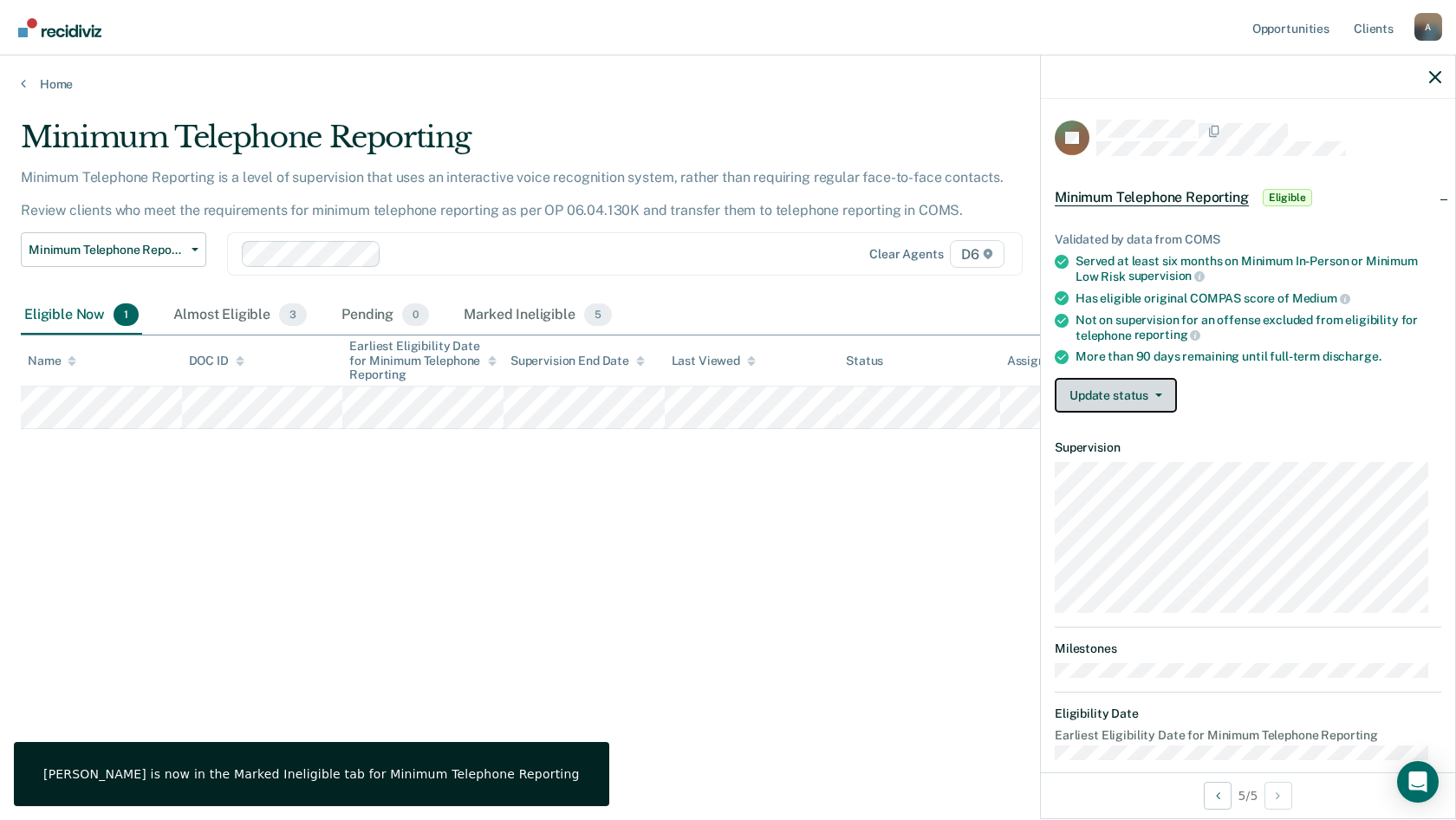
click at [1058, 393] on button "Update status" at bounding box center [1115, 394] width 122 height 35
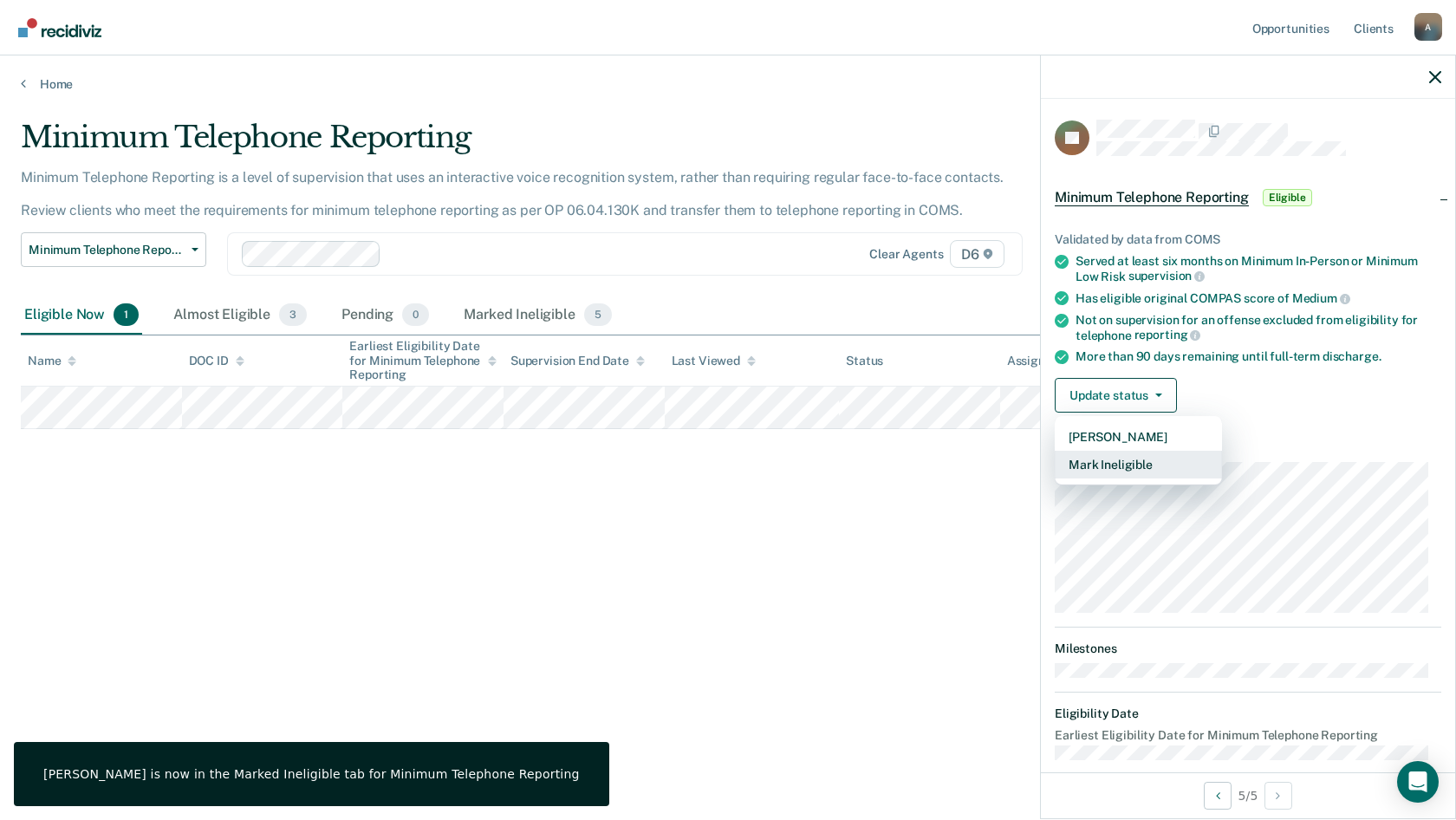
click at [1100, 466] on button "Mark Ineligible" at bounding box center [1138, 464] width 167 height 28
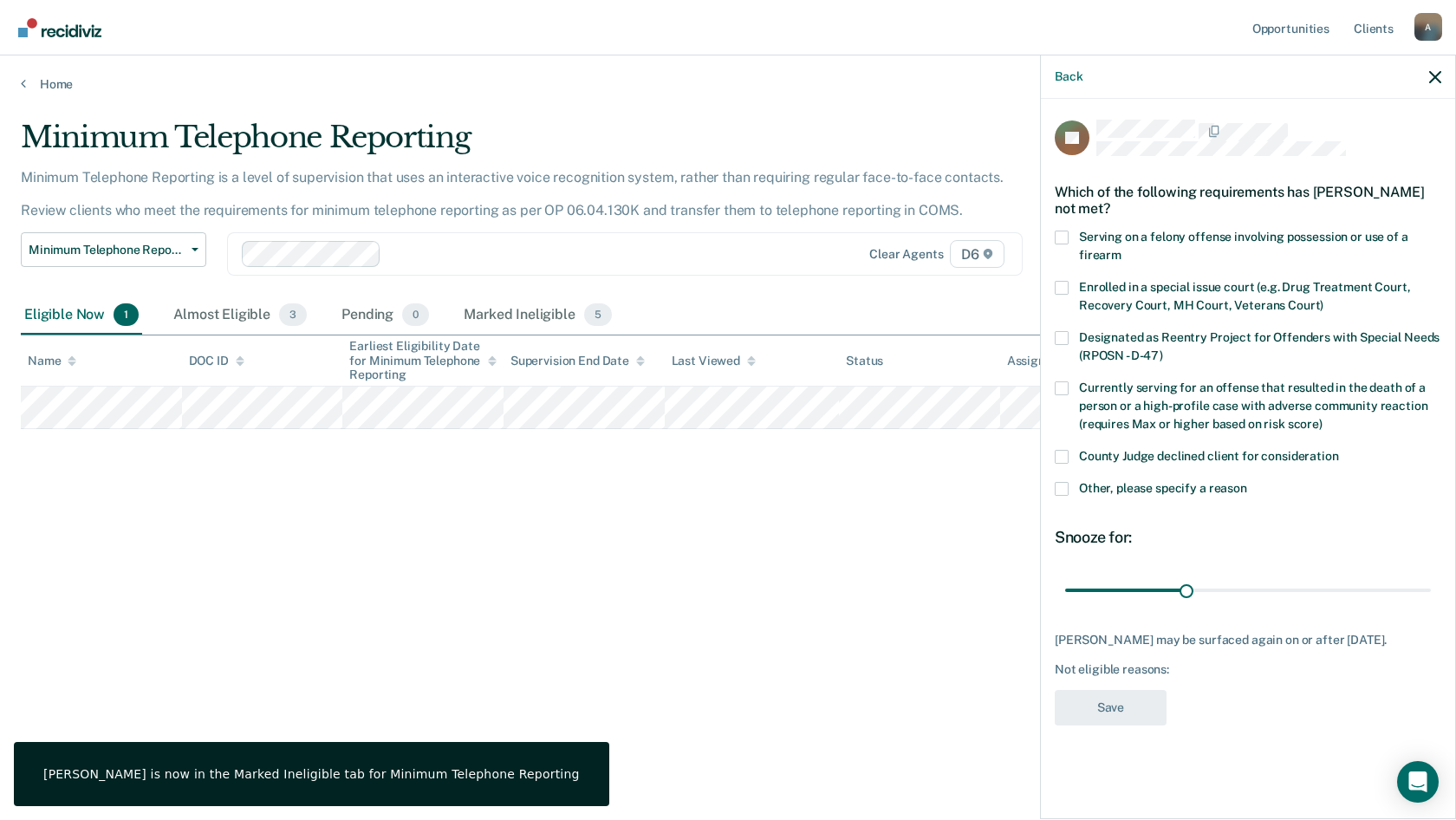
click at [1062, 451] on span at bounding box center [1062, 457] width 14 height 14
click at [1339, 450] on input "County Judge declined client for consideration" at bounding box center [1339, 450] width 0 height 0
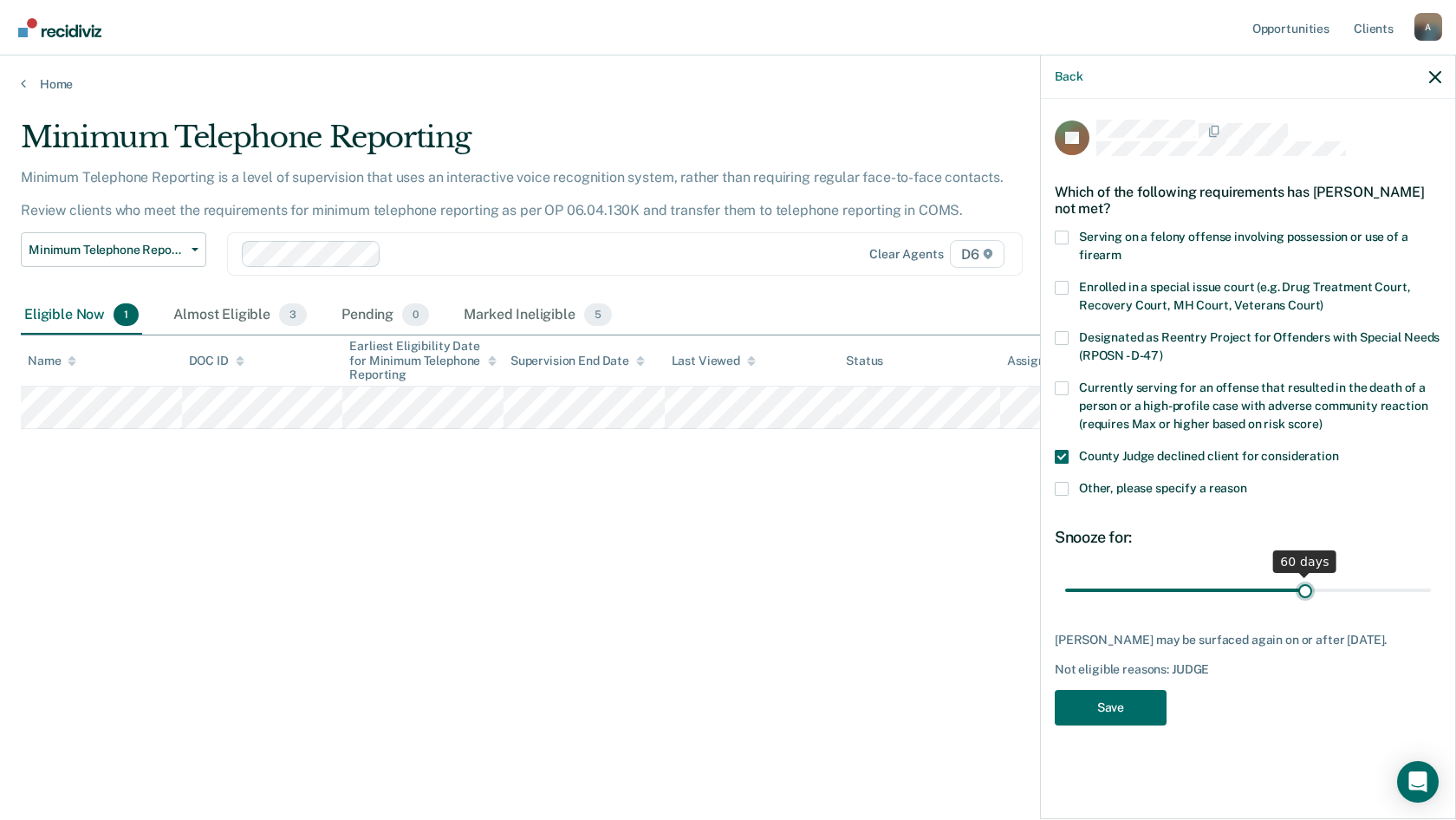
drag, startPoint x: 1182, startPoint y: 595, endPoint x: 1307, endPoint y: 603, distance: 125.3
type input "60"
click at [1307, 603] on input "range" at bounding box center [1248, 590] width 366 height 30
click at [1129, 698] on button "Save" at bounding box center [1110, 708] width 112 height 36
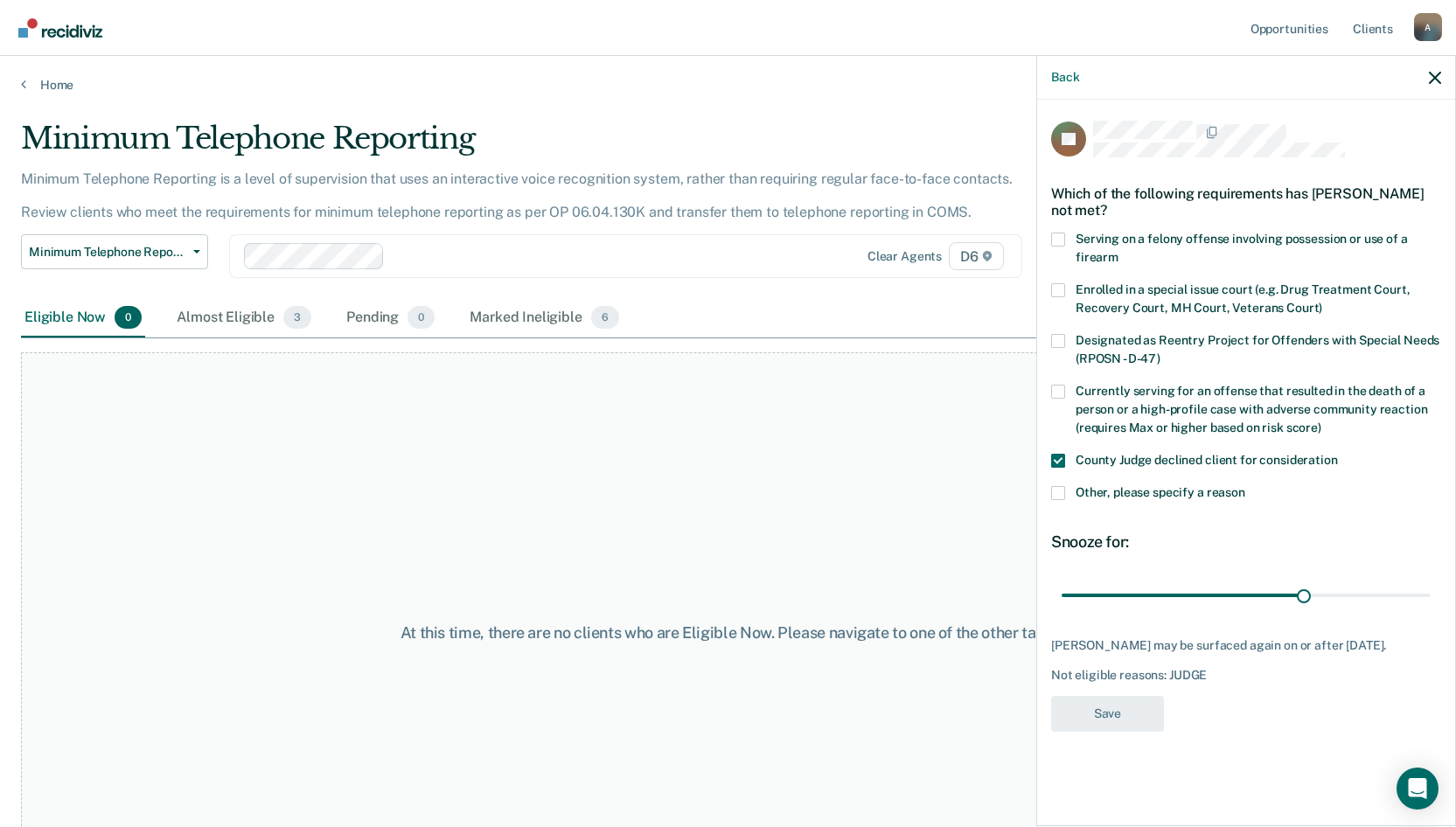
click at [284, 473] on div "At this time, there are no clients who are Eligible Now. Please navigate to one…" at bounding box center [728, 633] width 1414 height 562
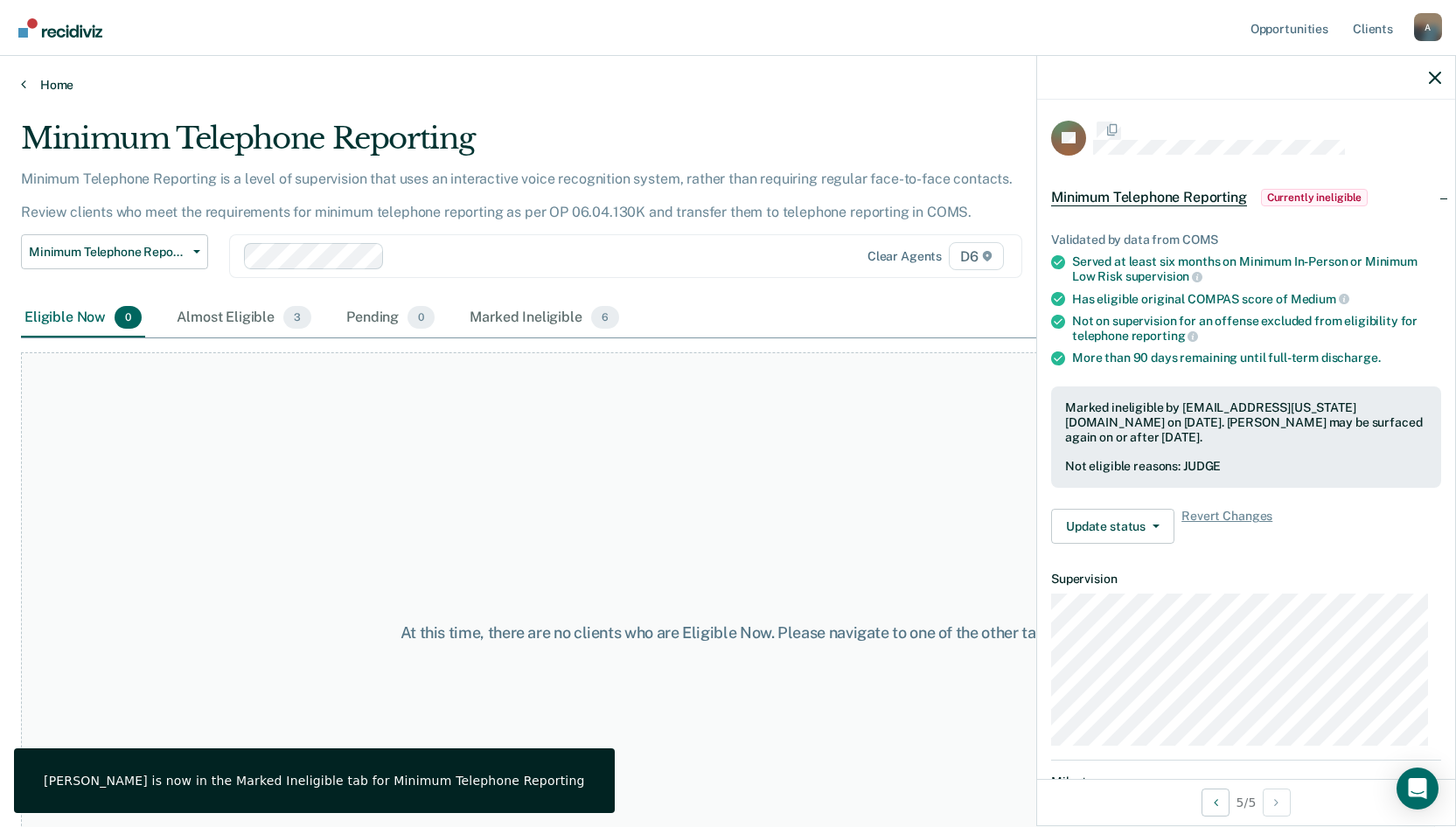
click at [43, 92] on link "Home" at bounding box center [728, 84] width 1414 height 15
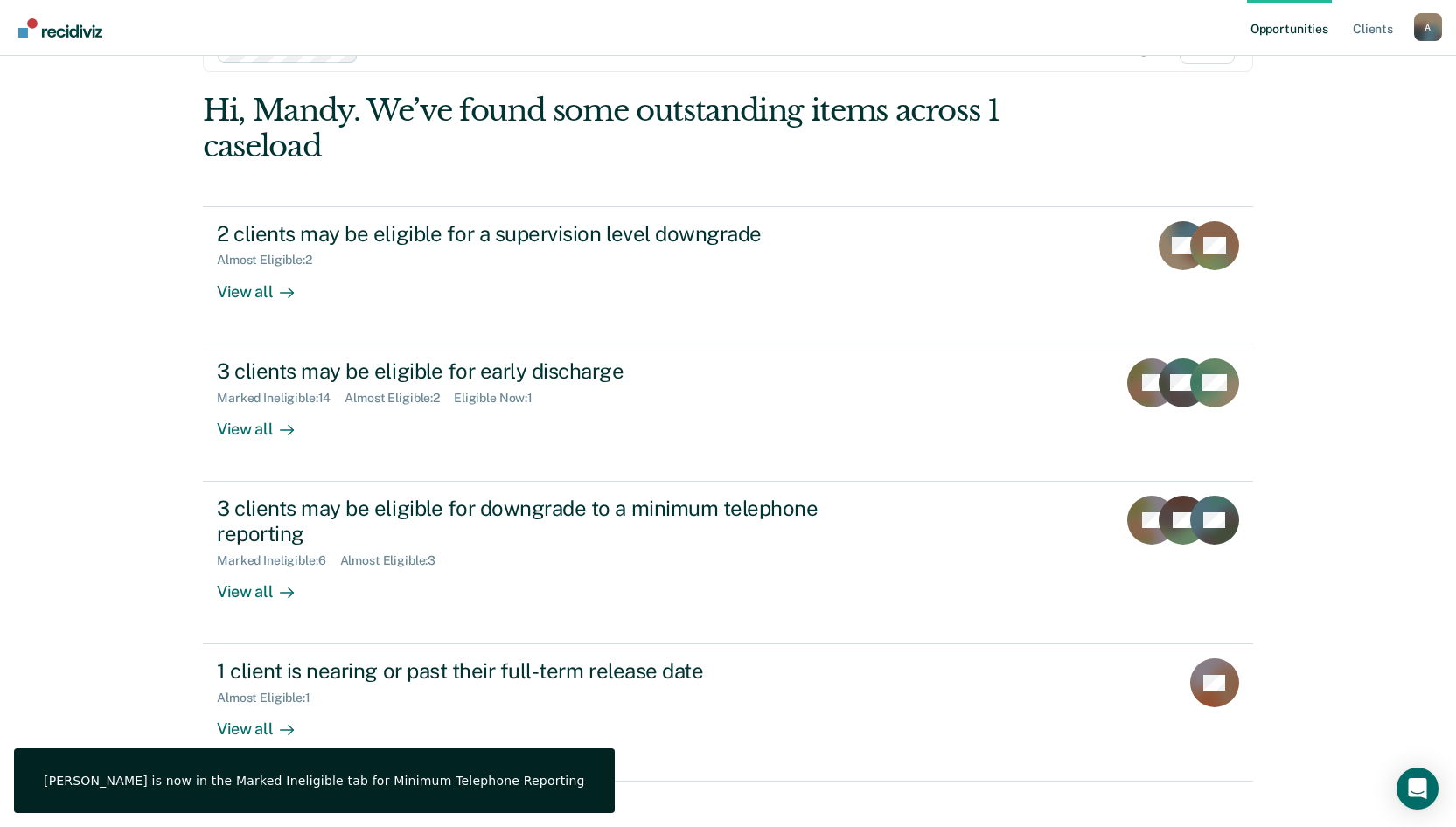
scroll to position [80, 0]
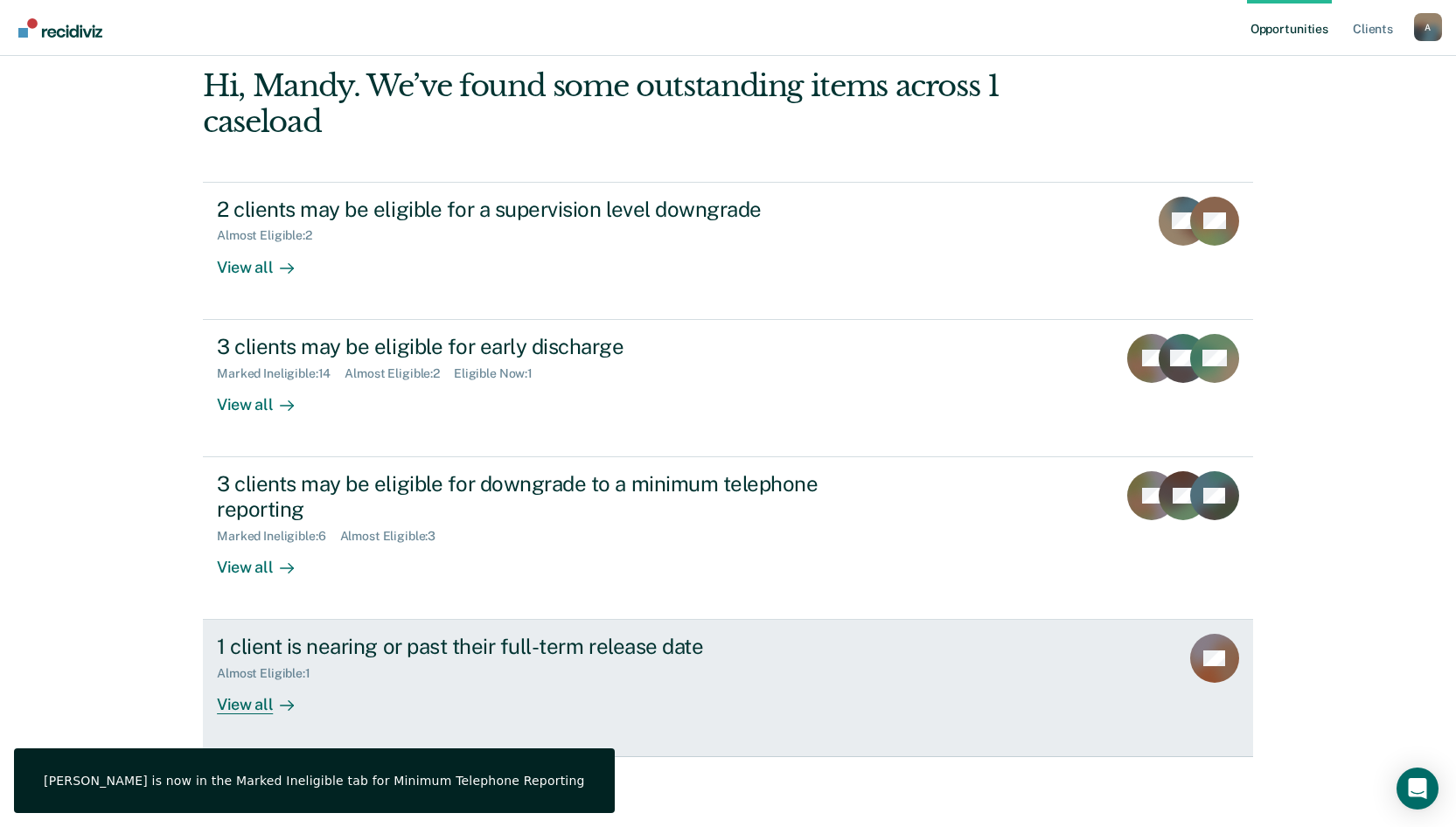
click at [396, 648] on div "1 client is nearing or past their full-term release date" at bounding box center [524, 646] width 614 height 25
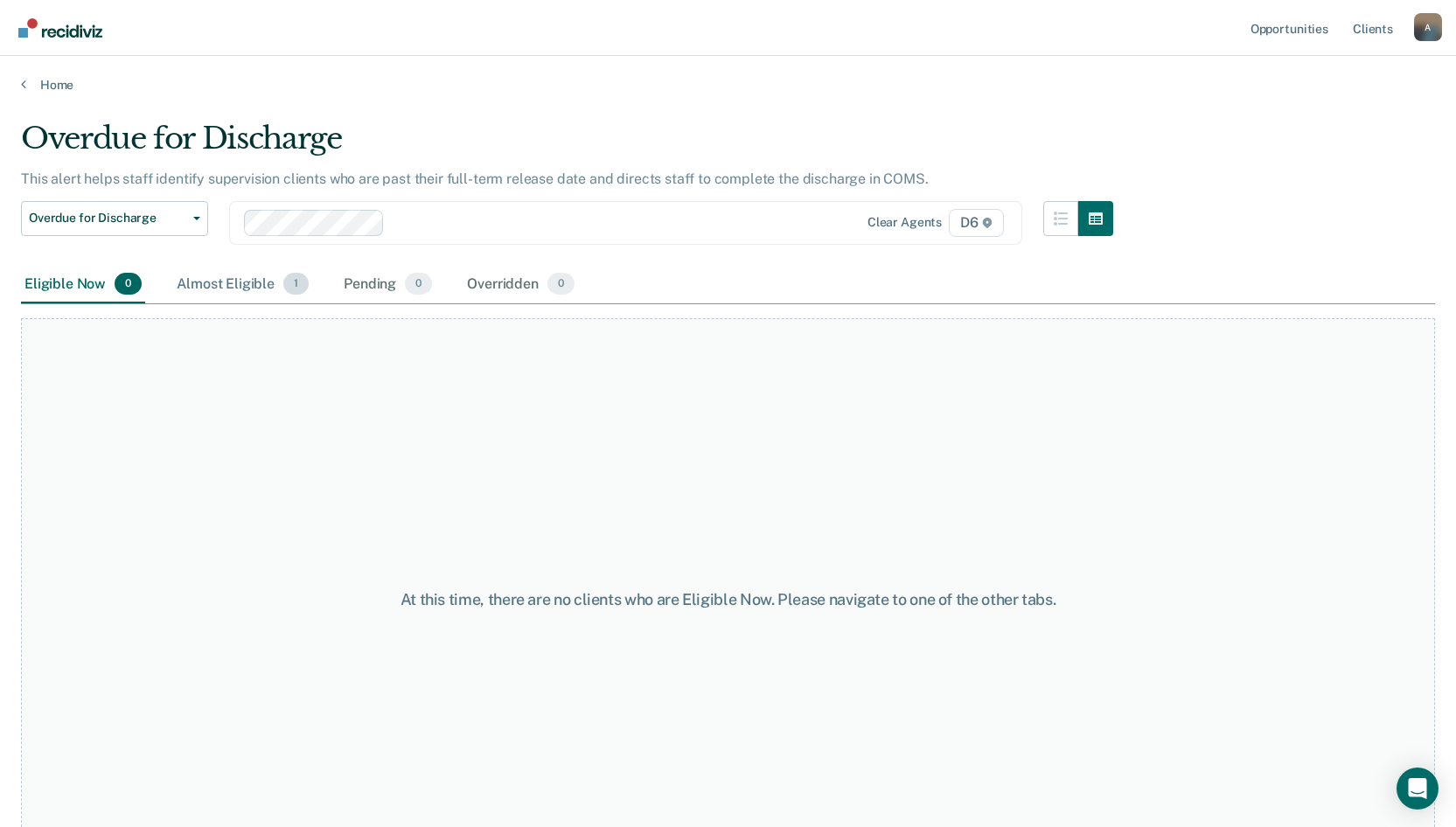
click at [244, 287] on div "Almost Eligible 1" at bounding box center [242, 284] width 139 height 39
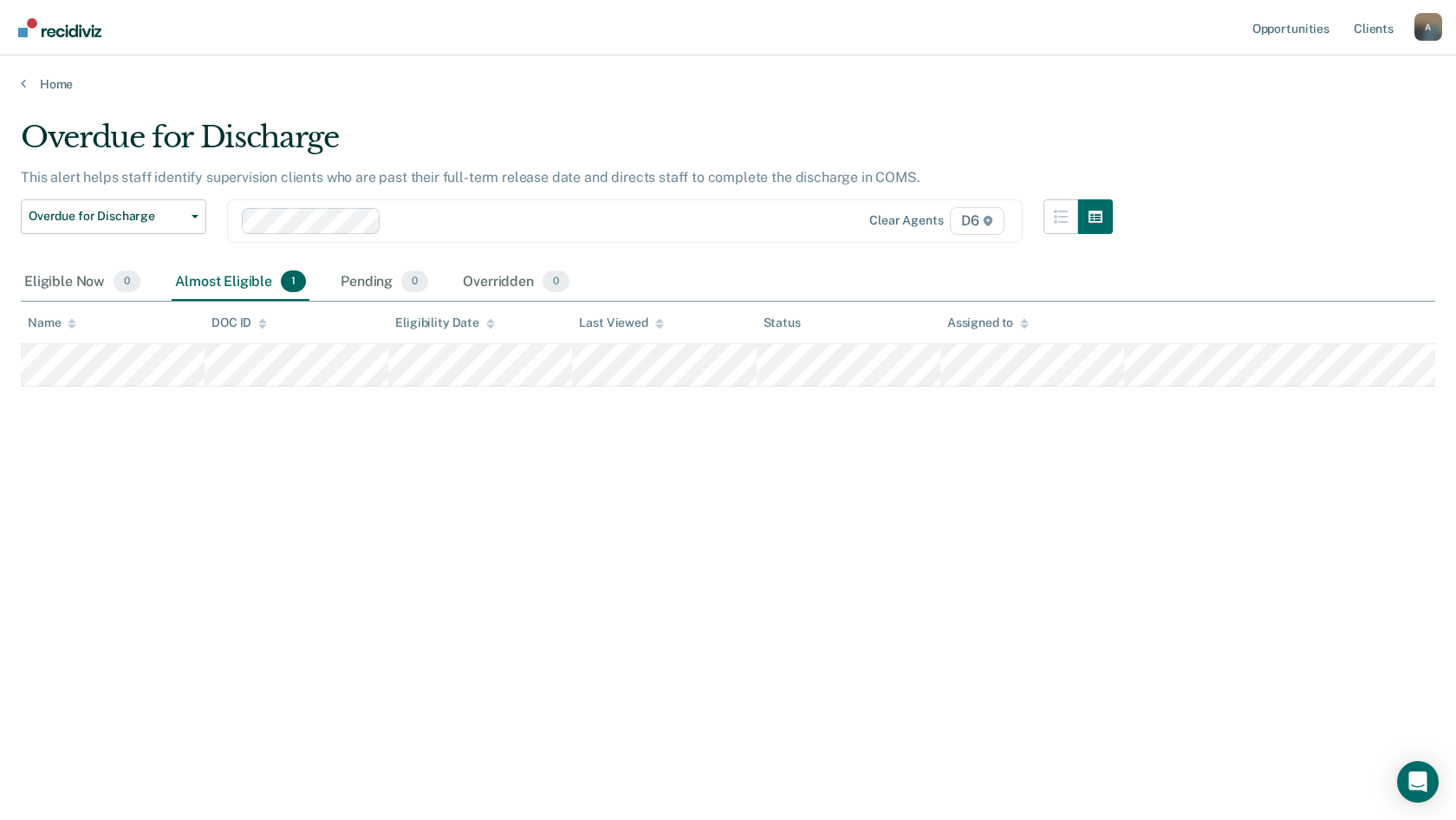
click at [229, 489] on div "Overdue for Discharge This alert helps staff identify supervision clients who a…" at bounding box center [727, 404] width 1414 height 570
drag, startPoint x: 488, startPoint y: 497, endPoint x: 504, endPoint y: 492, distance: 16.8
click at [494, 497] on div "Overdue for Discharge This alert helps staff identify supervision clients who a…" at bounding box center [727, 404] width 1414 height 570
click at [37, 77] on link "Home" at bounding box center [727, 83] width 1414 height 15
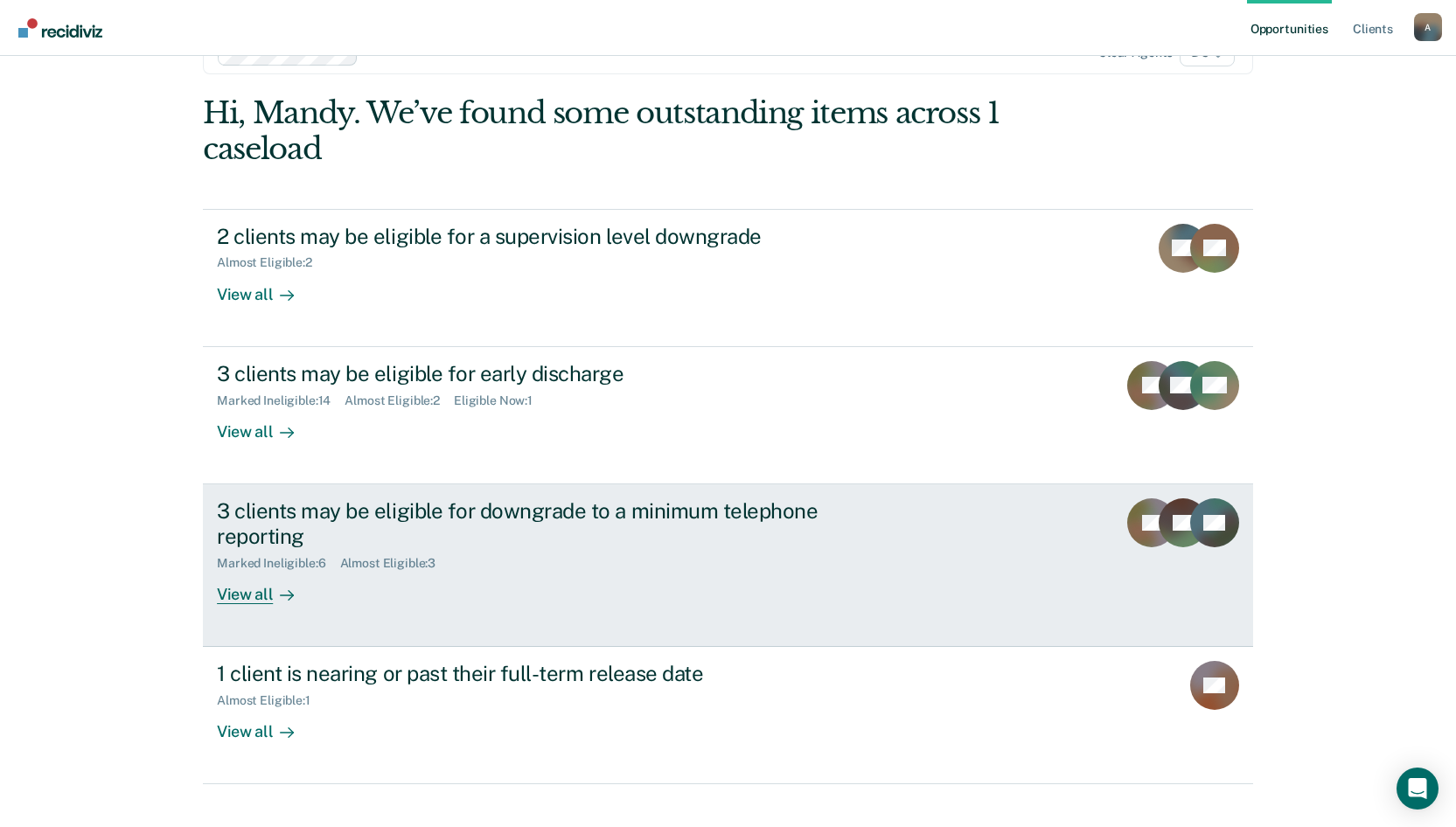
scroll to position [80, 0]
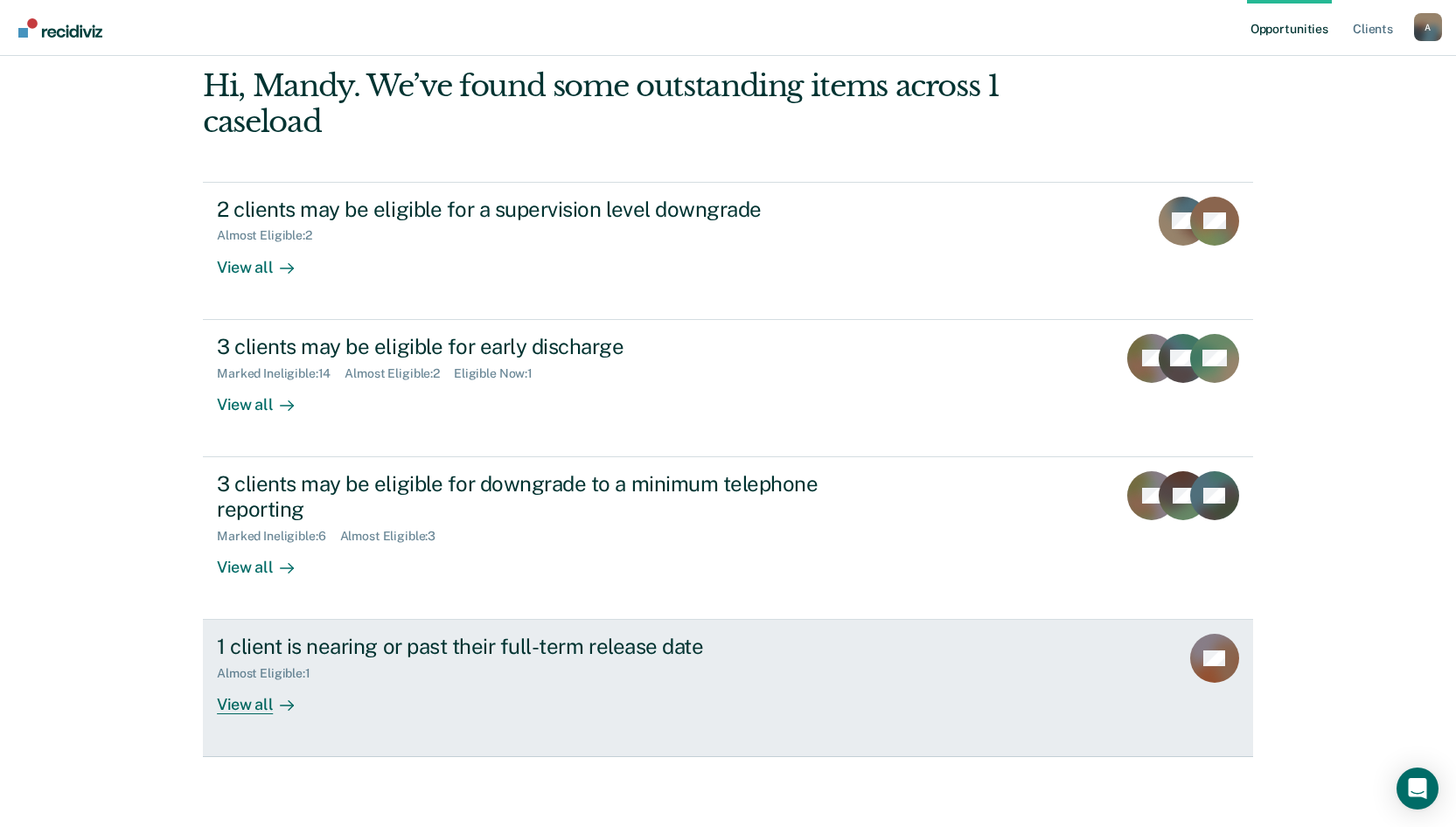
click at [247, 703] on div "View all" at bounding box center [266, 698] width 98 height 34
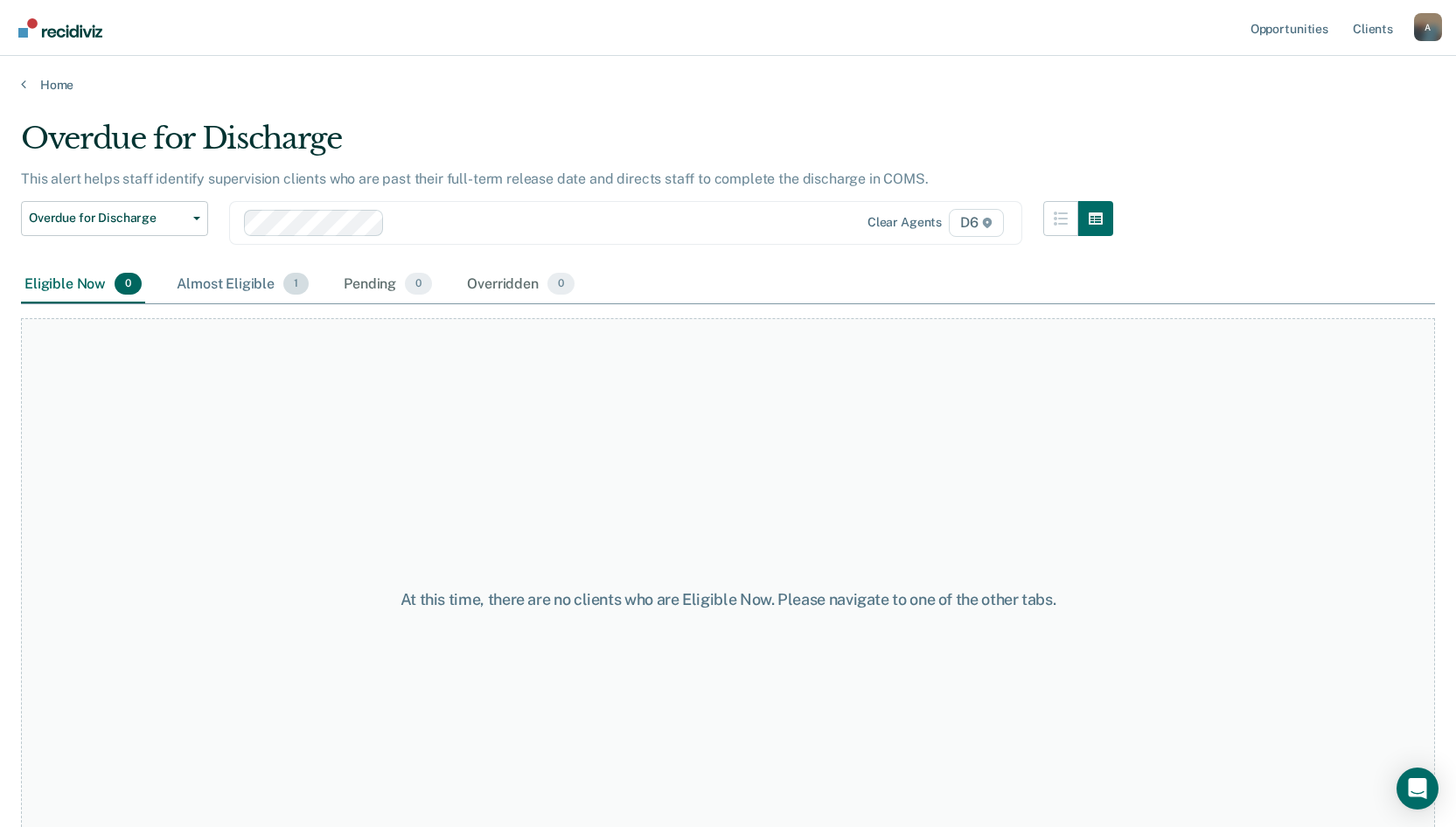
click at [205, 283] on div "Almost Eligible 1" at bounding box center [242, 284] width 139 height 39
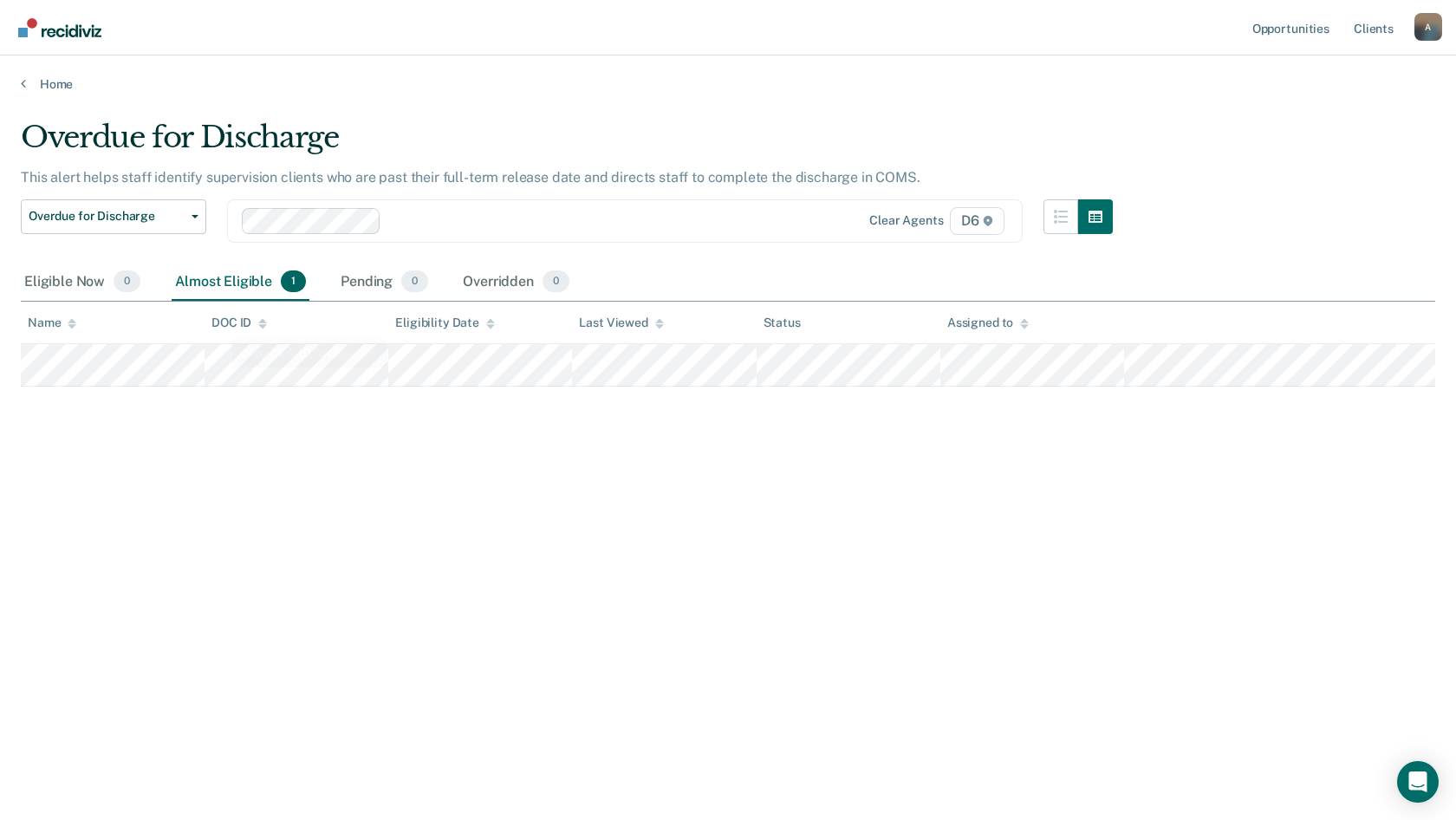
click at [358, 477] on div "Overdue for Discharge This alert helps staff identify supervision clients who a…" at bounding box center [727, 404] width 1414 height 570
click at [277, 526] on div "Overdue for Discharge This alert helps staff identify supervision clients who a…" at bounding box center [727, 404] width 1414 height 570
click at [572, 590] on div "Overdue for Discharge This alert helps staff identify supervision clients who a…" at bounding box center [727, 404] width 1414 height 570
click at [62, 85] on link "Home" at bounding box center [727, 83] width 1414 height 15
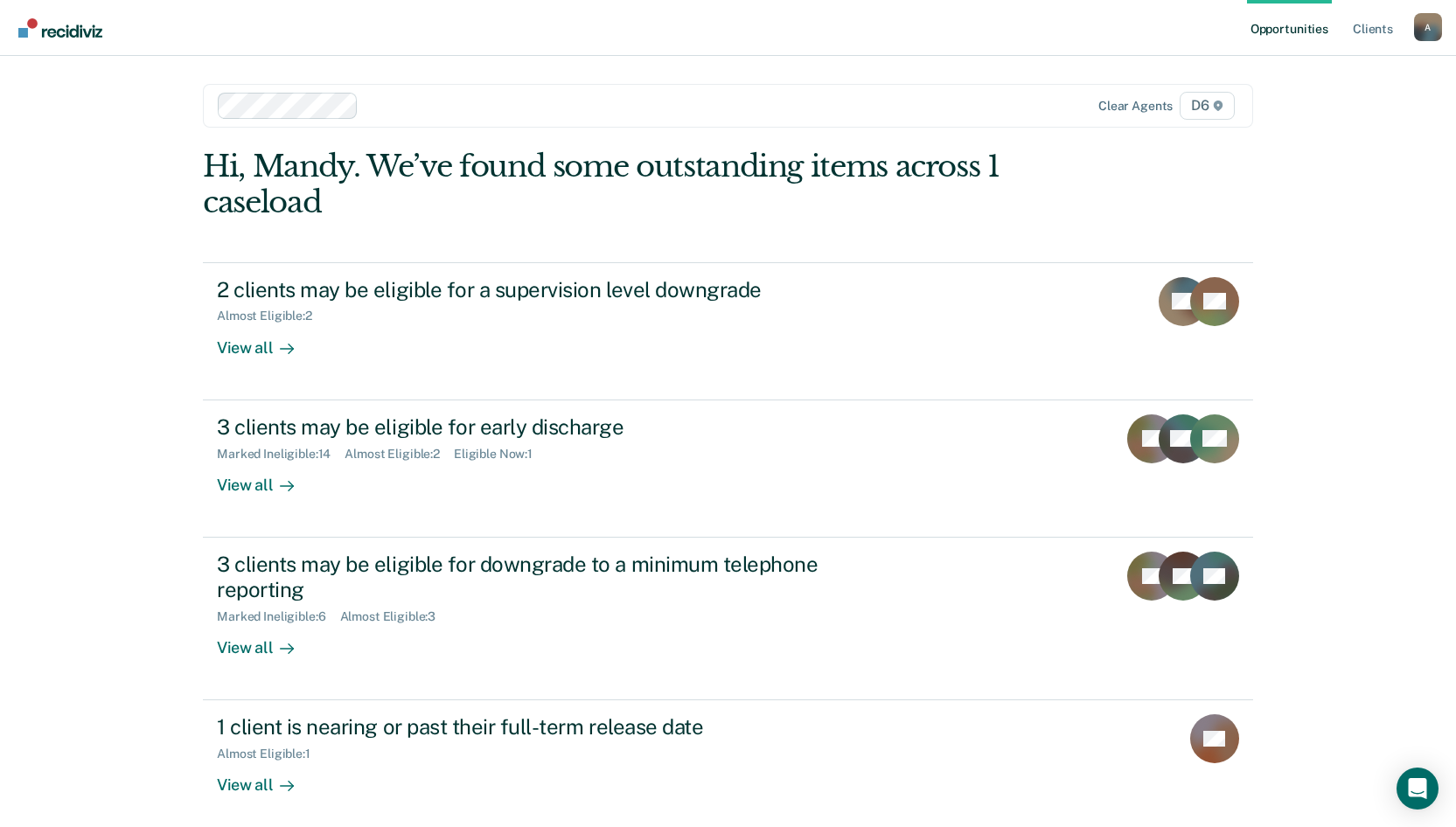
click at [50, 265] on div "Opportunities Client s [EMAIL_ADDRESS][US_STATE][DOMAIN_NAME] A Profile How it …" at bounding box center [728, 454] width 1456 height 907
drag, startPoint x: 120, startPoint y: 401, endPoint x: 158, endPoint y: 335, distance: 76.2
click at [120, 400] on div "Opportunities Client s [EMAIL_ADDRESS][US_STATE][DOMAIN_NAME] A Profile How it …" at bounding box center [728, 454] width 1456 height 907
